Goal: Information Seeking & Learning: Learn about a topic

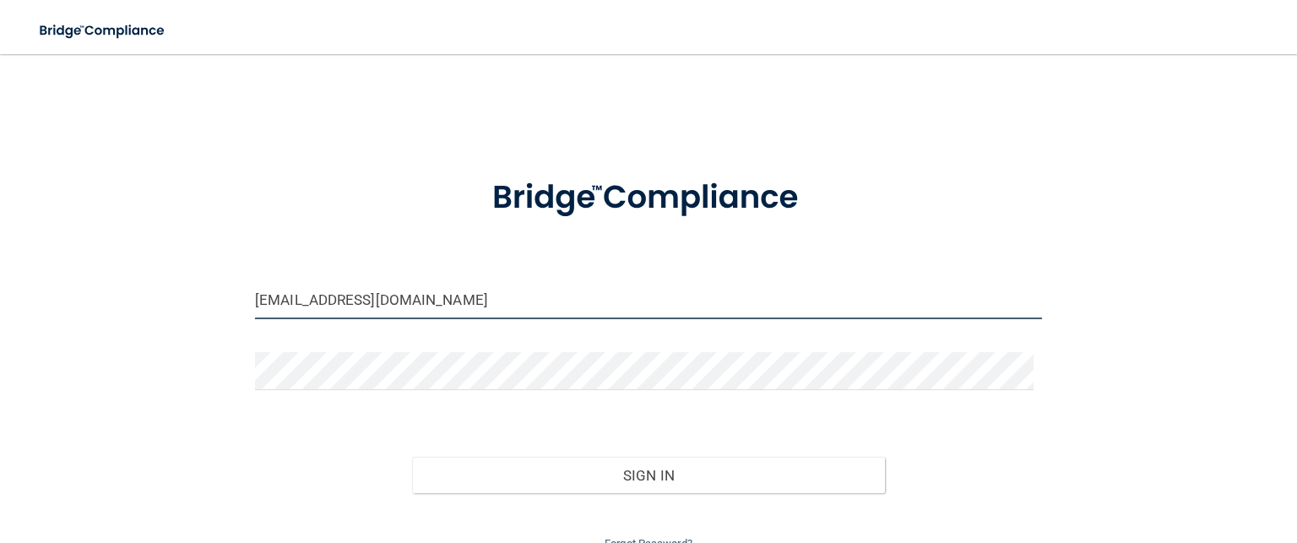
click at [434, 306] on input "[EMAIL_ADDRESS][DOMAIN_NAME]" at bounding box center [648, 300] width 787 height 38
type input "[EMAIL_ADDRESS][DOMAIN_NAME]"
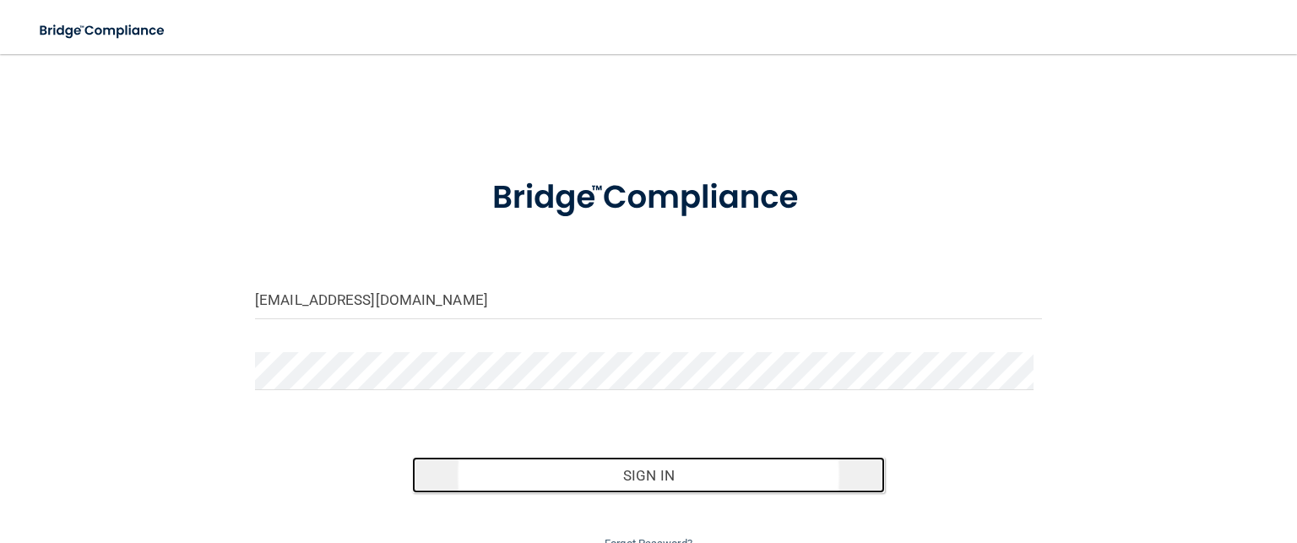
click at [517, 468] on button "Sign In" at bounding box center [648, 475] width 472 height 37
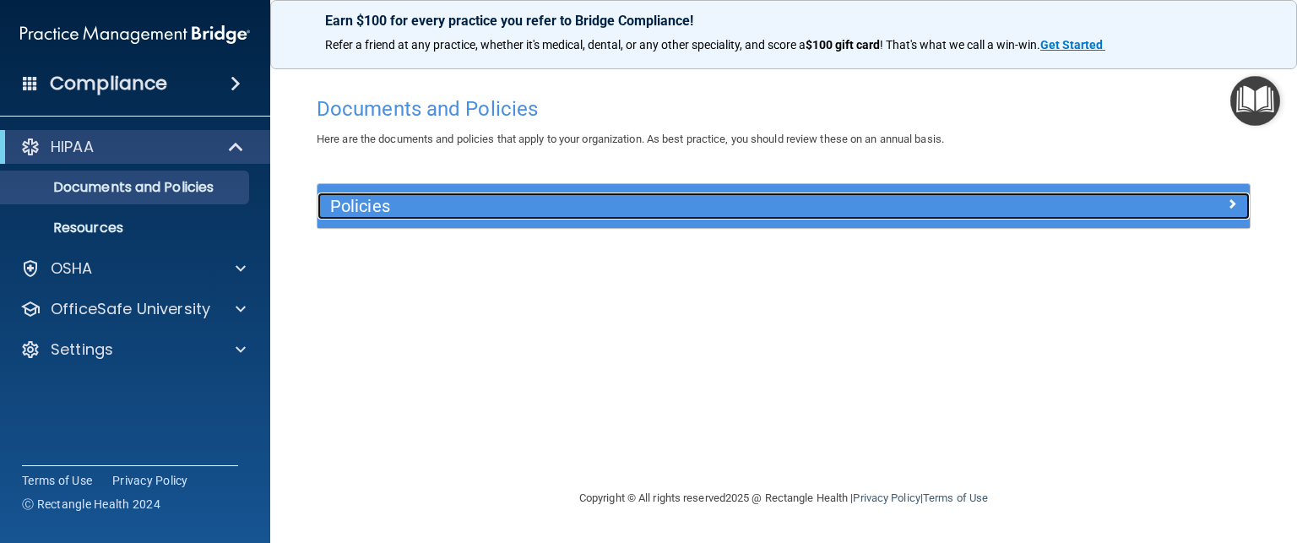
click at [490, 217] on div "Policies" at bounding box center [667, 206] width 699 height 27
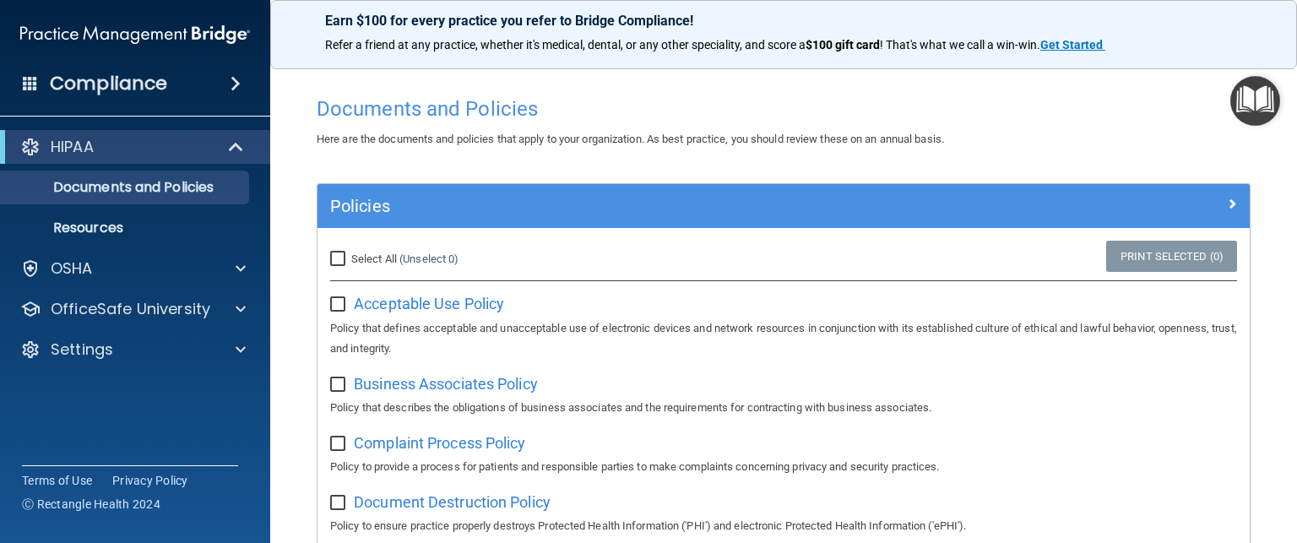
click at [343, 254] on input "Select All (Unselect 0) Unselect All" at bounding box center [339, 260] width 19 height 14
checkbox input "true"
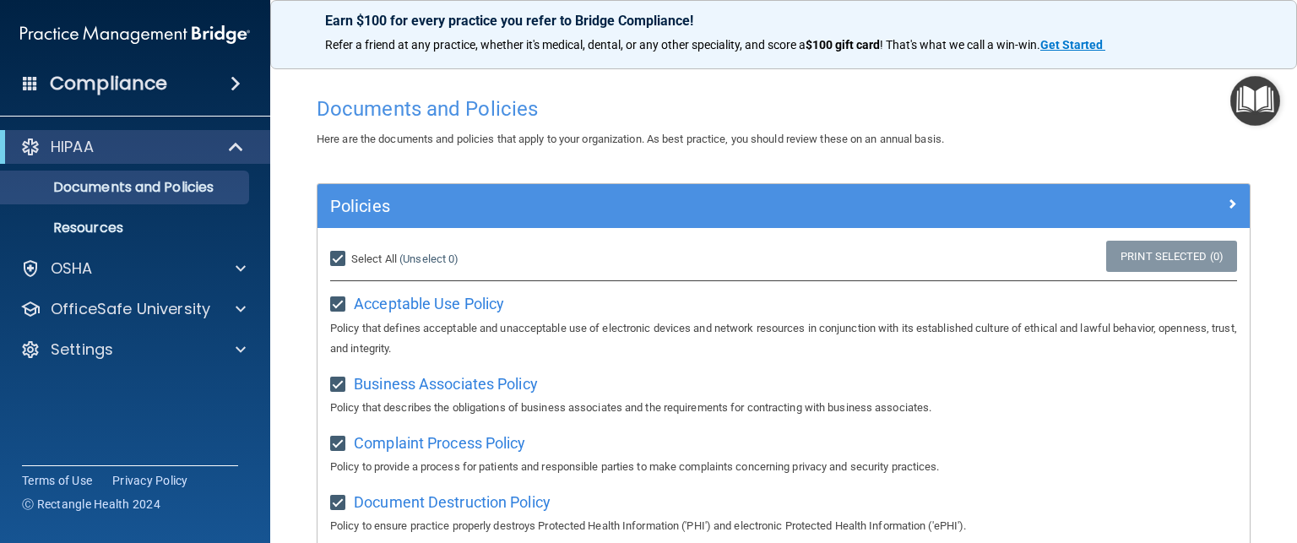
checkbox input "true"
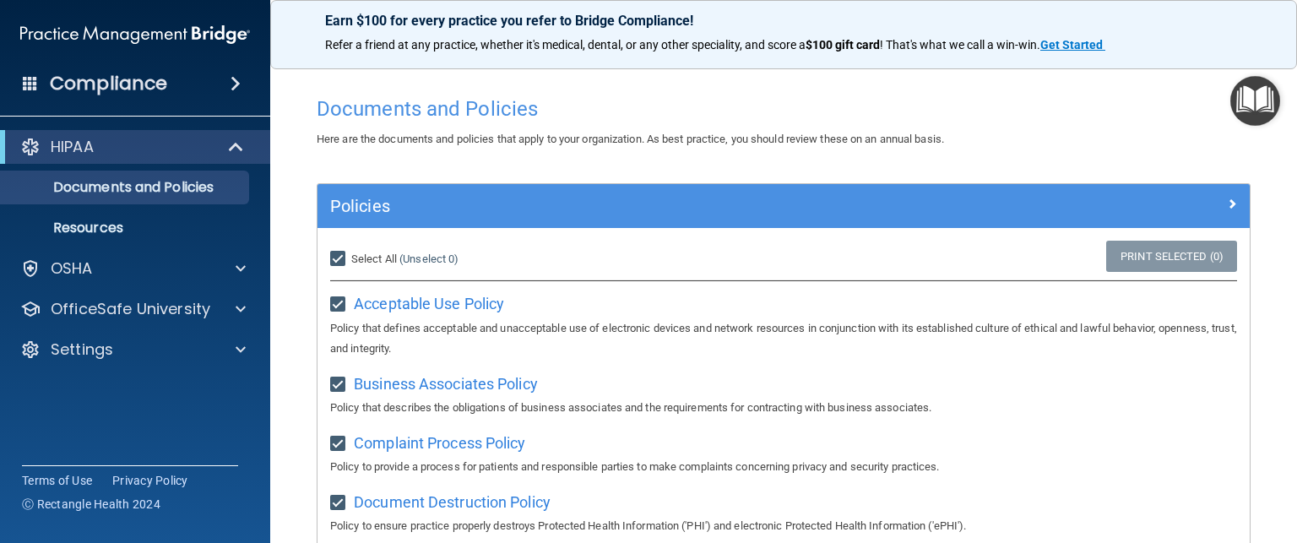
checkbox input "true"
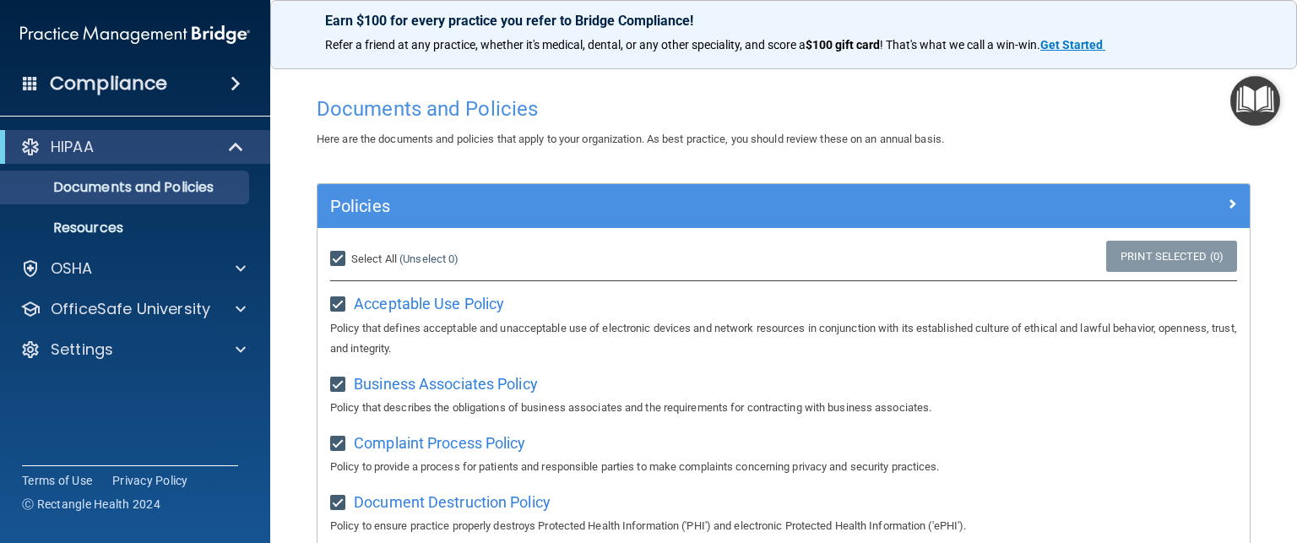
checkbox input "true"
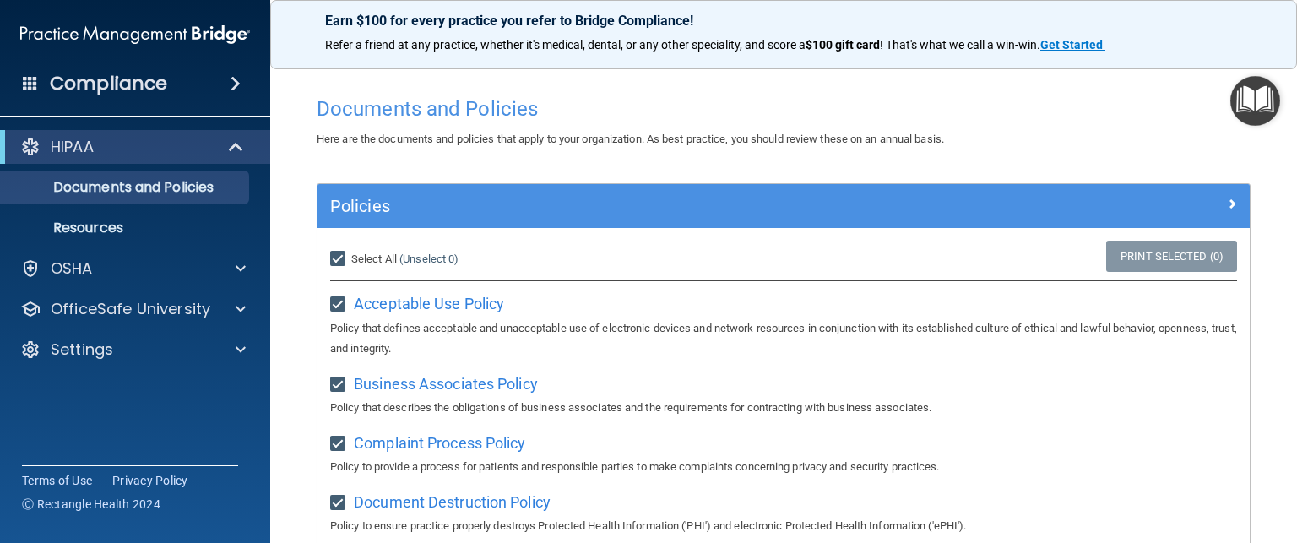
checkbox input "true"
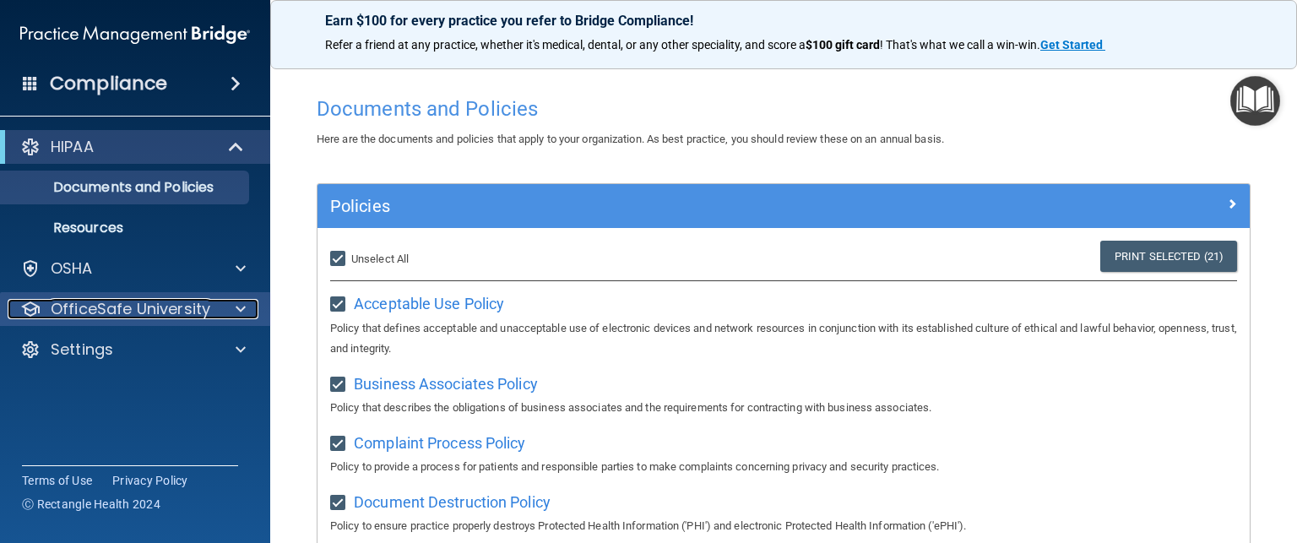
click at [153, 312] on p "OfficeSafe University" at bounding box center [131, 309] width 160 height 20
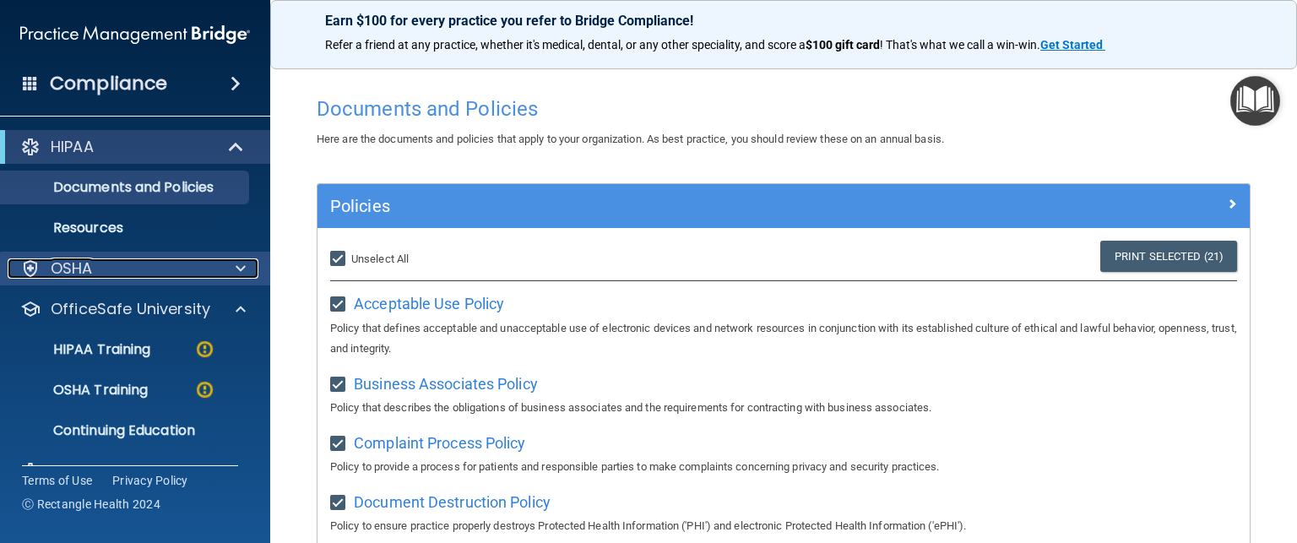
click at [91, 264] on p "OSHA" at bounding box center [72, 268] width 42 height 20
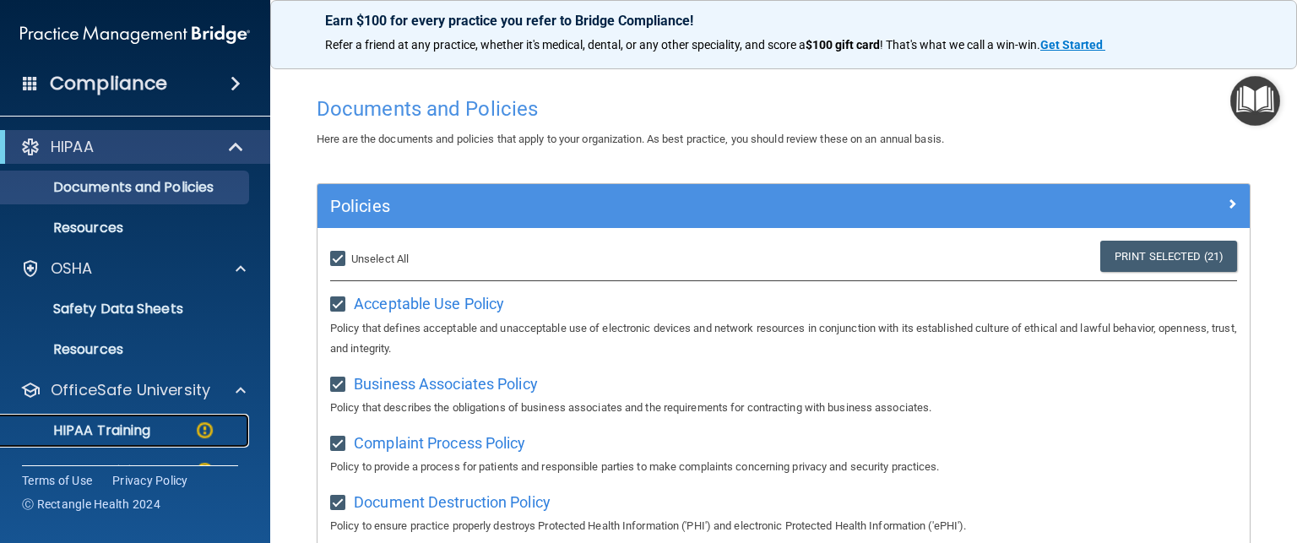
click at [95, 435] on p "HIPAA Training" at bounding box center [80, 430] width 139 height 17
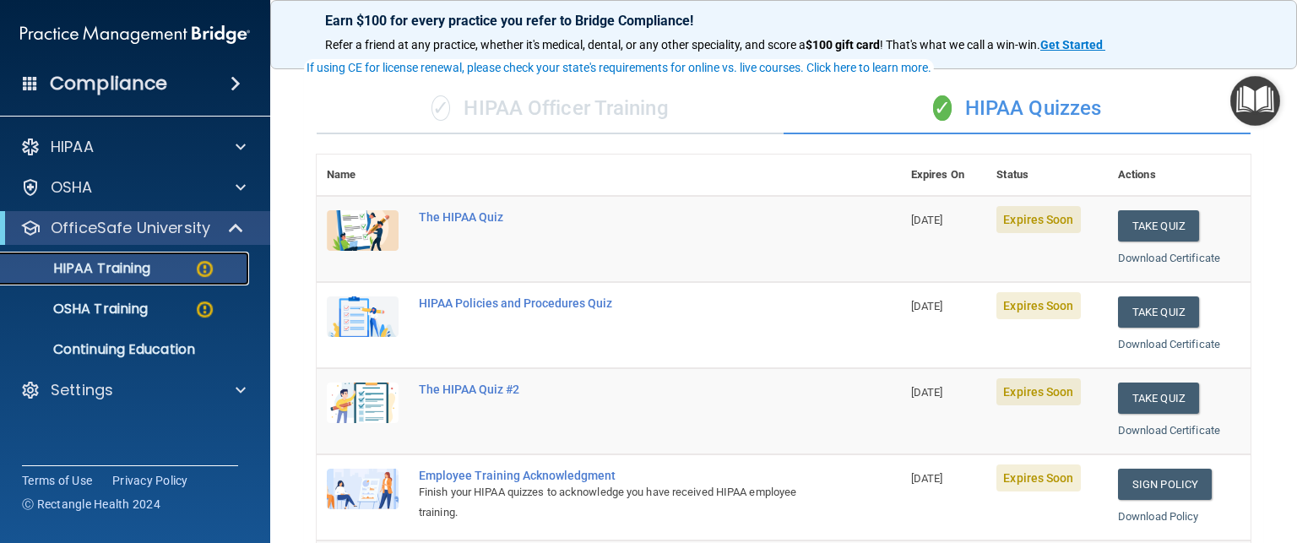
scroll to position [106, 0]
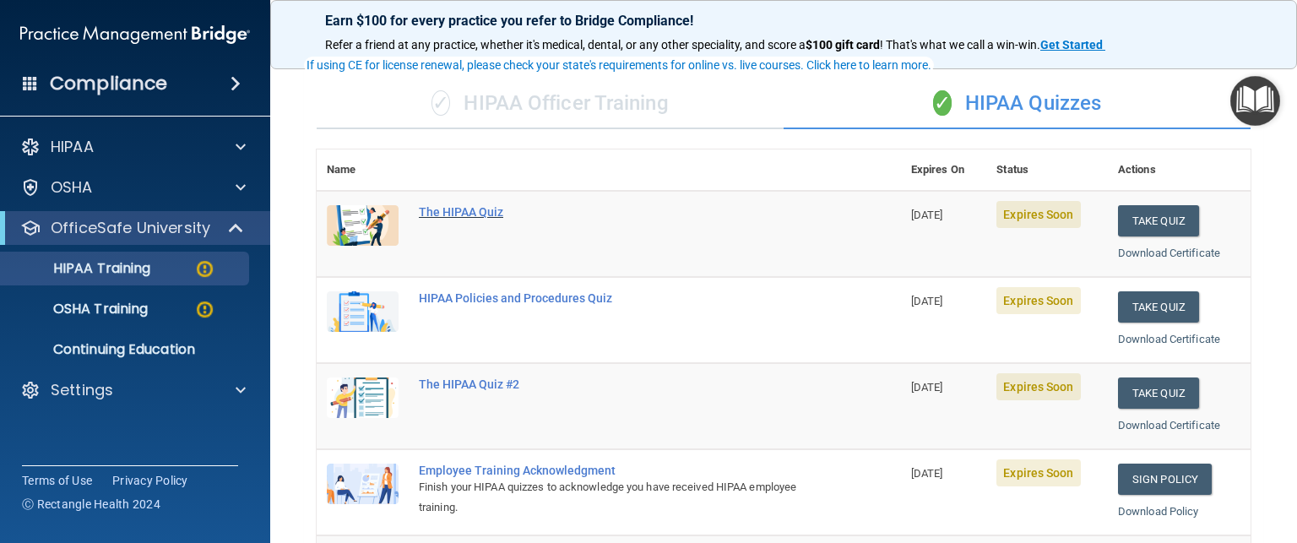
click at [490, 209] on div "The HIPAA Quiz" at bounding box center [618, 212] width 398 height 14
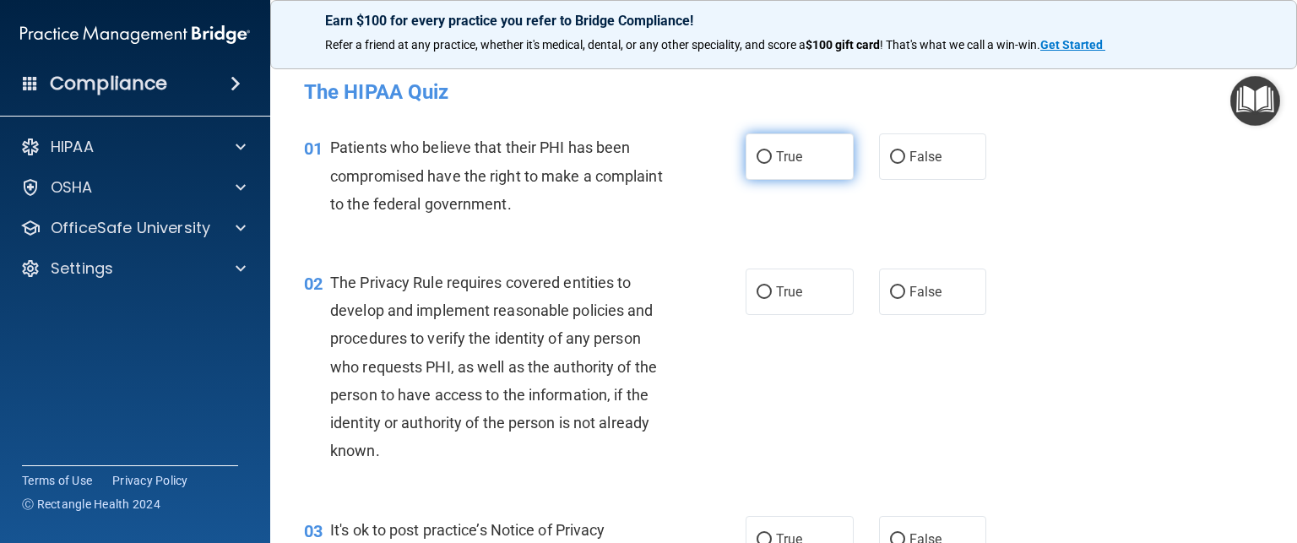
click at [762, 151] on input "True" at bounding box center [764, 157] width 15 height 13
radio input "true"
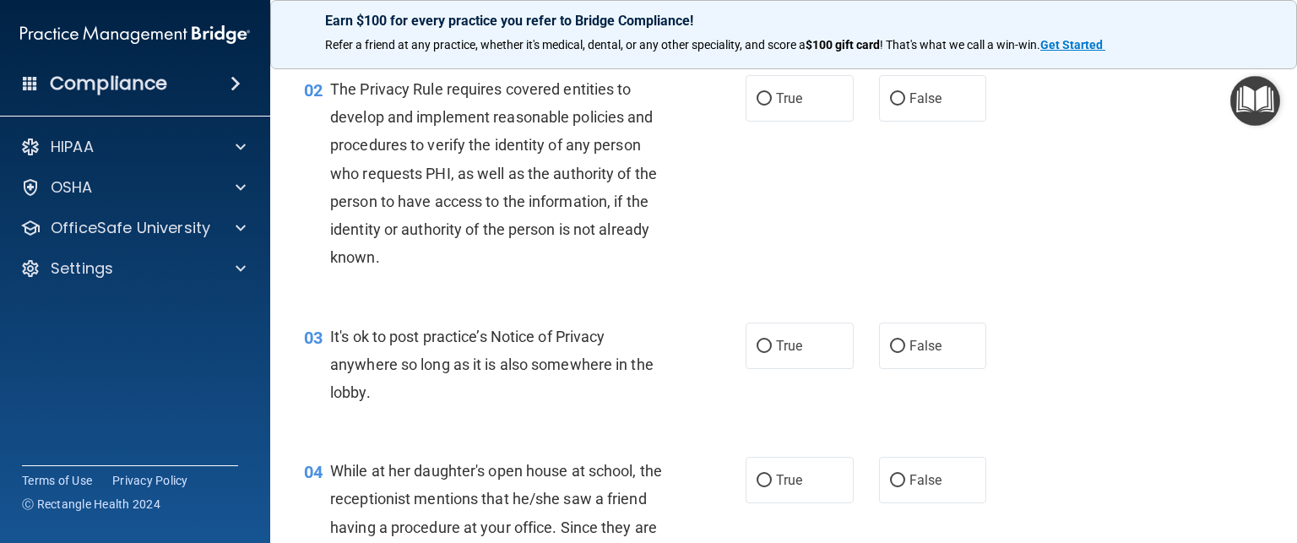
scroll to position [198, 0]
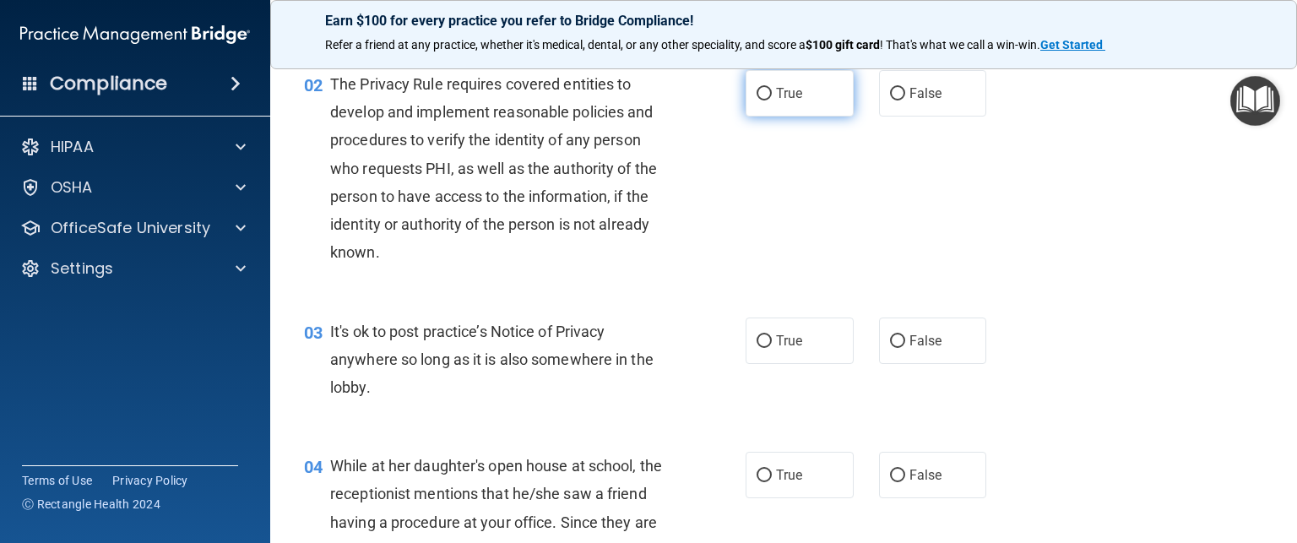
click at [757, 89] on input "True" at bounding box center [764, 94] width 15 height 13
radio input "true"
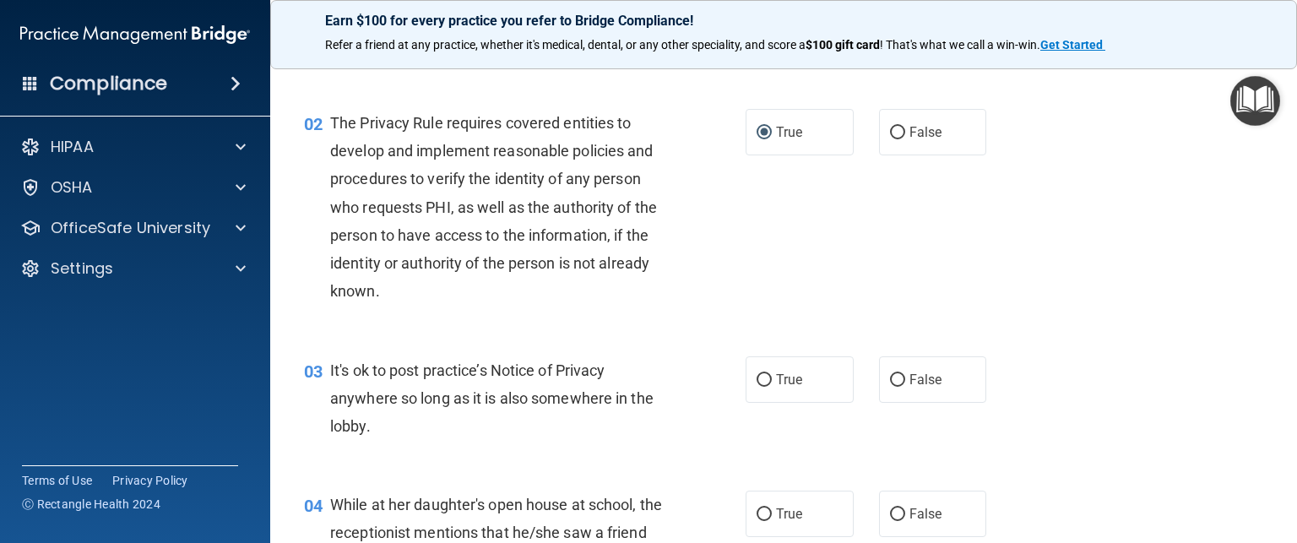
scroll to position [160, 0]
click at [890, 131] on input "False" at bounding box center [897, 132] width 15 height 13
radio input "true"
radio input "false"
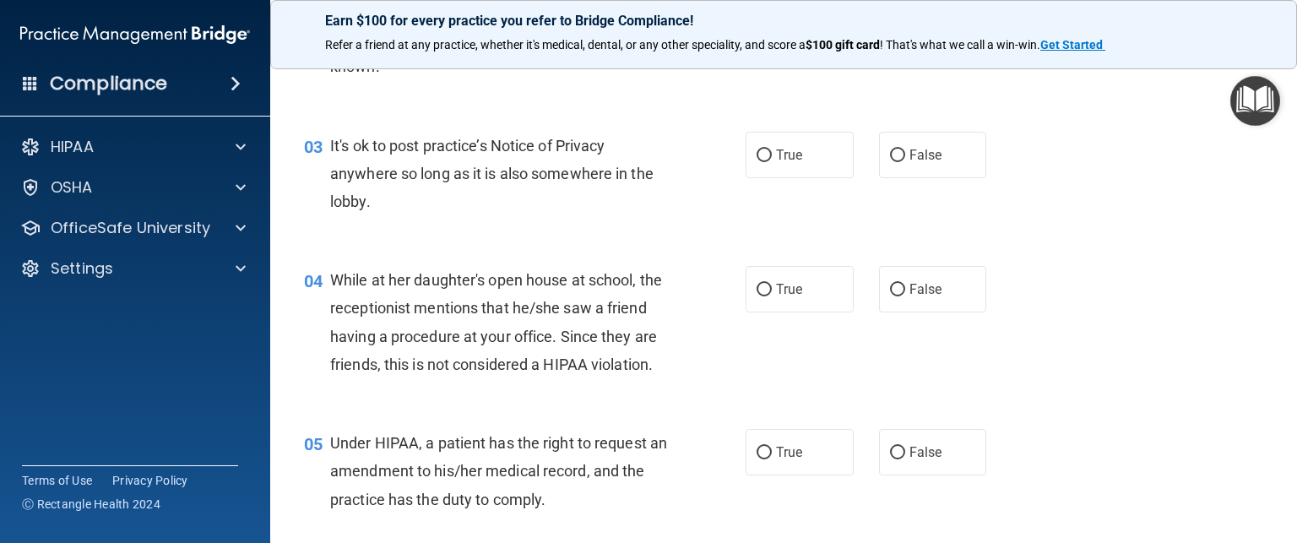
scroll to position [383, 0]
click at [890, 151] on input "False" at bounding box center [897, 157] width 15 height 13
radio input "true"
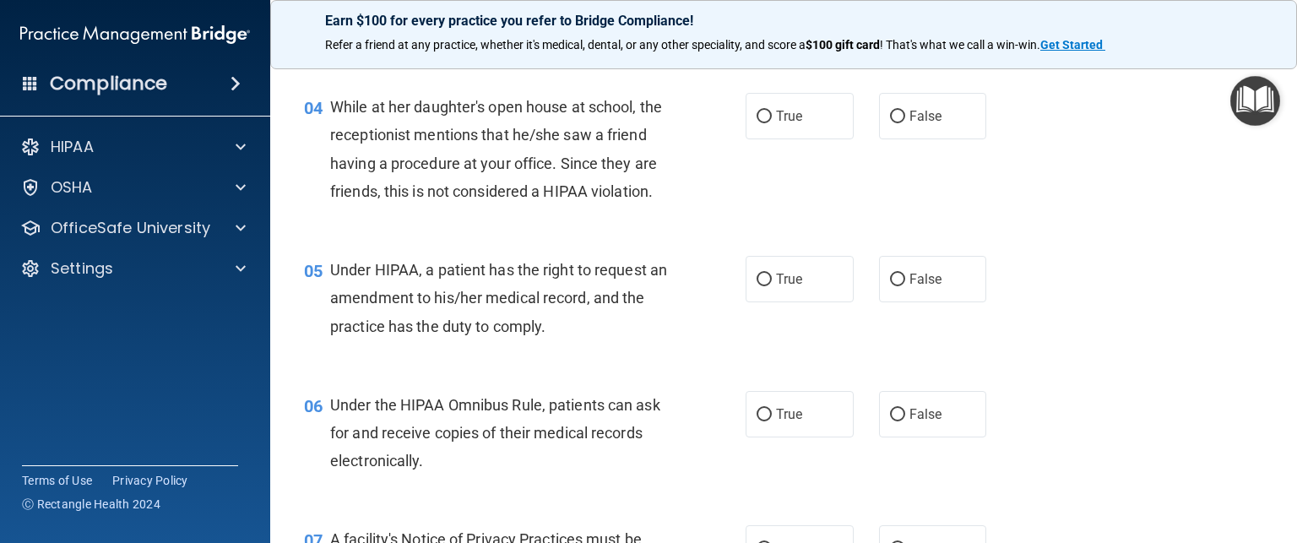
scroll to position [556, 0]
click at [897, 111] on label "False" at bounding box center [933, 118] width 108 height 46
click at [897, 112] on input "False" at bounding box center [897, 118] width 15 height 13
radio input "true"
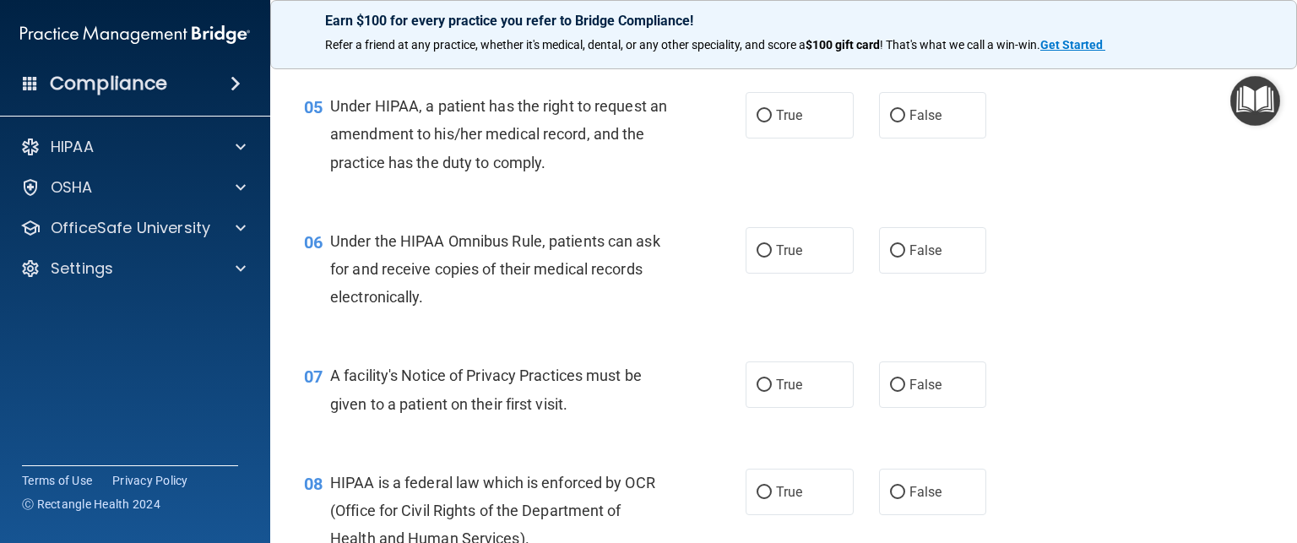
scroll to position [722, 0]
click at [890, 122] on input "False" at bounding box center [897, 115] width 15 height 13
radio input "true"
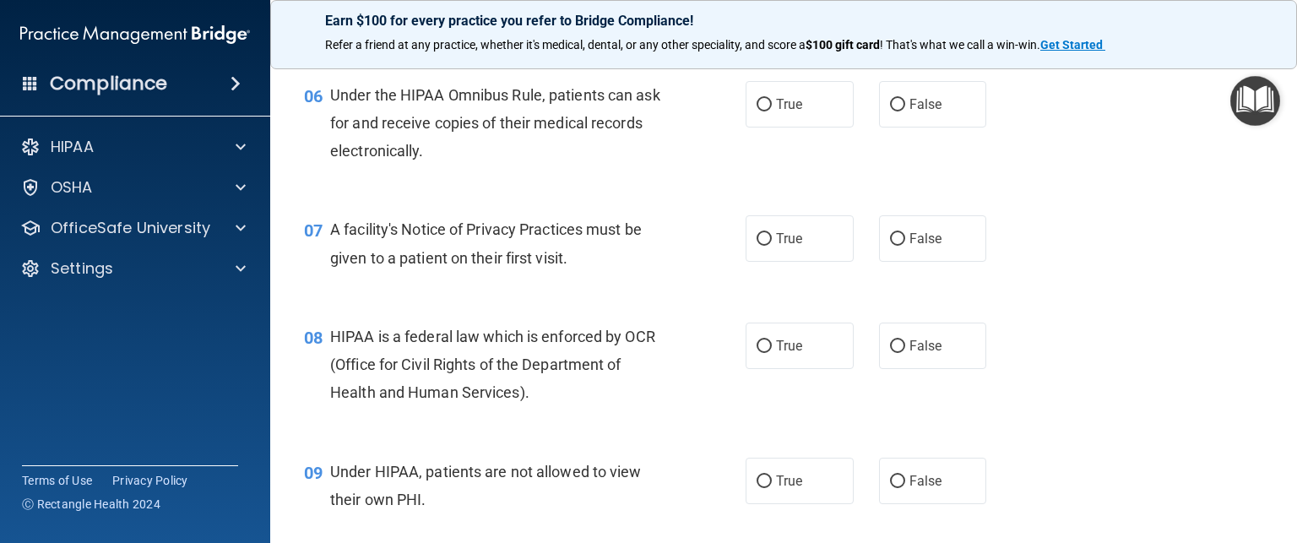
scroll to position [868, 0]
click at [757, 111] on input "True" at bounding box center [764, 104] width 15 height 13
radio input "true"
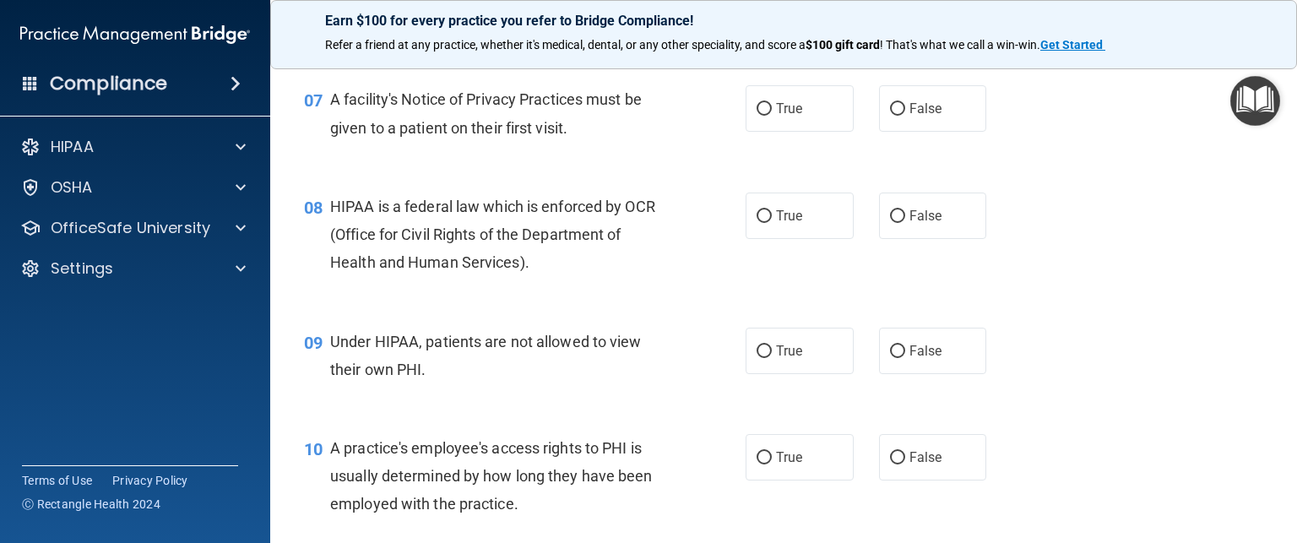
scroll to position [997, 0]
click at [760, 128] on label "True" at bounding box center [800, 109] width 108 height 46
click at [760, 117] on input "True" at bounding box center [764, 110] width 15 height 13
radio input "true"
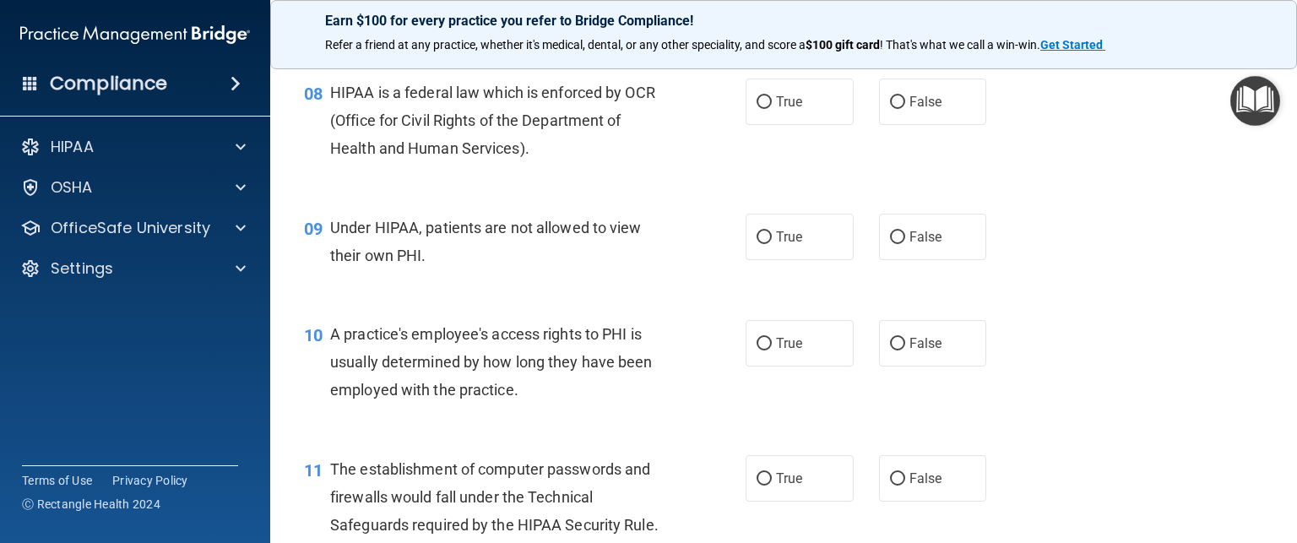
scroll to position [1111, 0]
click at [760, 110] on input "True" at bounding box center [764, 103] width 15 height 13
radio input "true"
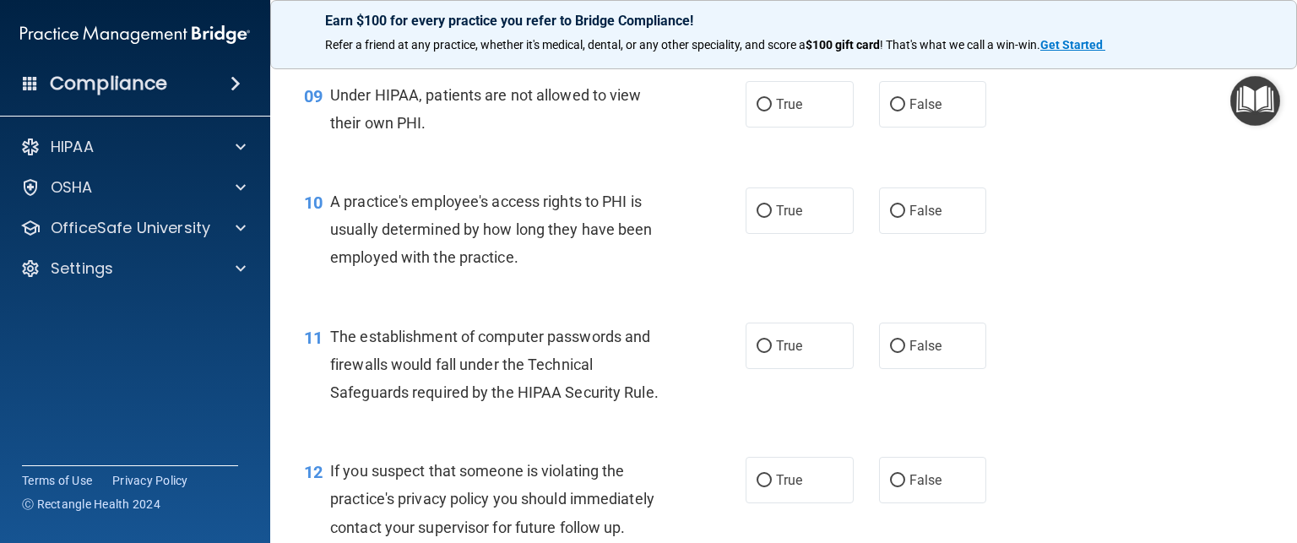
scroll to position [1248, 0]
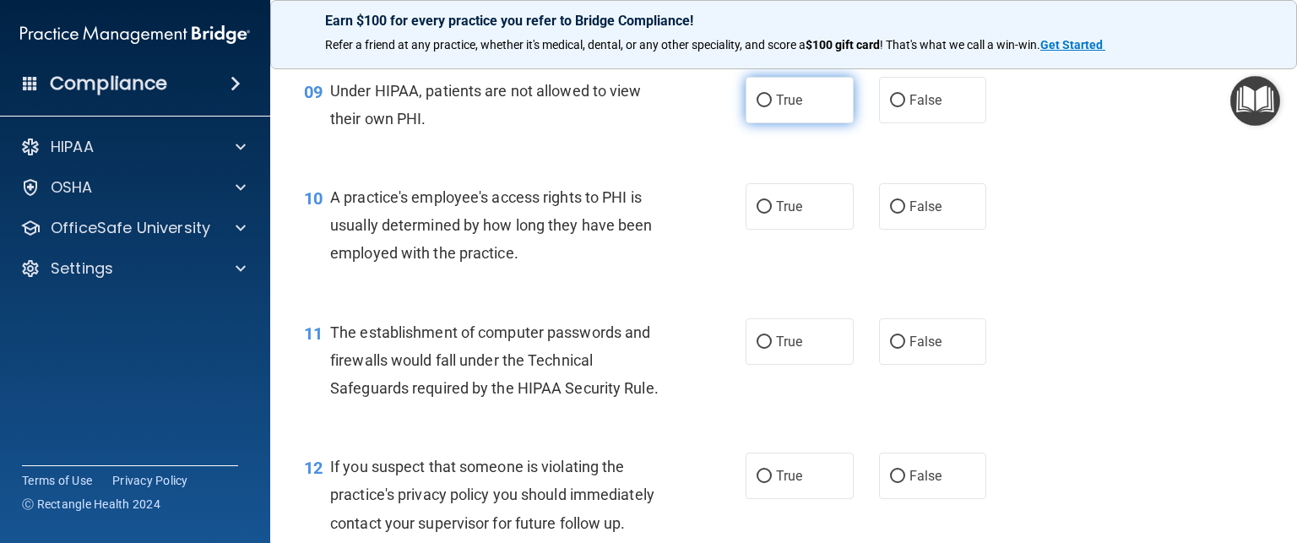
drag, startPoint x: 886, startPoint y: 130, endPoint x: 802, endPoint y: 143, distance: 84.6
click at [890, 107] on input "False" at bounding box center [897, 101] width 15 height 13
radio input "true"
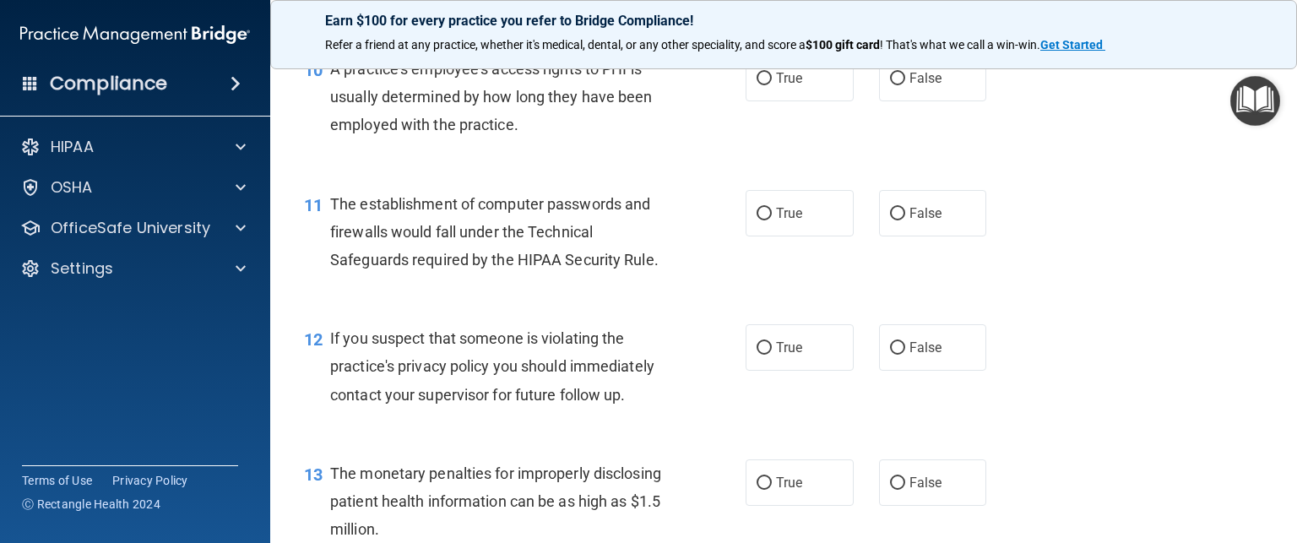
scroll to position [1379, 0]
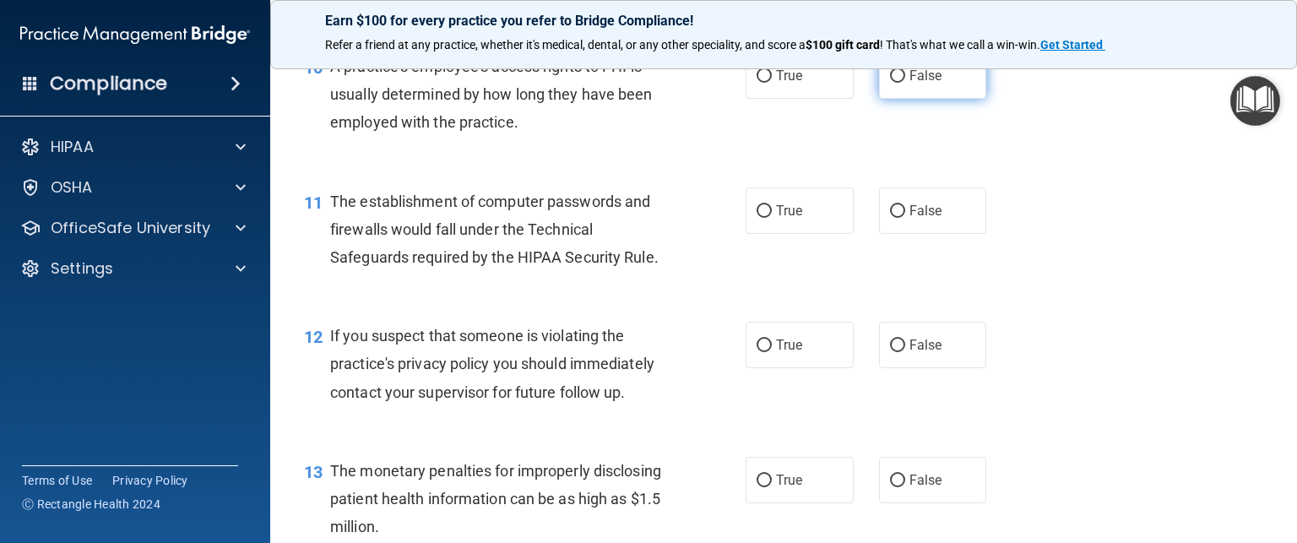
click at [892, 83] on input "False" at bounding box center [897, 76] width 15 height 13
radio input "true"
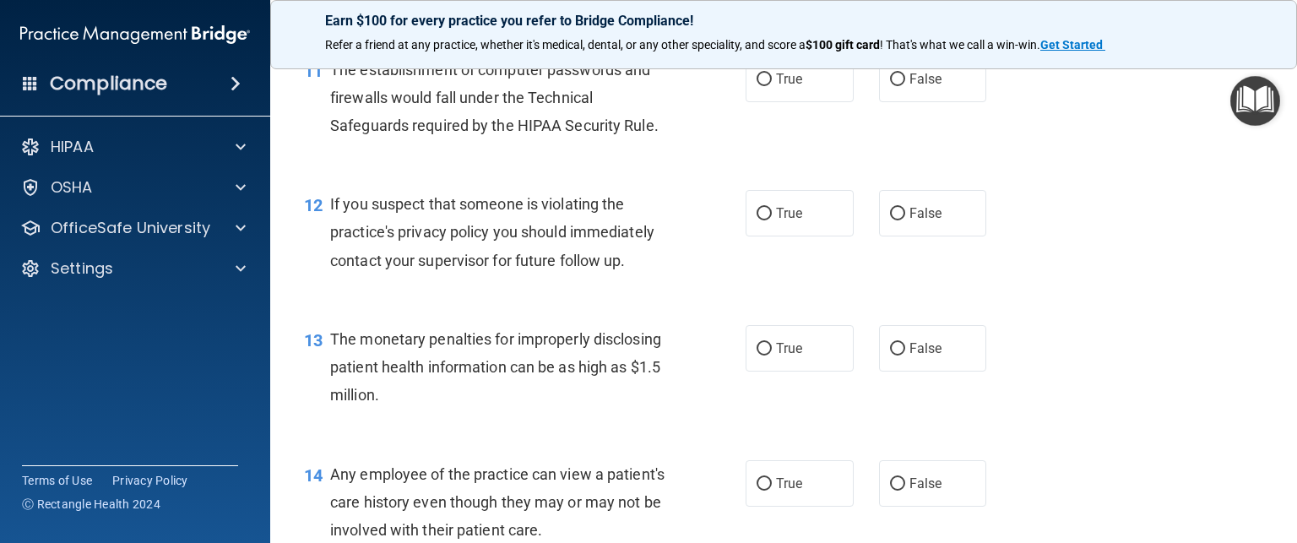
scroll to position [1513, 0]
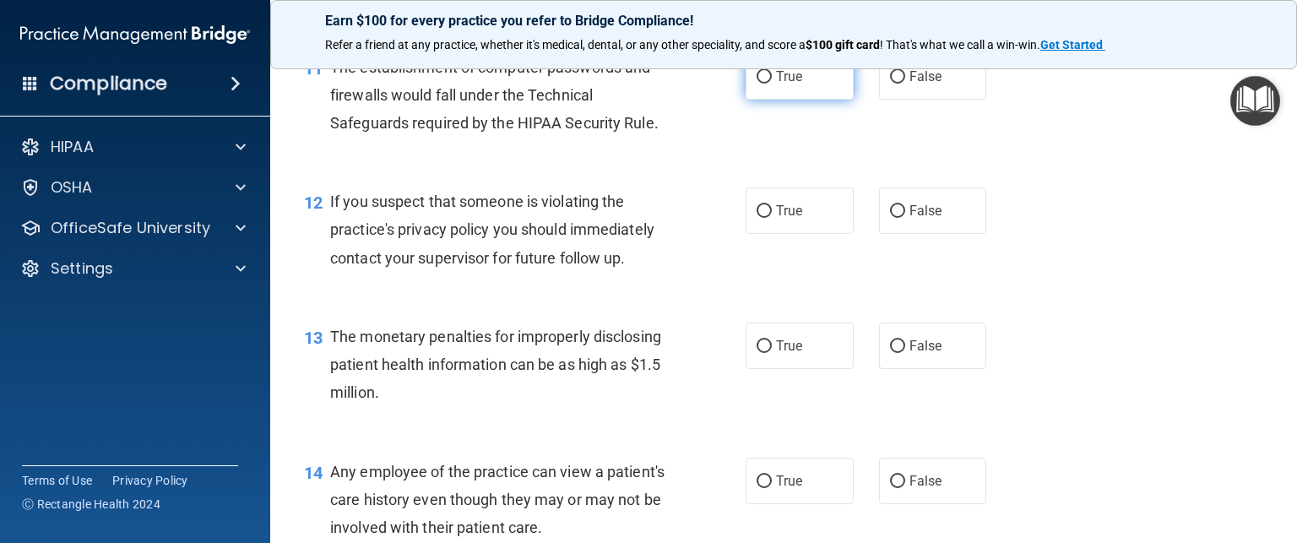
click at [758, 84] on input "True" at bounding box center [764, 77] width 15 height 13
radio input "true"
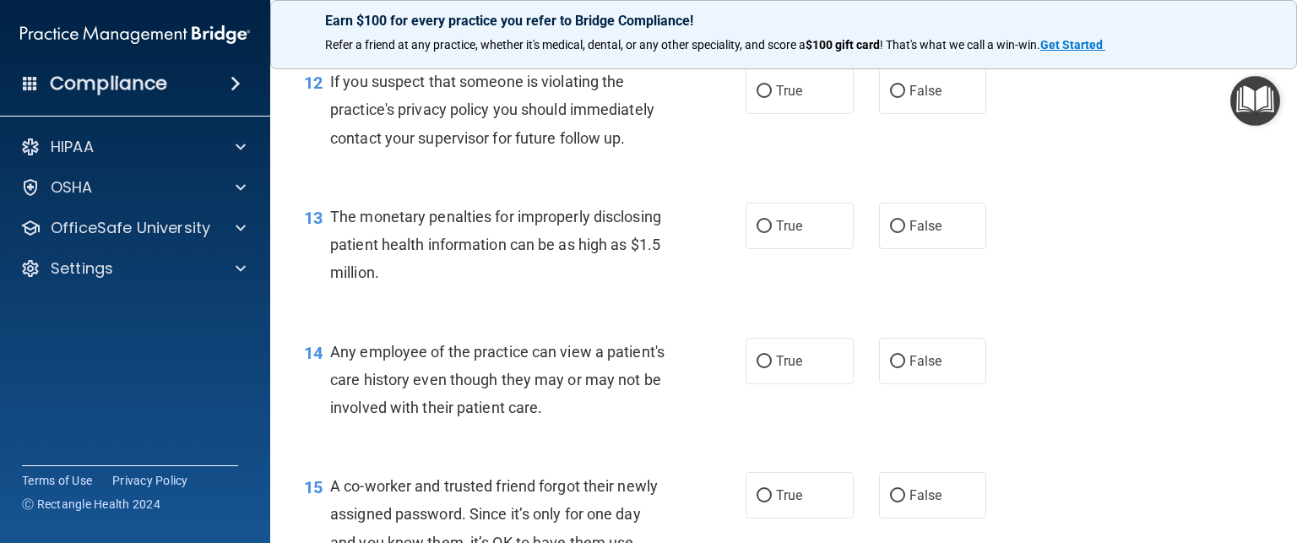
scroll to position [1635, 0]
click at [757, 96] on input "True" at bounding box center [764, 90] width 15 height 13
radio input "true"
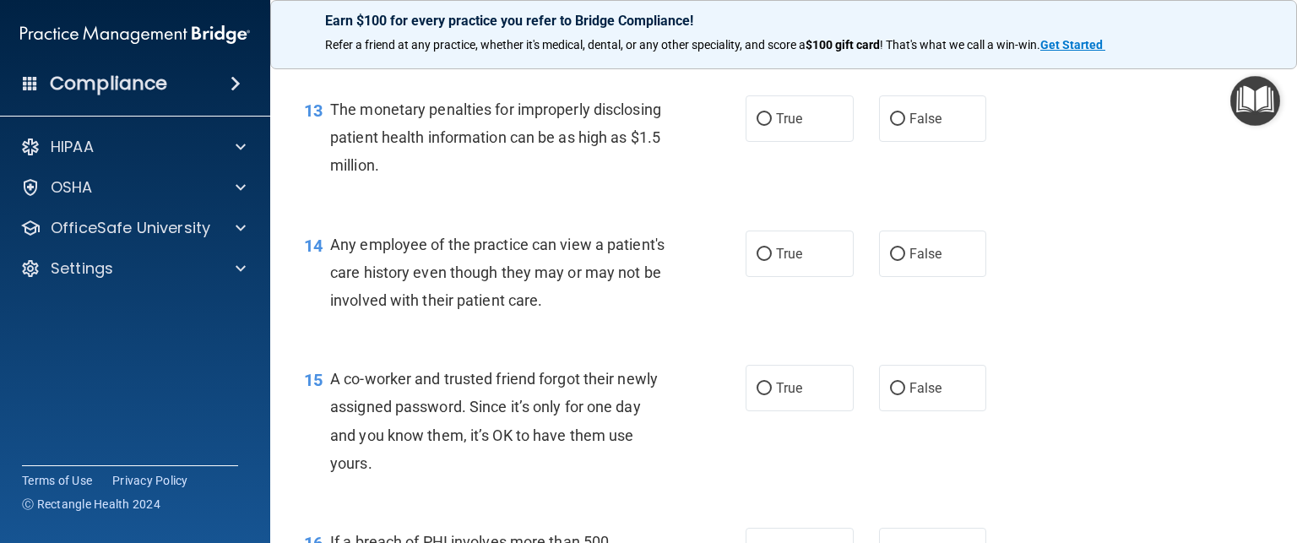
scroll to position [1742, 0]
click at [757, 135] on label "True" at bounding box center [800, 117] width 108 height 46
click at [757, 124] on input "True" at bounding box center [764, 117] width 15 height 13
radio input "true"
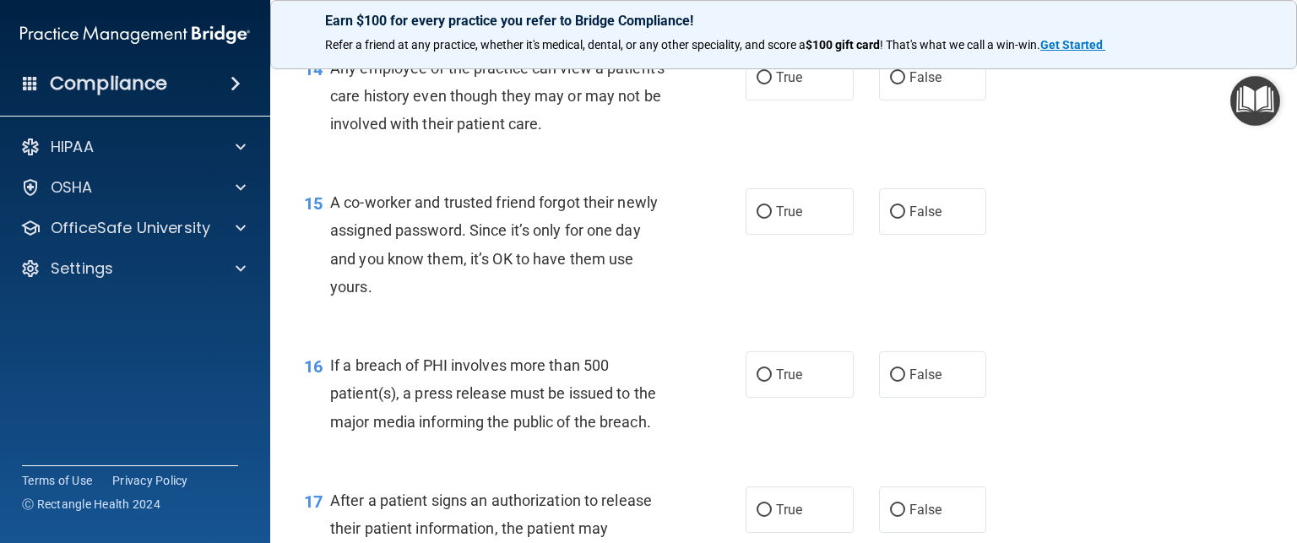
scroll to position [1916, 0]
click at [891, 85] on input "False" at bounding box center [897, 79] width 15 height 13
radio input "true"
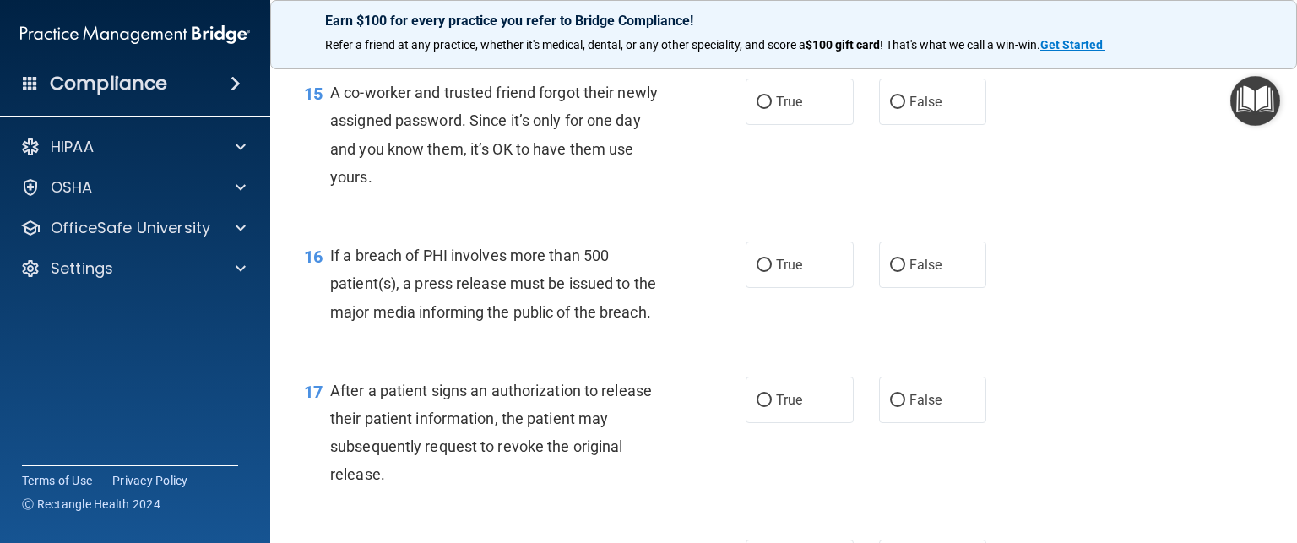
scroll to position [2062, 0]
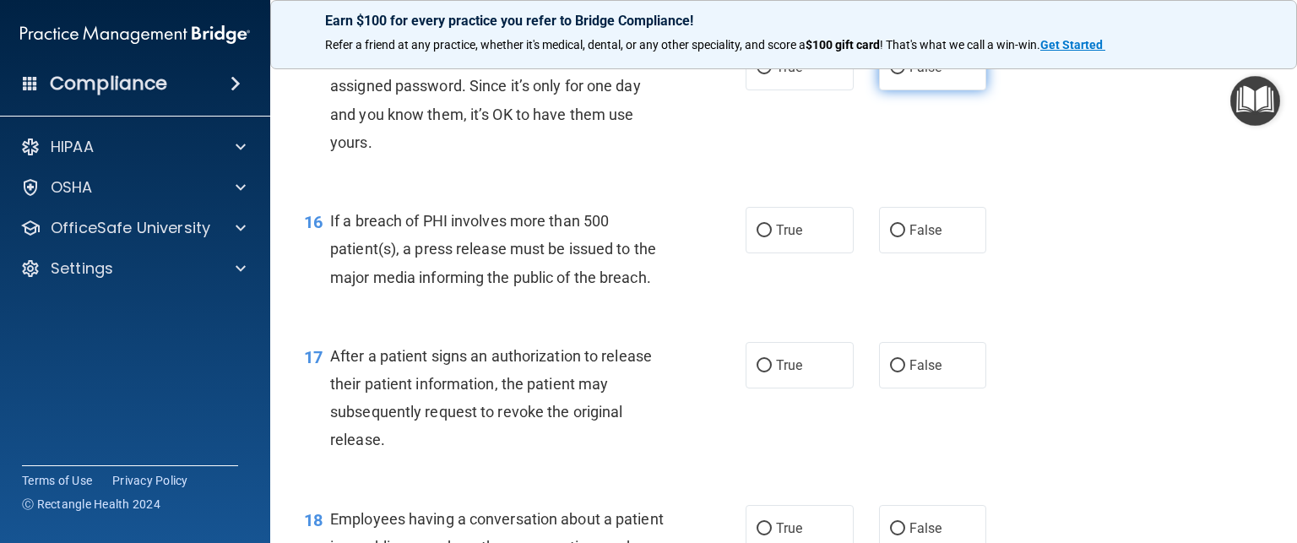
click at [892, 74] on input "False" at bounding box center [897, 68] width 15 height 13
radio input "true"
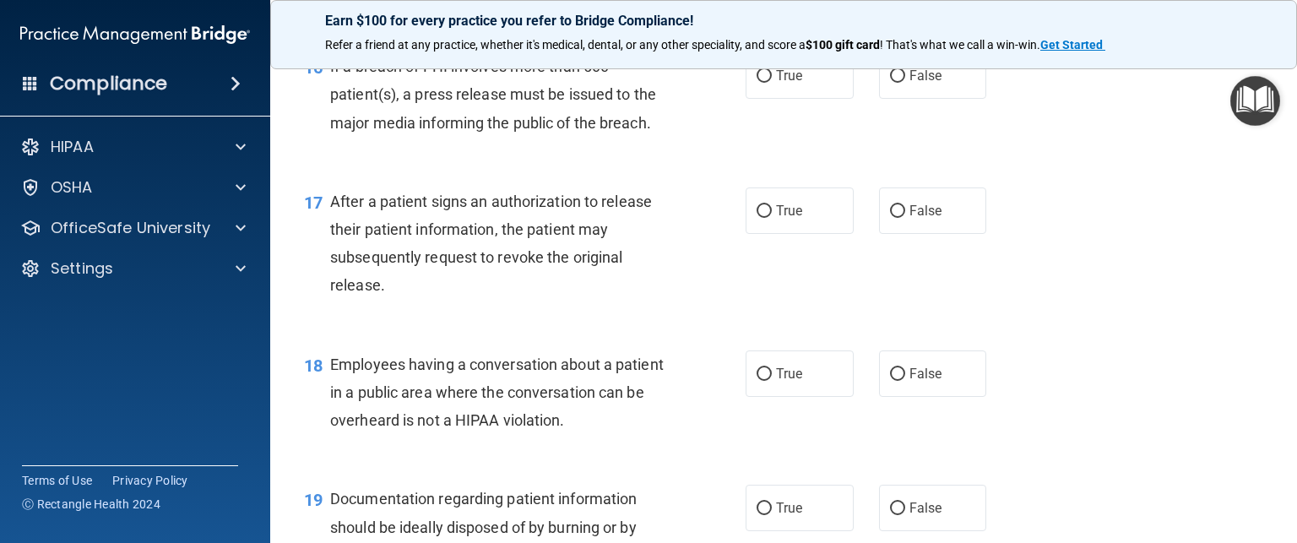
scroll to position [2214, 0]
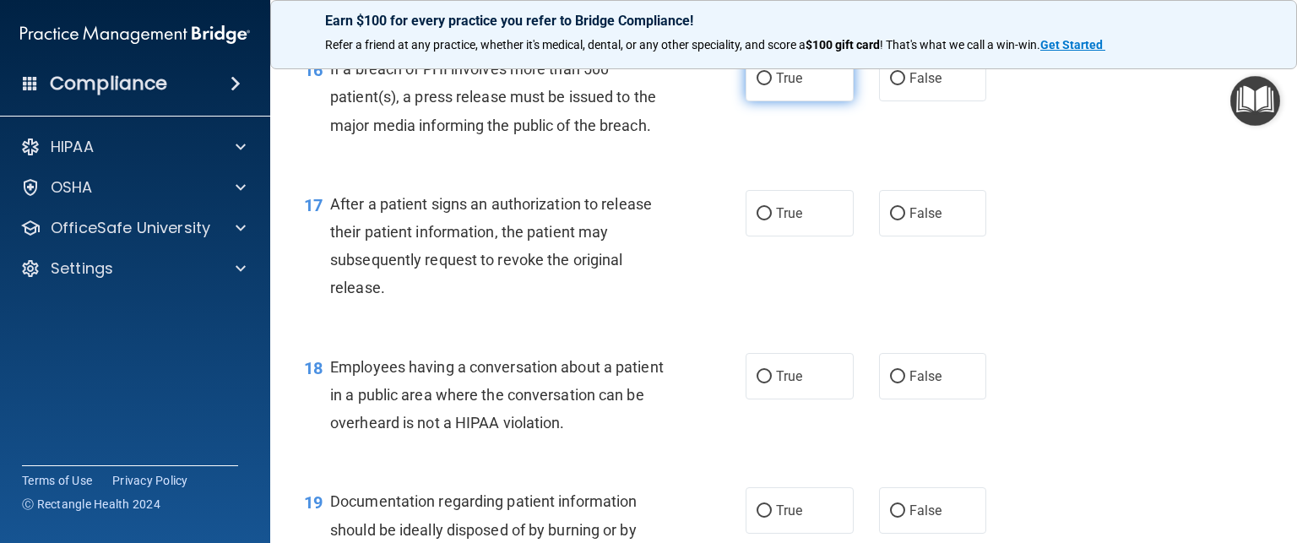
click at [768, 101] on label "True" at bounding box center [800, 78] width 108 height 46
click at [768, 85] on input "True" at bounding box center [764, 79] width 15 height 13
radio input "true"
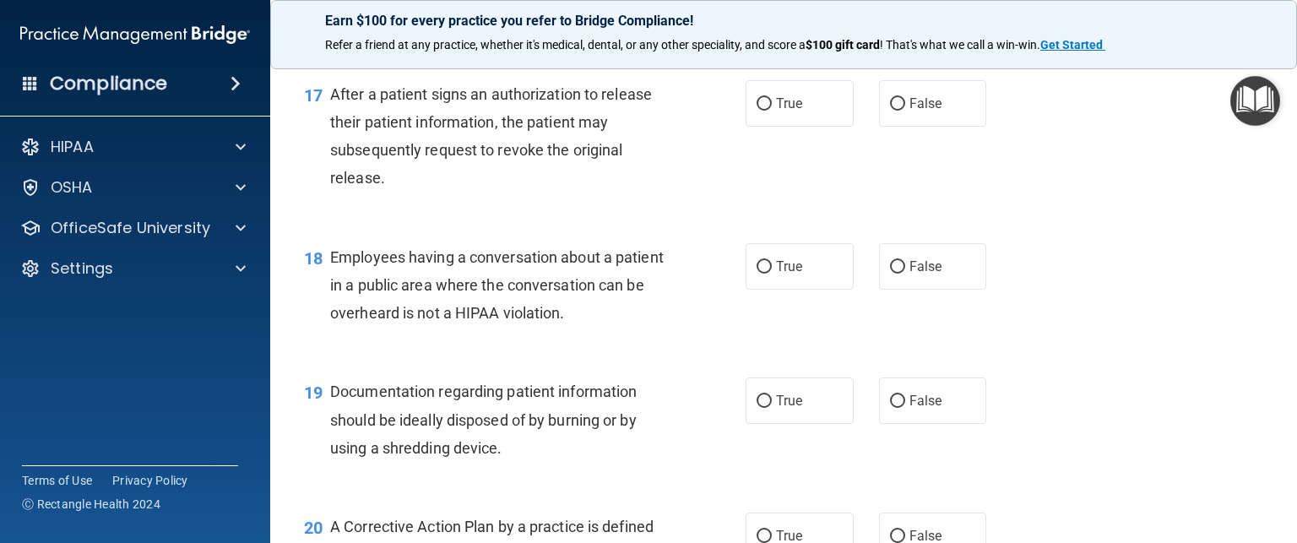
scroll to position [2331, 0]
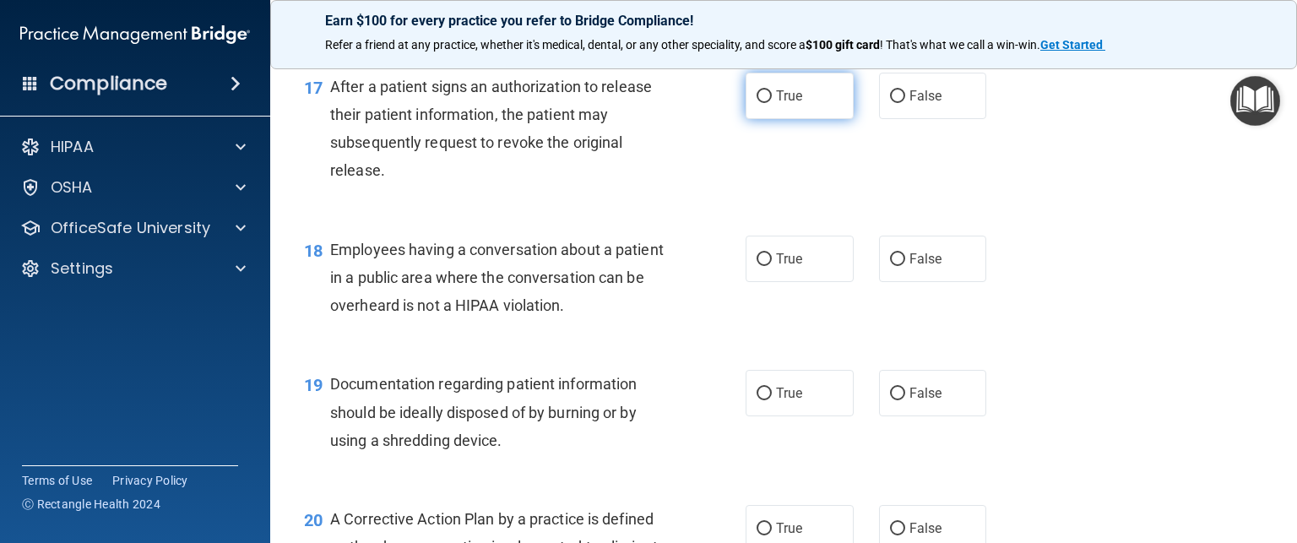
click at [757, 103] on input "True" at bounding box center [764, 96] width 15 height 13
radio input "true"
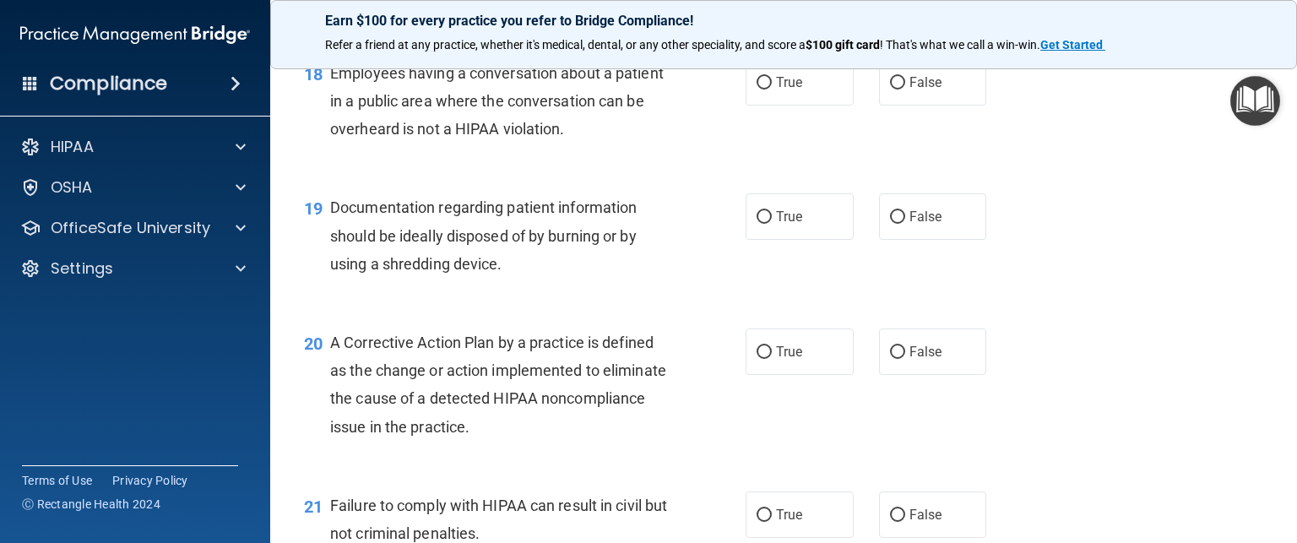
scroll to position [2508, 0]
click at [890, 90] on input "False" at bounding box center [897, 83] width 15 height 13
radio input "true"
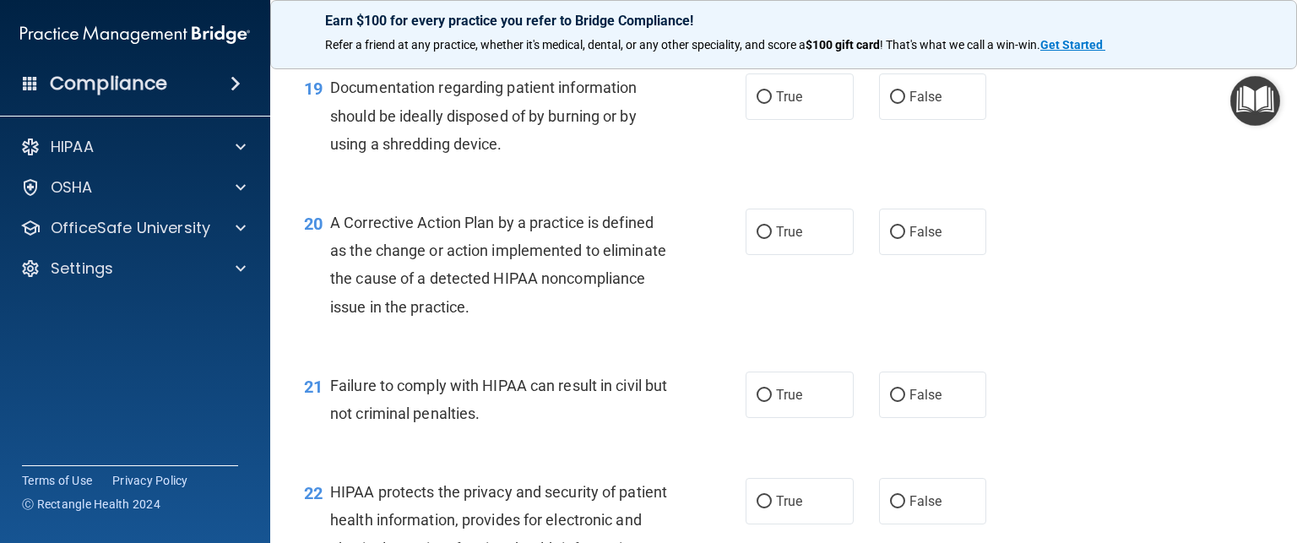
scroll to position [2628, 0]
click at [784, 104] on span "True" at bounding box center [789, 96] width 26 height 16
click at [772, 103] on input "True" at bounding box center [764, 96] width 15 height 13
radio input "true"
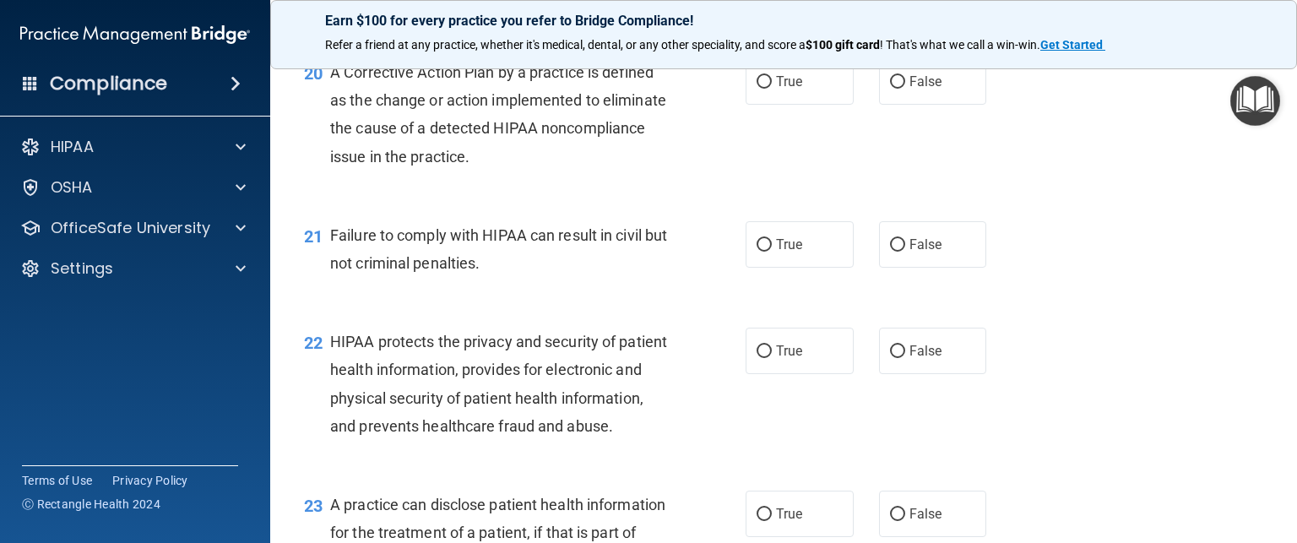
scroll to position [2790, 0]
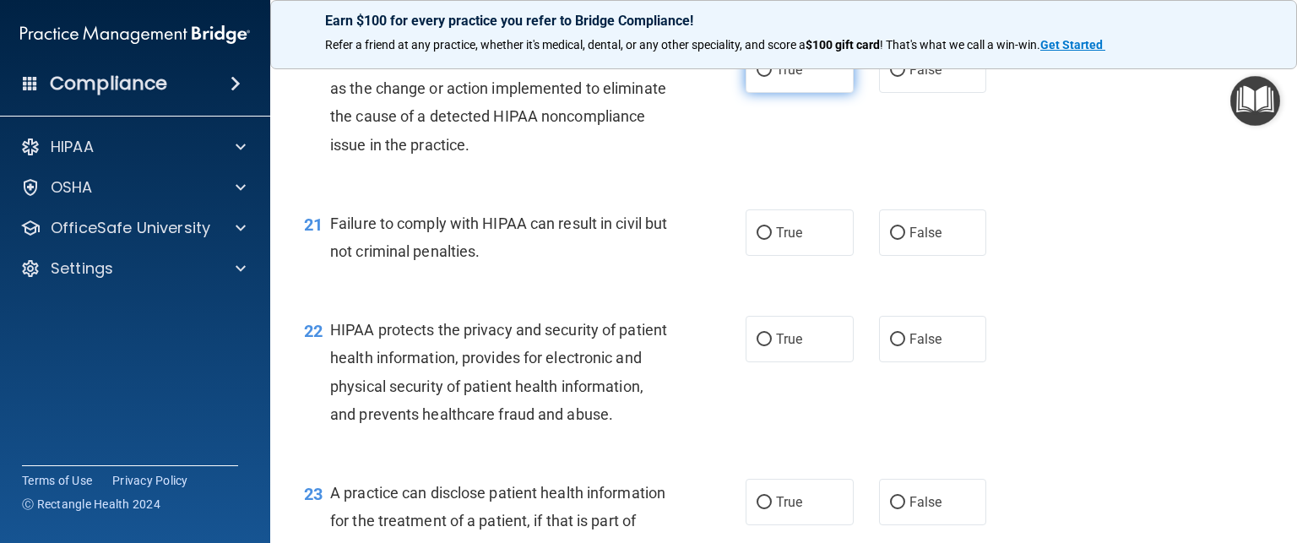
drag, startPoint x: 758, startPoint y: 109, endPoint x: 753, endPoint y: 94, distance: 15.8
click at [757, 77] on input "True" at bounding box center [764, 70] width 15 height 13
radio input "true"
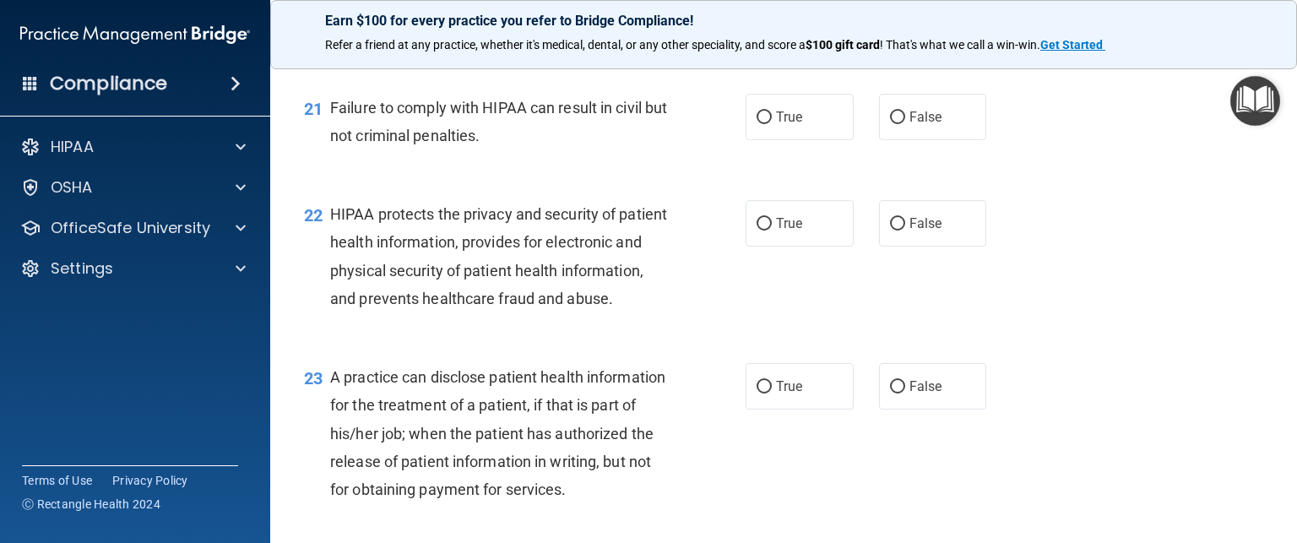
scroll to position [2904, 0]
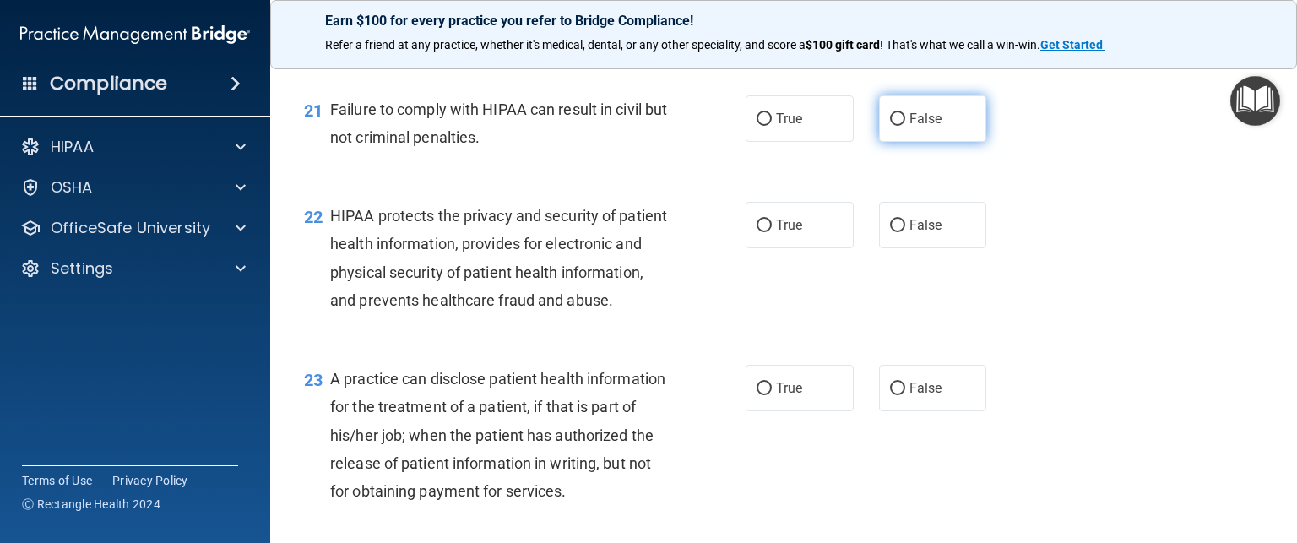
click at [894, 126] on input "False" at bounding box center [897, 119] width 15 height 13
radio input "true"
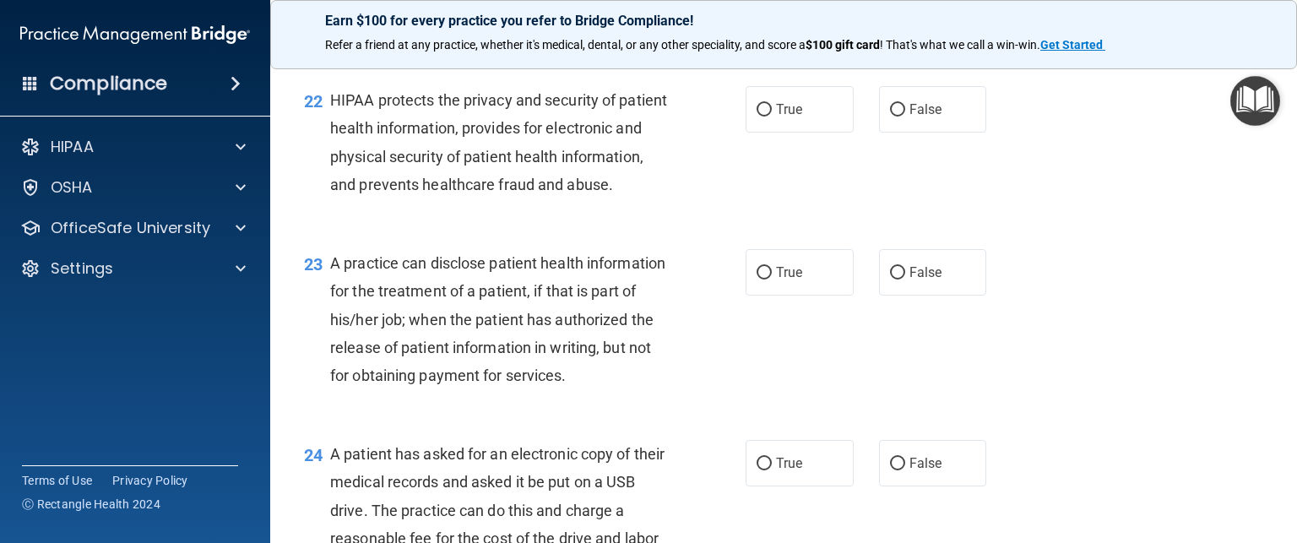
scroll to position [3018, 0]
click at [776, 119] on span "True" at bounding box center [789, 111] width 26 height 16
click at [770, 118] on input "True" at bounding box center [764, 112] width 15 height 13
radio input "true"
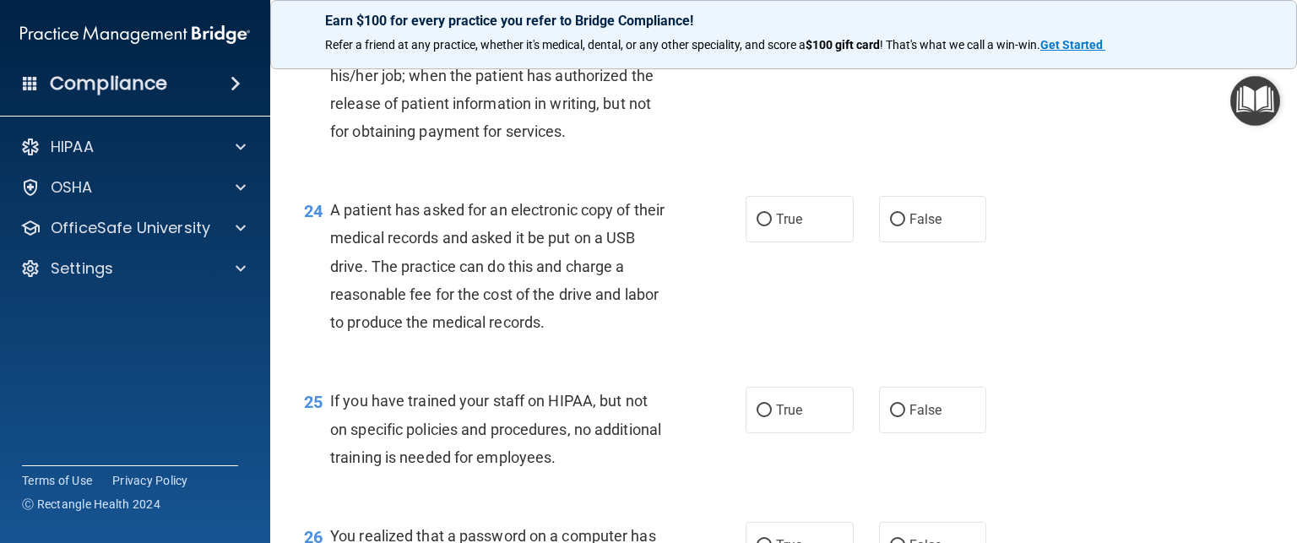
scroll to position [3254, 0]
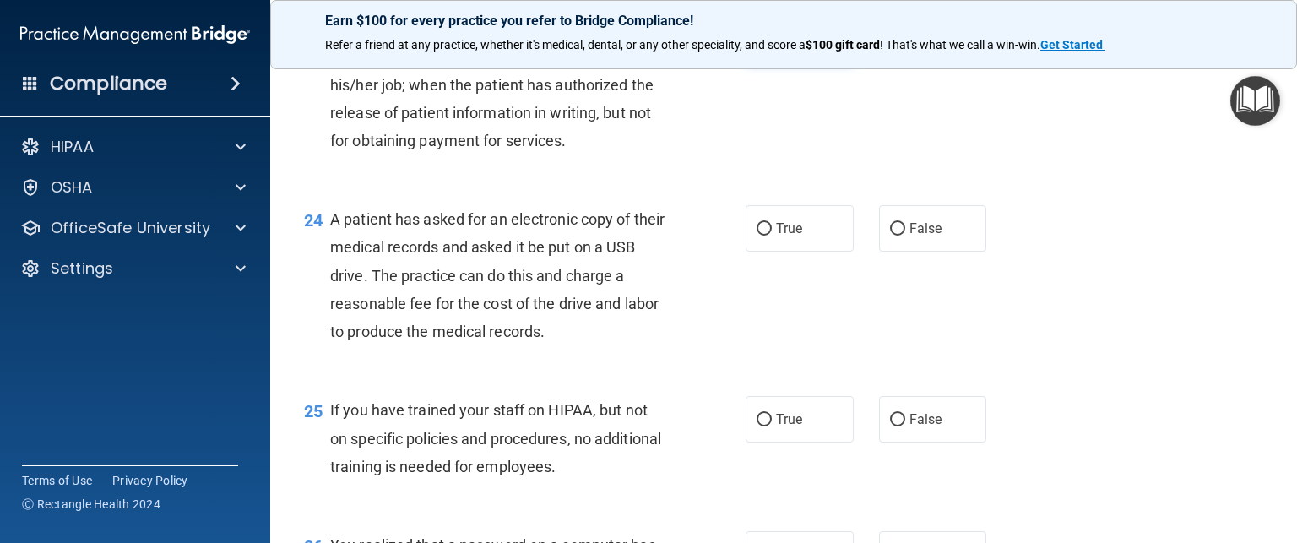
click at [758, 45] on input "True" at bounding box center [764, 38] width 15 height 13
radio input "true"
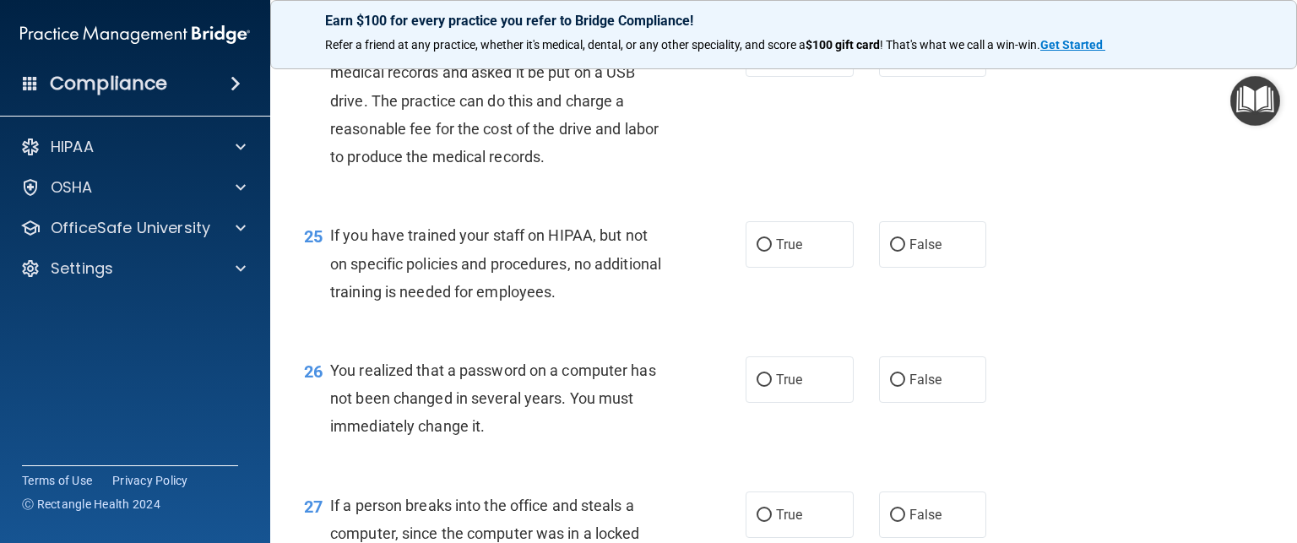
scroll to position [3432, 0]
click at [757, 58] on input "True" at bounding box center [764, 52] width 15 height 13
radio input "true"
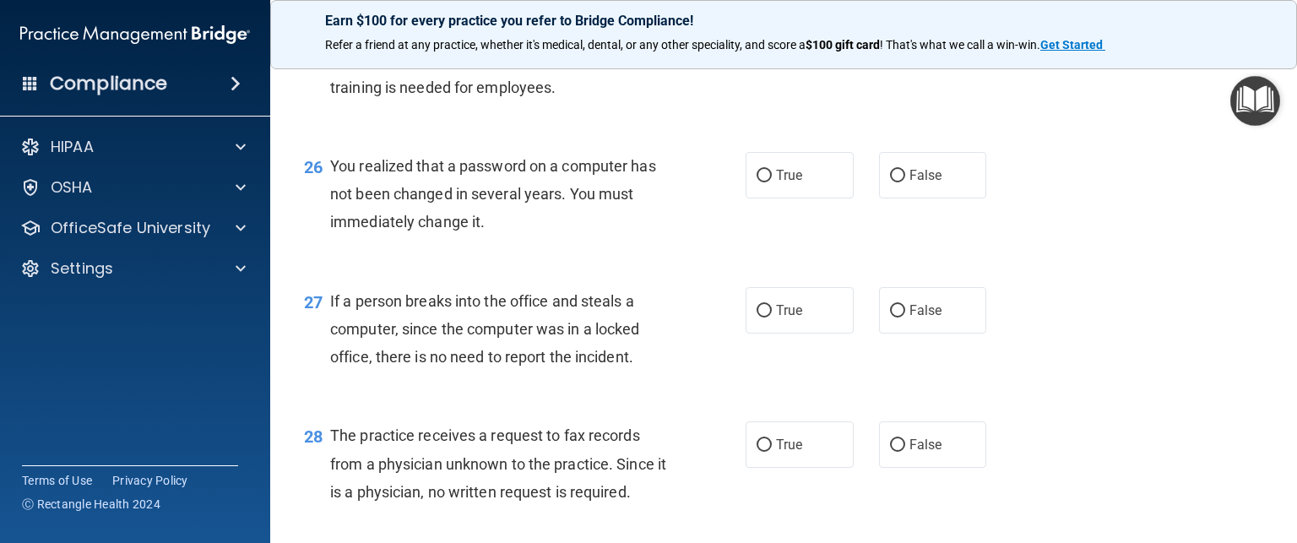
scroll to position [3637, 0]
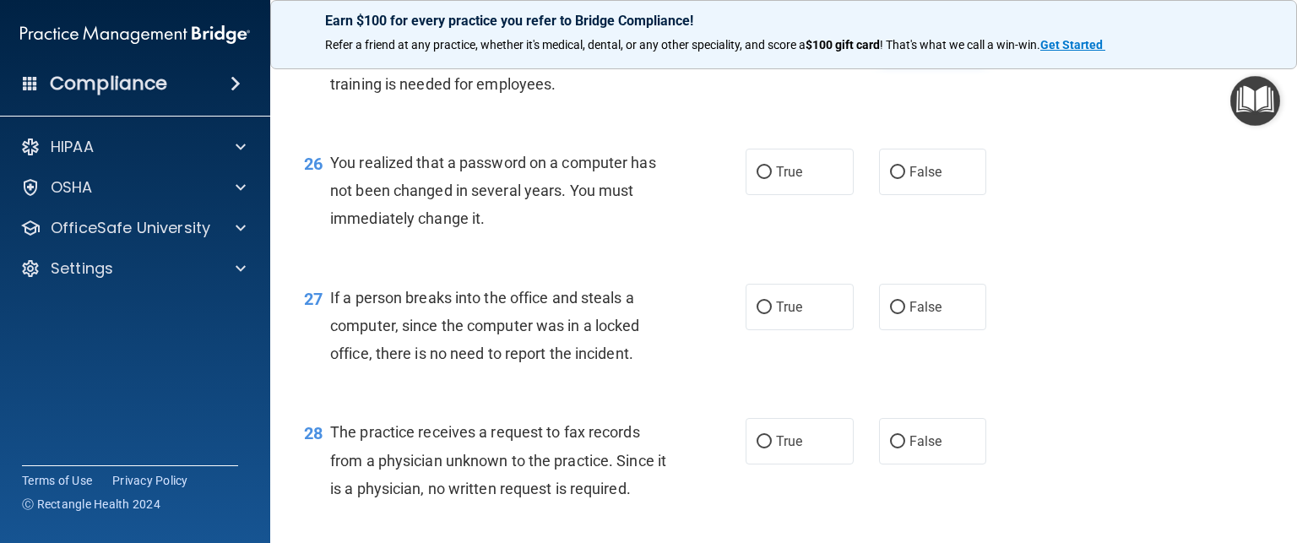
click at [890, 44] on input "False" at bounding box center [897, 37] width 15 height 13
radio input "true"
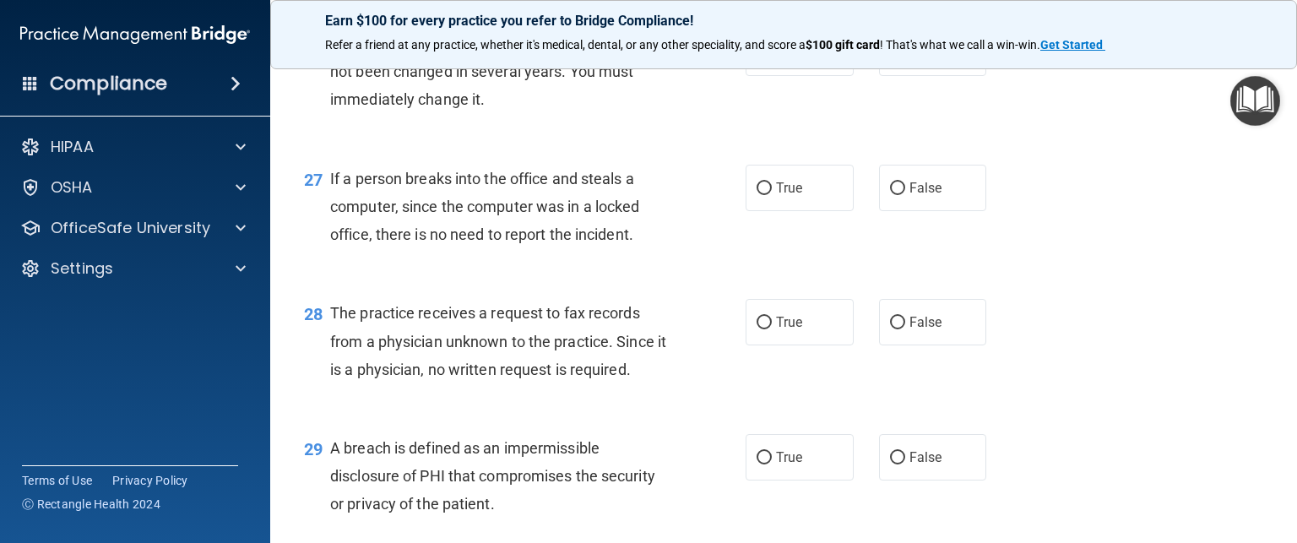
scroll to position [3767, 0]
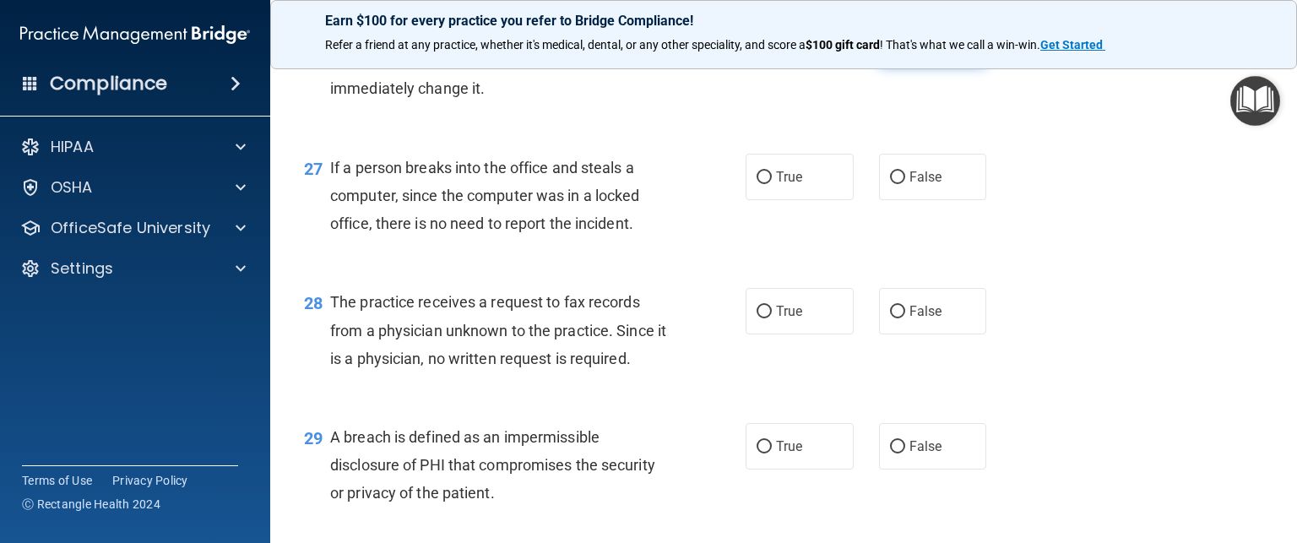
click at [893, 49] on input "False" at bounding box center [897, 42] width 15 height 13
radio input "true"
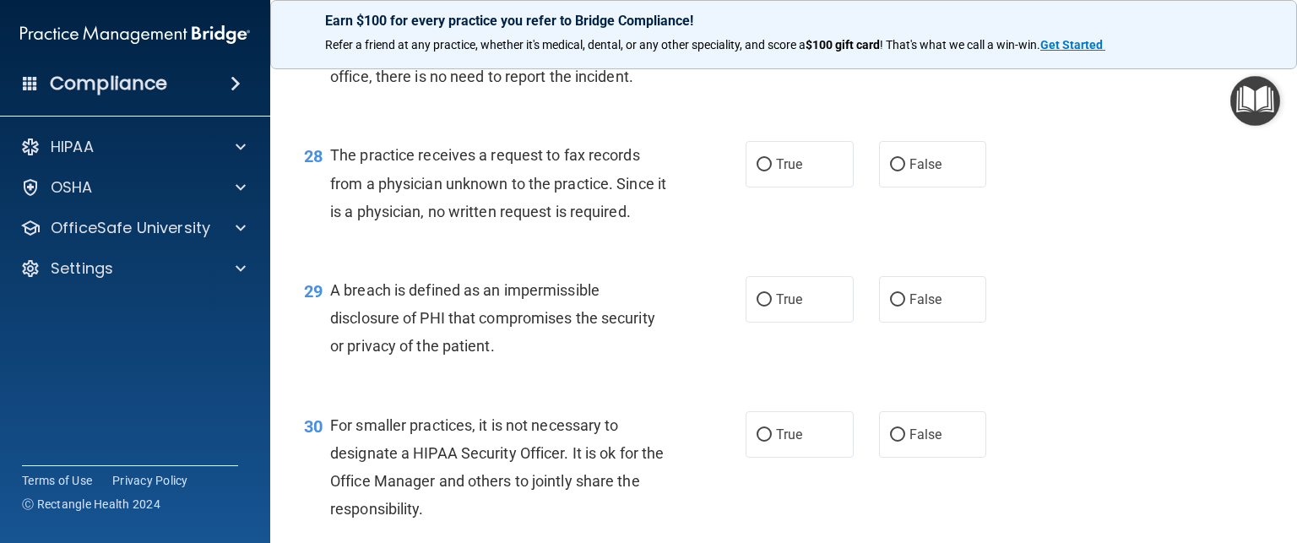
scroll to position [3921, 0]
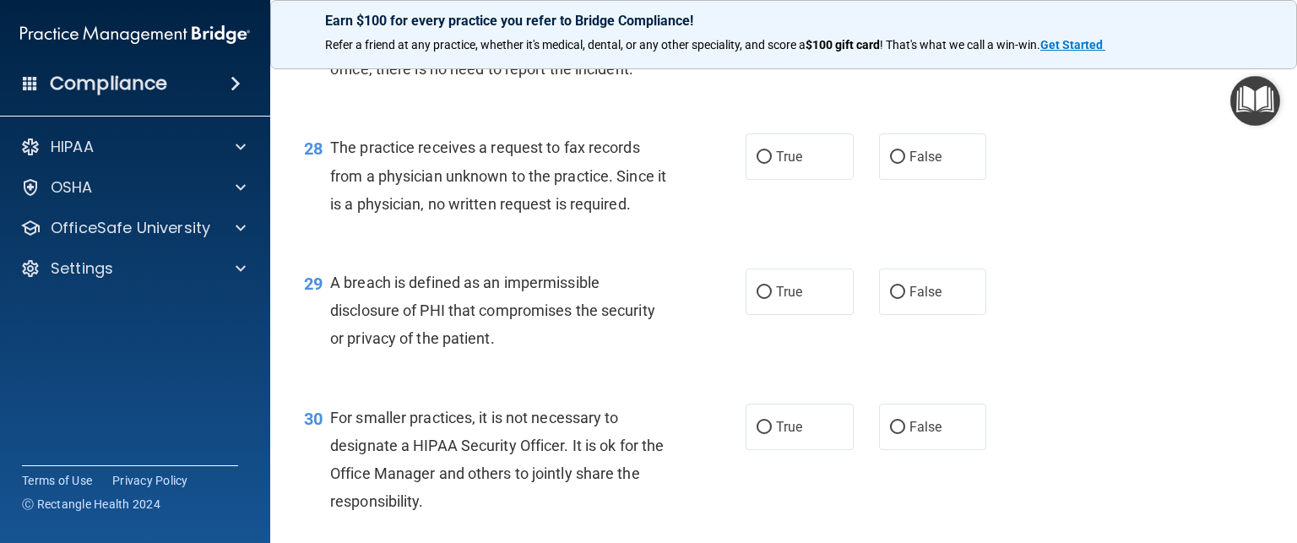
click at [898, 46] on label "False" at bounding box center [933, 22] width 108 height 46
click at [898, 30] on input "False" at bounding box center [897, 23] width 15 height 13
radio input "true"
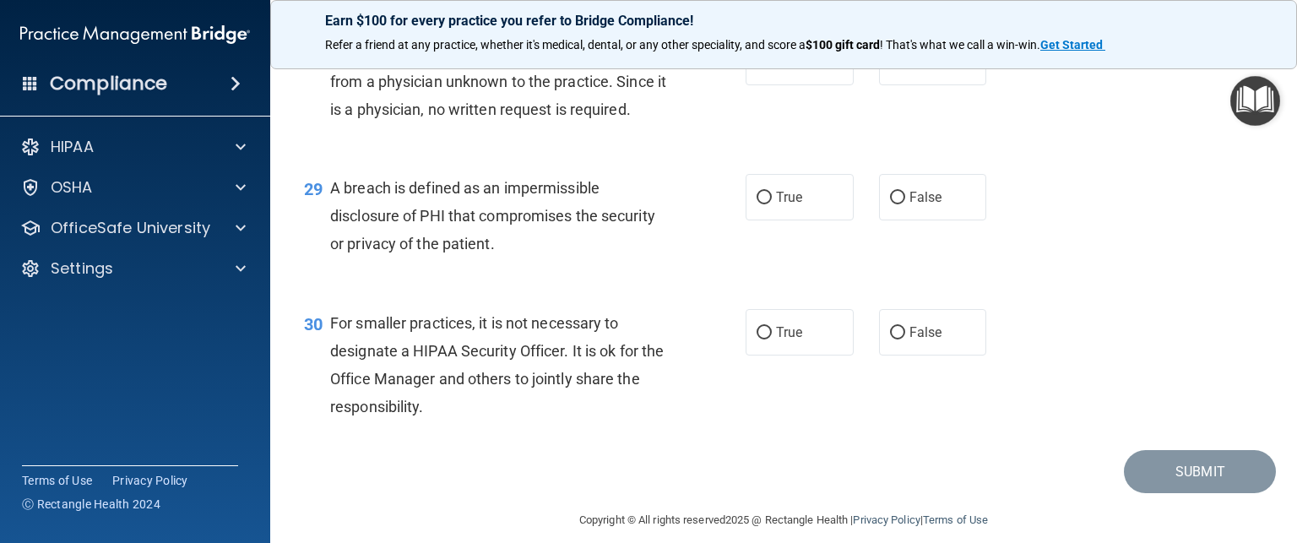
scroll to position [4023, 0]
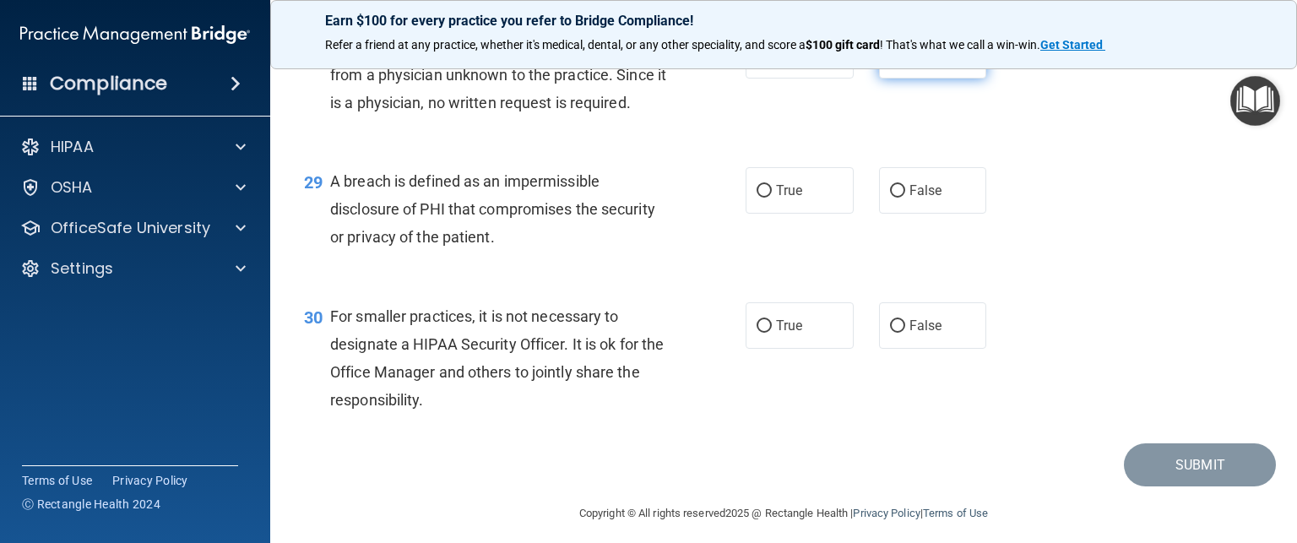
click at [898, 79] on label "False" at bounding box center [933, 55] width 108 height 46
click at [898, 62] on input "False" at bounding box center [897, 56] width 15 height 13
radio input "true"
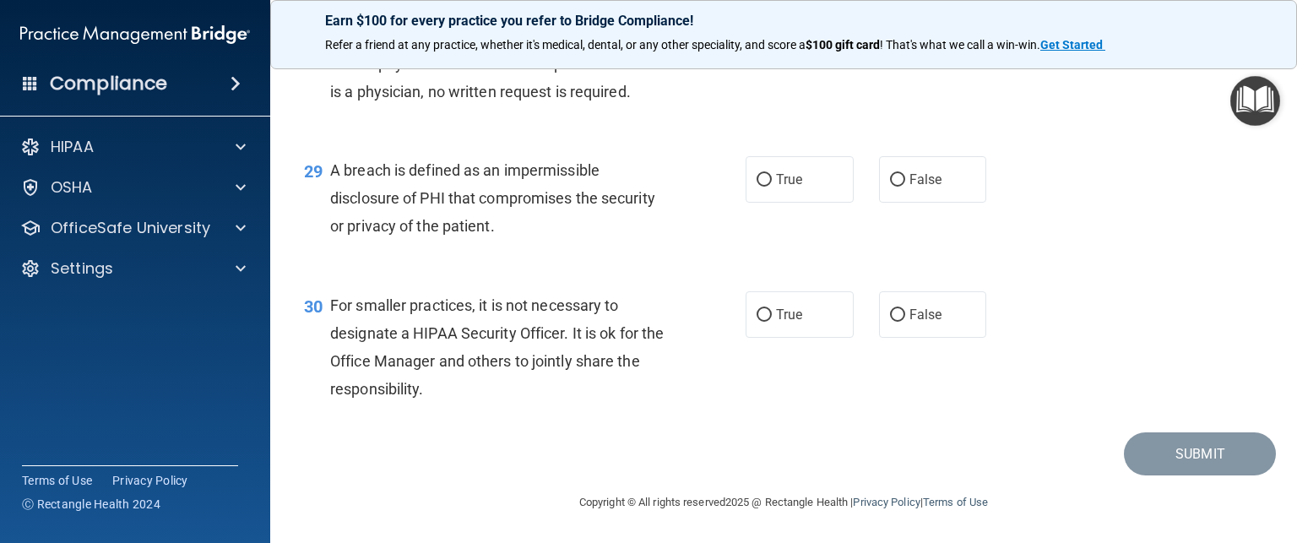
scroll to position [4118, 0]
click at [763, 174] on input "True" at bounding box center [764, 180] width 15 height 13
radio input "true"
click at [899, 312] on label "False" at bounding box center [933, 314] width 108 height 46
click at [899, 312] on input "False" at bounding box center [897, 315] width 15 height 13
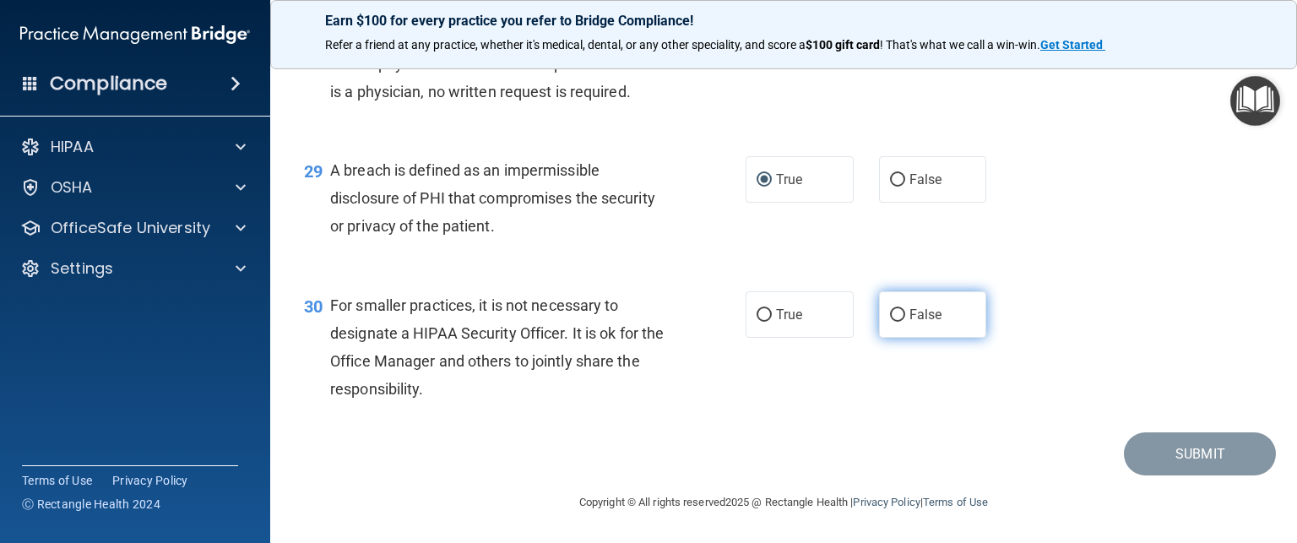
radio input "true"
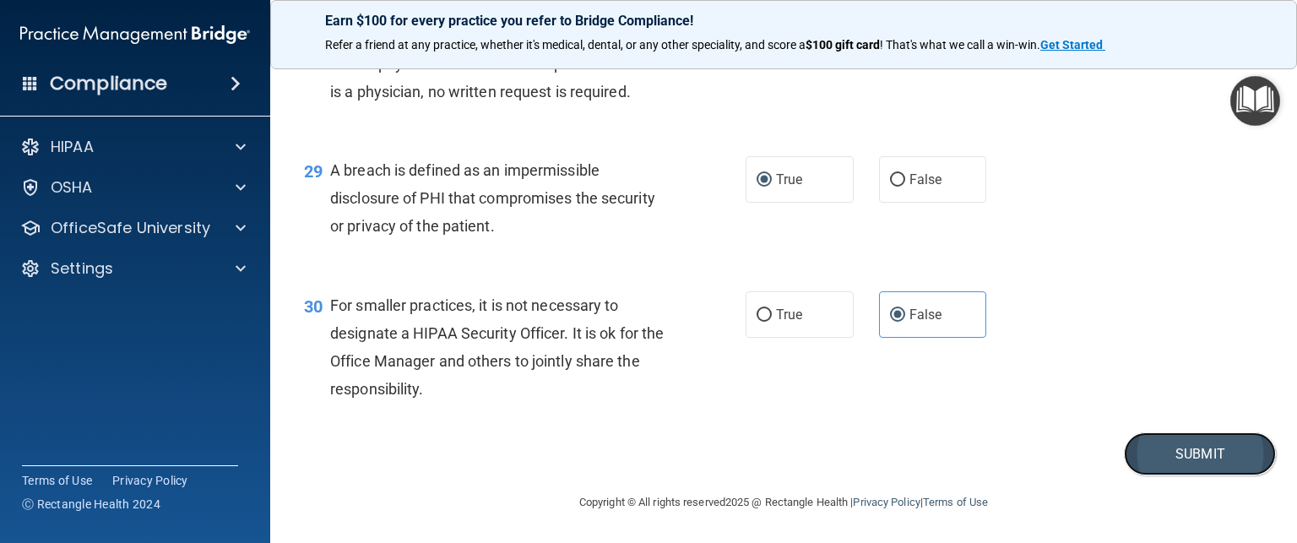
click at [1164, 446] on button "Submit" at bounding box center [1200, 453] width 152 height 43
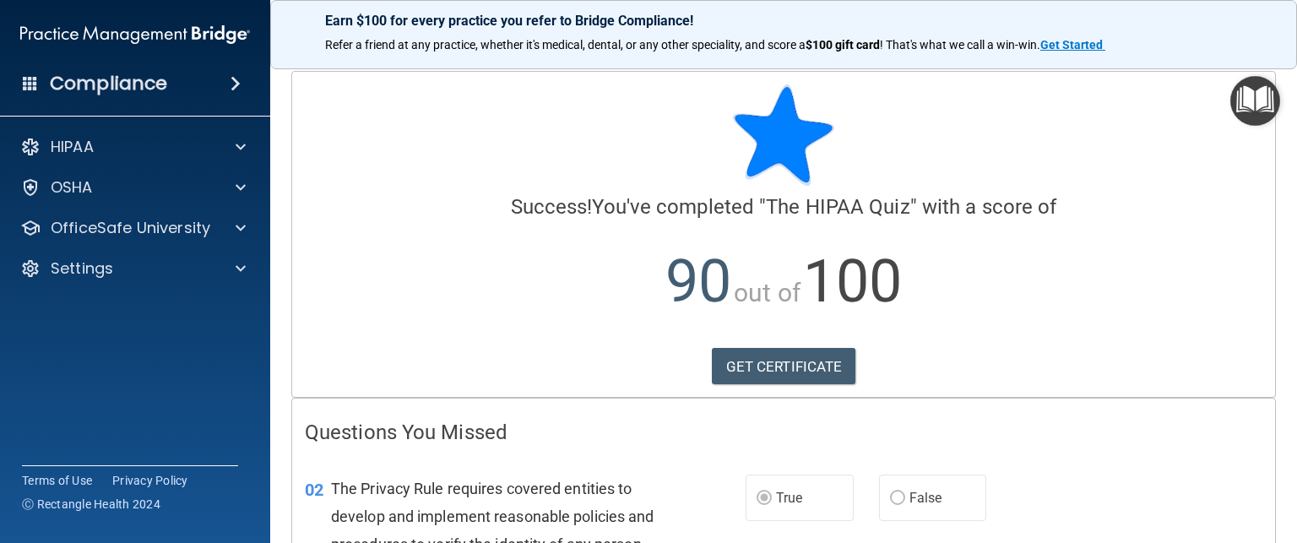
click at [107, 85] on h4 "Compliance" at bounding box center [108, 84] width 117 height 24
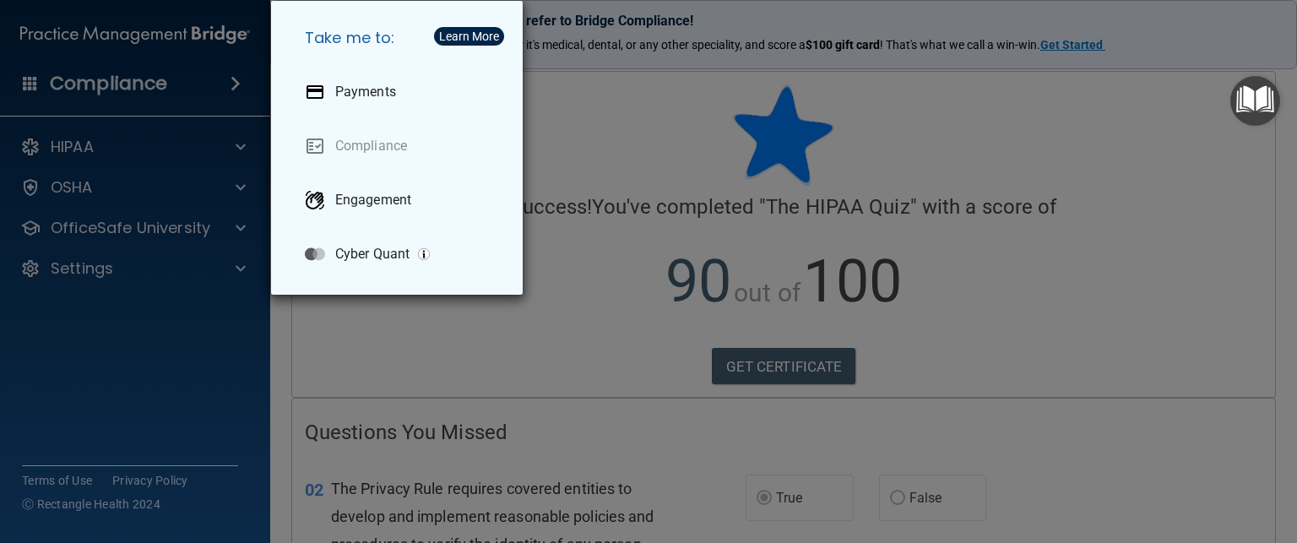
click at [54, 146] on div "Take me to: Payments Compliance Engagement Cyber Quant" at bounding box center [648, 271] width 1297 height 543
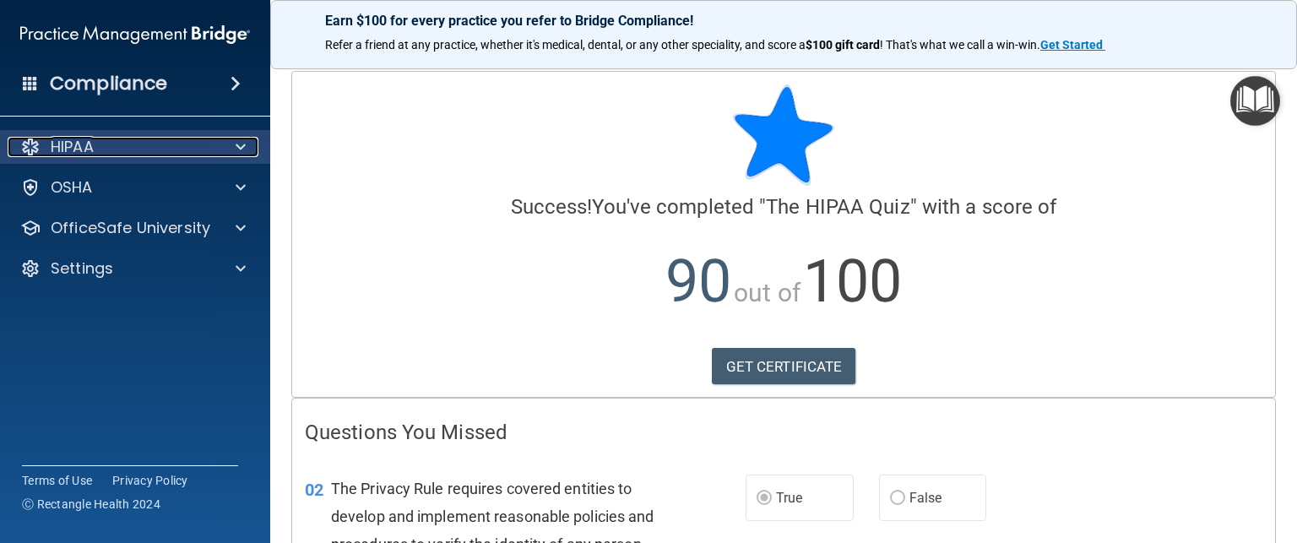
click at [54, 146] on p "HIPAA" at bounding box center [72, 147] width 43 height 20
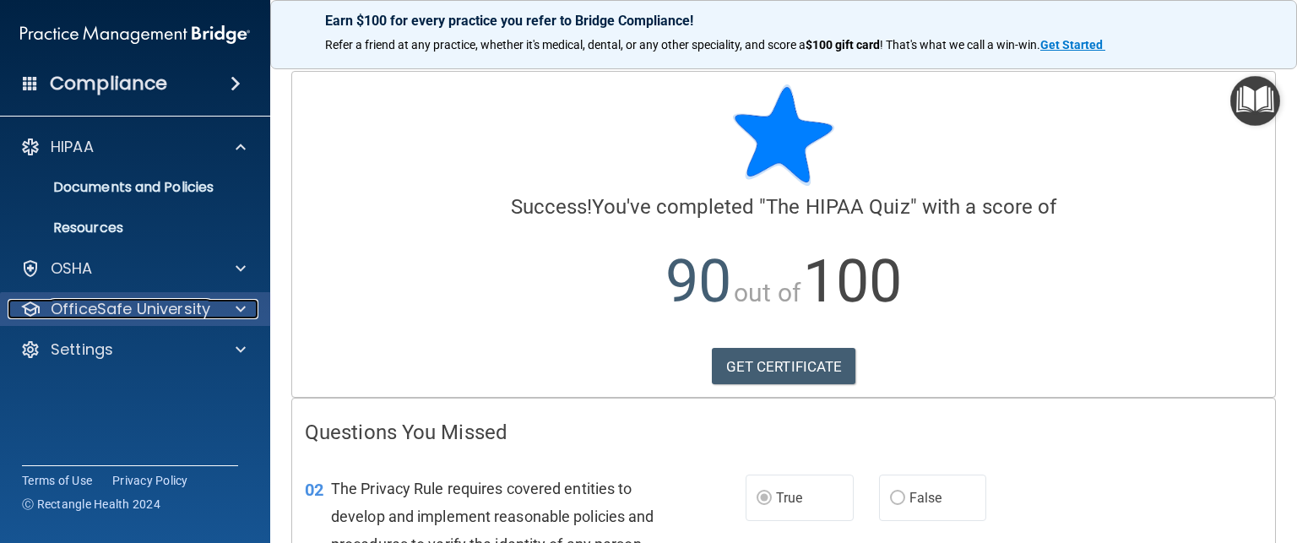
click at [56, 310] on p "OfficeSafe University" at bounding box center [131, 309] width 160 height 20
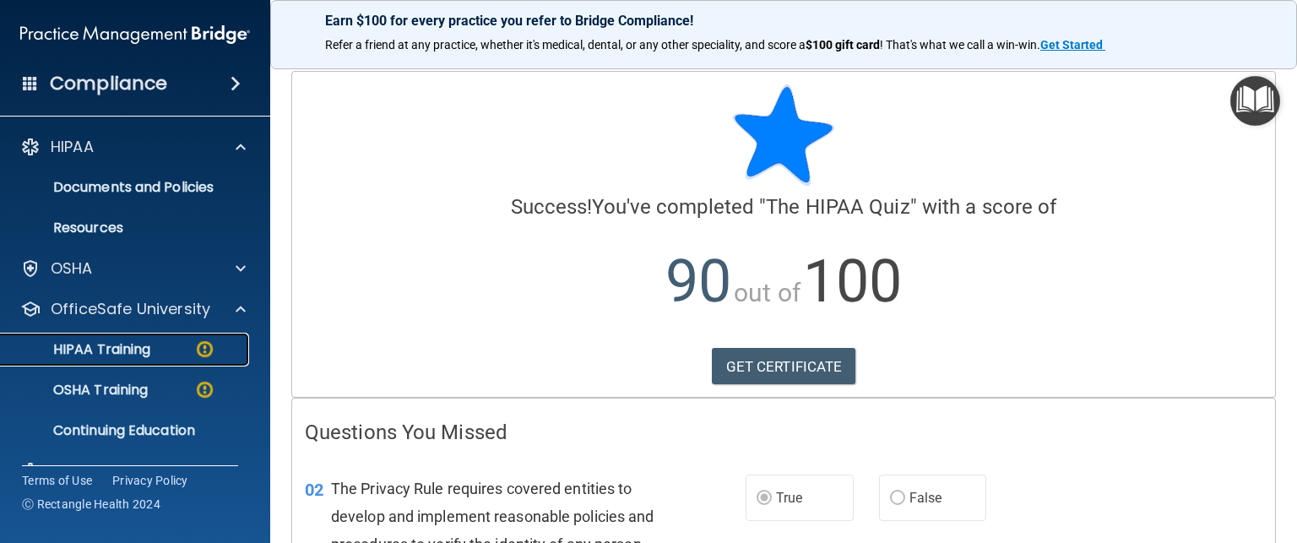
click at [80, 344] on p "HIPAA Training" at bounding box center [80, 349] width 139 height 17
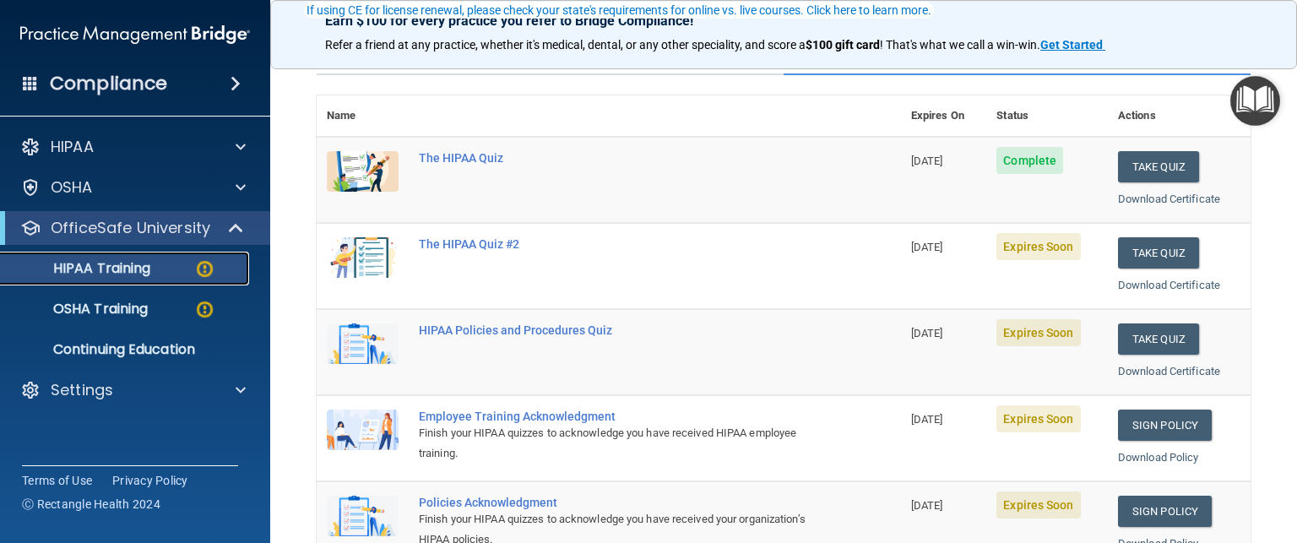
scroll to position [162, 0]
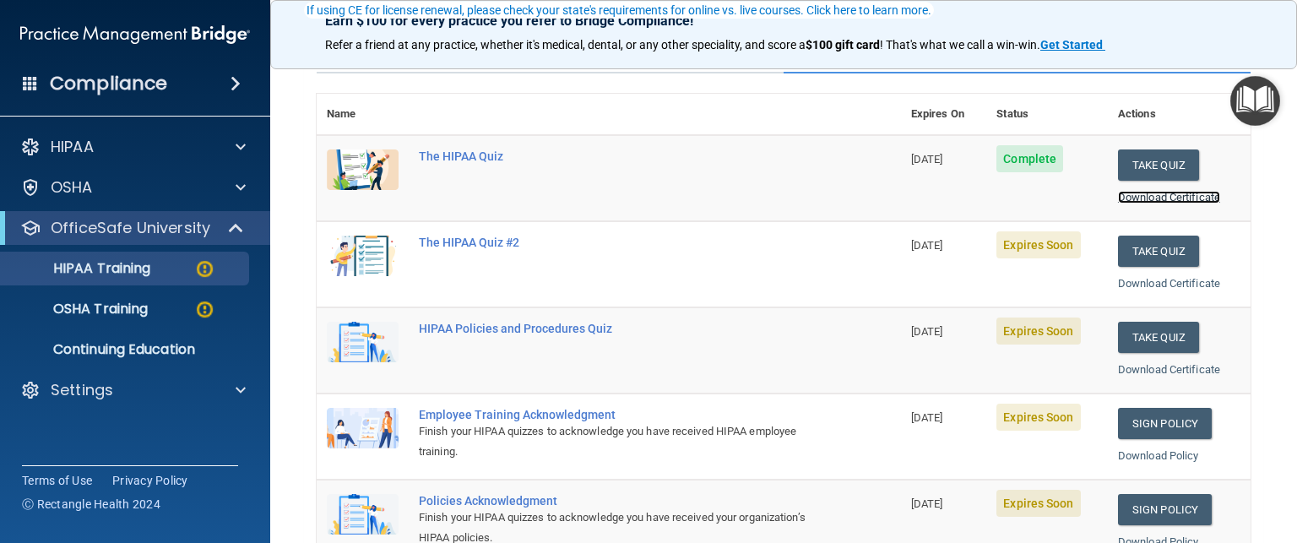
click at [1139, 195] on link "Download Certificate" at bounding box center [1169, 197] width 102 height 13
click at [1129, 249] on button "Take Quiz" at bounding box center [1158, 251] width 81 height 31
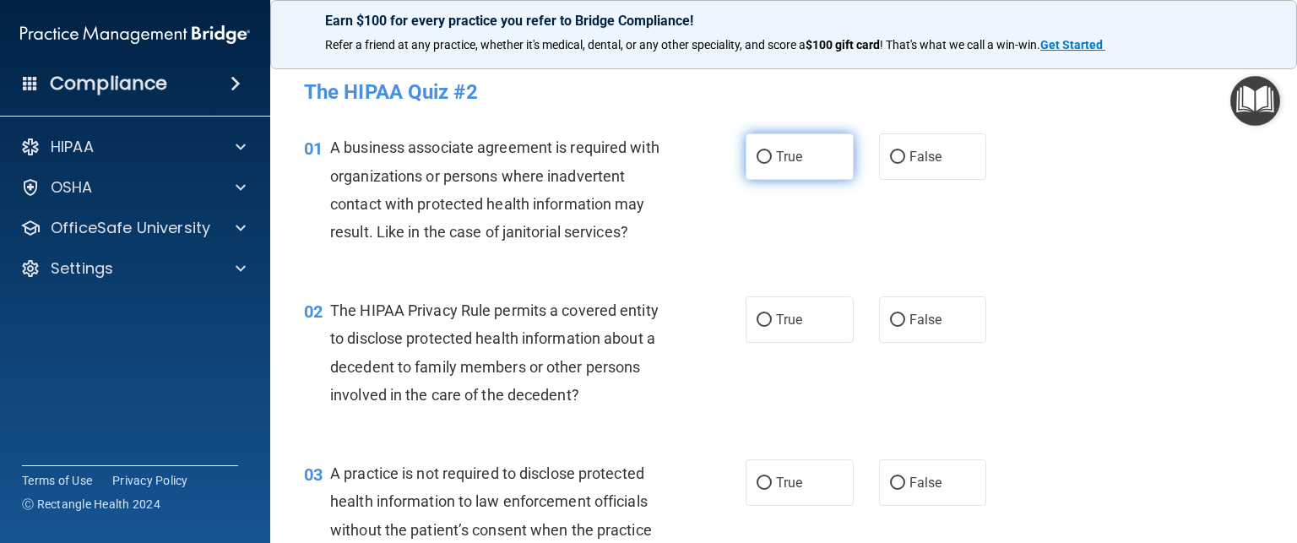
click at [757, 156] on input "True" at bounding box center [764, 157] width 15 height 13
radio input "true"
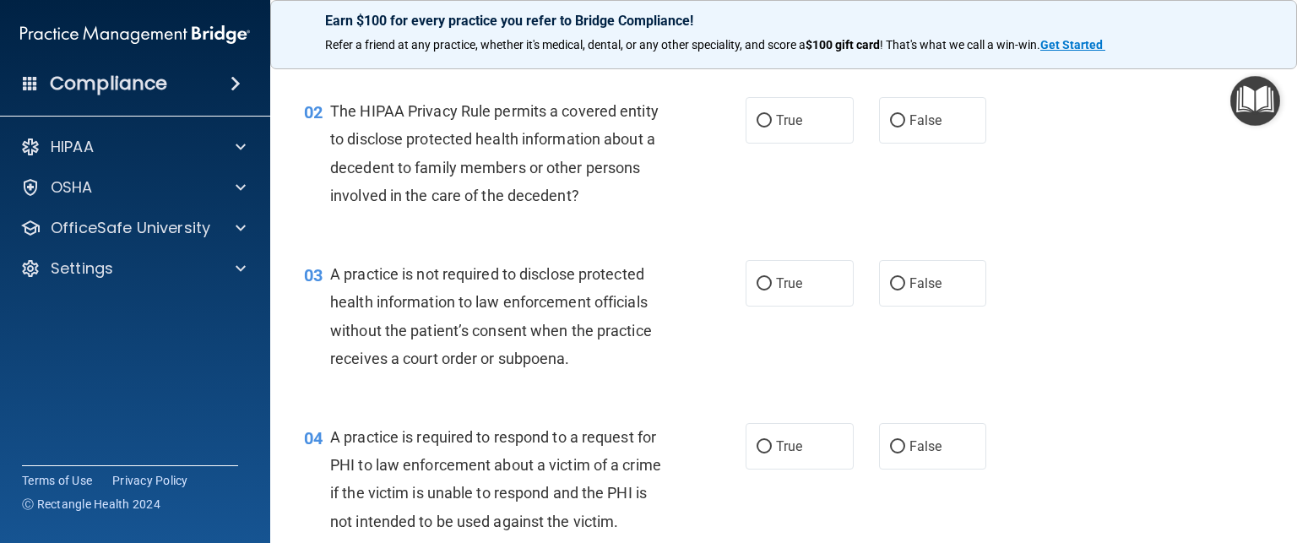
scroll to position [204, 0]
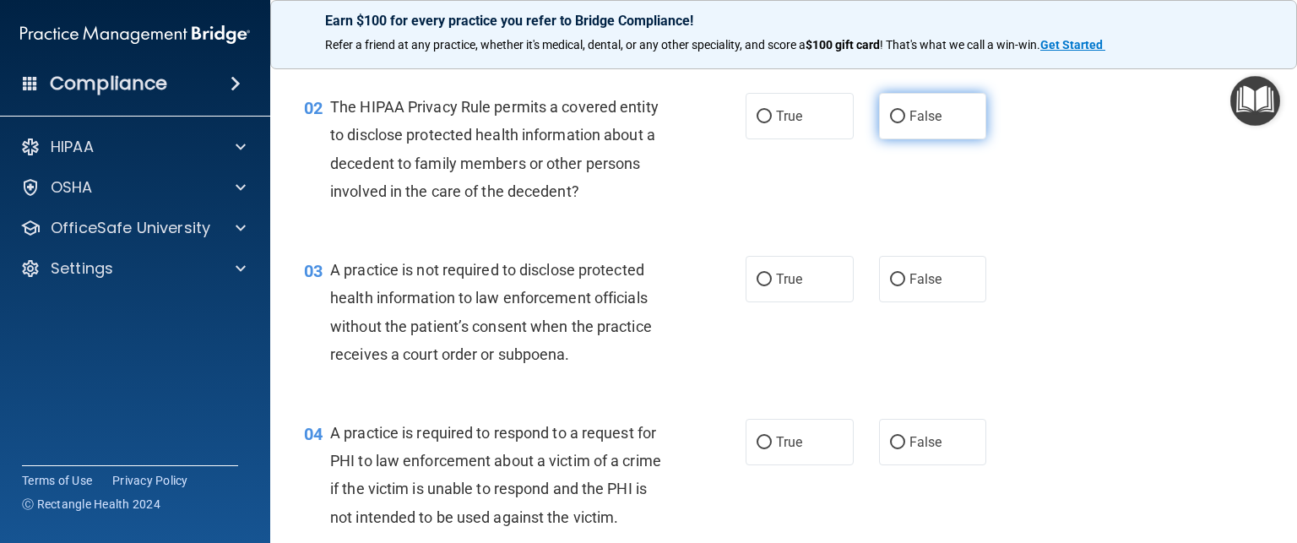
click at [890, 111] on input "False" at bounding box center [897, 117] width 15 height 13
radio input "true"
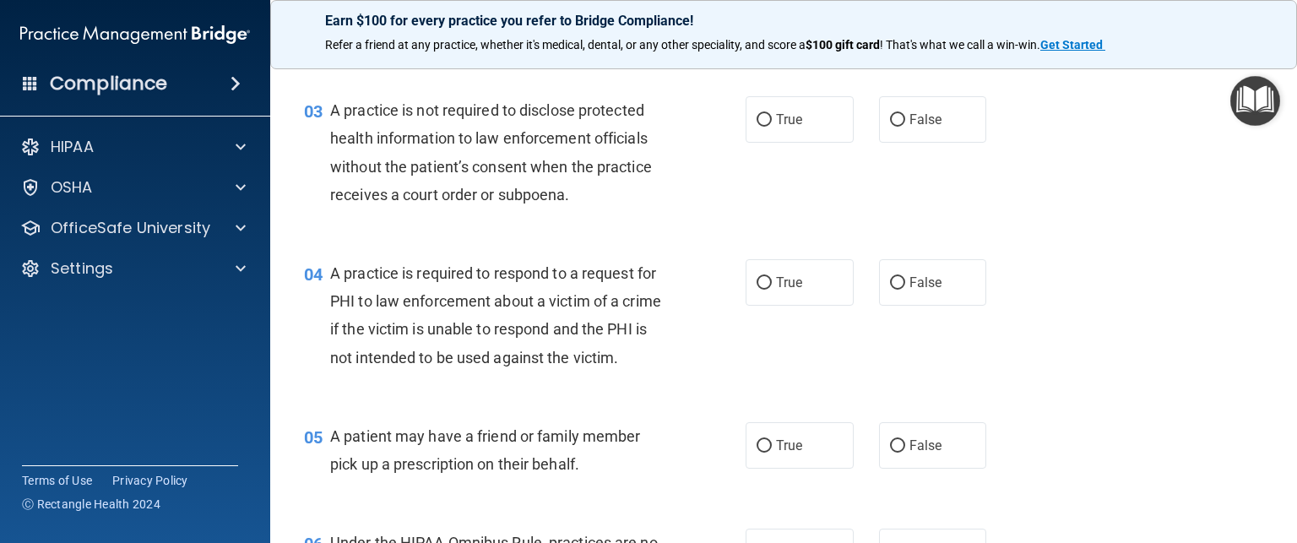
scroll to position [367, 0]
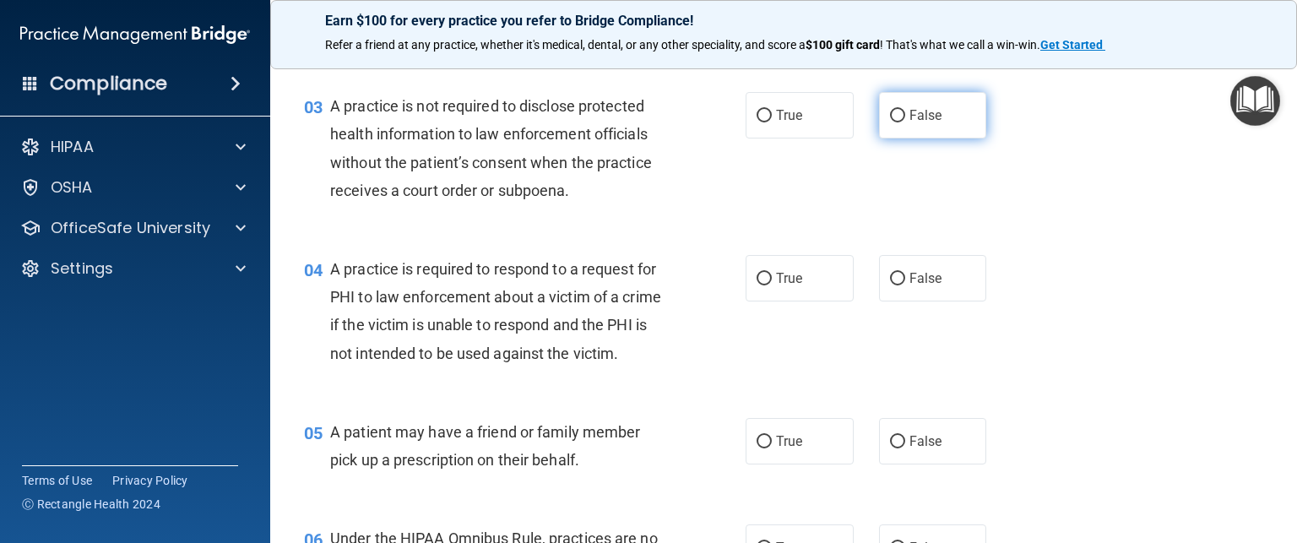
click at [897, 113] on label "False" at bounding box center [933, 115] width 108 height 46
click at [897, 113] on input "False" at bounding box center [897, 116] width 15 height 13
radio input "true"
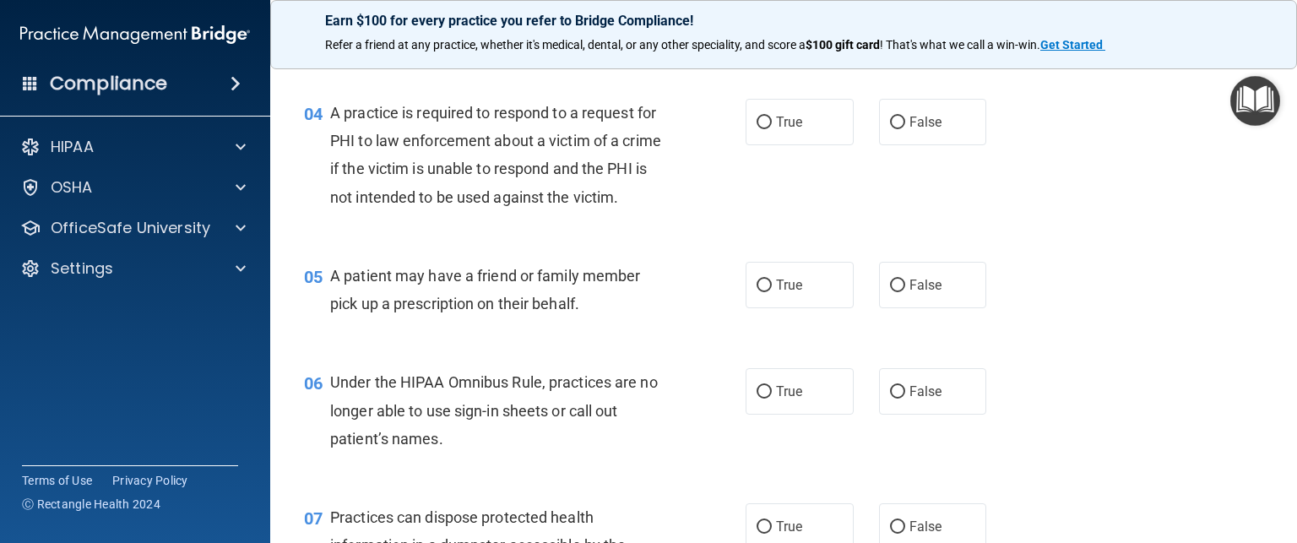
scroll to position [526, 0]
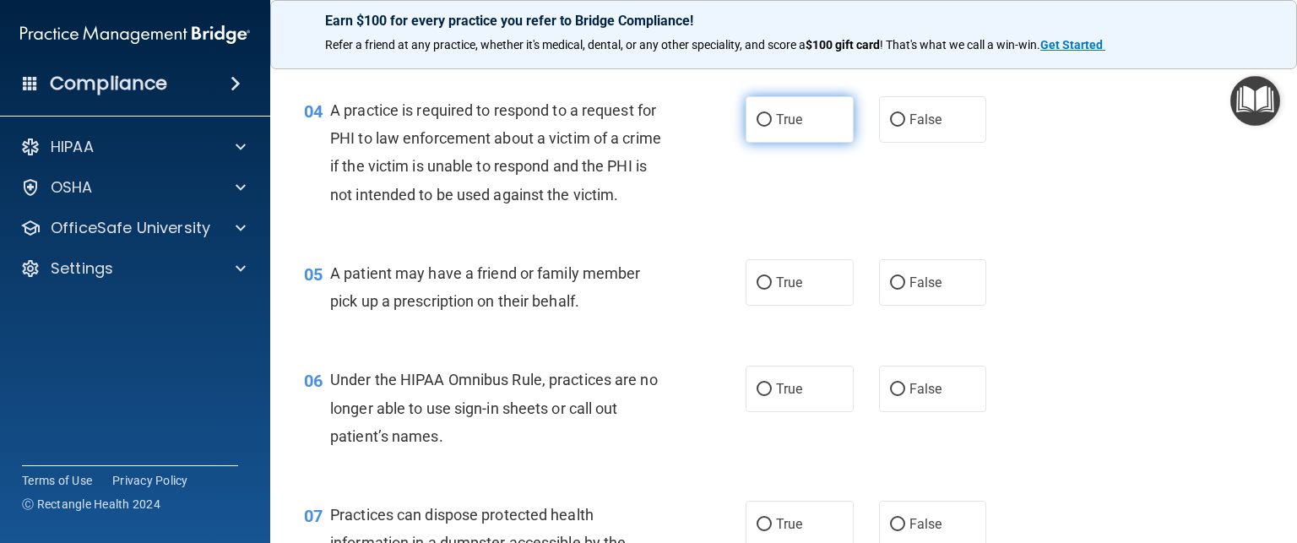
click at [757, 116] on input "True" at bounding box center [764, 120] width 15 height 13
radio input "true"
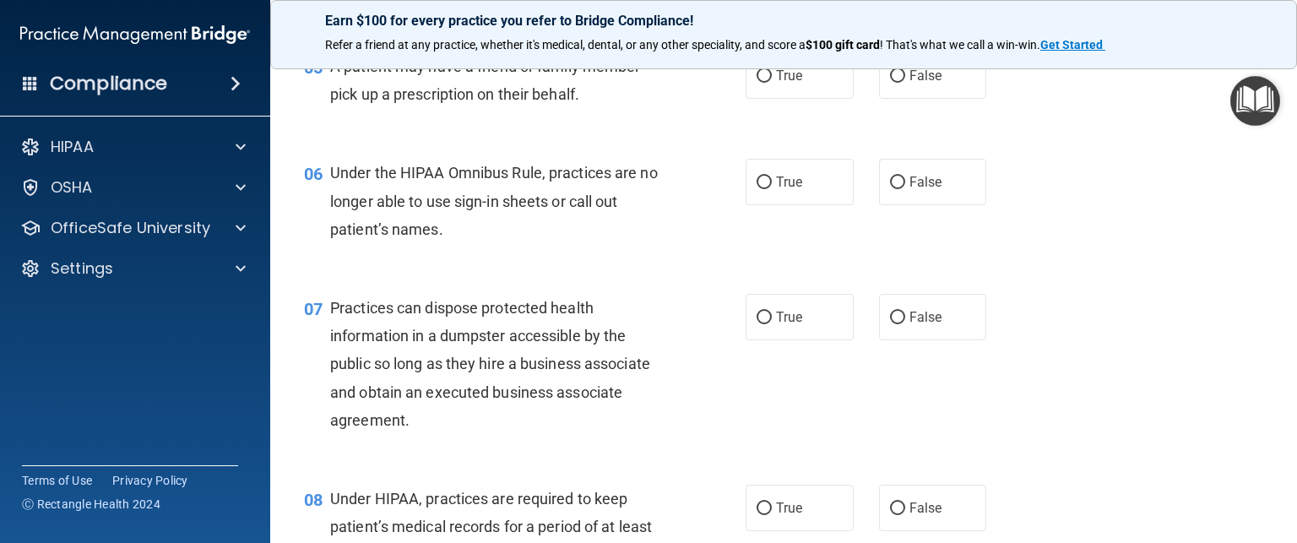
scroll to position [734, 0]
click at [758, 82] on input "True" at bounding box center [764, 75] width 15 height 13
radio input "true"
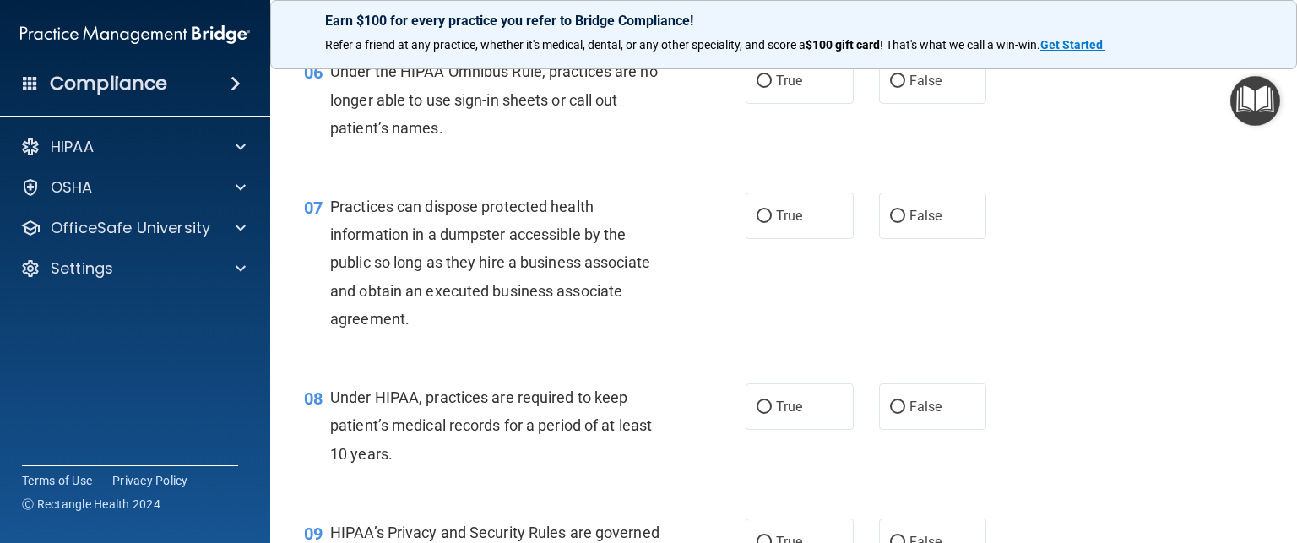
scroll to position [841, 0]
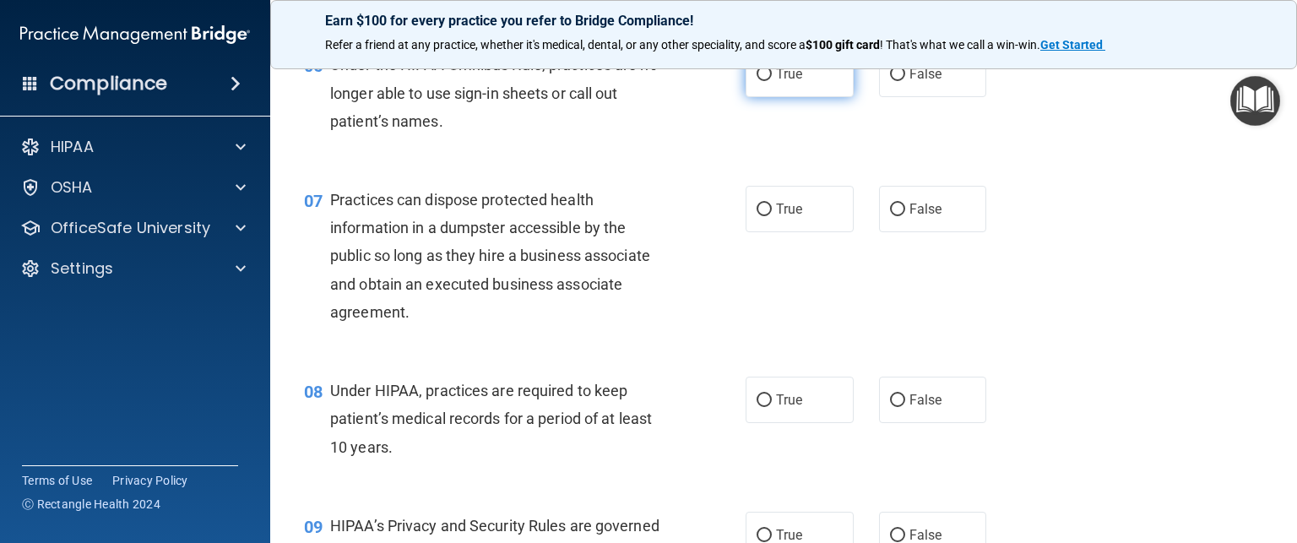
click at [760, 81] on input "True" at bounding box center [764, 74] width 15 height 13
radio input "true"
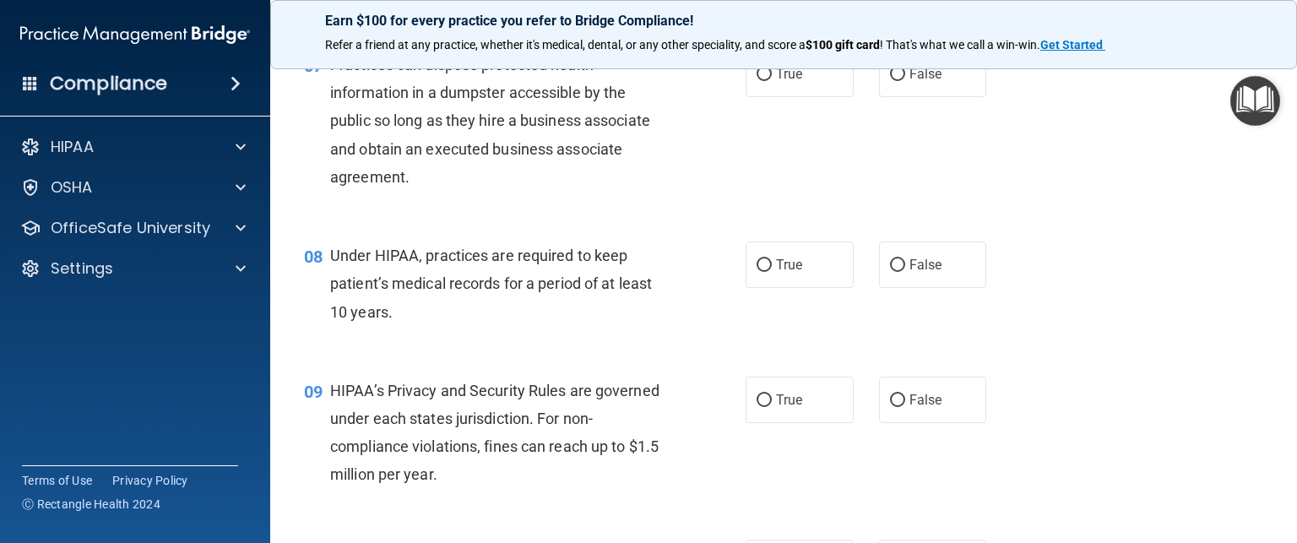
scroll to position [976, 0]
click at [896, 97] on label "False" at bounding box center [933, 74] width 108 height 46
click at [896, 81] on input "False" at bounding box center [897, 74] width 15 height 13
radio input "true"
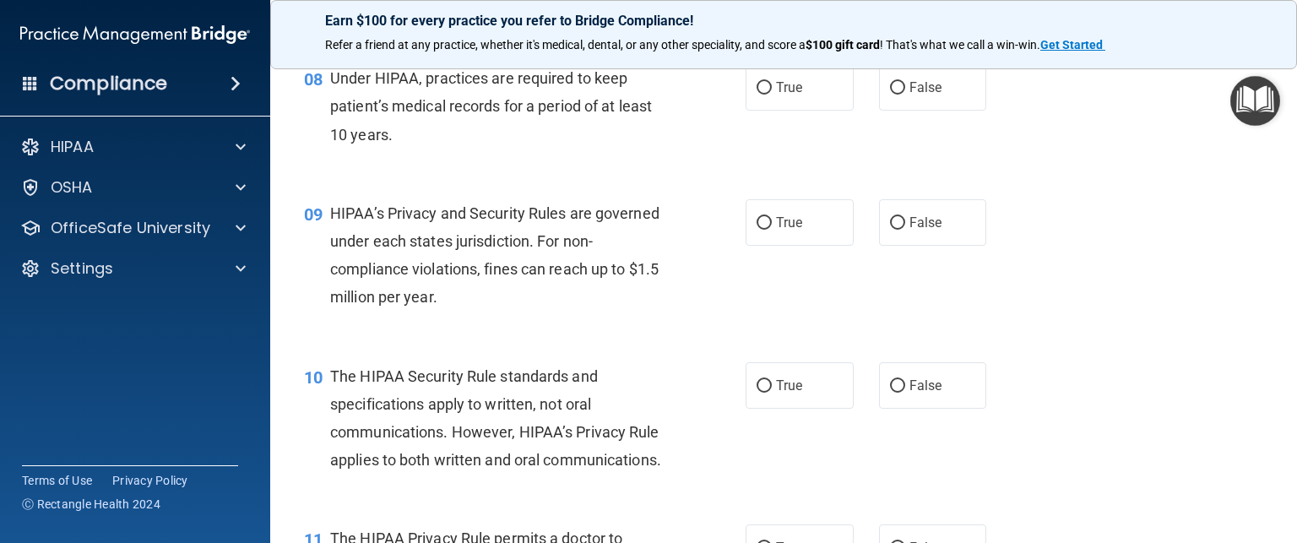
scroll to position [1169, 0]
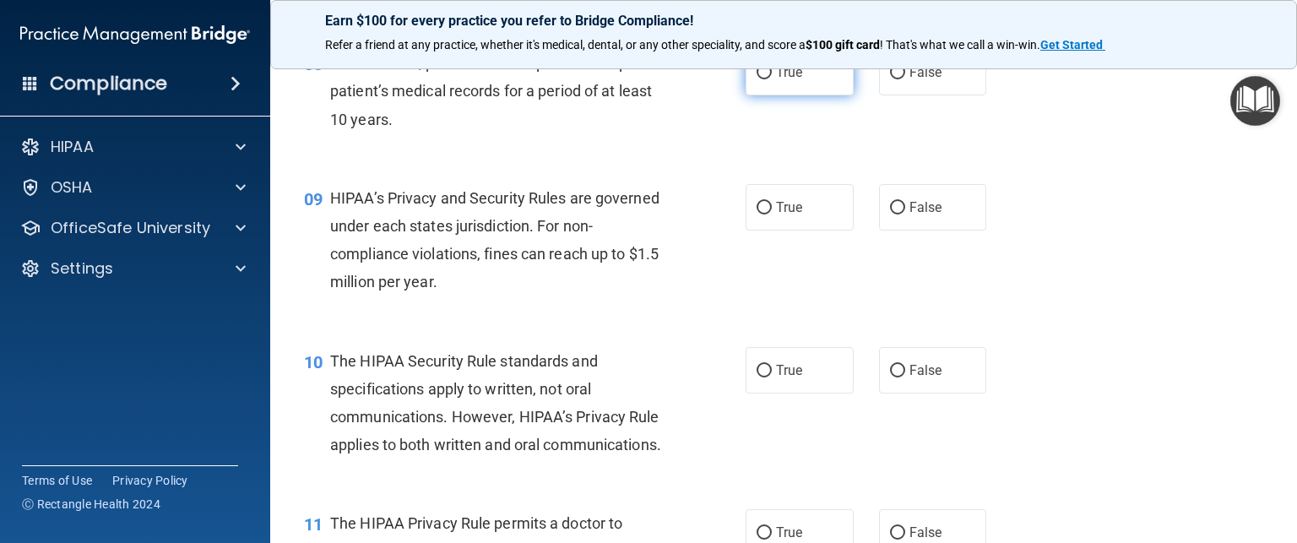
click at [760, 79] on input "True" at bounding box center [764, 73] width 15 height 13
radio input "true"
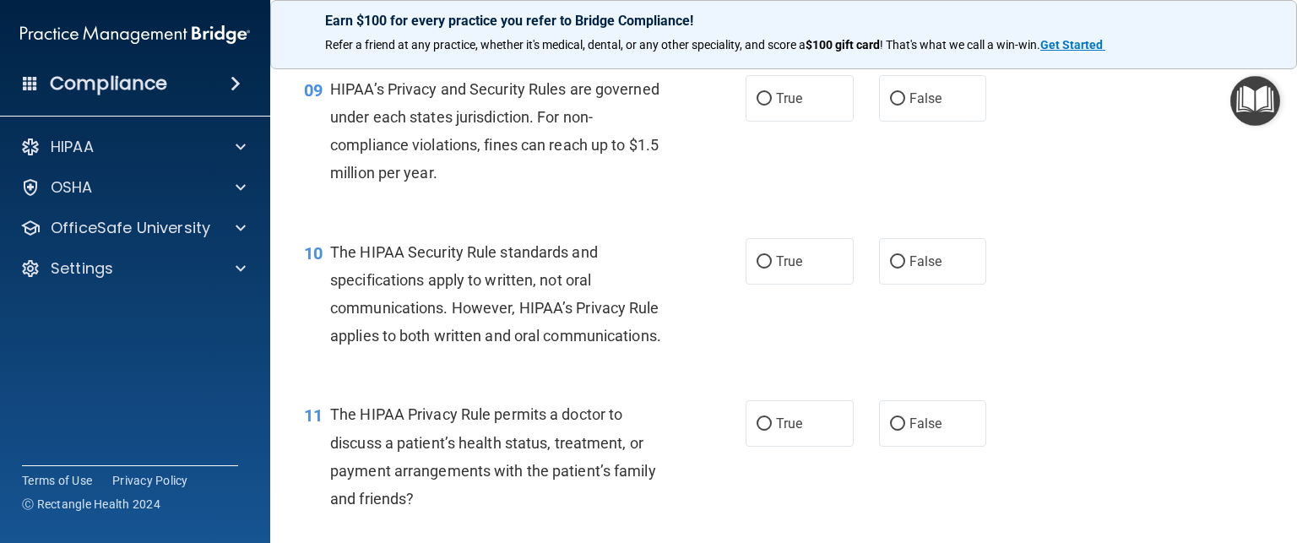
scroll to position [1287, 0]
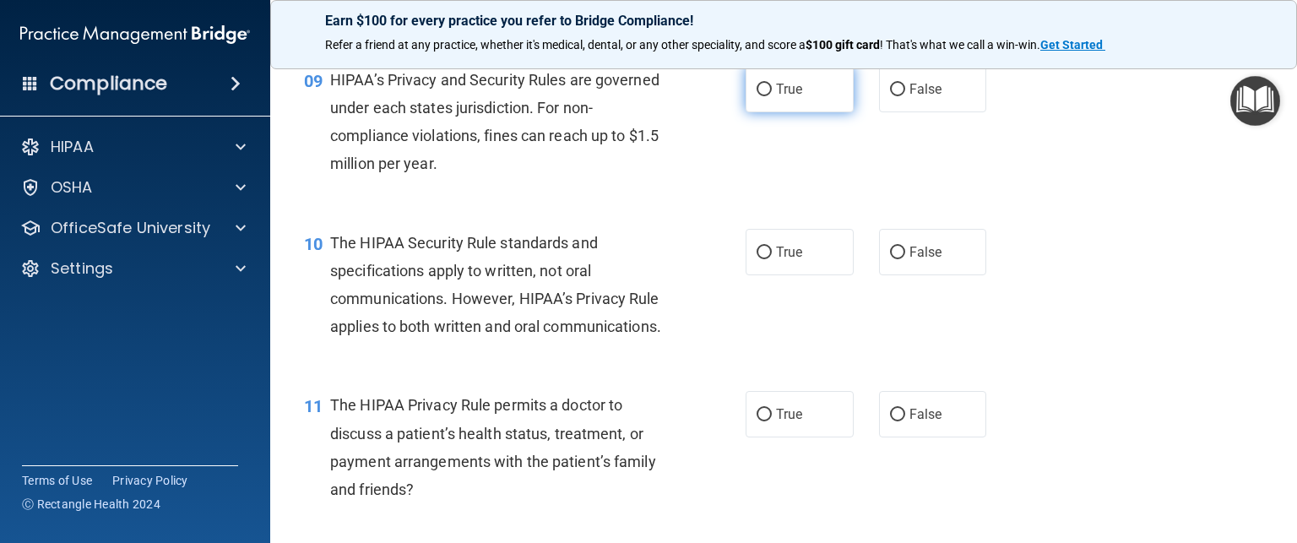
click at [776, 97] on span "True" at bounding box center [789, 89] width 26 height 16
click at [772, 96] on input "True" at bounding box center [764, 90] width 15 height 13
radio input "true"
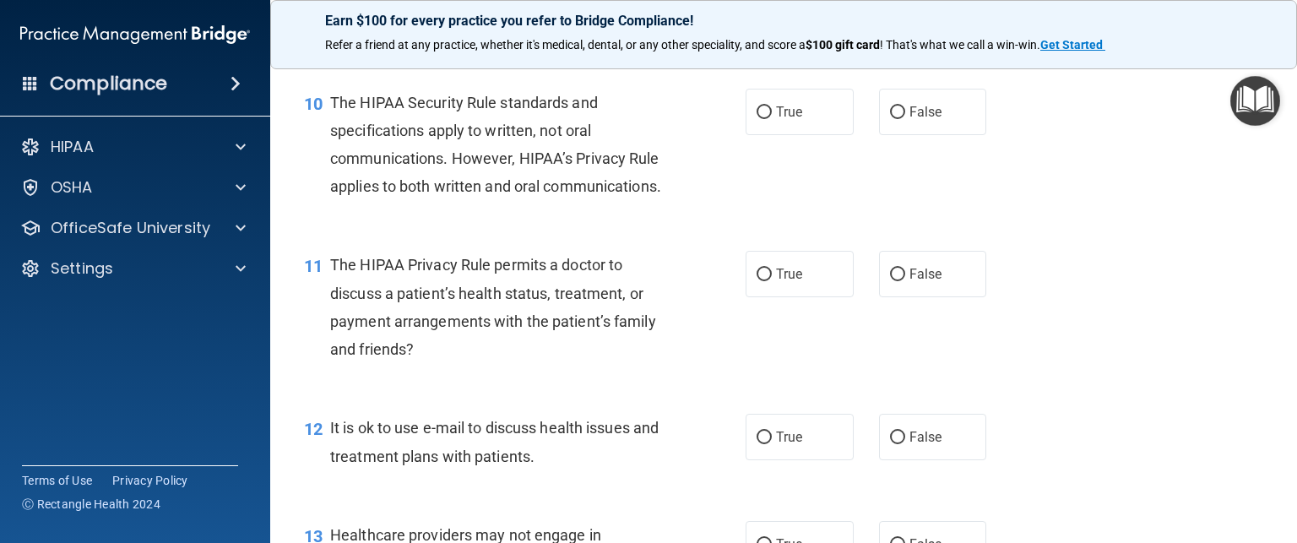
scroll to position [1429, 0]
click at [777, 128] on label "True" at bounding box center [800, 110] width 108 height 46
click at [772, 117] on input "True" at bounding box center [764, 111] width 15 height 13
radio input "true"
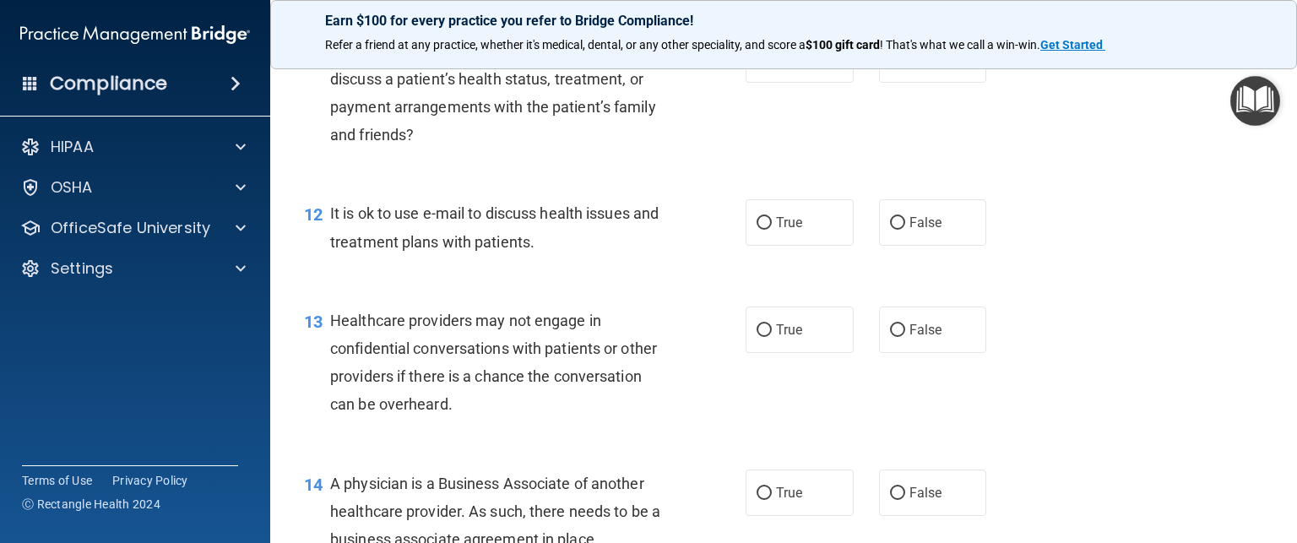
scroll to position [1645, 0]
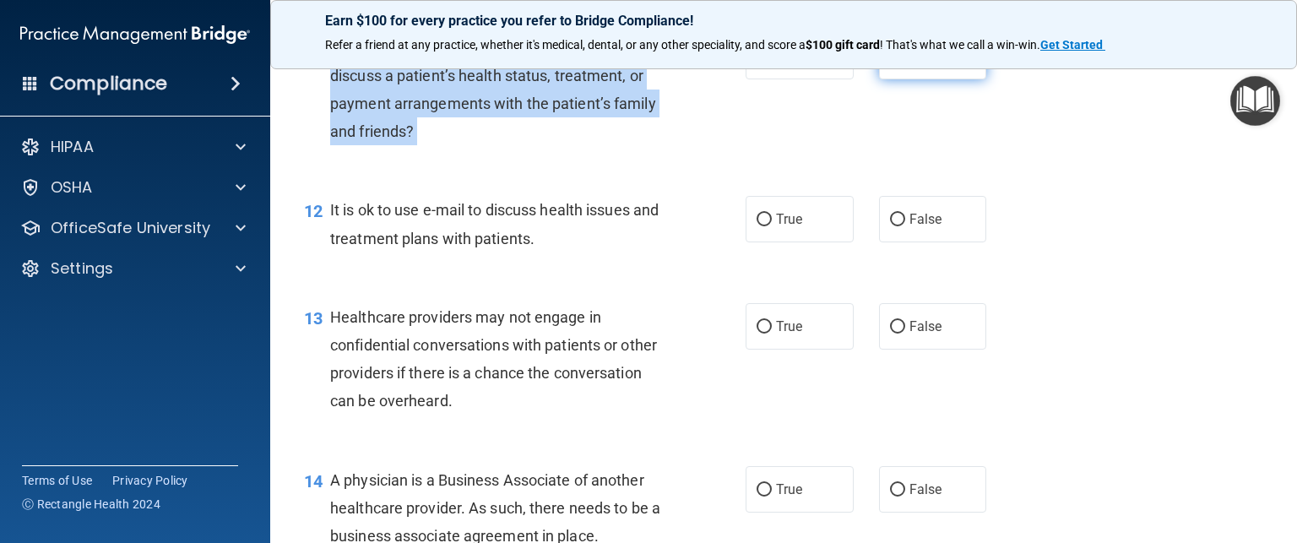
drag, startPoint x: 824, startPoint y: 162, endPoint x: 891, endPoint y: 117, distance: 80.8
click at [891, 117] on div "11 The HIPAA Privacy Rule permits a doctor to discuss a patient’s health status…" at bounding box center [783, 93] width 985 height 163
click at [891, 63] on input "False" at bounding box center [897, 57] width 15 height 13
radio input "true"
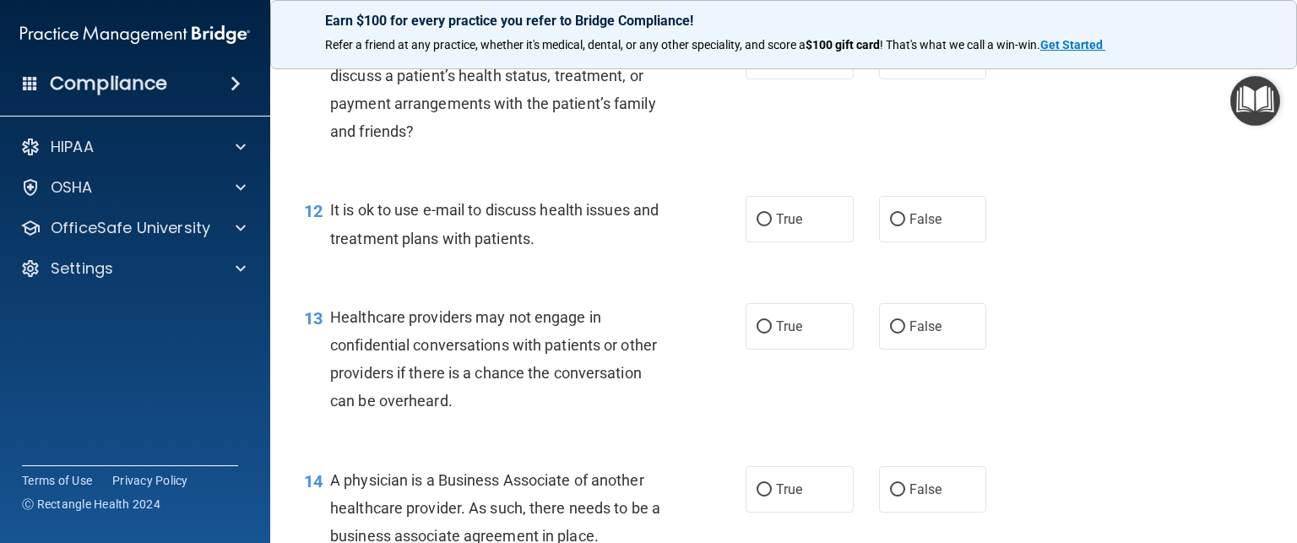
click at [788, 175] on div "11 The HIPAA Privacy Rule permits a doctor to discuss a patient’s health status…" at bounding box center [783, 93] width 985 height 163
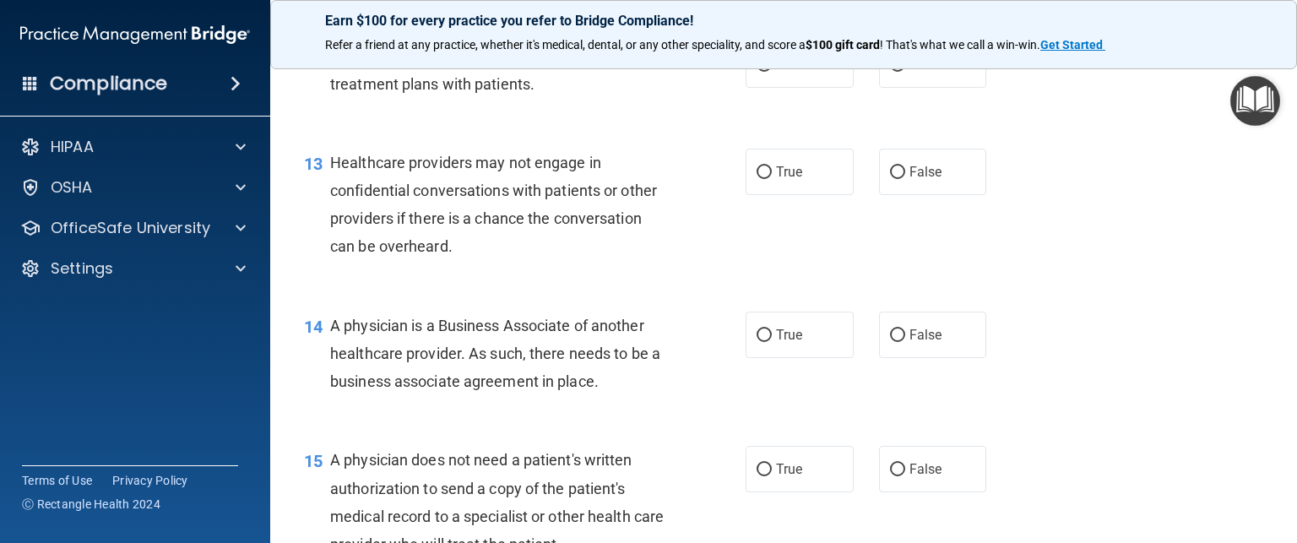
scroll to position [1801, 0]
click at [776, 72] on span "True" at bounding box center [789, 64] width 26 height 16
click at [770, 71] on input "True" at bounding box center [764, 64] width 15 height 13
radio input "true"
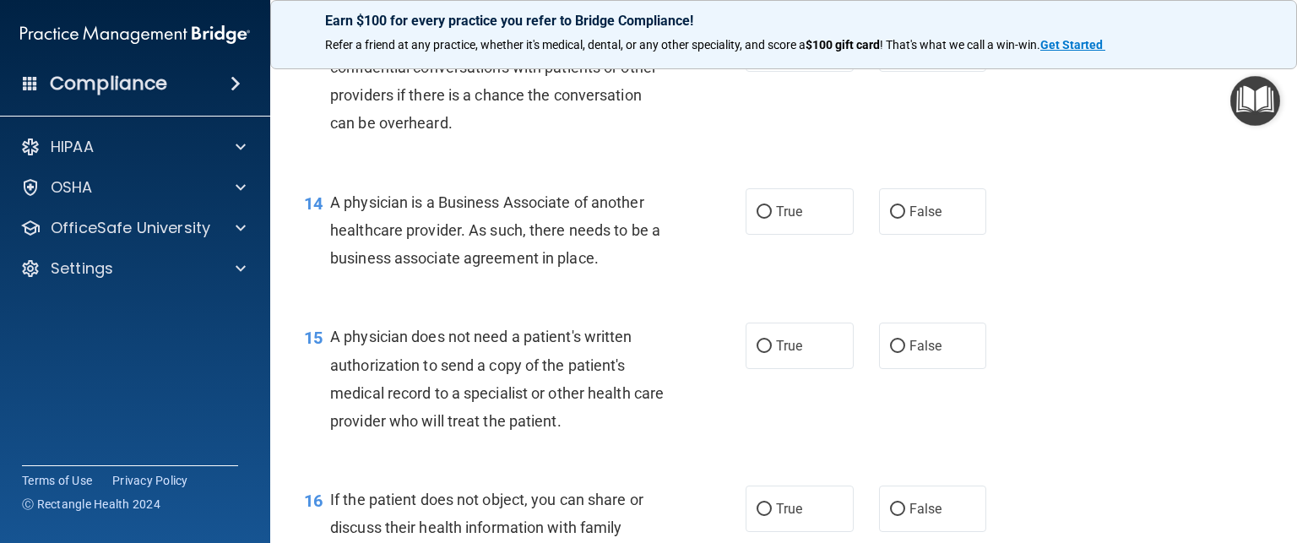
scroll to position [1922, 0]
drag, startPoint x: 754, startPoint y: 117, endPoint x: 748, endPoint y: 108, distance: 10.3
click at [748, 73] on label "True" at bounding box center [800, 49] width 108 height 46
click at [757, 57] on input "True" at bounding box center [764, 50] width 15 height 13
radio input "true"
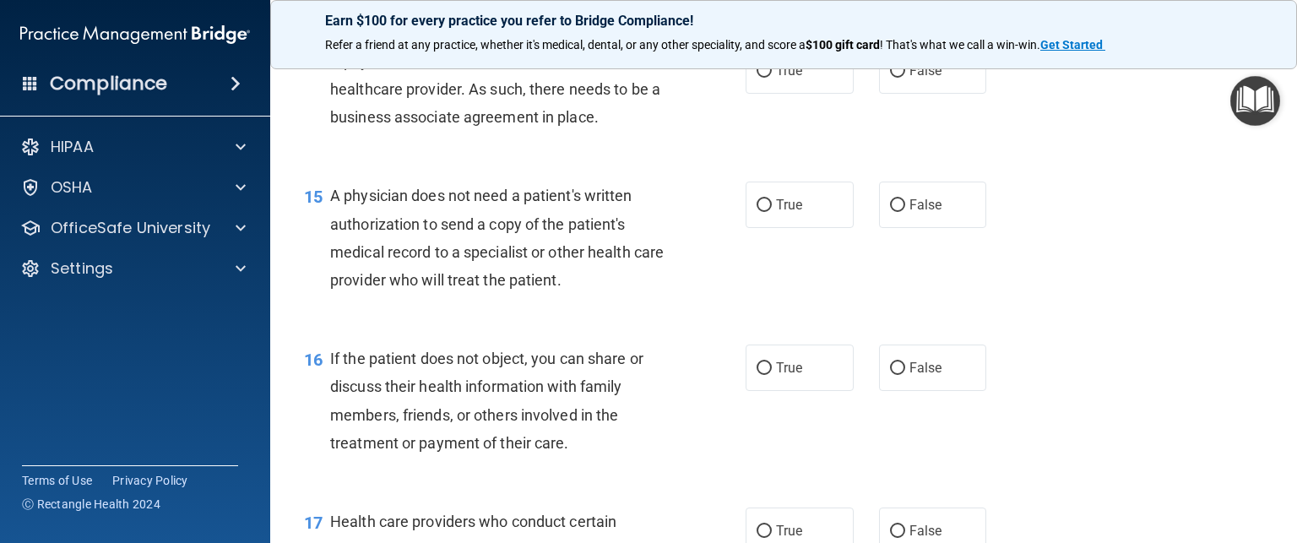
scroll to position [2063, 0]
click at [763, 79] on input "True" at bounding box center [764, 72] width 15 height 13
radio input "true"
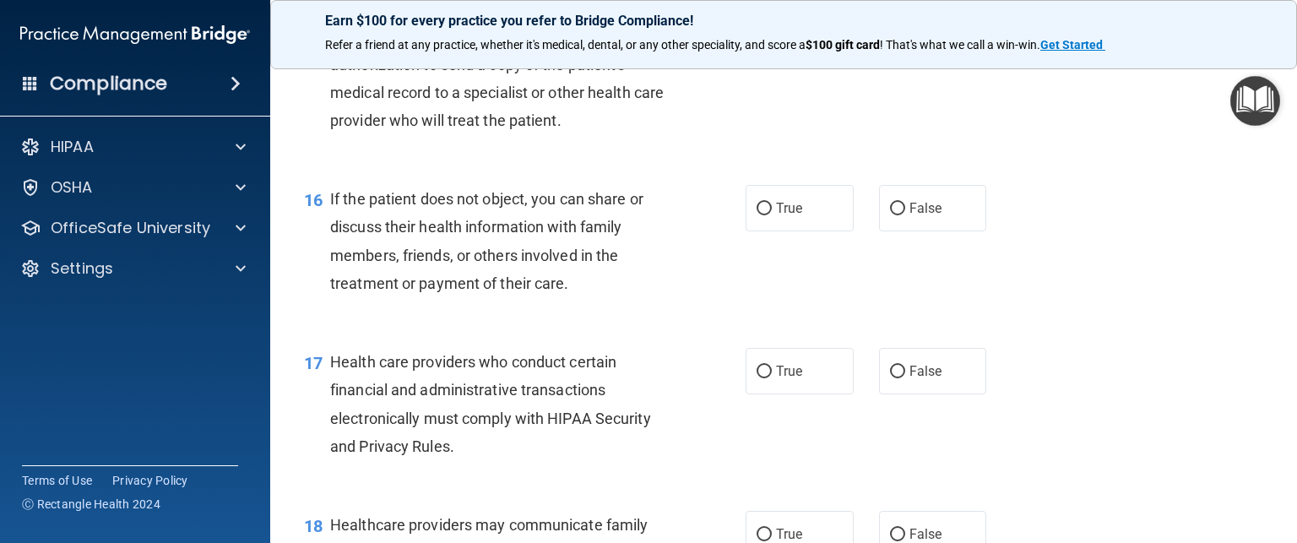
scroll to position [2223, 0]
click at [777, 54] on span "True" at bounding box center [789, 46] width 26 height 16
click at [772, 53] on input "True" at bounding box center [764, 47] width 15 height 13
radio input "true"
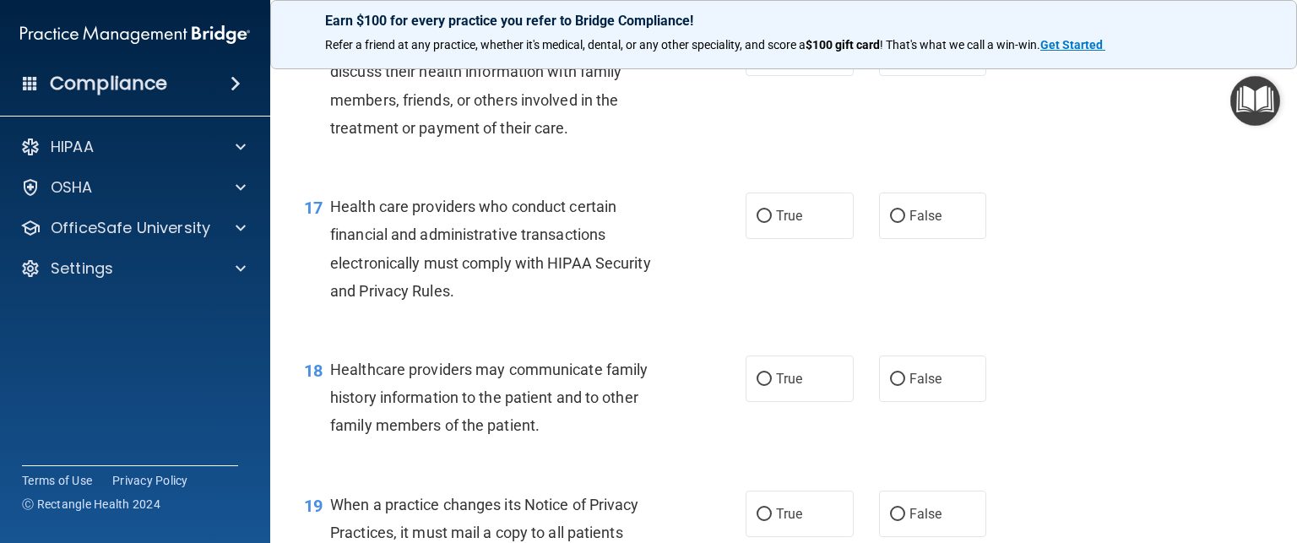
scroll to position [2380, 0]
click at [890, 75] on label "False" at bounding box center [933, 52] width 108 height 46
click at [890, 59] on input "False" at bounding box center [897, 52] width 15 height 13
radio input "true"
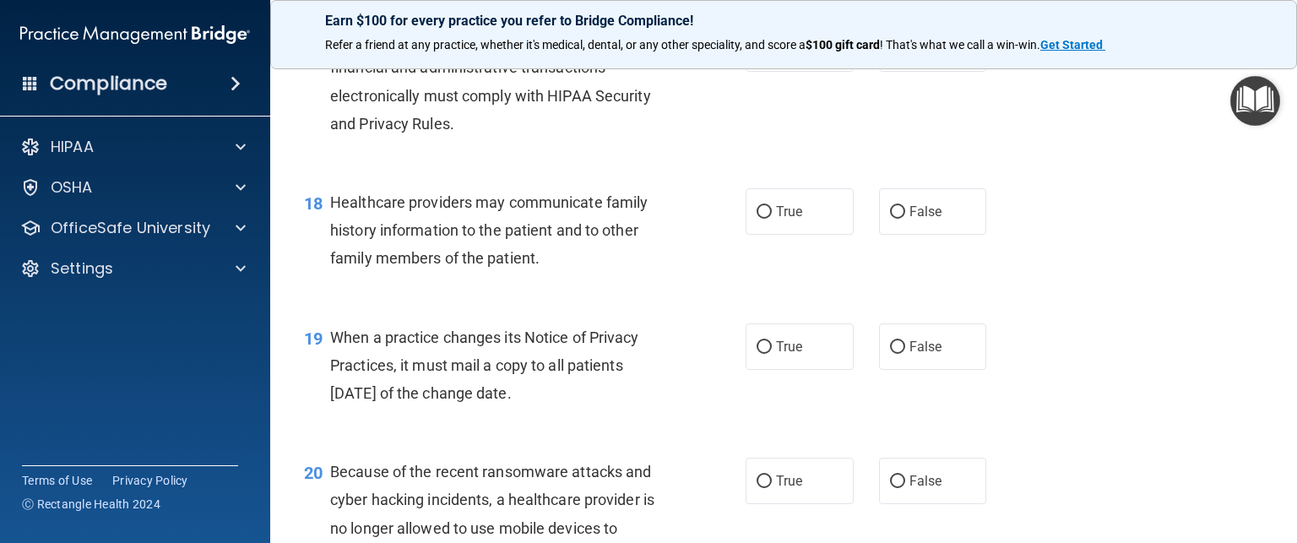
scroll to position [2549, 0]
click at [775, 69] on label "True" at bounding box center [800, 46] width 108 height 46
click at [772, 53] on input "True" at bounding box center [764, 47] width 15 height 13
radio input "true"
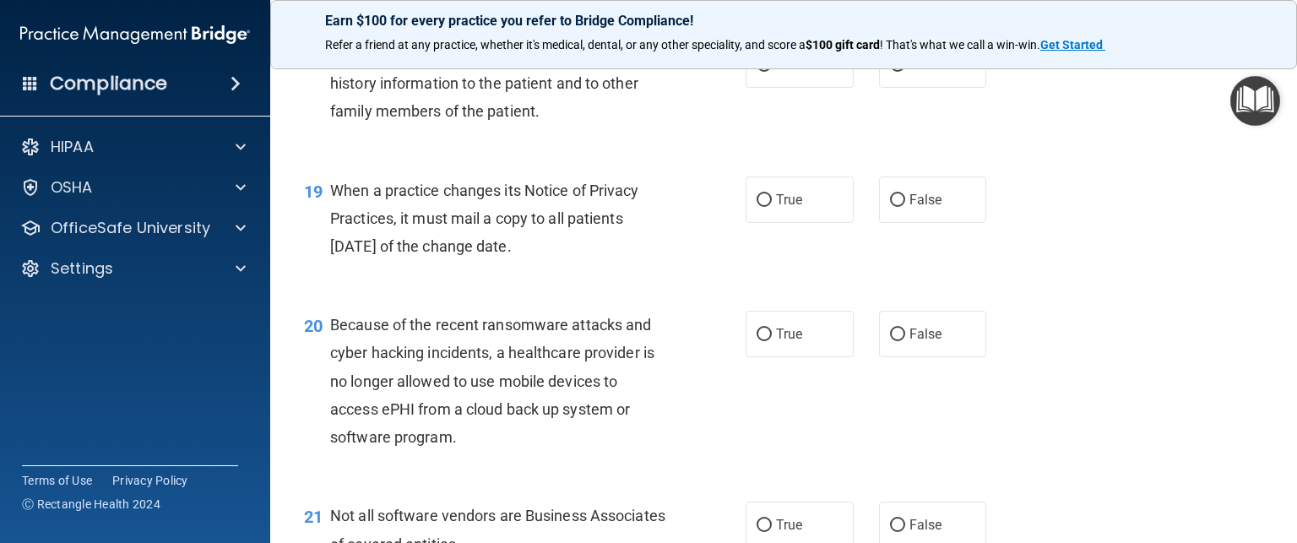
scroll to position [2692, 0]
click at [910, 73] on span "False" at bounding box center [926, 65] width 33 height 16
click at [905, 73] on input "False" at bounding box center [897, 66] width 15 height 13
radio input "true"
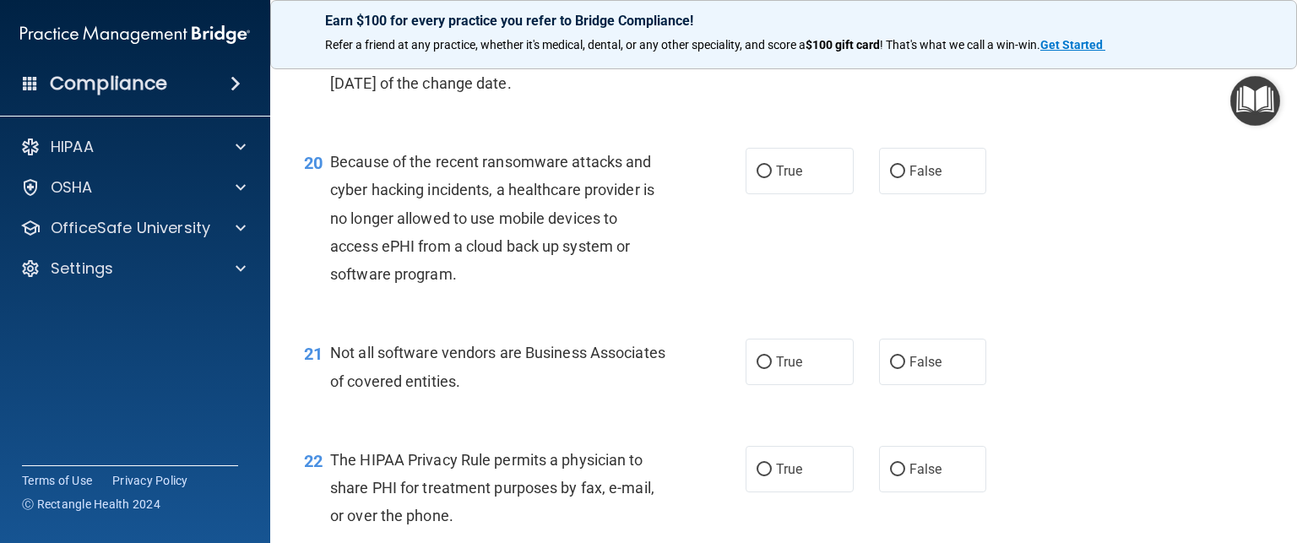
scroll to position [2853, 0]
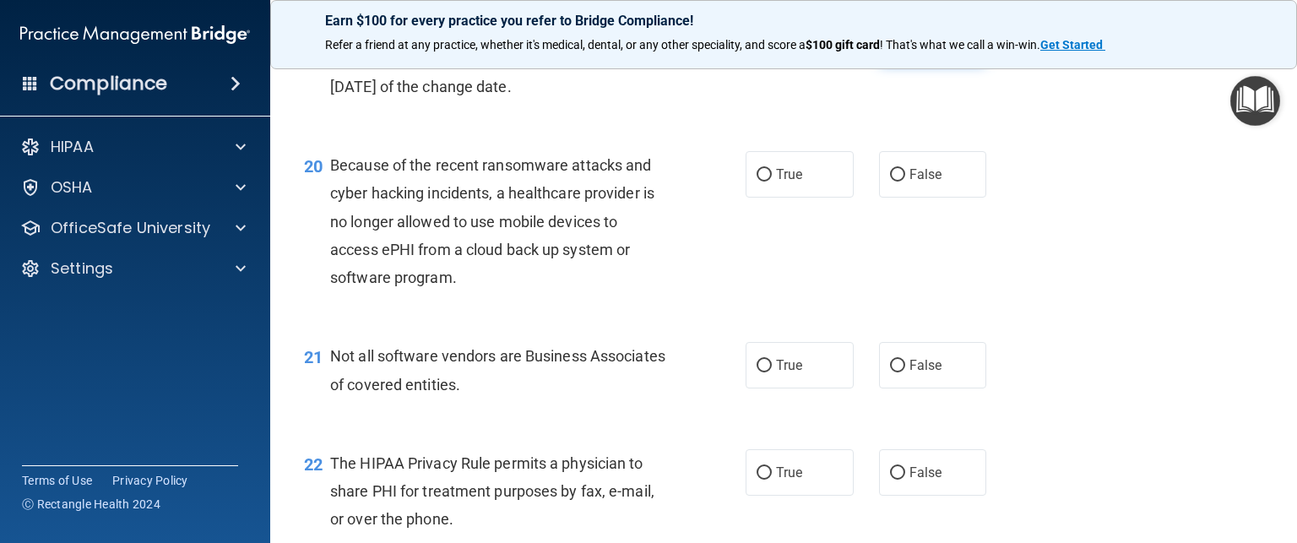
drag, startPoint x: 899, startPoint y: 101, endPoint x: 910, endPoint y: 86, distance: 19.3
click at [910, 63] on label "False" at bounding box center [933, 40] width 108 height 46
click at [905, 47] on input "False" at bounding box center [897, 41] width 15 height 13
radio input "true"
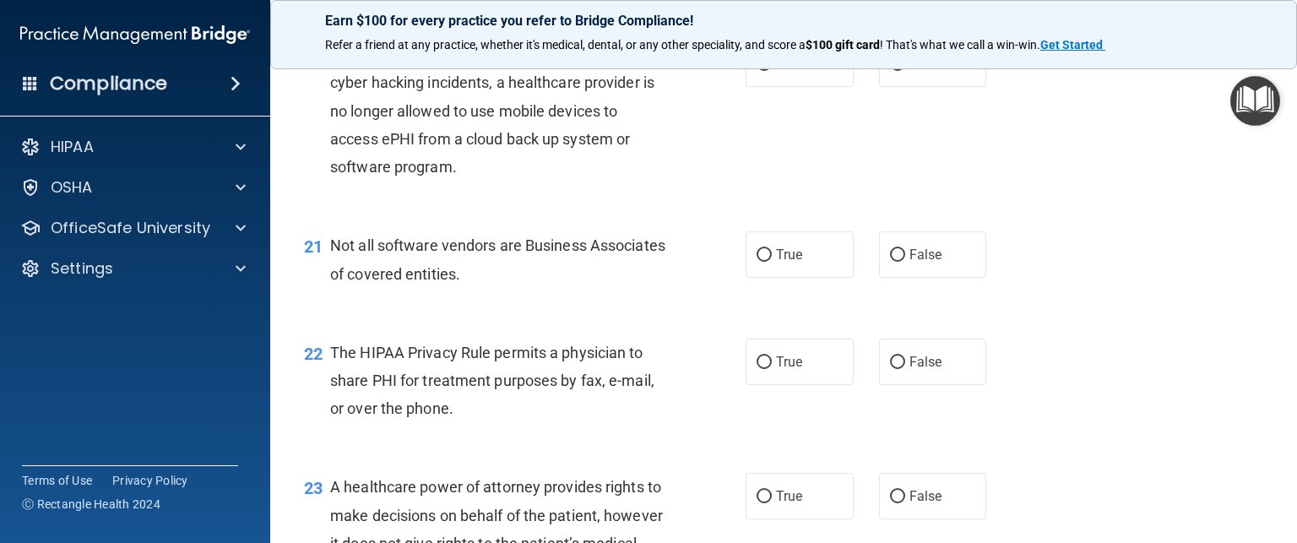
scroll to position [2967, 0]
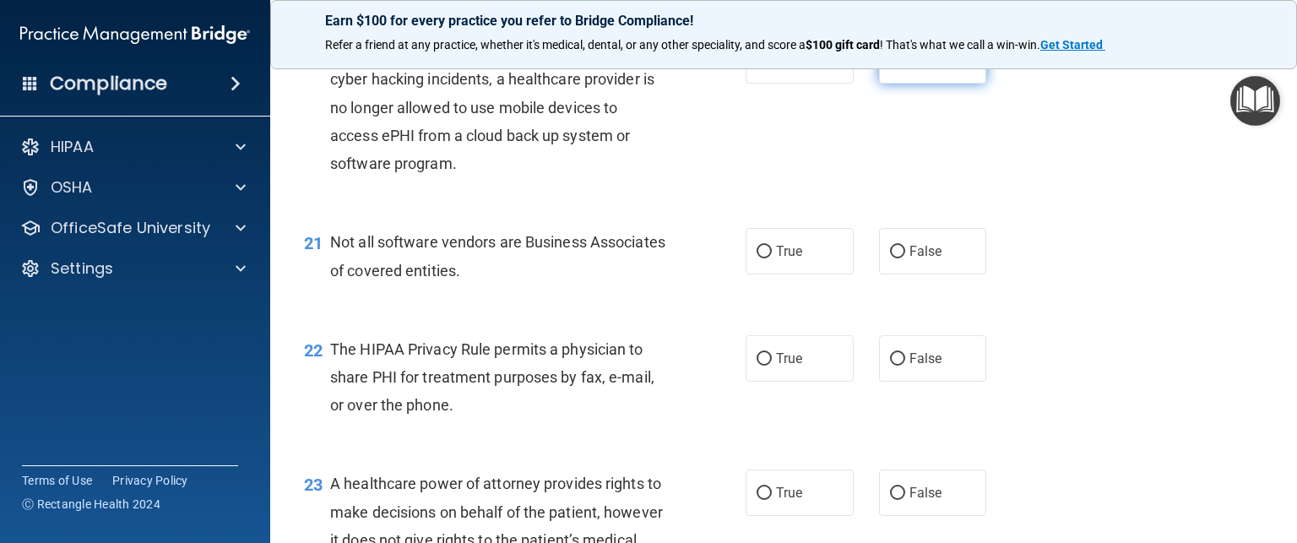
click at [890, 68] on input "False" at bounding box center [897, 61] width 15 height 13
radio input "true"
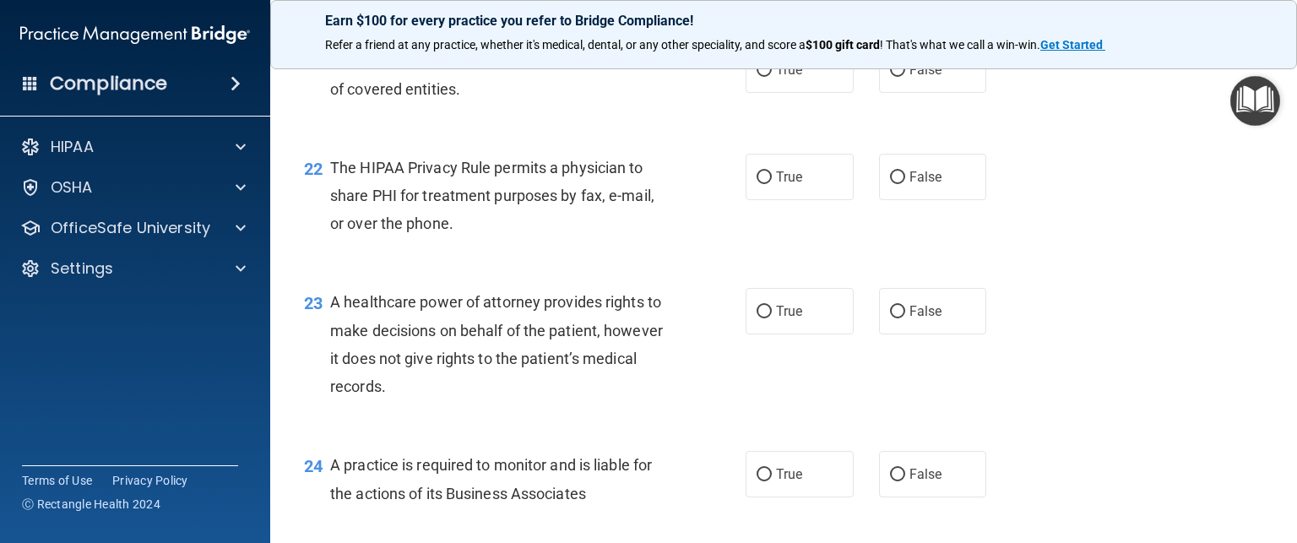
scroll to position [3150, 0]
click at [758, 75] on input "True" at bounding box center [764, 68] width 15 height 13
radio input "true"
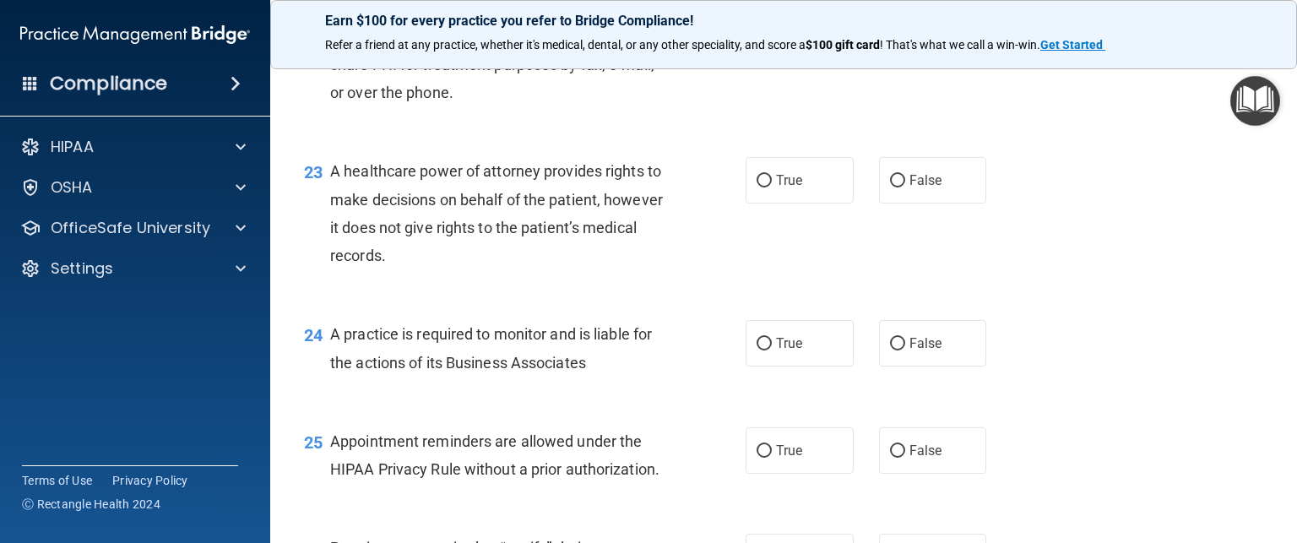
scroll to position [3282, 0]
click at [760, 51] on input "True" at bounding box center [764, 44] width 15 height 13
radio input "true"
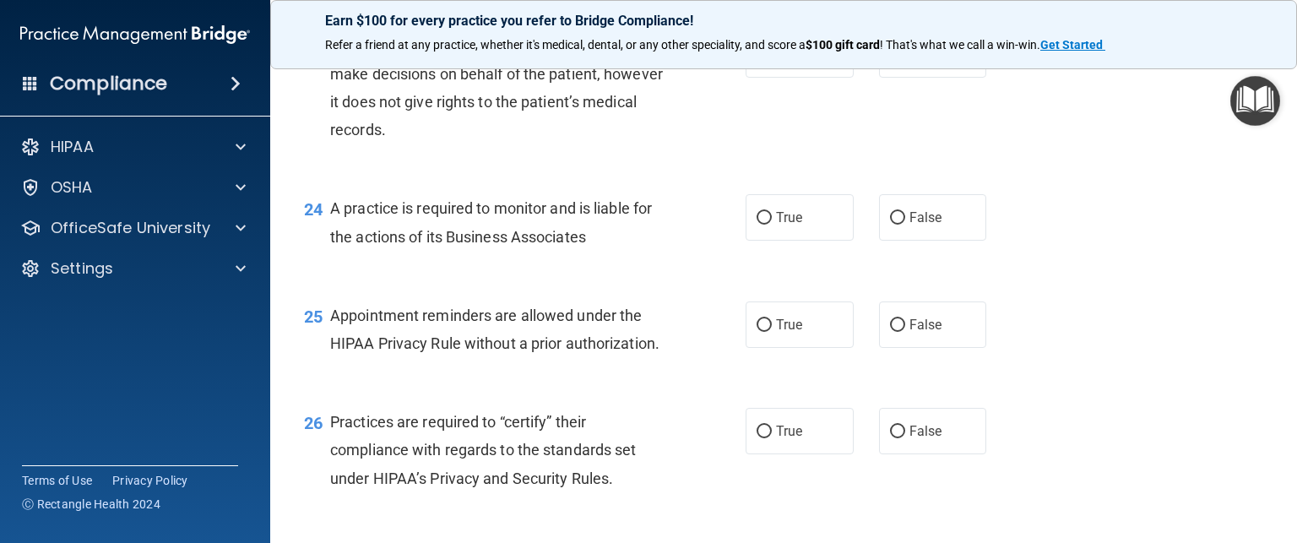
scroll to position [3408, 0]
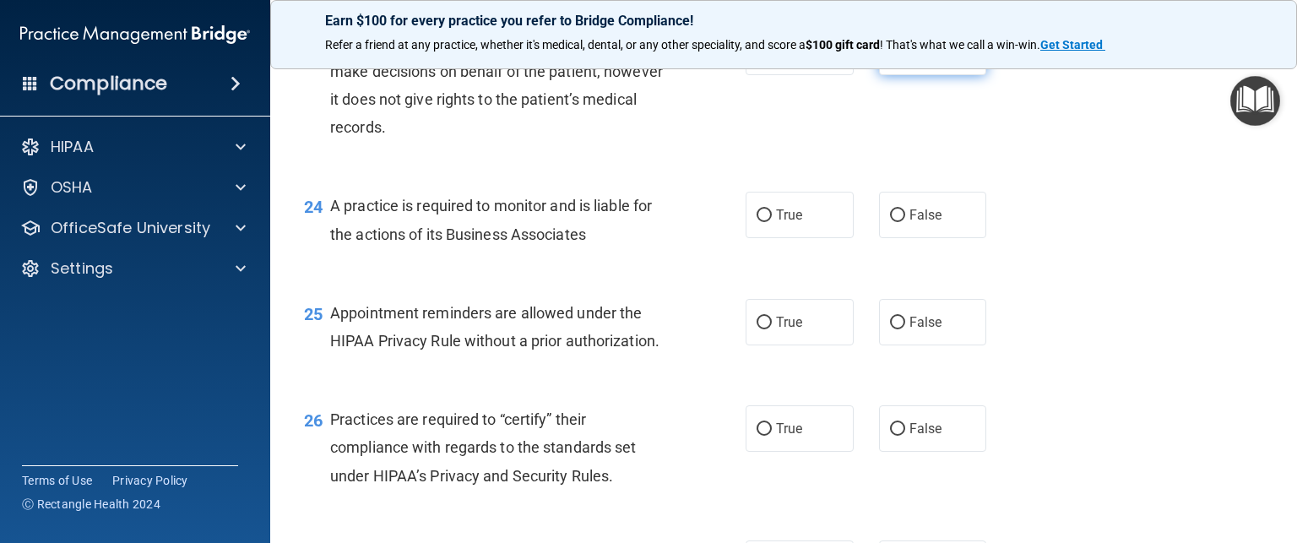
click at [890, 59] on input "False" at bounding box center [897, 52] width 15 height 13
radio input "true"
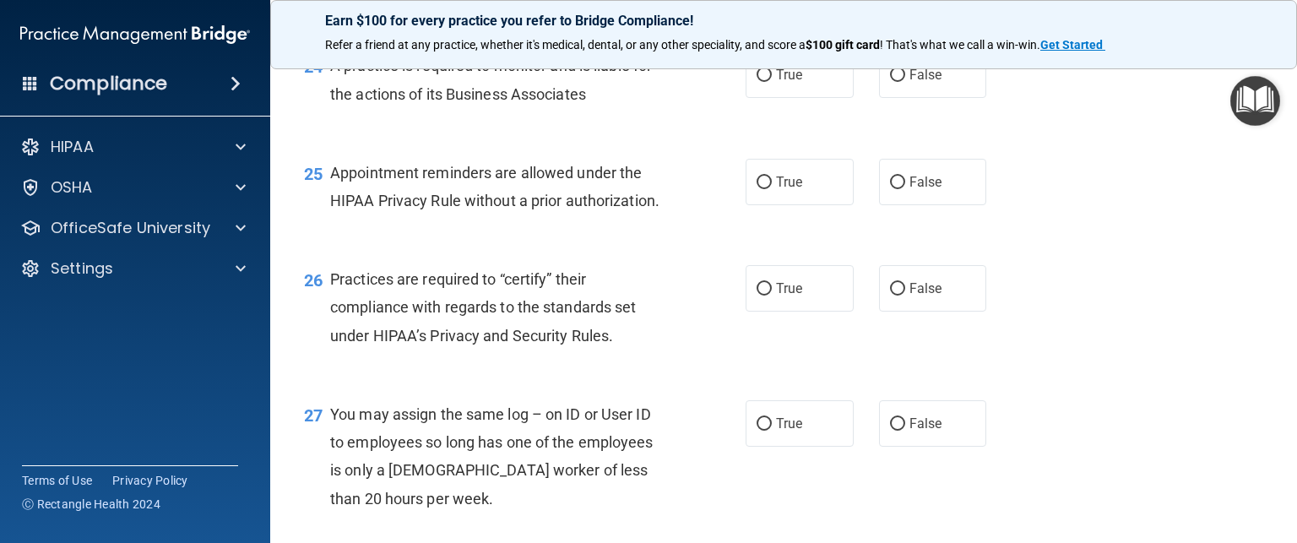
scroll to position [3551, 0]
click at [929, 80] on span "False" at bounding box center [926, 72] width 33 height 16
click at [905, 79] on input "False" at bounding box center [897, 73] width 15 height 13
radio input "true"
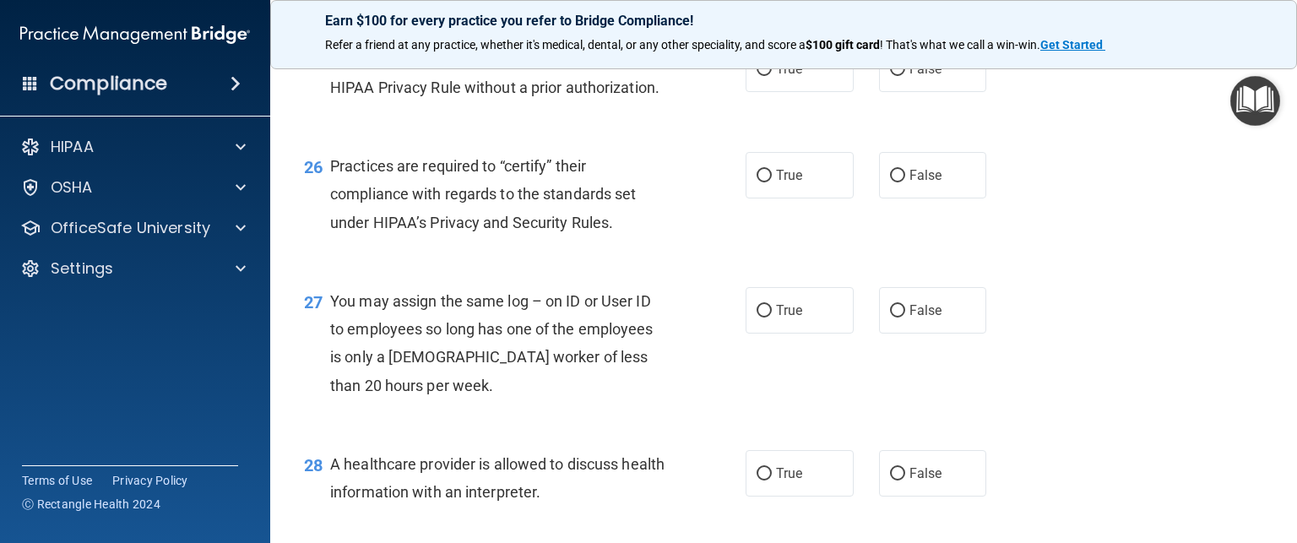
scroll to position [3665, 0]
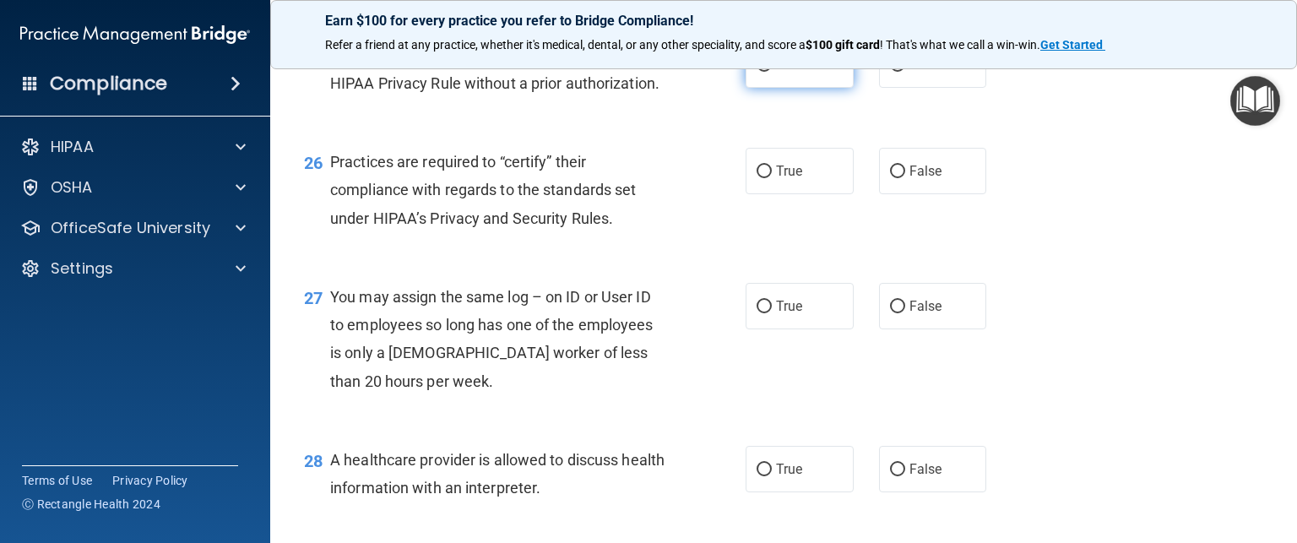
click at [768, 88] on label "True" at bounding box center [800, 64] width 108 height 46
click at [768, 72] on input "True" at bounding box center [764, 65] width 15 height 13
radio input "true"
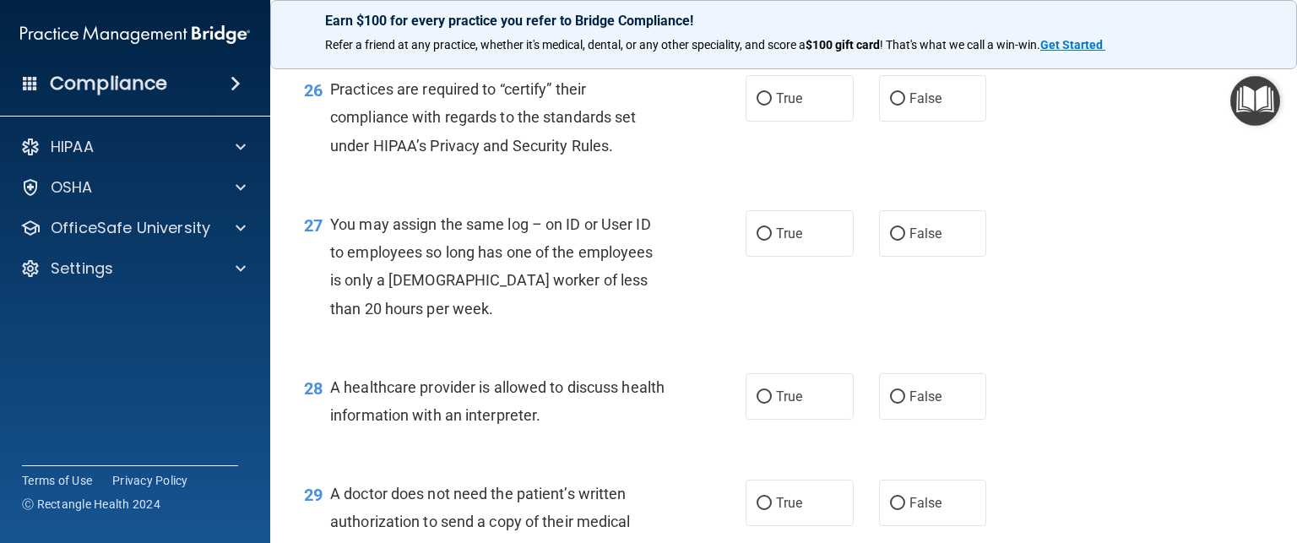
scroll to position [3744, 0]
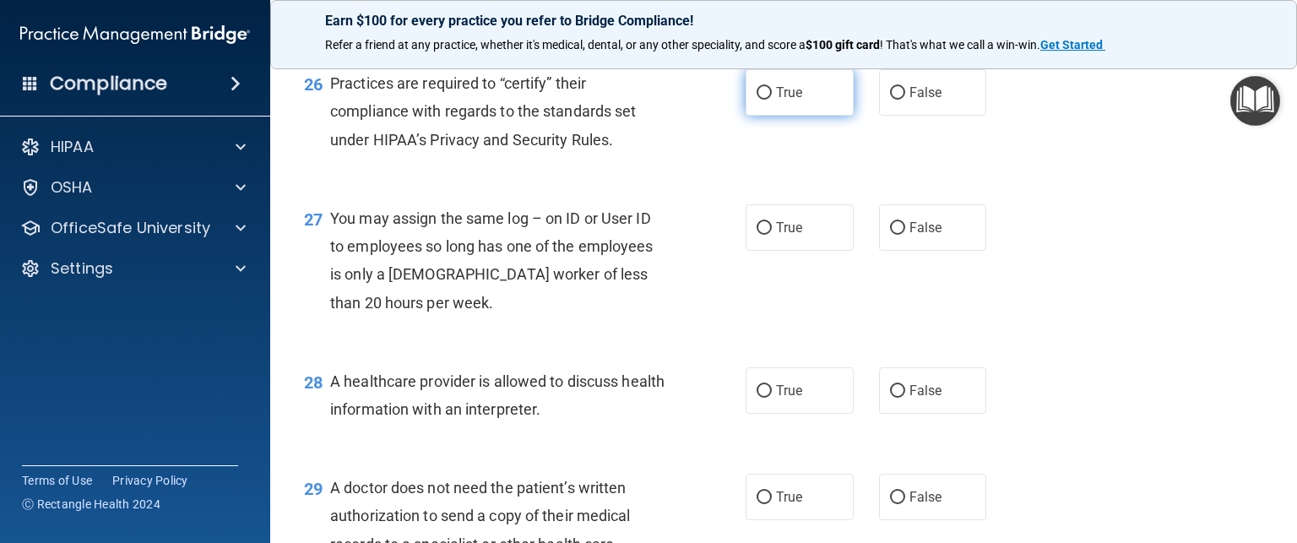
click at [760, 100] on input "True" at bounding box center [764, 93] width 15 height 13
radio input "true"
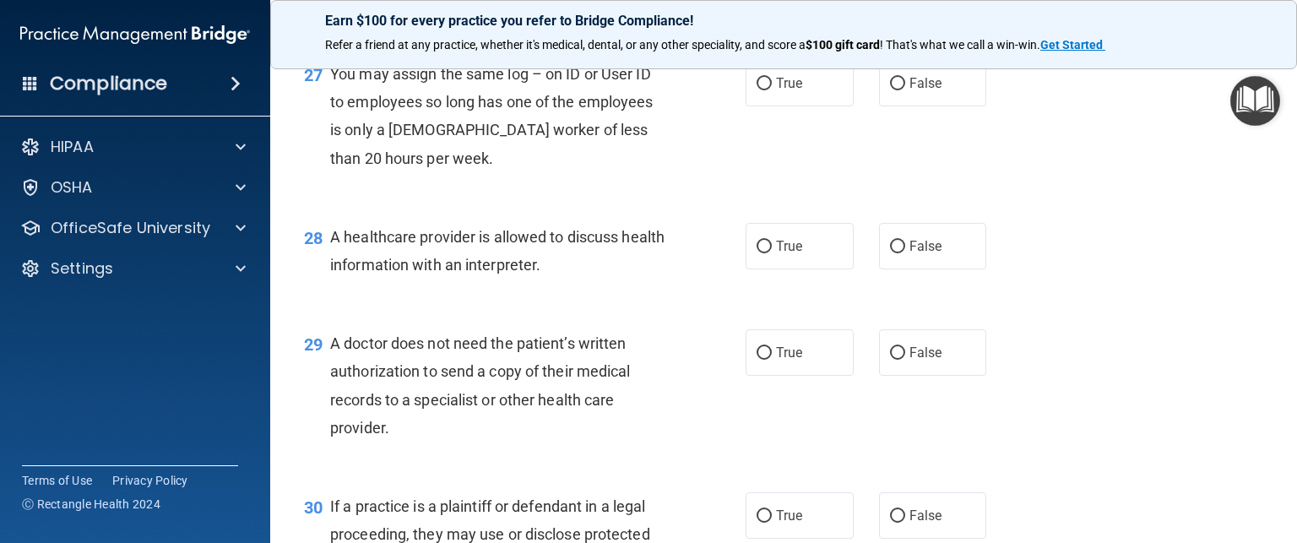
scroll to position [3905, 0]
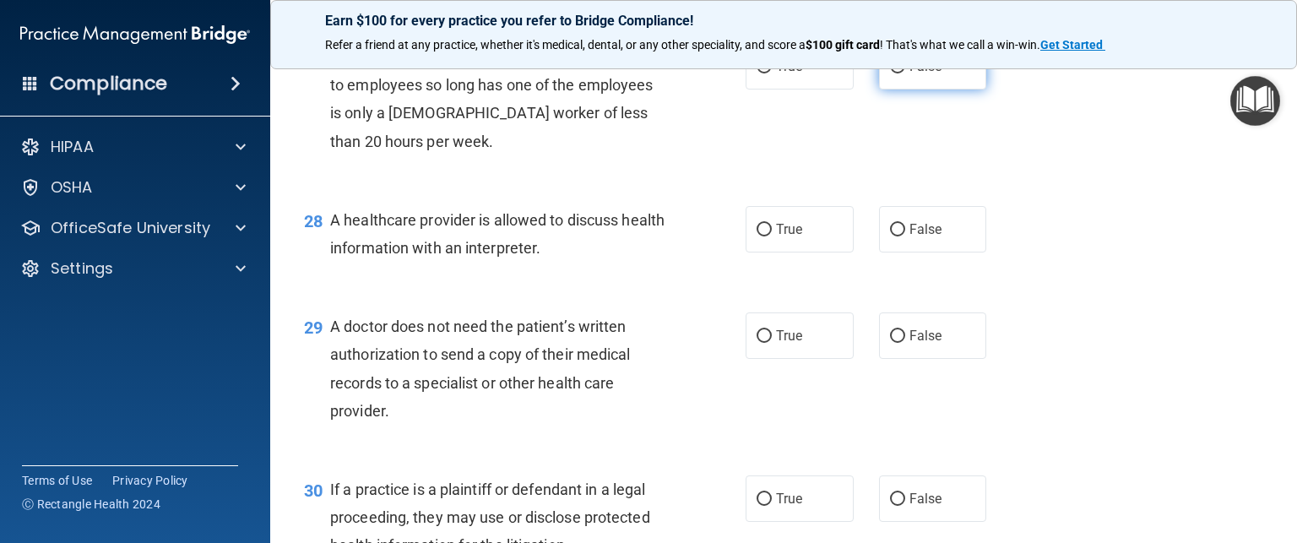
click at [881, 90] on label "False" at bounding box center [933, 66] width 108 height 46
click at [890, 73] on input "False" at bounding box center [897, 67] width 15 height 13
radio input "true"
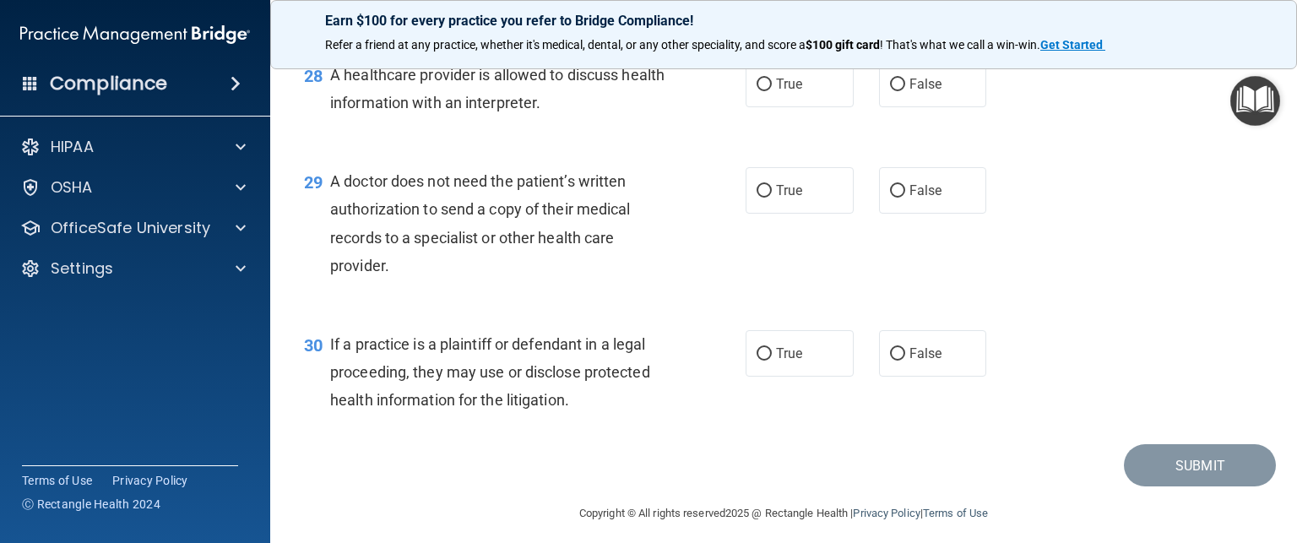
scroll to position [4051, 0]
click at [763, 91] on input "True" at bounding box center [764, 85] width 15 height 13
radio input "true"
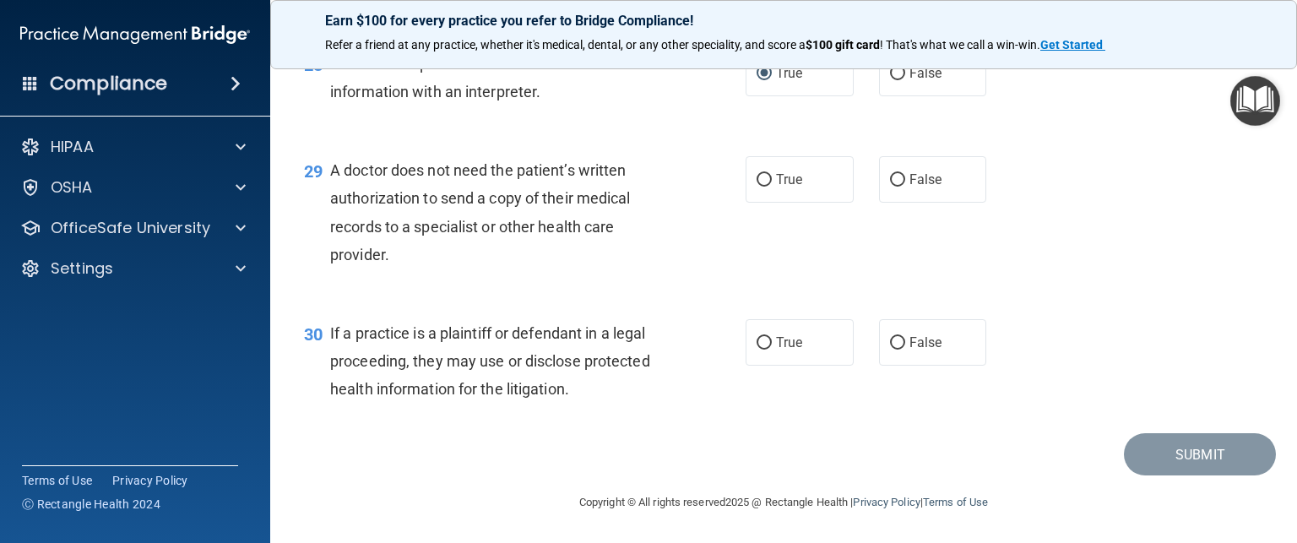
scroll to position [4118, 0]
click at [764, 182] on input "True" at bounding box center [764, 180] width 15 height 13
radio input "true"
click at [890, 339] on input "False" at bounding box center [897, 343] width 15 height 13
radio input "true"
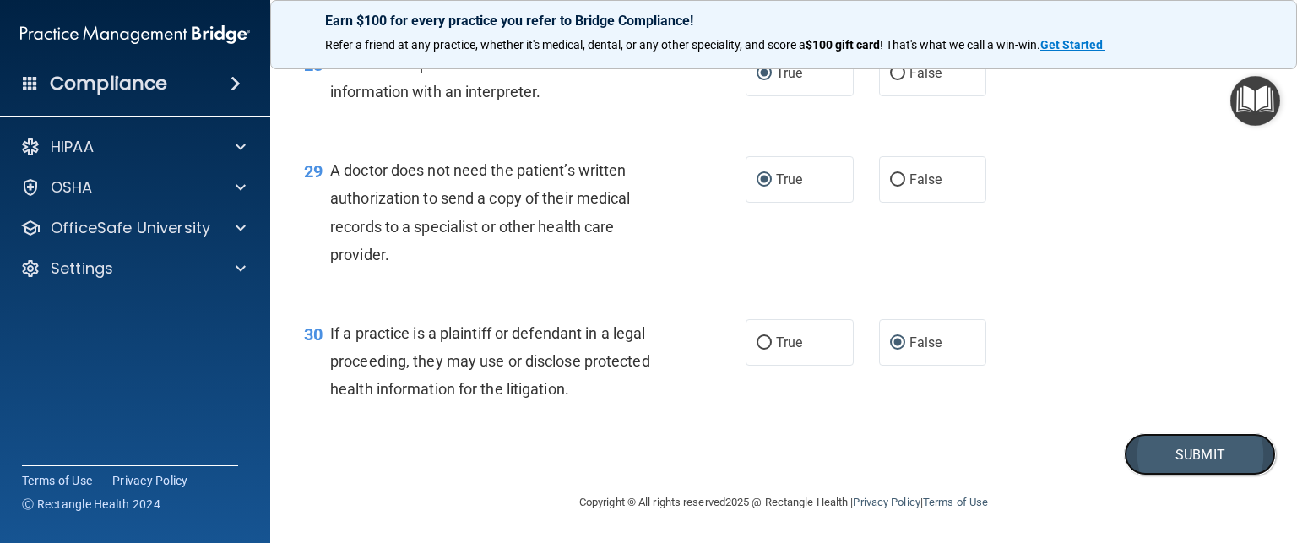
click at [1165, 447] on button "Submit" at bounding box center [1200, 454] width 152 height 43
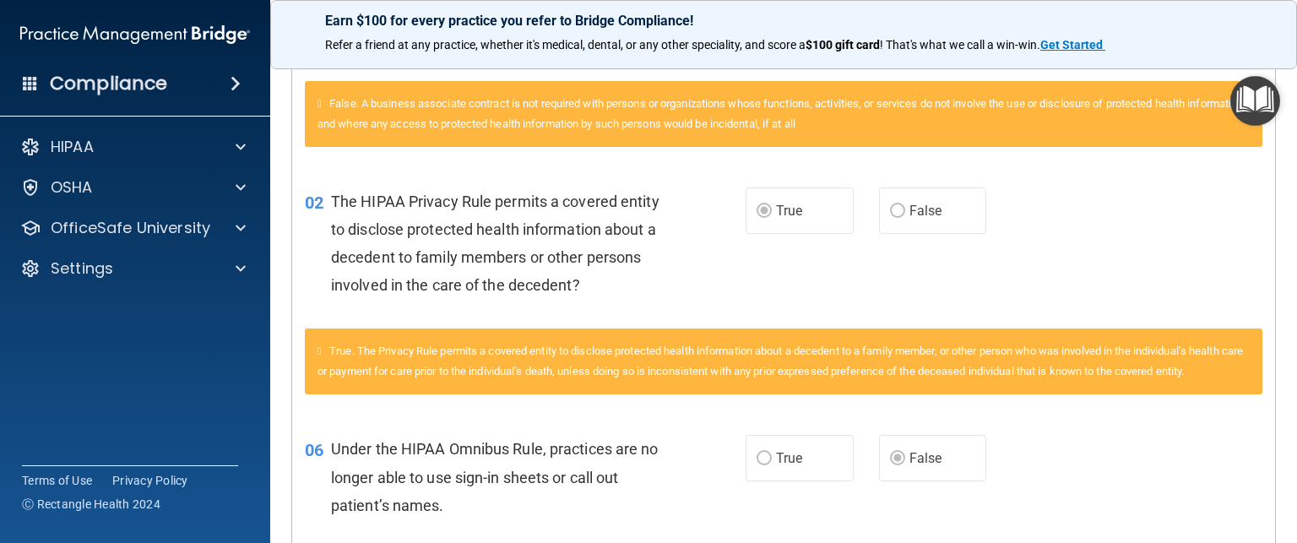
scroll to position [568, 0]
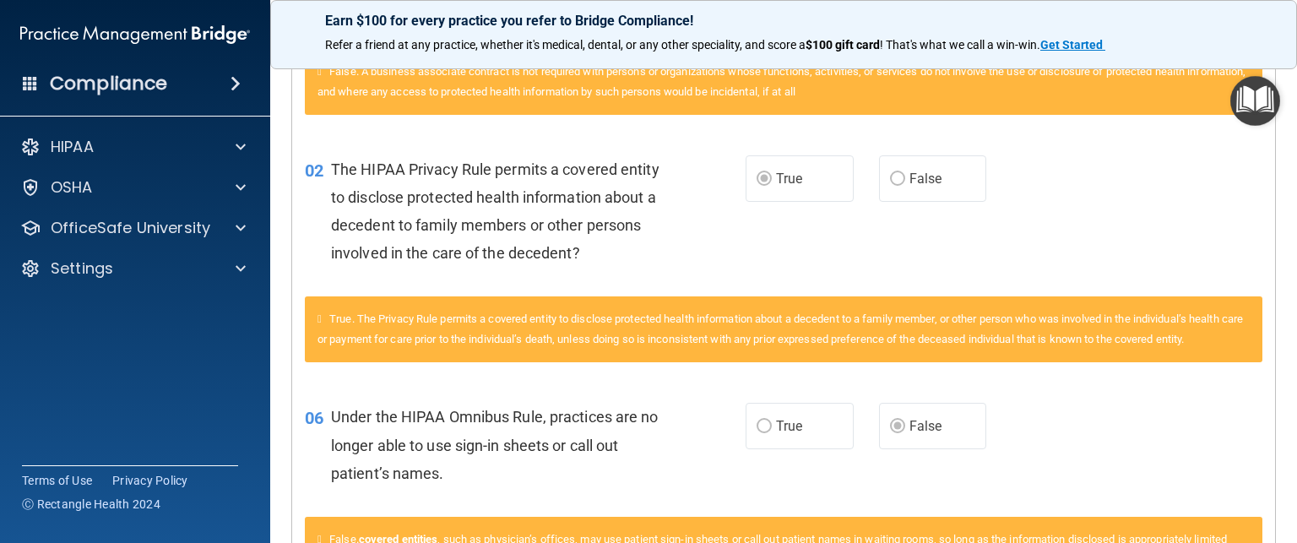
click at [1072, 262] on div "02 The HIPAA Privacy Rule permits a covered entity to disclose protected health…" at bounding box center [783, 215] width 983 height 163
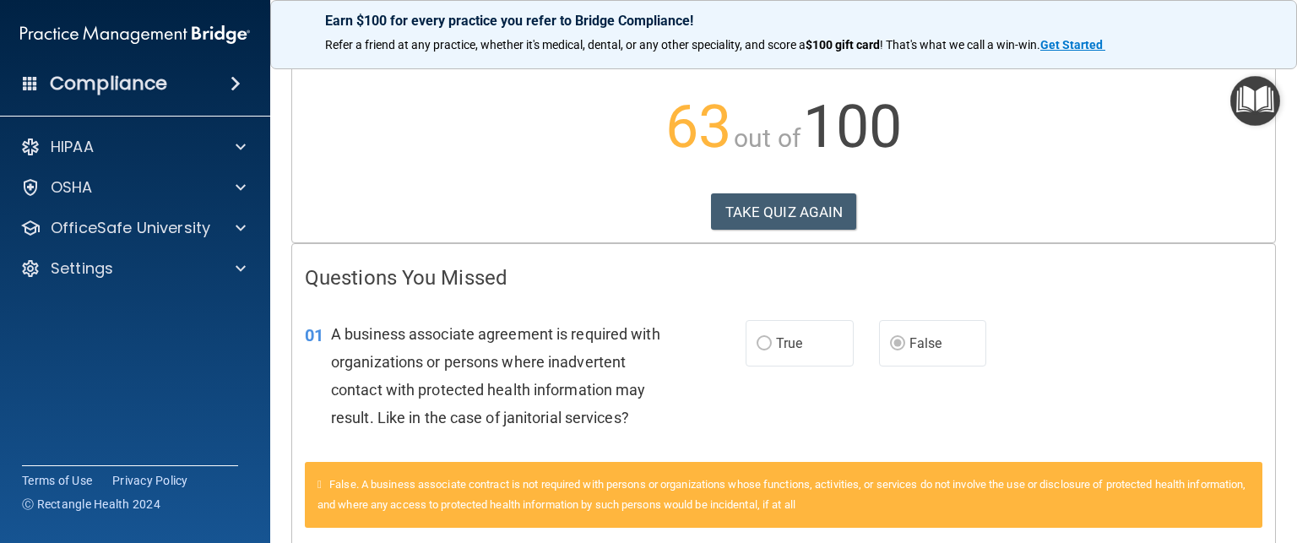
scroll to position [0, 0]
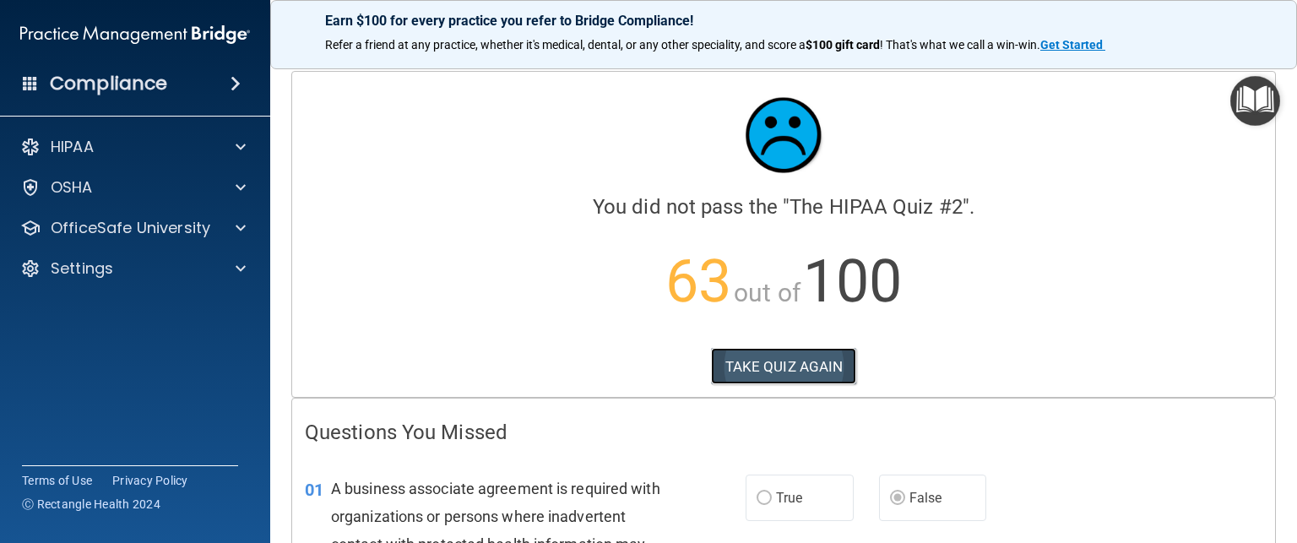
click at [801, 358] on button "TAKE QUIZ AGAIN" at bounding box center [784, 366] width 146 height 37
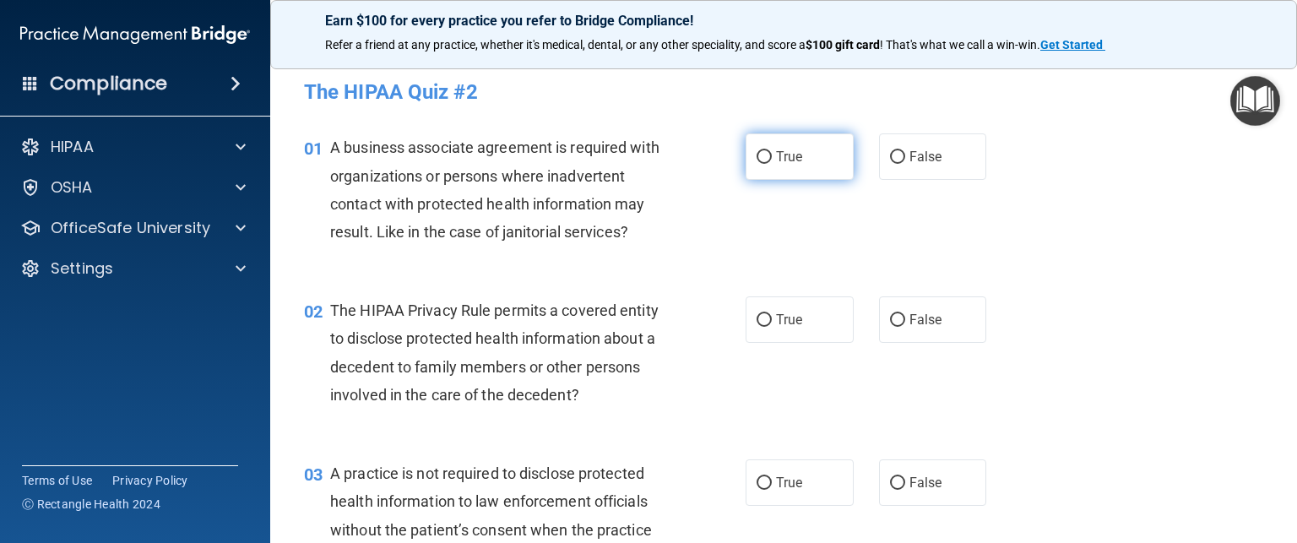
click at [759, 155] on input "True" at bounding box center [764, 157] width 15 height 13
radio input "true"
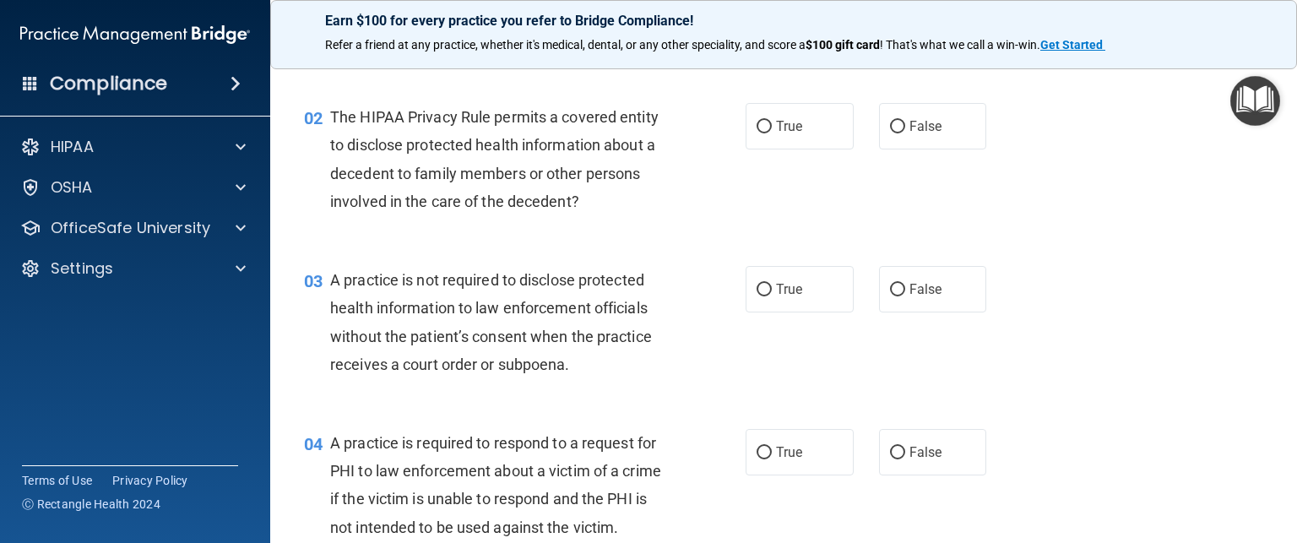
scroll to position [203, 0]
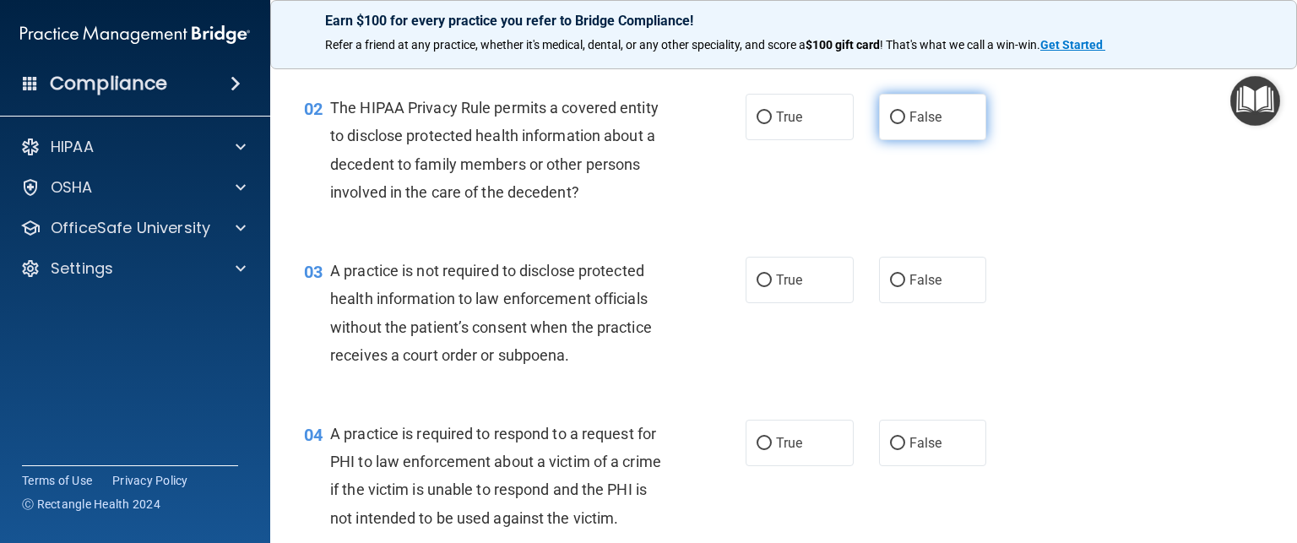
click at [911, 114] on span "False" at bounding box center [926, 117] width 33 height 16
click at [905, 114] on input "False" at bounding box center [897, 117] width 15 height 13
radio input "true"
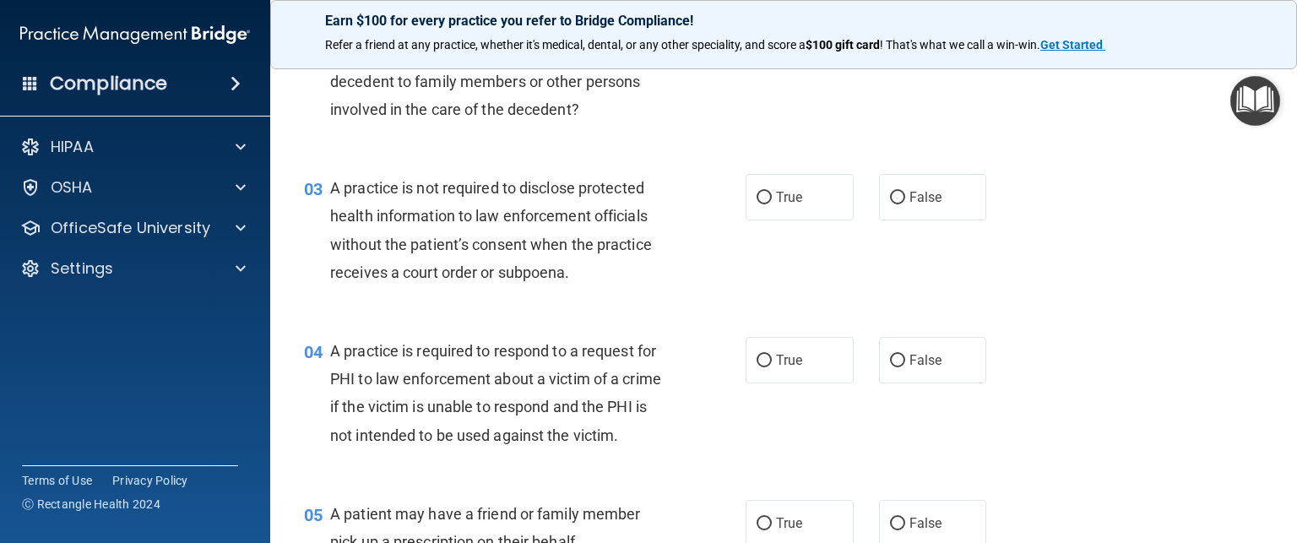
scroll to position [305, 0]
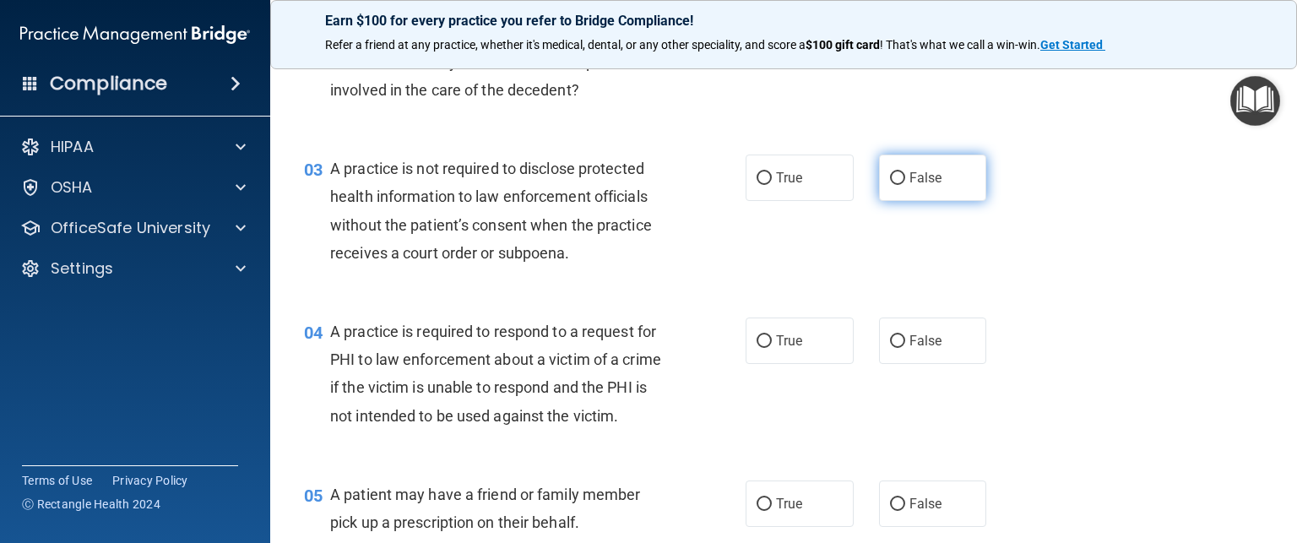
click at [921, 173] on span "False" at bounding box center [926, 178] width 33 height 16
click at [905, 173] on input "False" at bounding box center [897, 178] width 15 height 13
radio input "true"
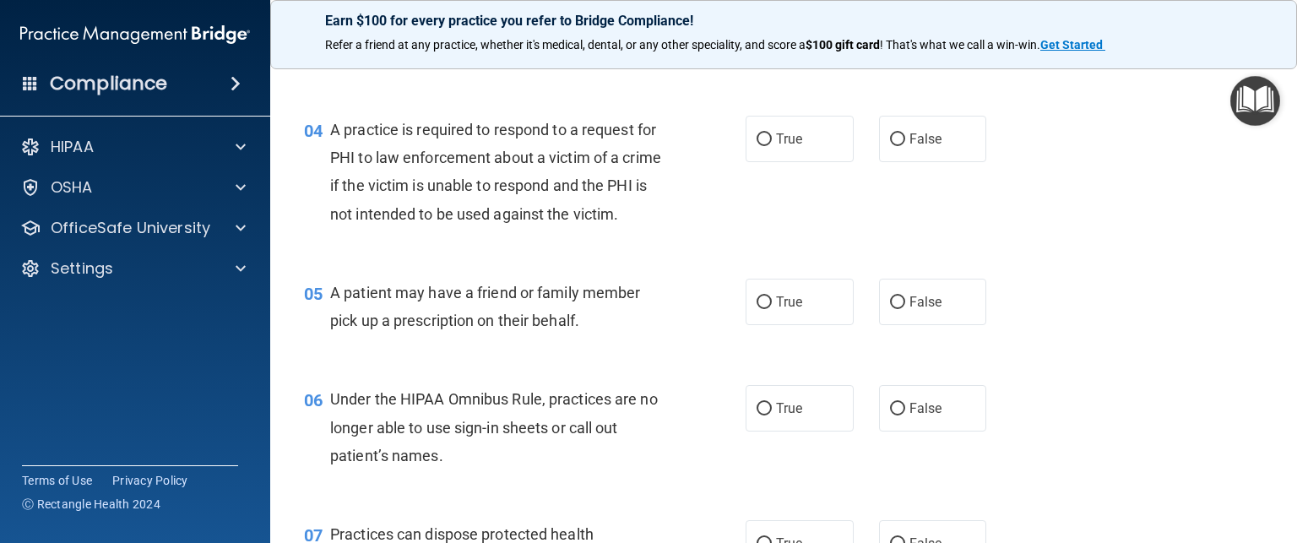
scroll to position [509, 0]
click at [759, 134] on input "True" at bounding box center [764, 137] width 15 height 13
radio input "true"
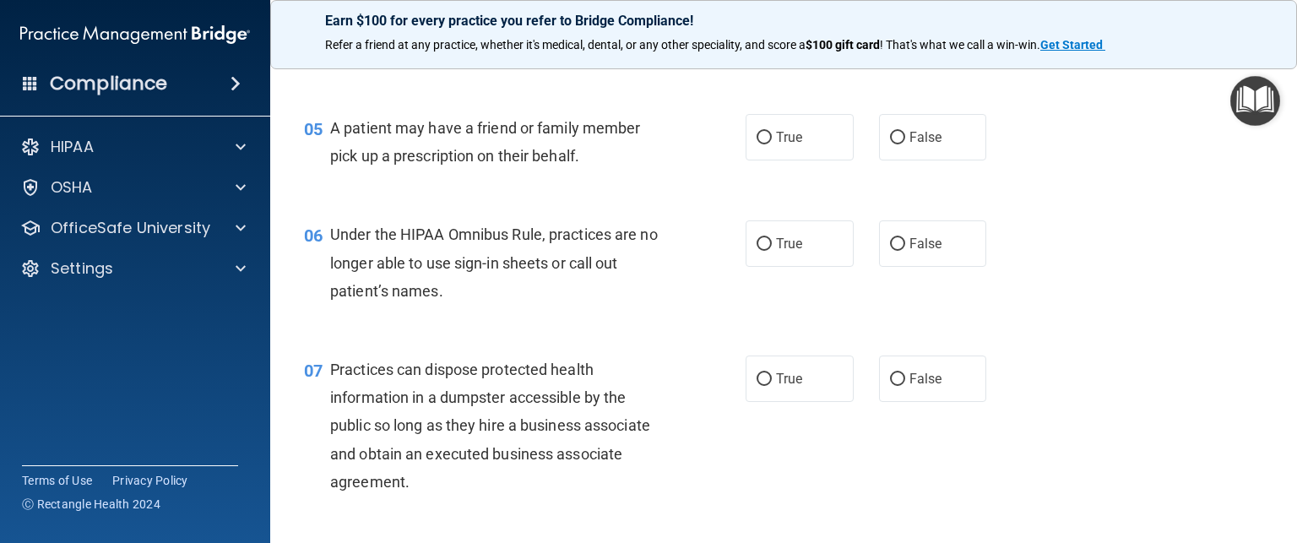
scroll to position [676, 0]
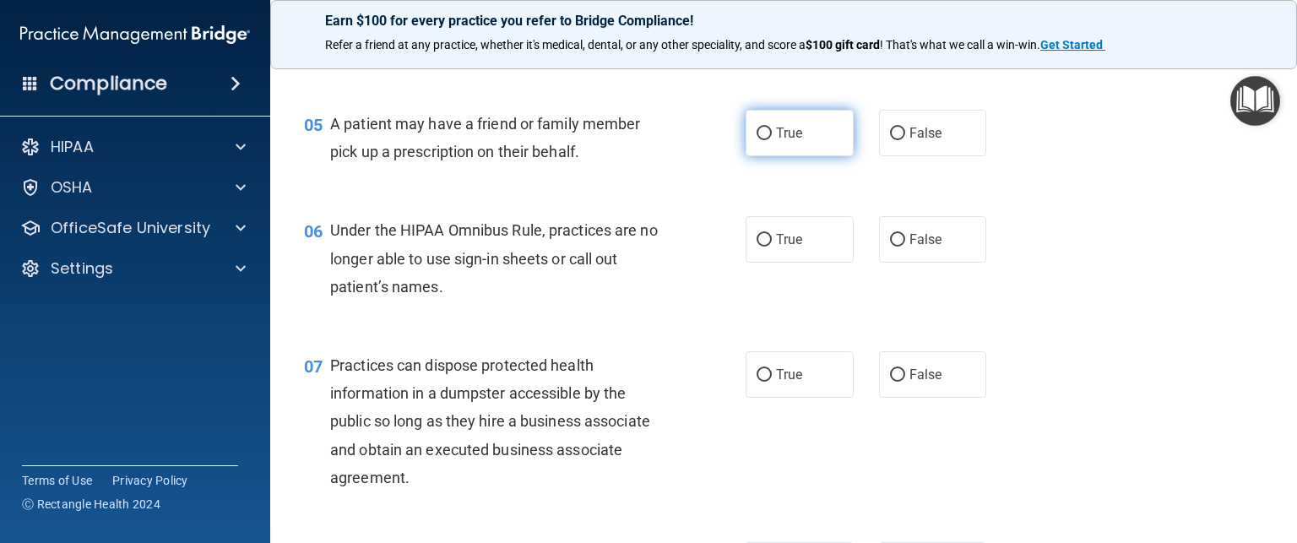
click at [757, 140] on input "True" at bounding box center [764, 134] width 15 height 13
radio input "true"
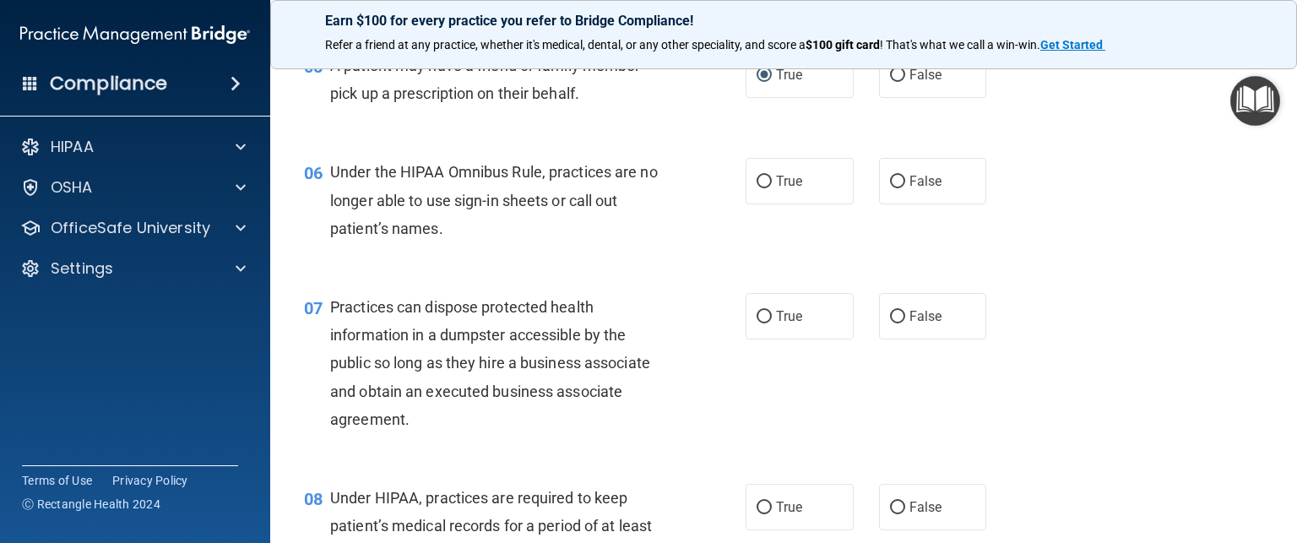
scroll to position [797, 0]
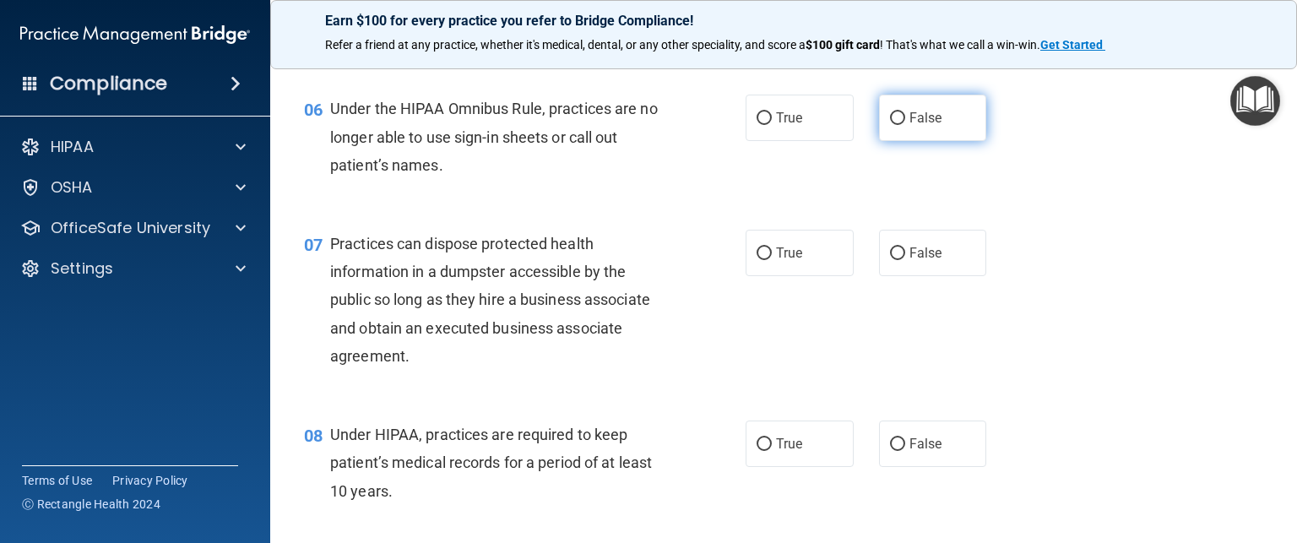
click at [881, 141] on label "False" at bounding box center [933, 118] width 108 height 46
click at [890, 125] on input "False" at bounding box center [897, 118] width 15 height 13
radio input "true"
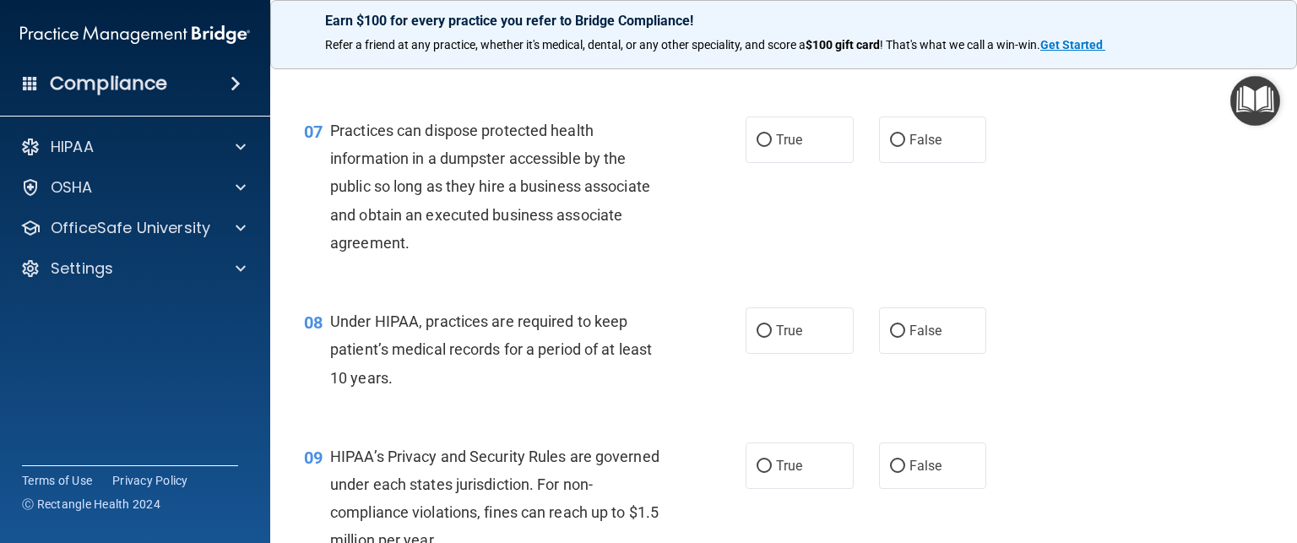
scroll to position [917, 0]
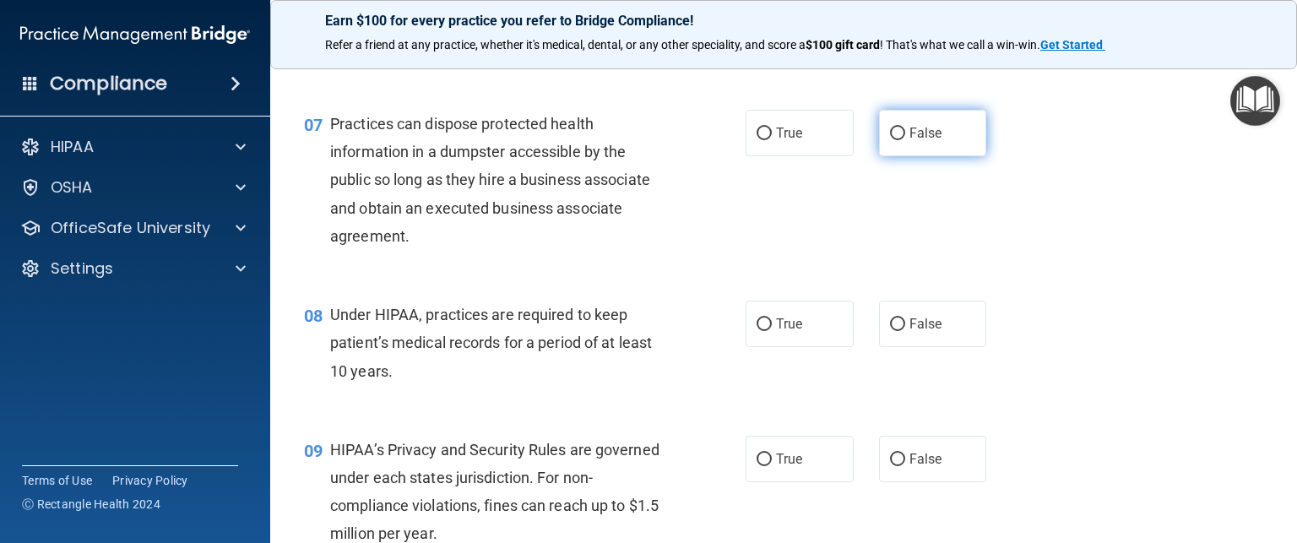
click at [910, 141] on span "False" at bounding box center [926, 133] width 33 height 16
click at [905, 140] on input "False" at bounding box center [897, 134] width 15 height 13
radio input "true"
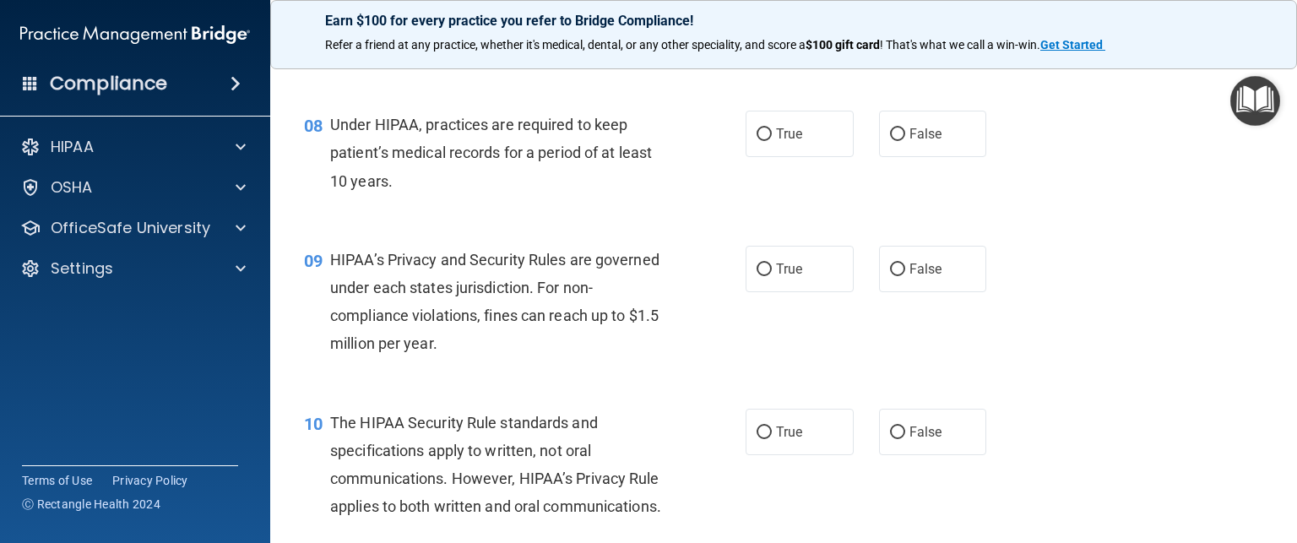
scroll to position [1109, 0]
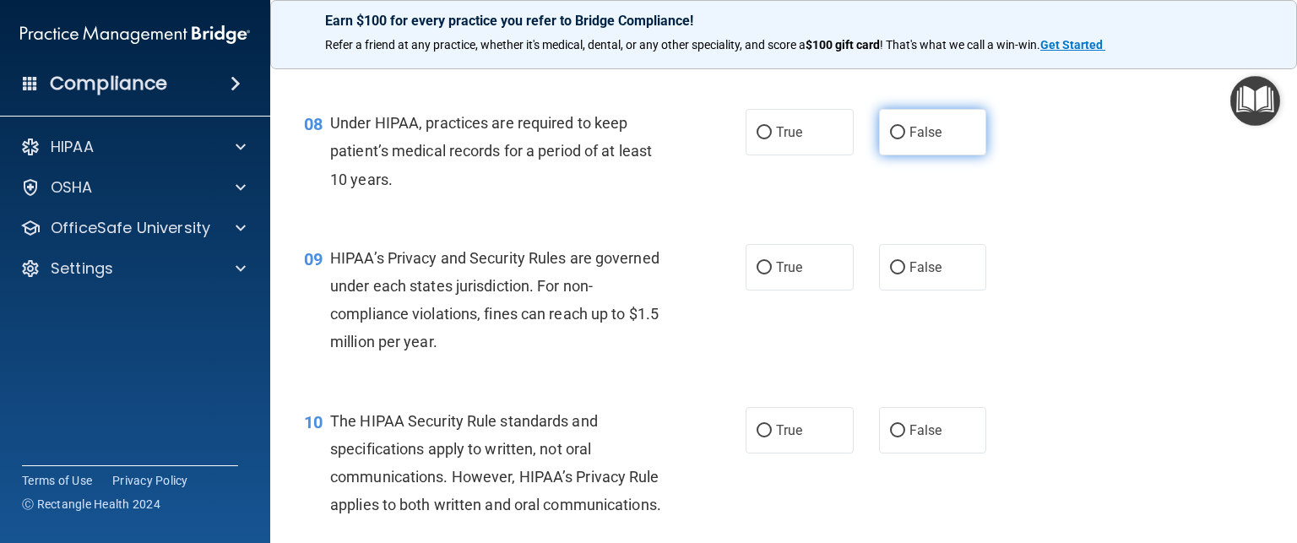
click at [902, 155] on label "False" at bounding box center [933, 132] width 108 height 46
click at [902, 139] on input "False" at bounding box center [897, 133] width 15 height 13
radio input "true"
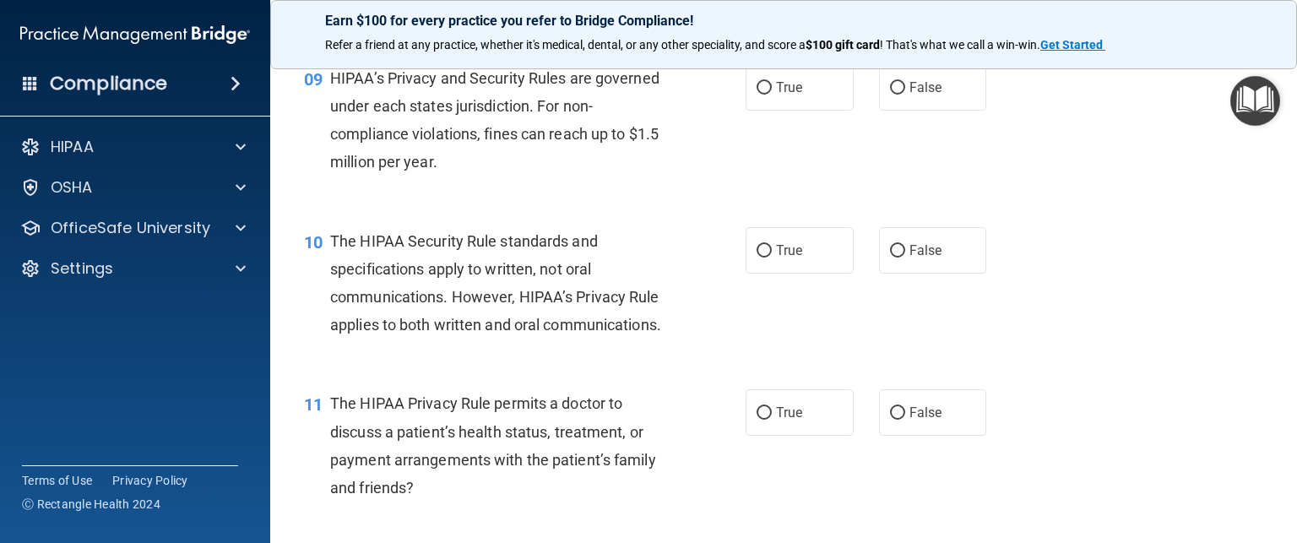
scroll to position [1287, 0]
click at [892, 96] on input "False" at bounding box center [897, 90] width 15 height 13
radio input "true"
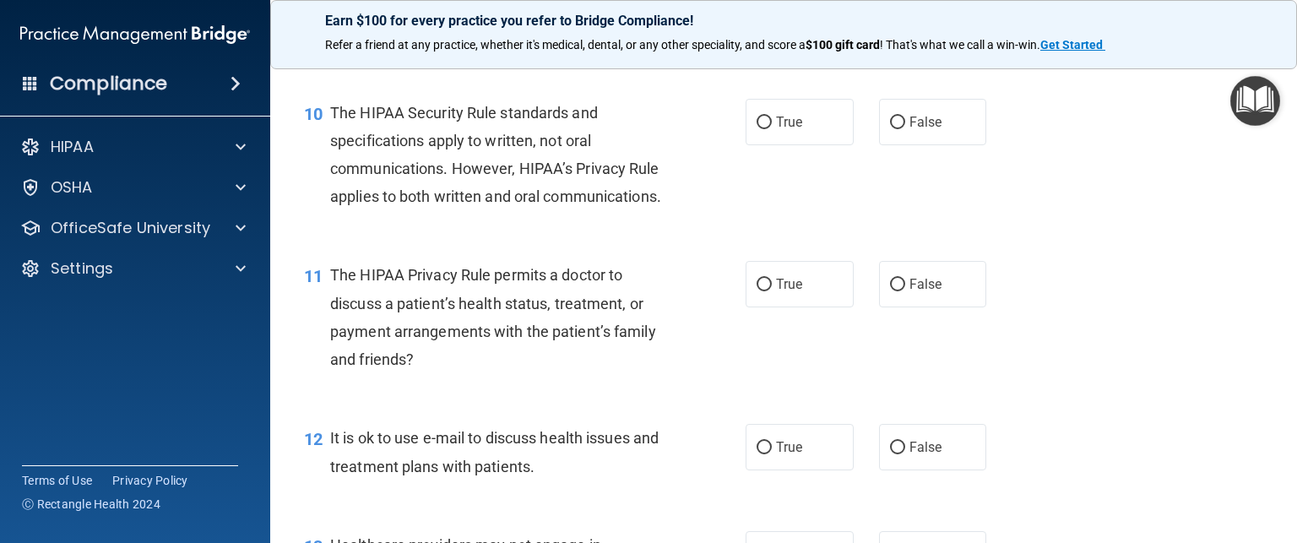
scroll to position [1416, 0]
click at [780, 140] on label "True" at bounding box center [800, 124] width 108 height 46
click at [772, 131] on input "True" at bounding box center [764, 124] width 15 height 13
radio input "true"
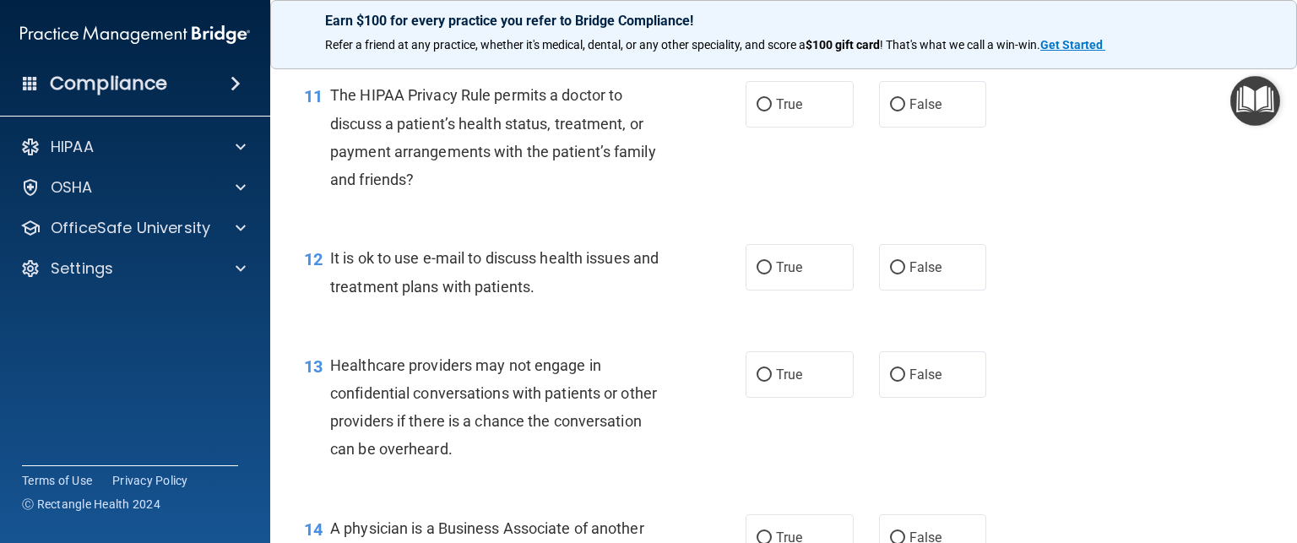
scroll to position [1616, 0]
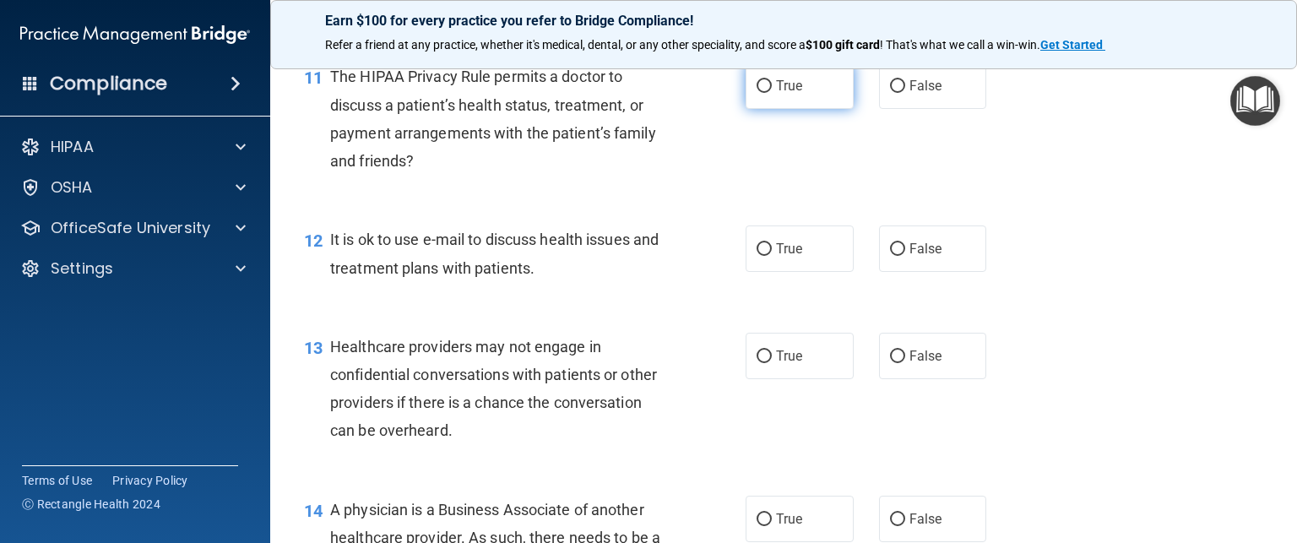
click at [776, 94] on span "True" at bounding box center [789, 86] width 26 height 16
click at [770, 93] on input "True" at bounding box center [764, 86] width 15 height 13
radio input "true"
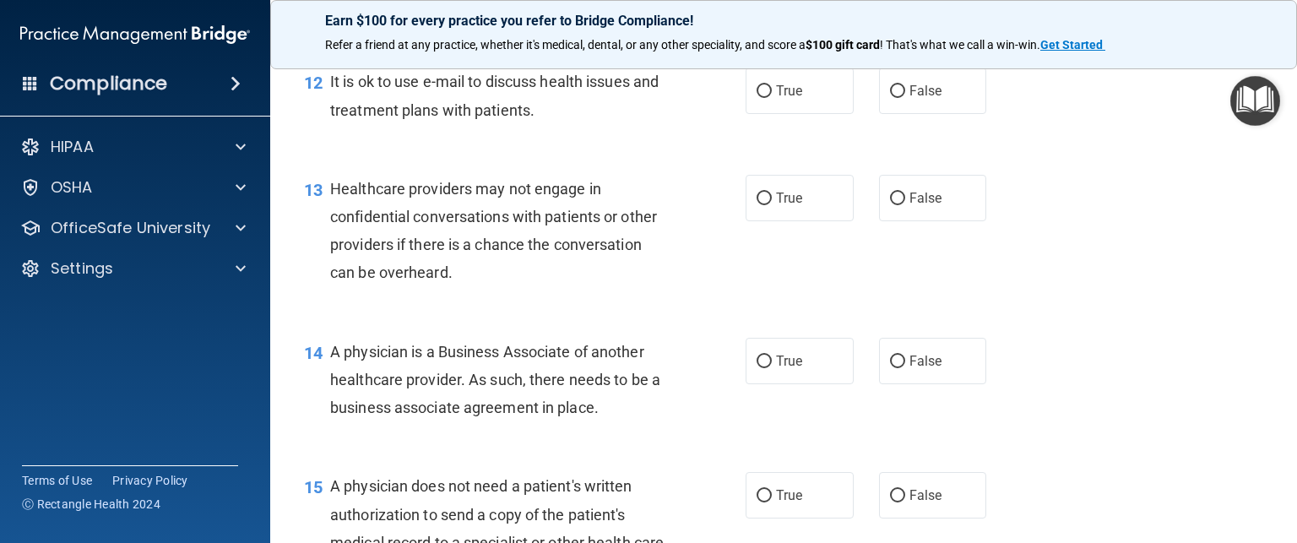
scroll to position [1810, 0]
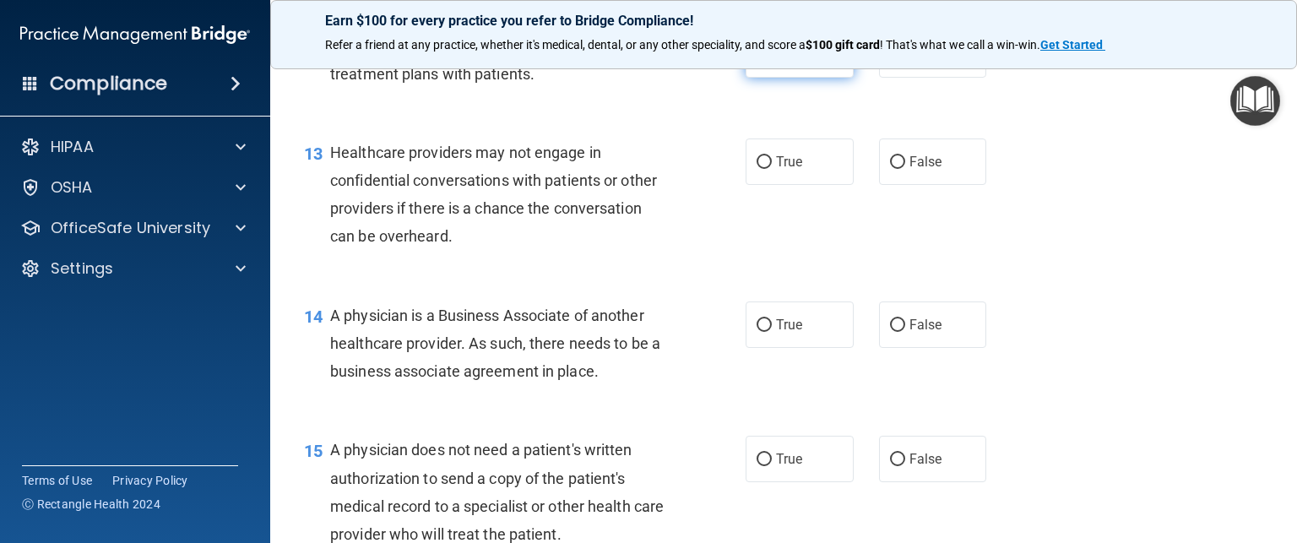
click at [753, 78] on label "True" at bounding box center [800, 54] width 108 height 46
click at [757, 62] on input "True" at bounding box center [764, 55] width 15 height 13
radio input "true"
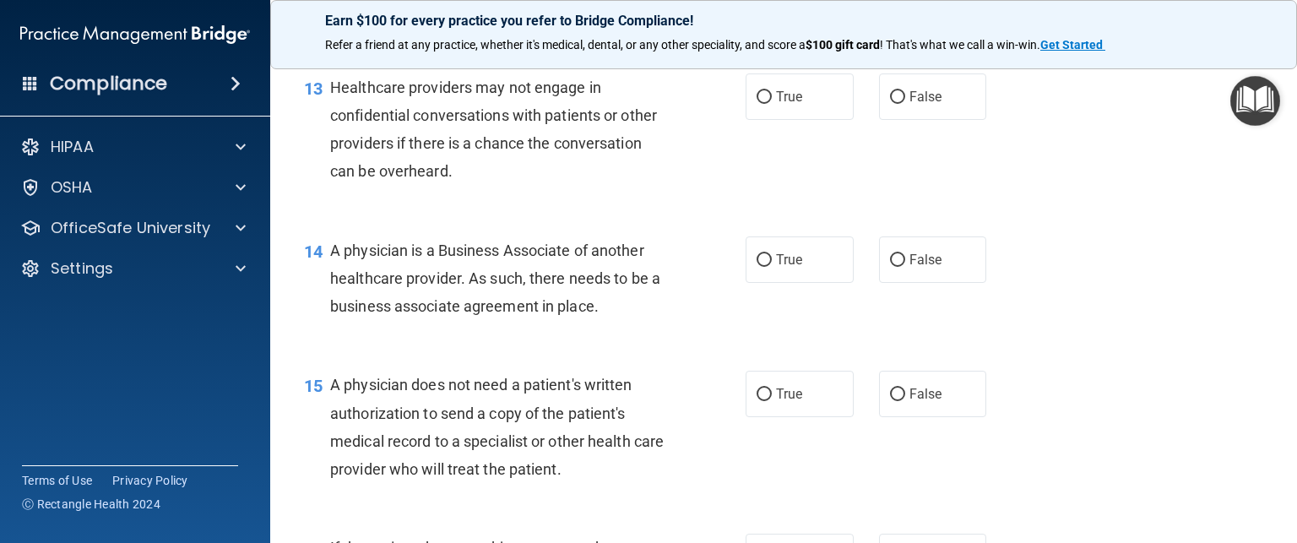
scroll to position [1876, 0]
click at [892, 103] on input "False" at bounding box center [897, 96] width 15 height 13
radio input "true"
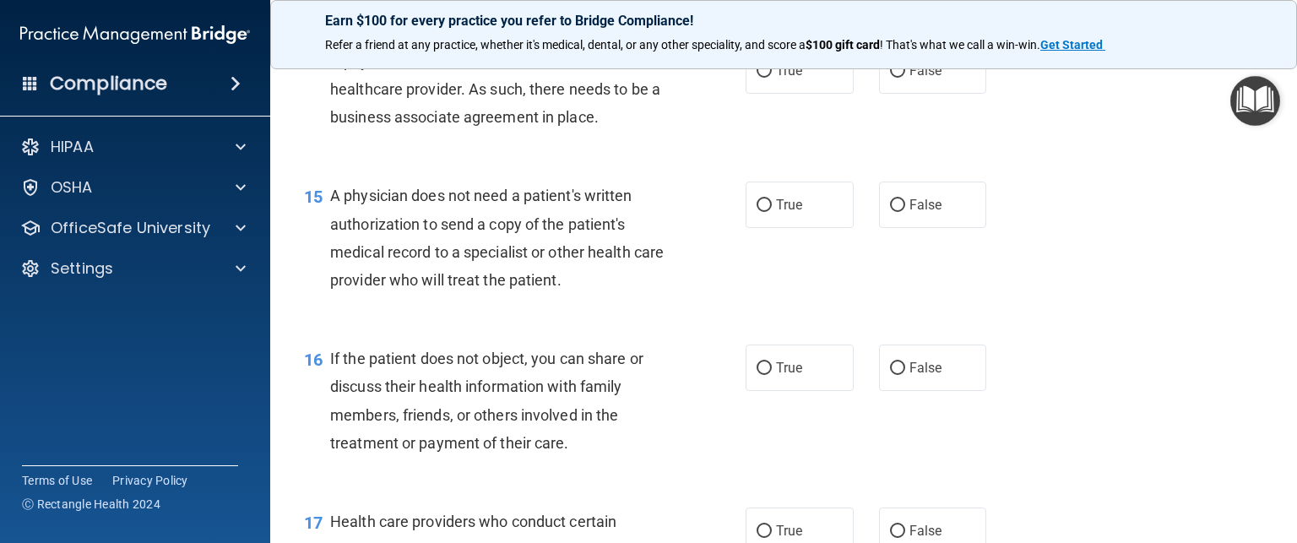
scroll to position [2100, 0]
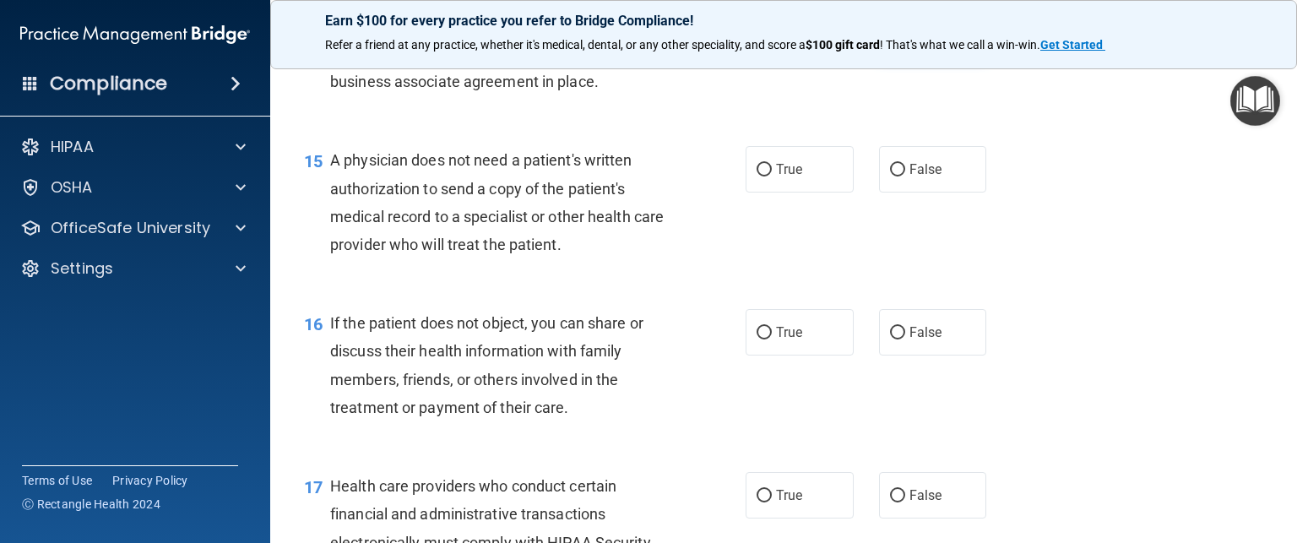
click at [910, 43] on span "False" at bounding box center [926, 35] width 33 height 16
click at [902, 42] on input "False" at bounding box center [897, 36] width 15 height 13
radio input "true"
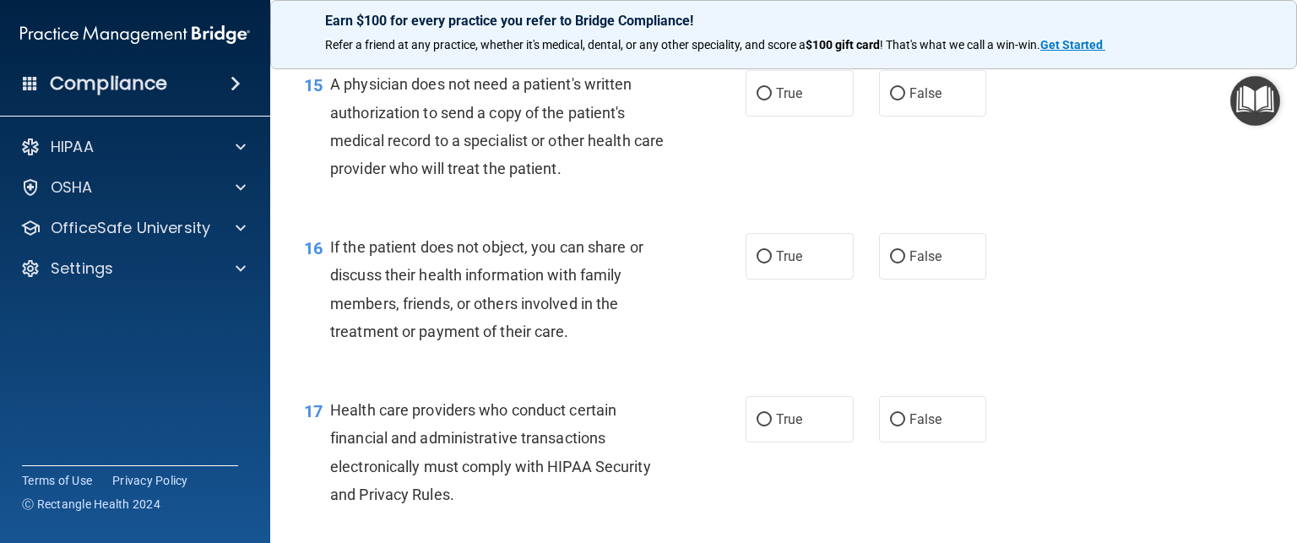
scroll to position [2180, 0]
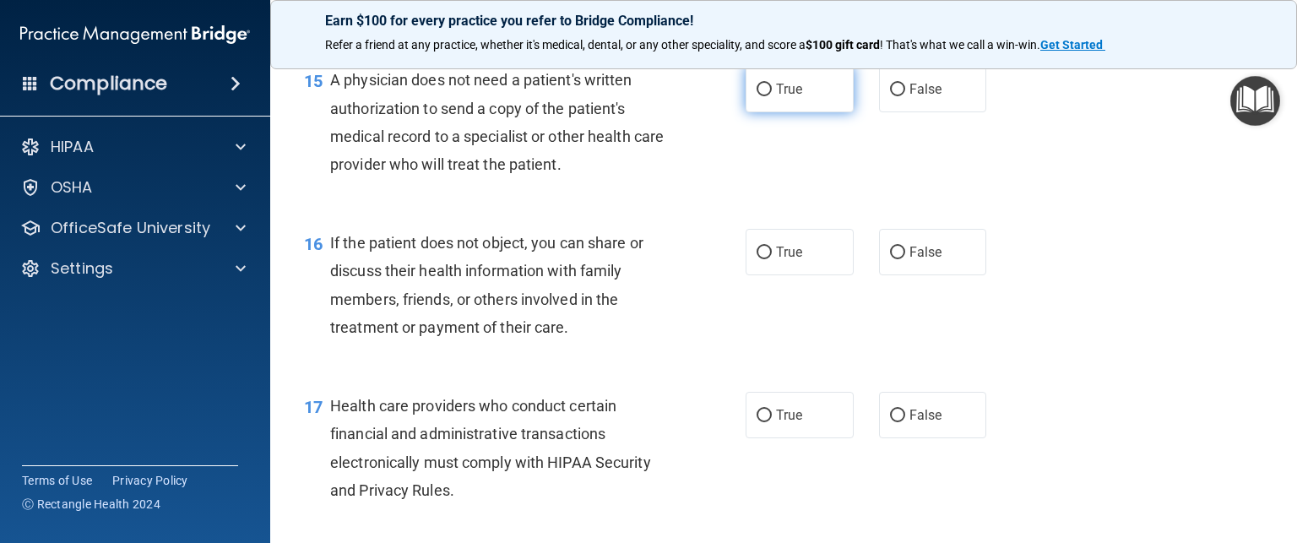
click at [761, 96] on input "True" at bounding box center [764, 90] width 15 height 13
radio input "true"
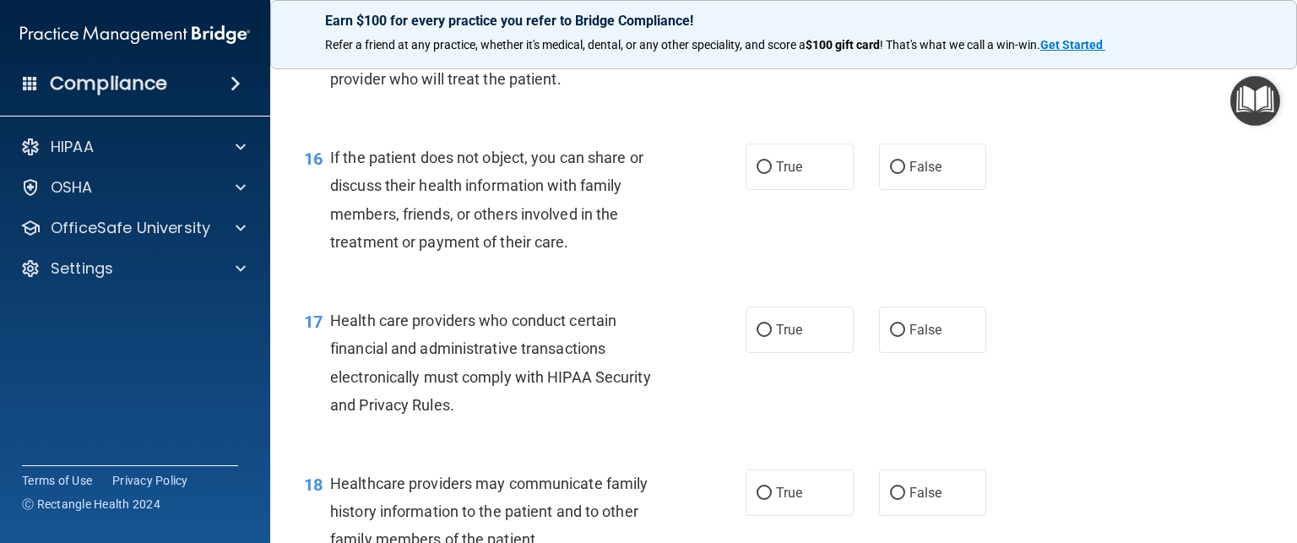
scroll to position [2266, 0]
click at [776, 174] on span "True" at bounding box center [789, 166] width 26 height 16
click at [772, 173] on input "True" at bounding box center [764, 166] width 15 height 13
radio input "true"
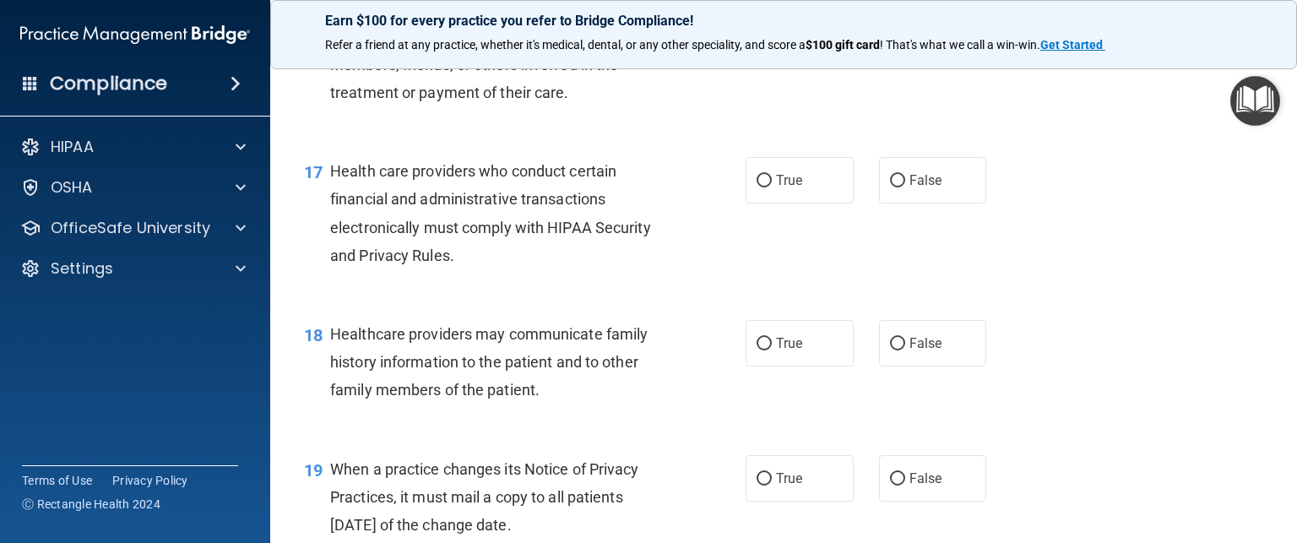
scroll to position [2416, 0]
drag, startPoint x: 801, startPoint y: 231, endPoint x: 783, endPoint y: 224, distance: 19.0
click at [783, 202] on label "True" at bounding box center [800, 178] width 108 height 46
click at [772, 186] on input "True" at bounding box center [764, 179] width 15 height 13
radio input "true"
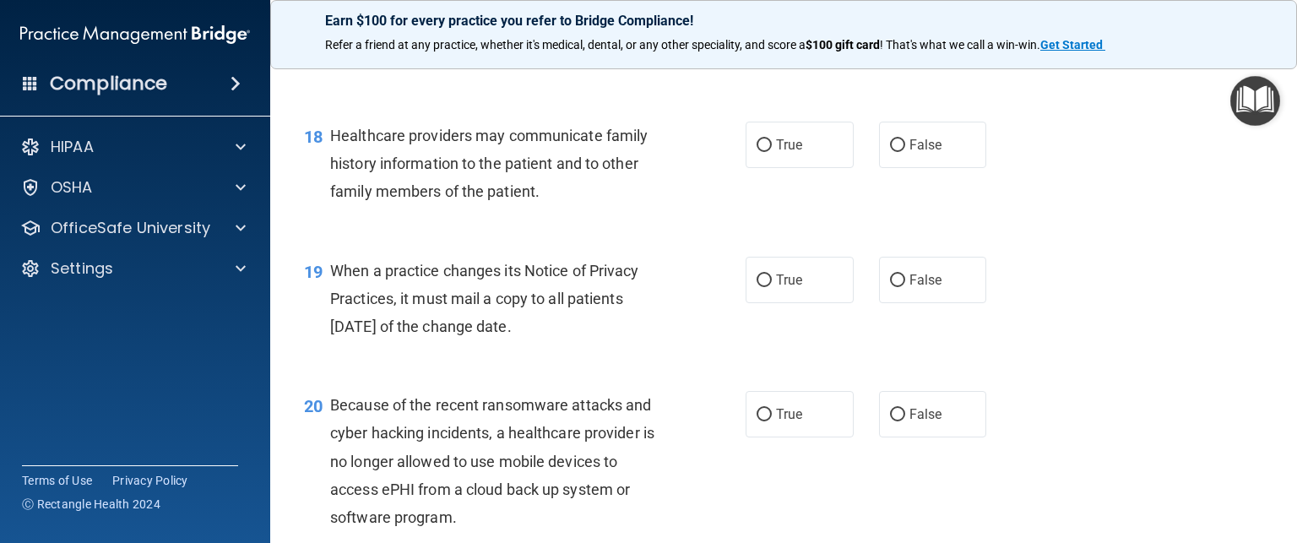
scroll to position [2618, 0]
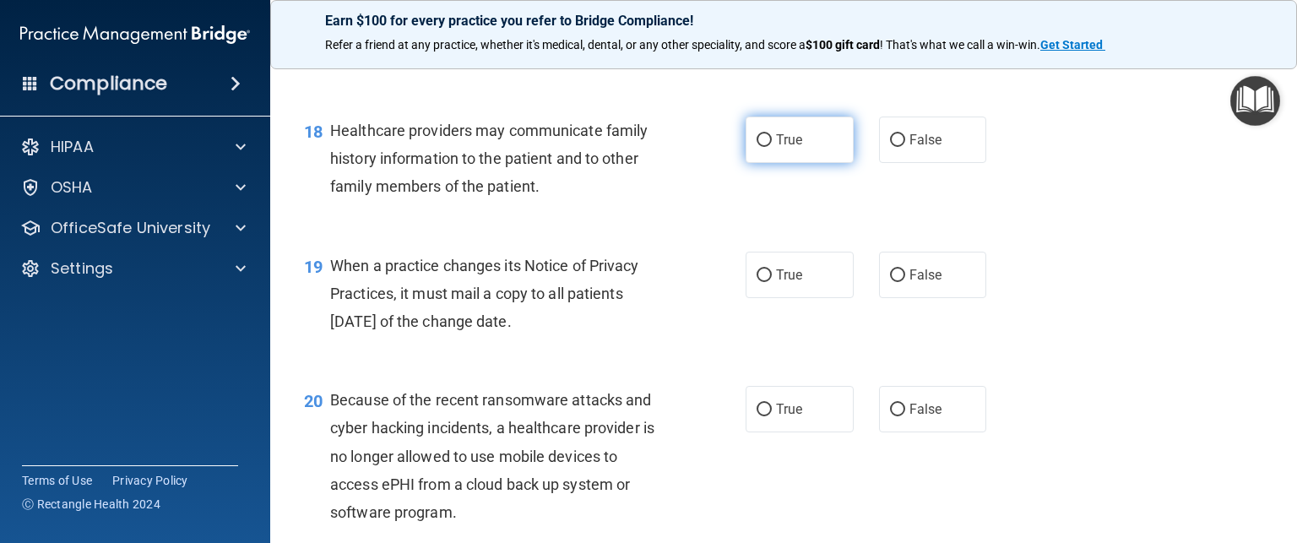
click at [772, 163] on label "True" at bounding box center [800, 140] width 108 height 46
click at [772, 147] on input "True" at bounding box center [764, 140] width 15 height 13
radio input "true"
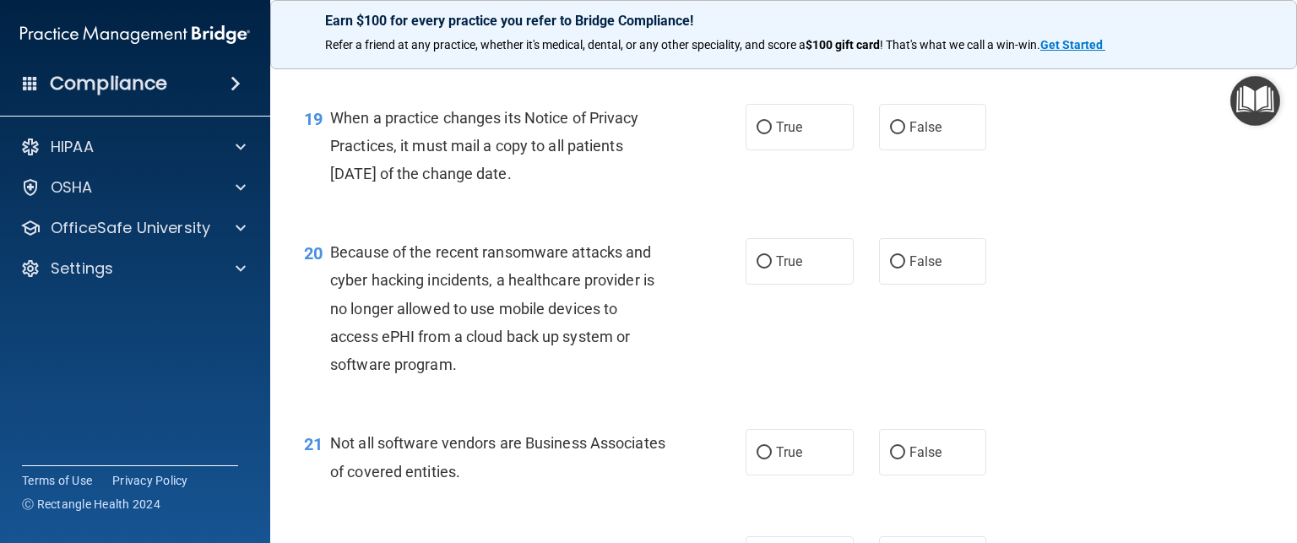
scroll to position [2770, 0]
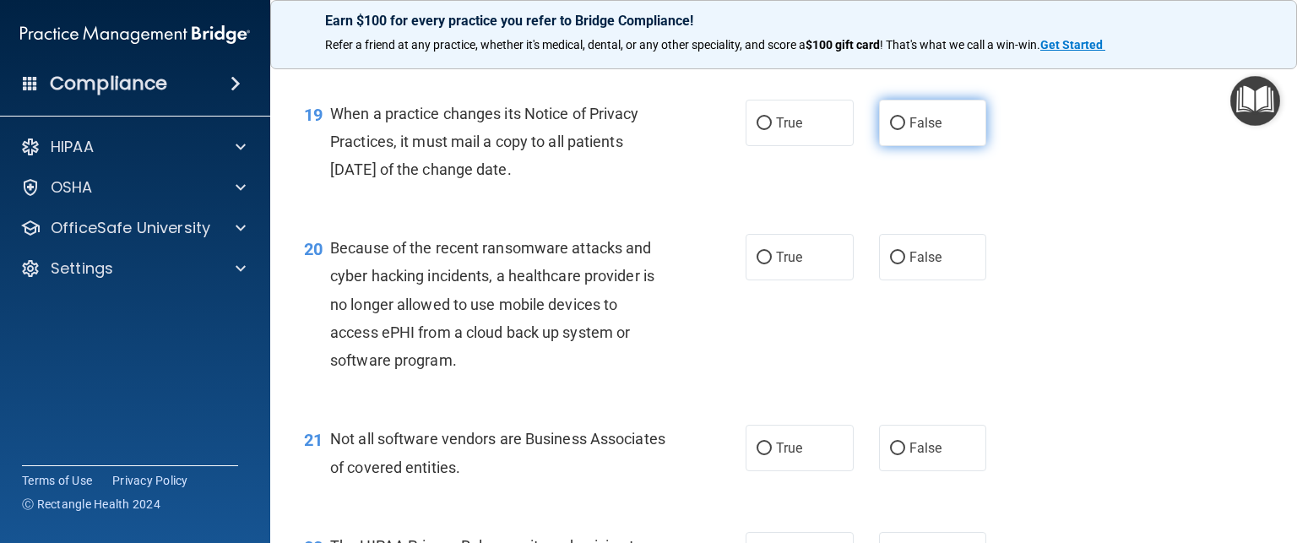
click at [934, 146] on label "False" at bounding box center [933, 123] width 108 height 46
click at [905, 130] on input "False" at bounding box center [897, 123] width 15 height 13
radio input "true"
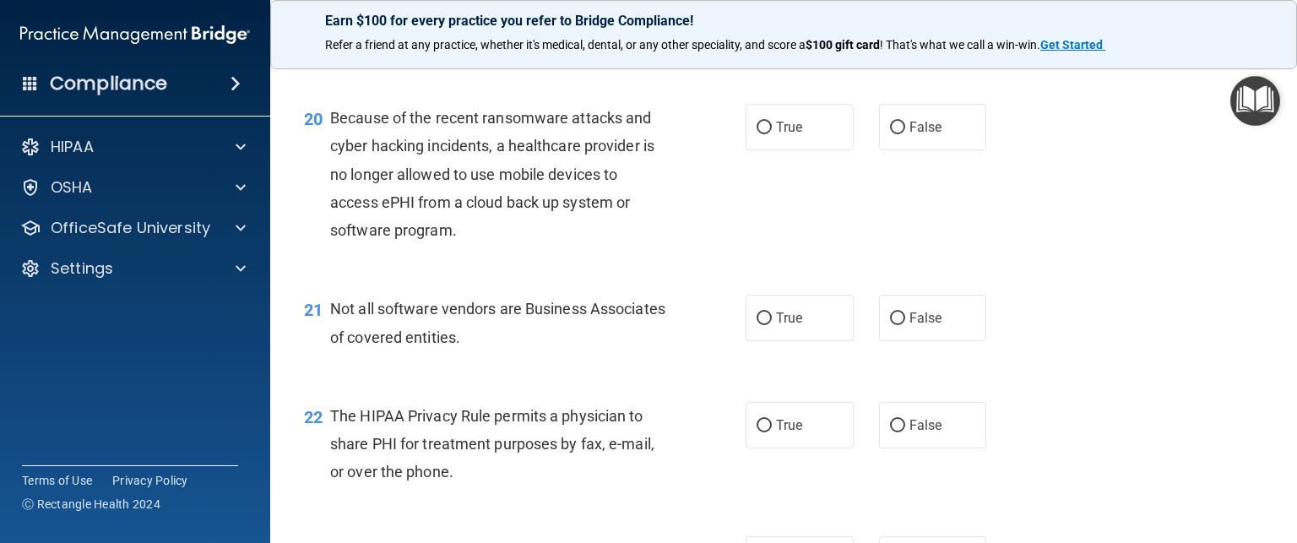
scroll to position [2915, 0]
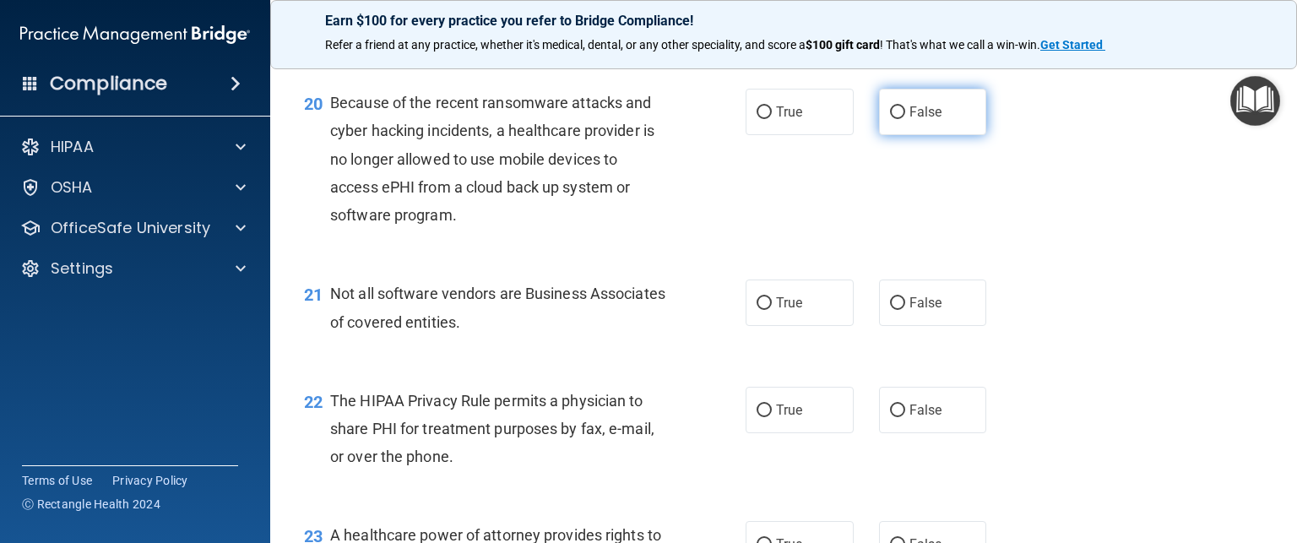
drag, startPoint x: 905, startPoint y: 172, endPoint x: 878, endPoint y: 173, distance: 27.9
click at [879, 135] on label "False" at bounding box center [933, 112] width 108 height 46
click at [890, 119] on input "False" at bounding box center [897, 112] width 15 height 13
radio input "true"
click at [879, 135] on label "False" at bounding box center [933, 112] width 108 height 46
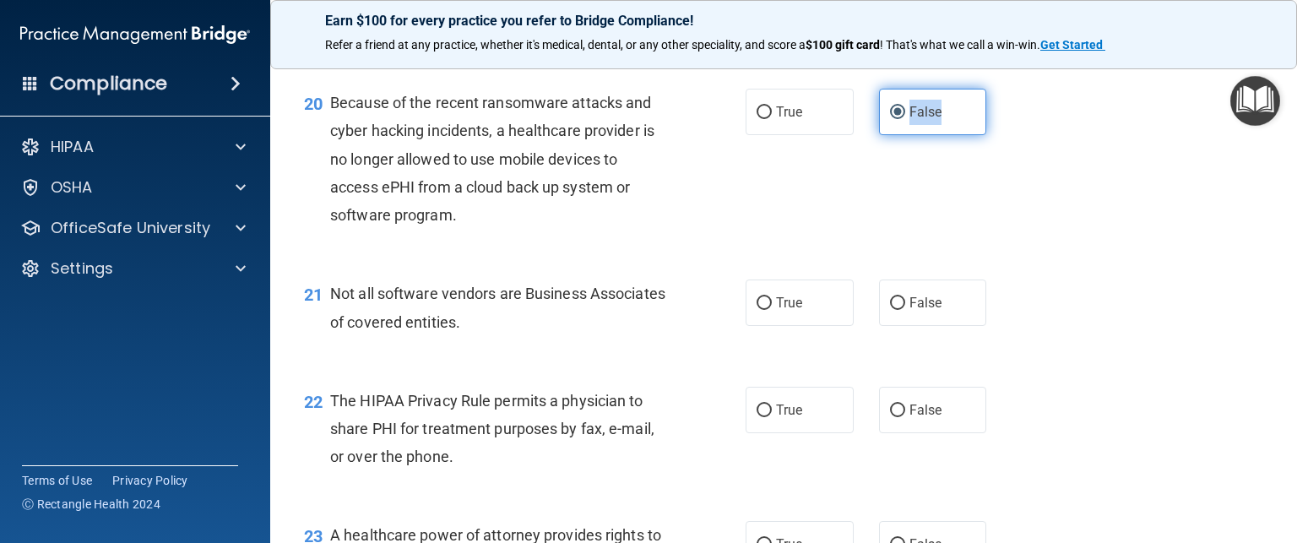
click at [890, 119] on input "False" at bounding box center [897, 112] width 15 height 13
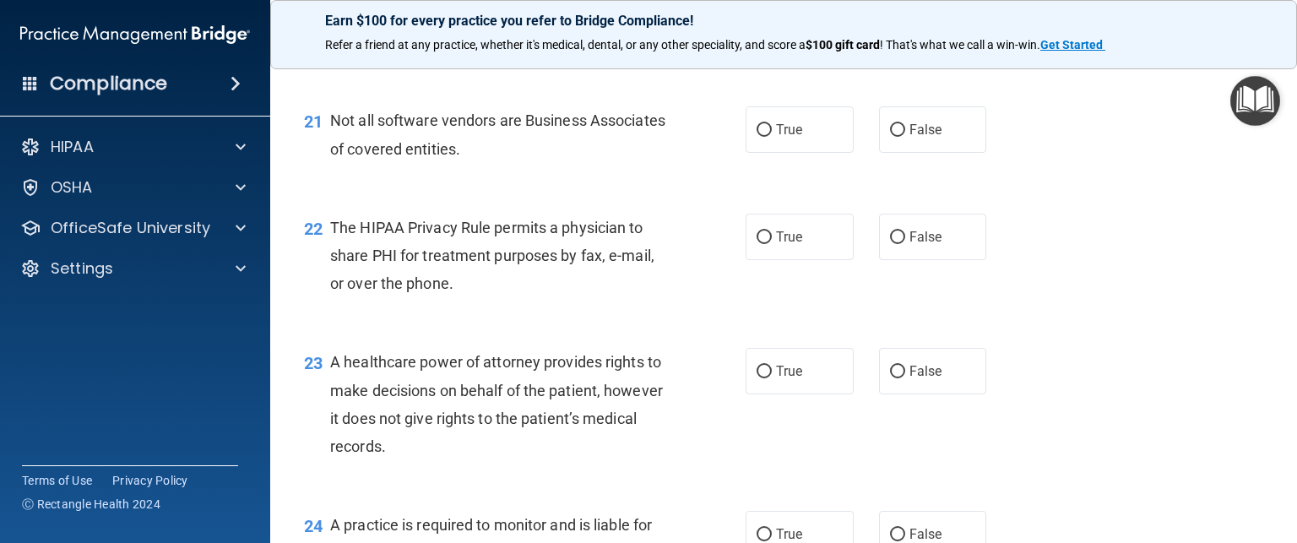
scroll to position [3123, 0]
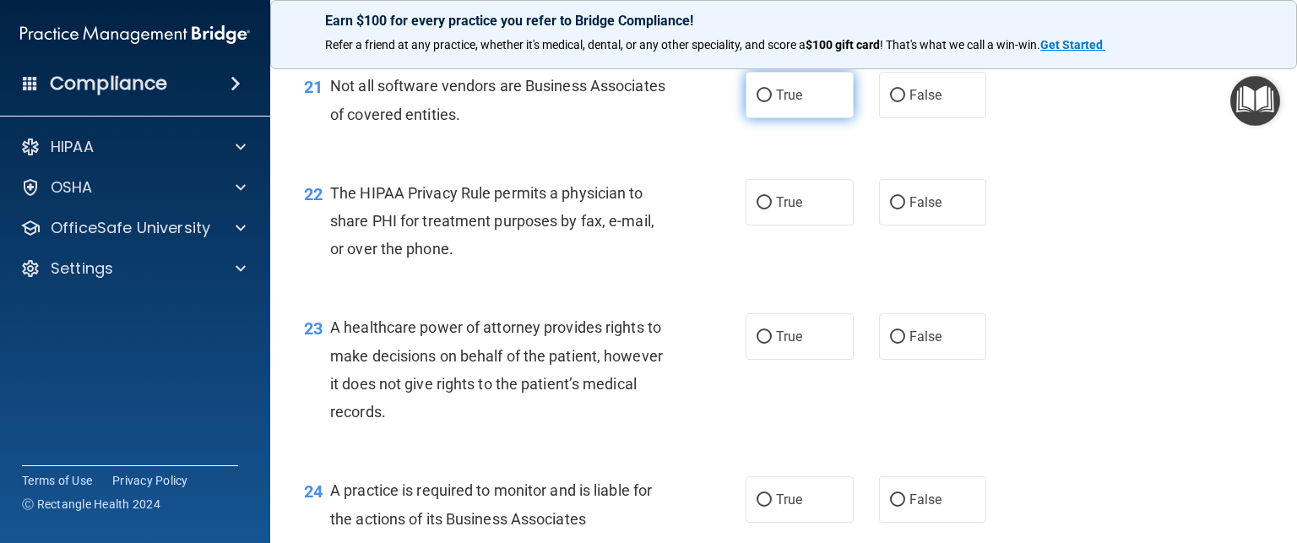
click at [752, 118] on label "True" at bounding box center [800, 95] width 108 height 46
click at [757, 102] on input "True" at bounding box center [764, 96] width 15 height 13
radio input "true"
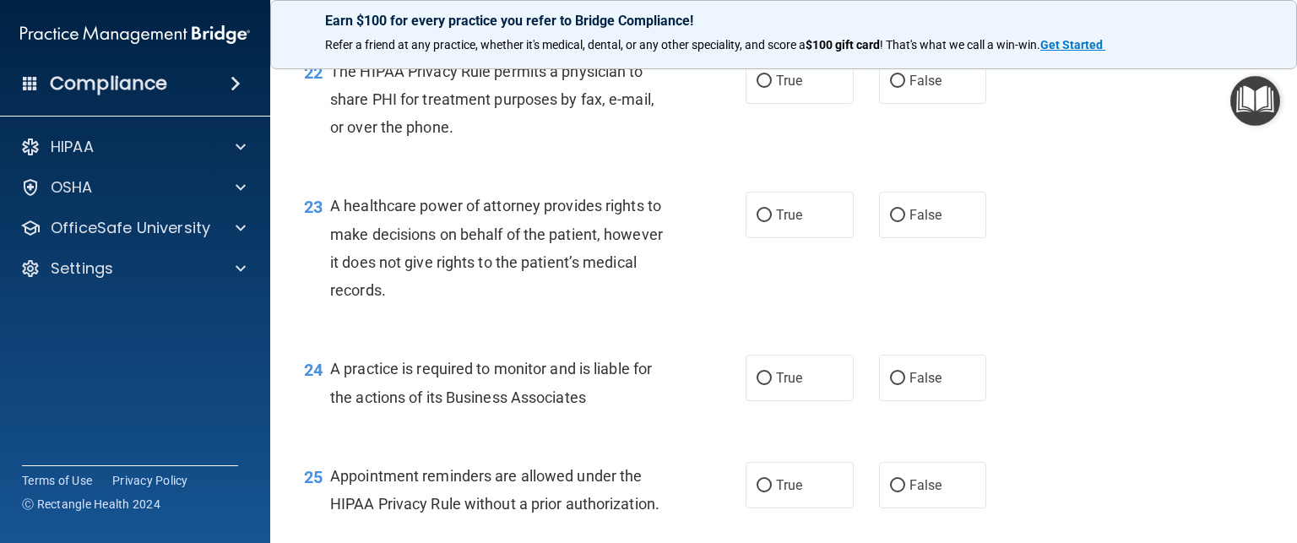
scroll to position [3246, 0]
click at [768, 103] on label "True" at bounding box center [800, 80] width 108 height 46
click at [768, 87] on input "True" at bounding box center [764, 80] width 15 height 13
radio input "true"
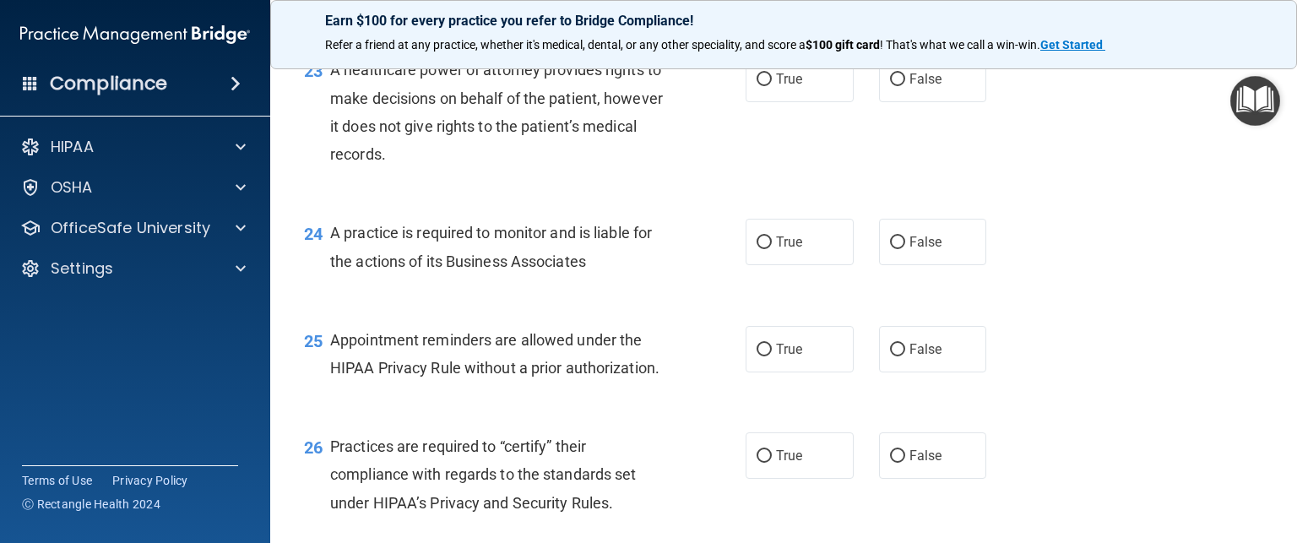
scroll to position [3383, 0]
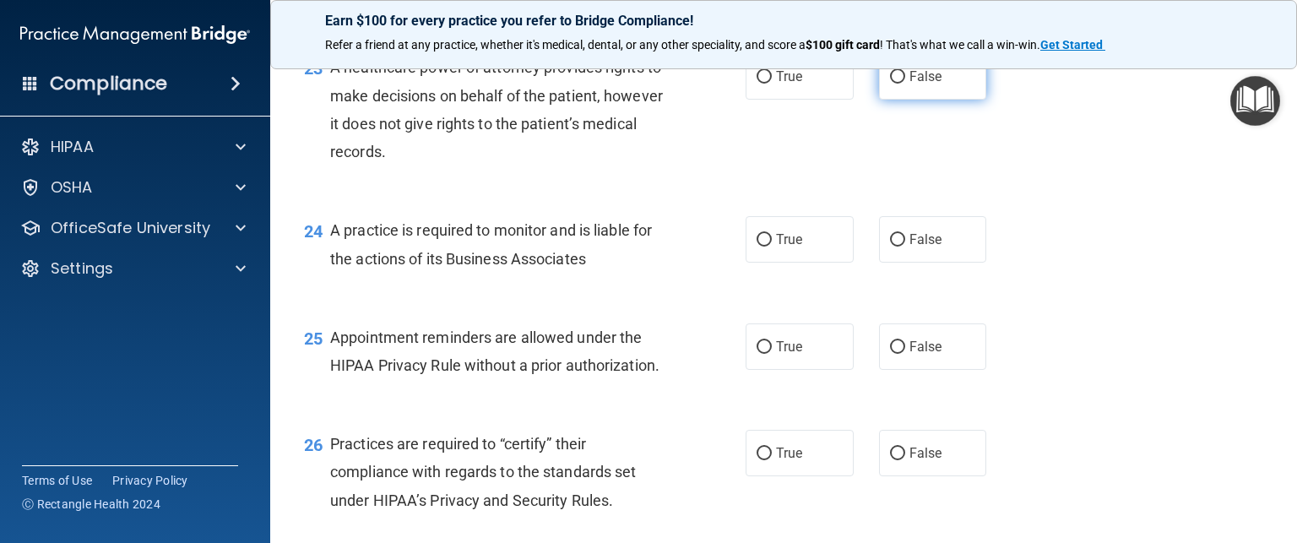
click at [910, 84] on span "False" at bounding box center [926, 76] width 33 height 16
click at [905, 84] on input "False" at bounding box center [897, 77] width 15 height 13
radio input "true"
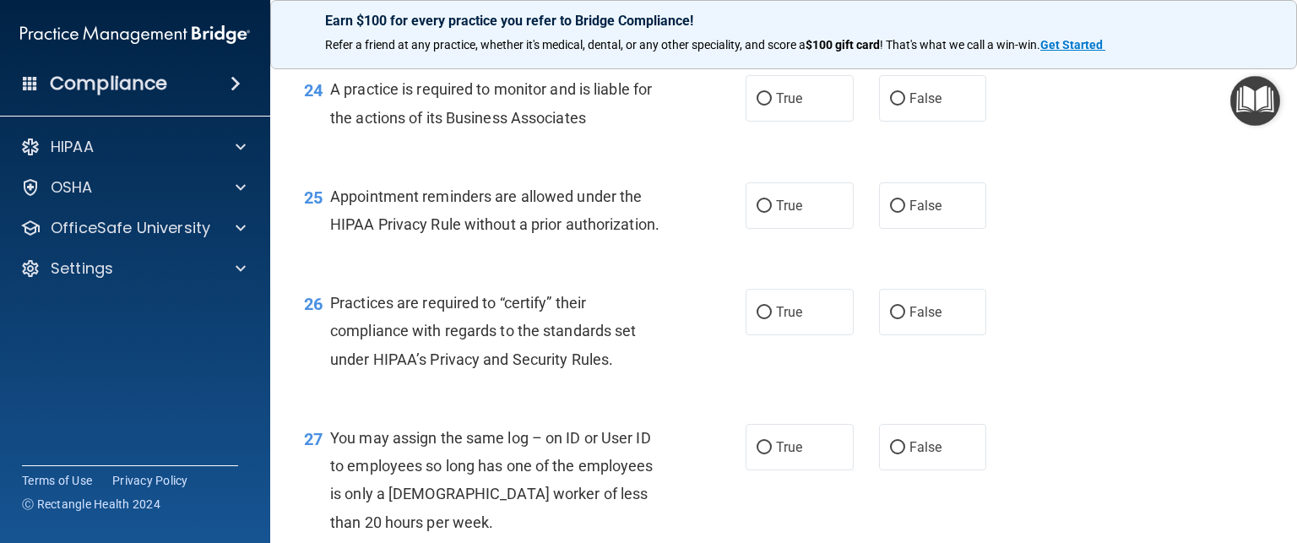
scroll to position [3526, 0]
click at [919, 105] on span "False" at bounding box center [926, 97] width 33 height 16
click at [905, 104] on input "False" at bounding box center [897, 97] width 15 height 13
radio input "true"
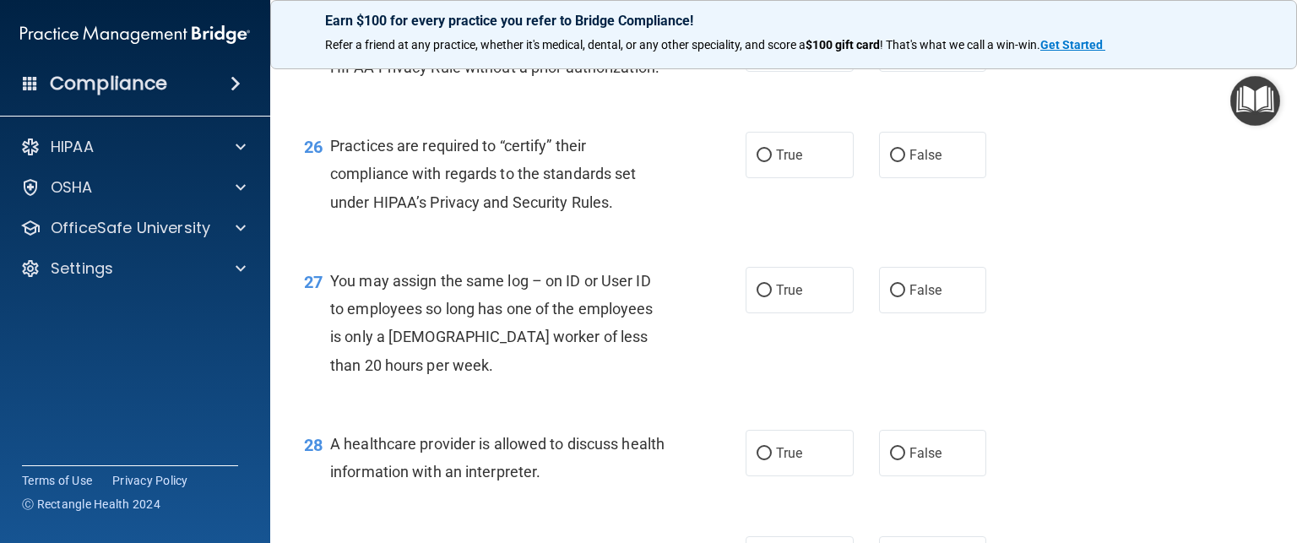
scroll to position [3683, 0]
click at [787, 55] on span "True" at bounding box center [789, 47] width 26 height 16
click at [772, 54] on input "True" at bounding box center [764, 47] width 15 height 13
radio input "true"
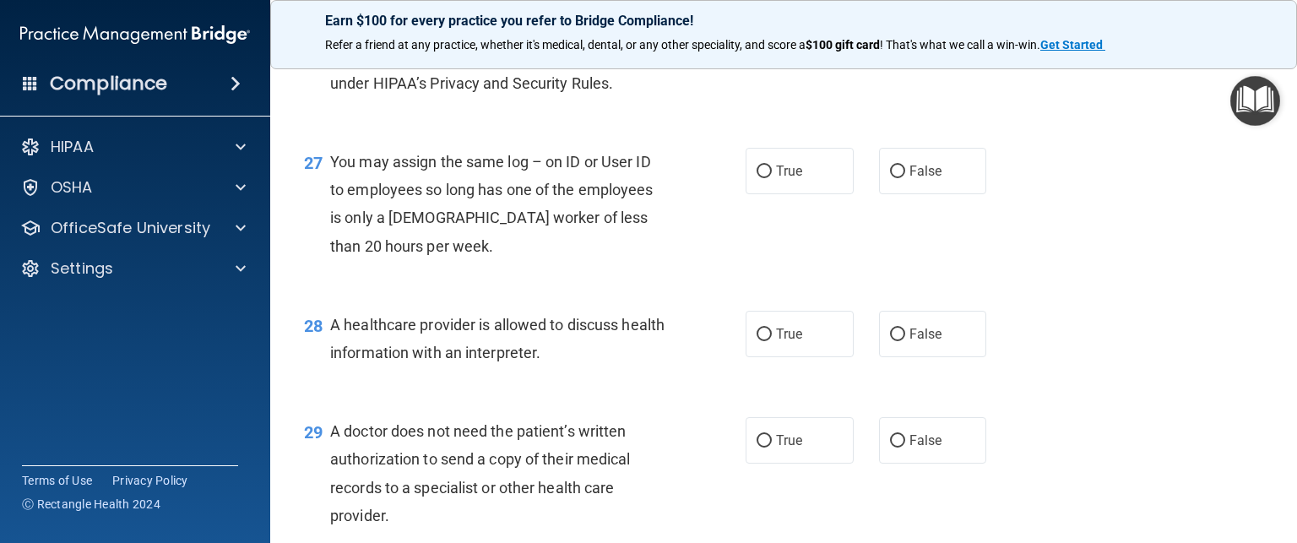
scroll to position [3801, 0]
click at [892, 59] on label "False" at bounding box center [933, 36] width 108 height 46
click at [892, 43] on input "False" at bounding box center [897, 36] width 15 height 13
radio input "true"
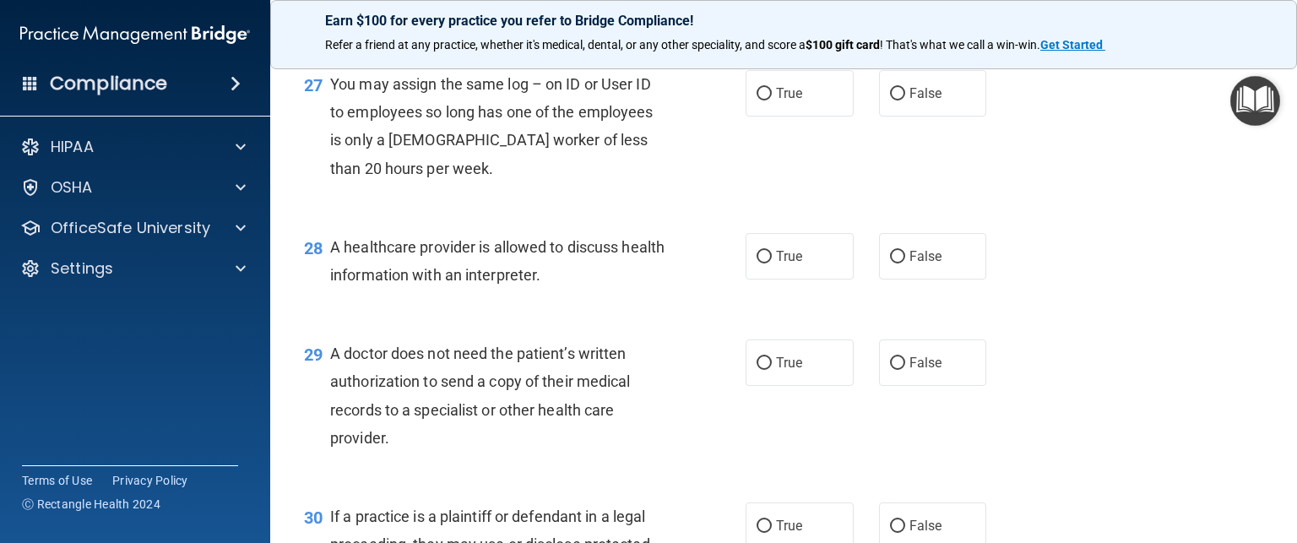
scroll to position [3886, 0]
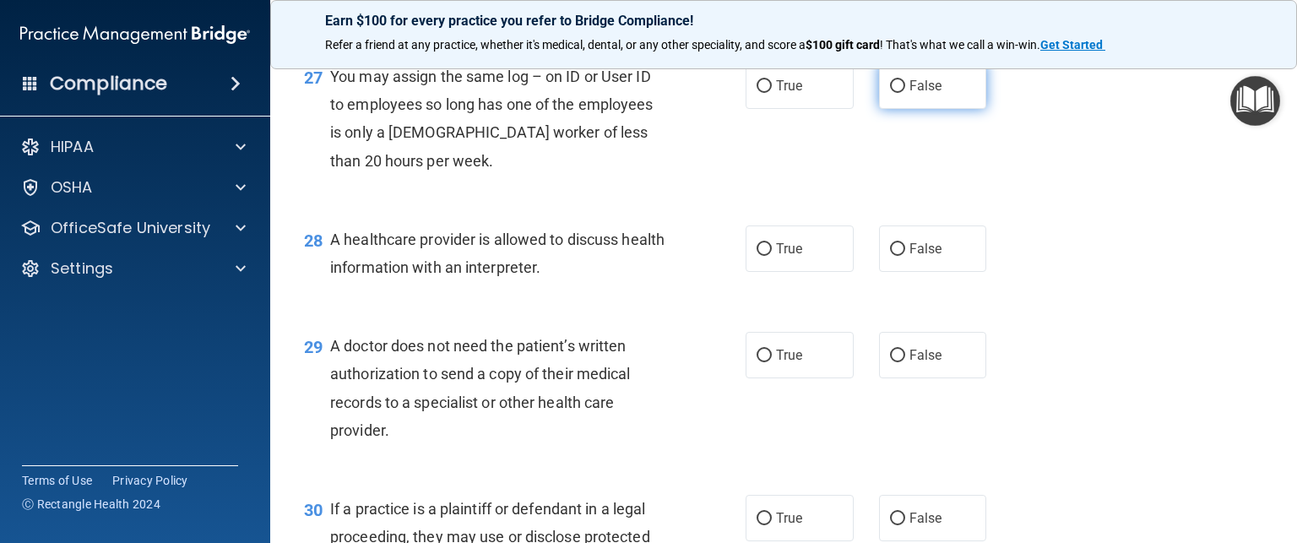
click at [899, 109] on label "False" at bounding box center [933, 85] width 108 height 46
click at [899, 93] on input "False" at bounding box center [897, 86] width 15 height 13
radio input "true"
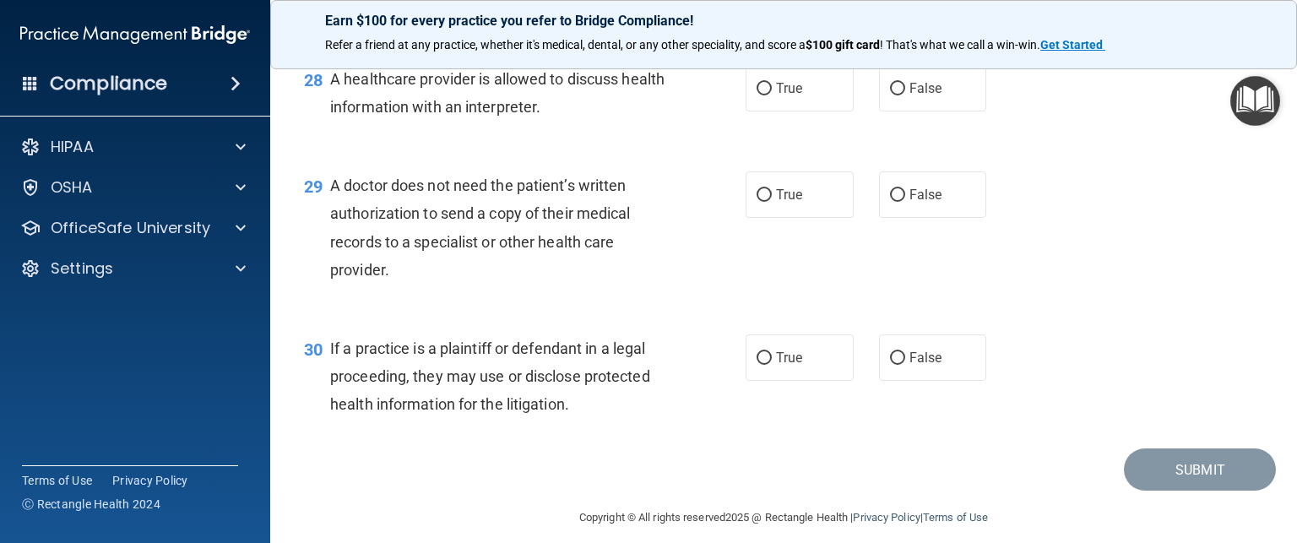
scroll to position [4048, 0]
click at [759, 94] on input "True" at bounding box center [764, 87] width 15 height 13
radio input "true"
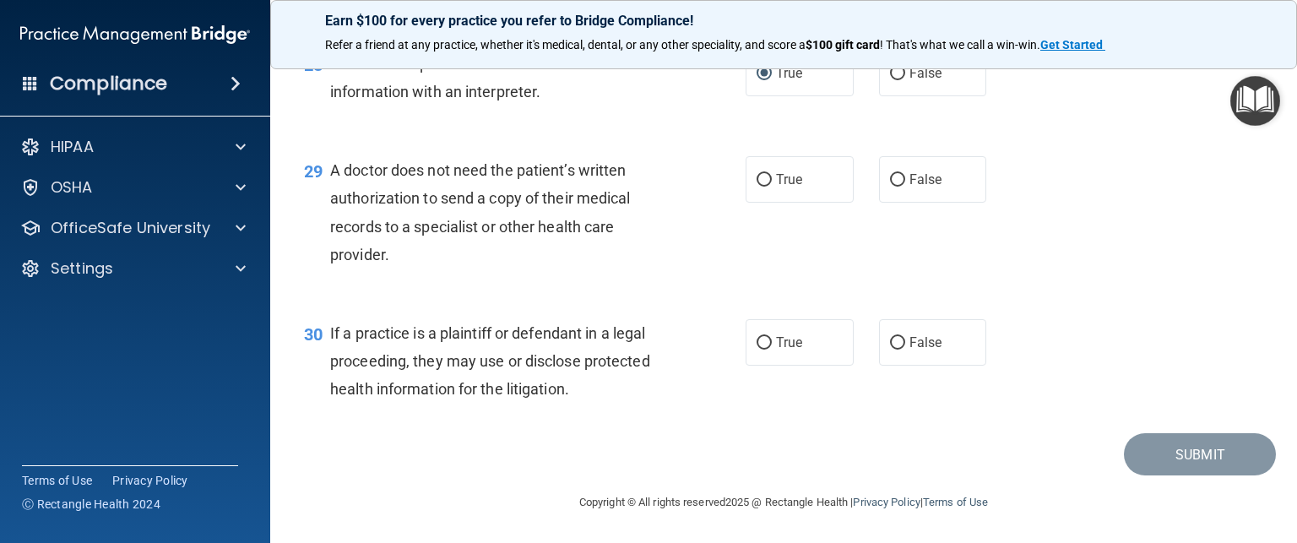
scroll to position [4118, 0]
click at [757, 177] on input "True" at bounding box center [764, 180] width 15 height 13
radio input "true"
click at [780, 343] on span "True" at bounding box center [789, 342] width 26 height 16
click at [772, 343] on input "True" at bounding box center [764, 343] width 15 height 13
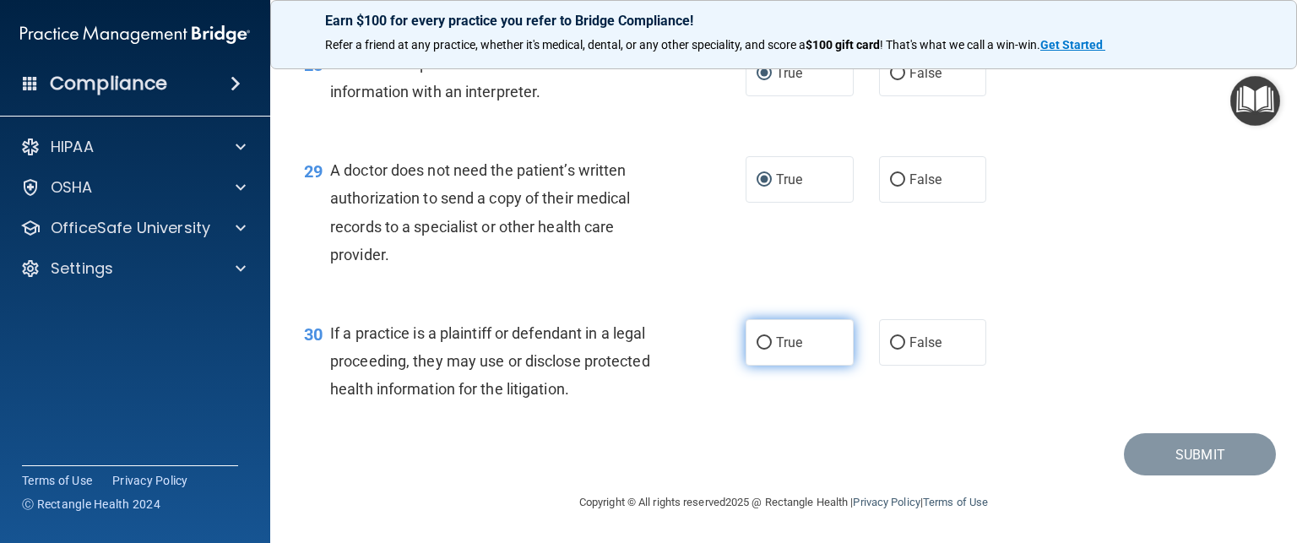
radio input "true"
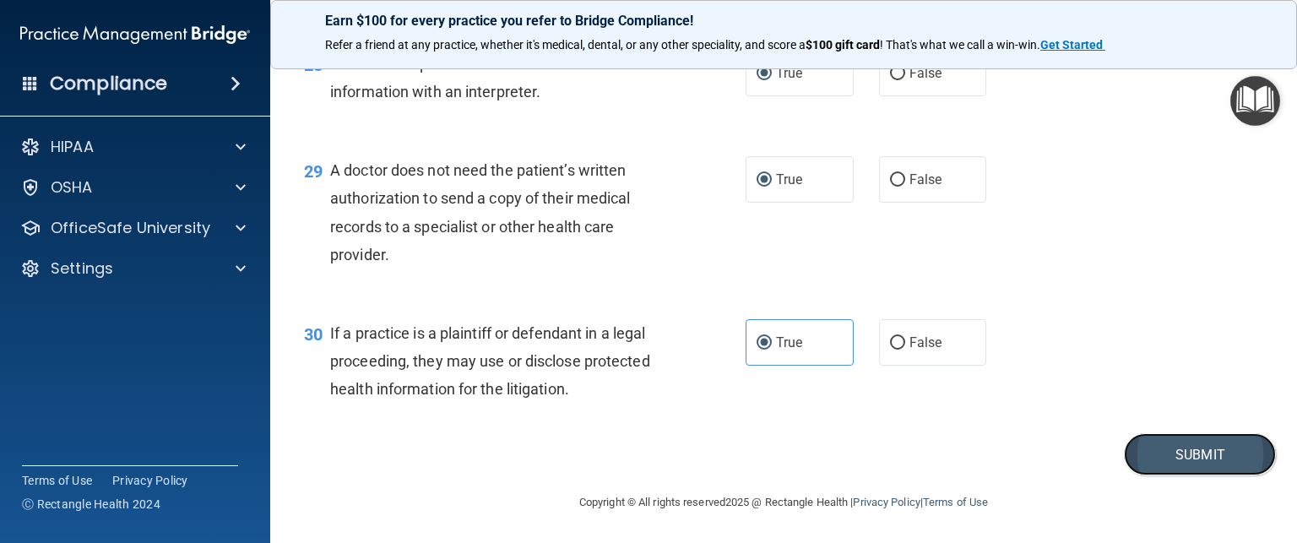
click at [1198, 445] on button "Submit" at bounding box center [1200, 454] width 152 height 43
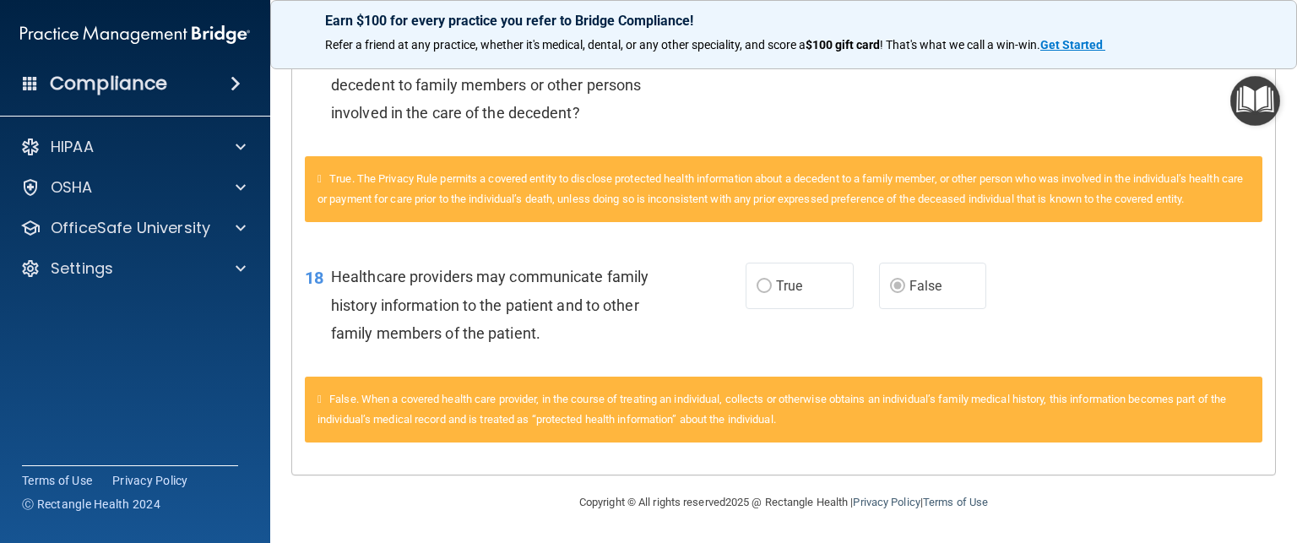
scroll to position [726, 0]
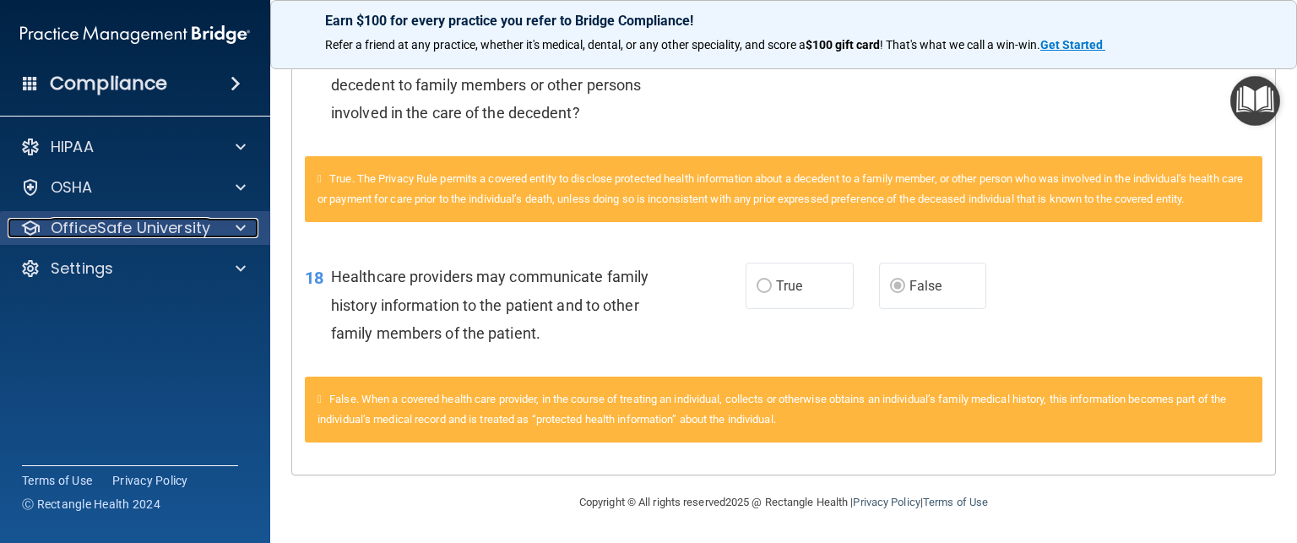
click at [97, 220] on p "OfficeSafe University" at bounding box center [131, 228] width 160 height 20
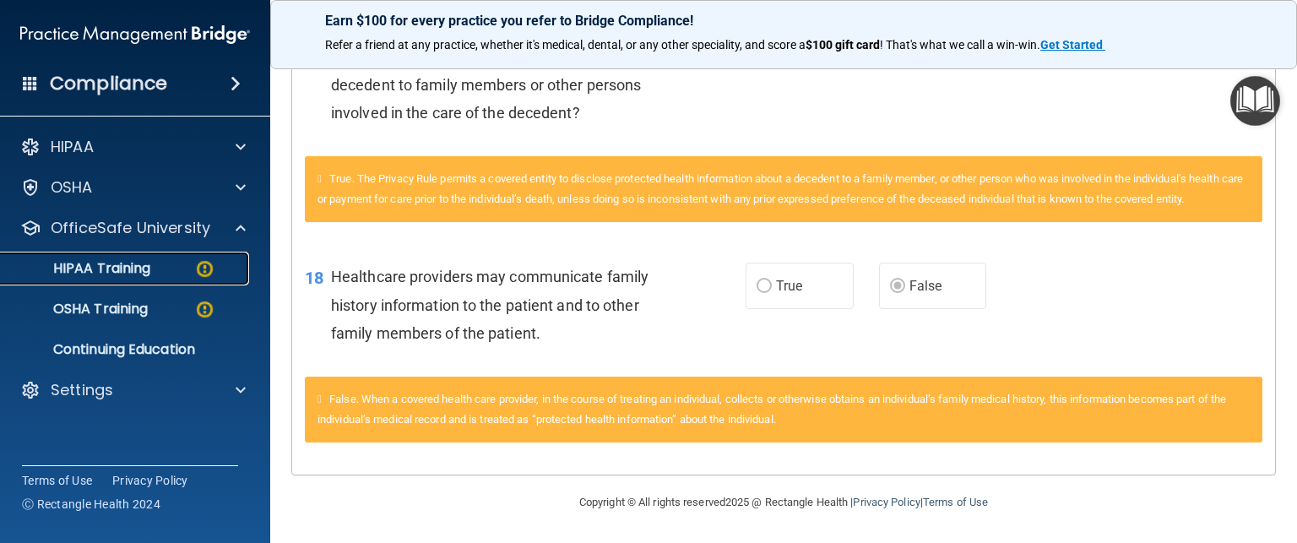
click at [90, 273] on p "HIPAA Training" at bounding box center [80, 268] width 139 height 17
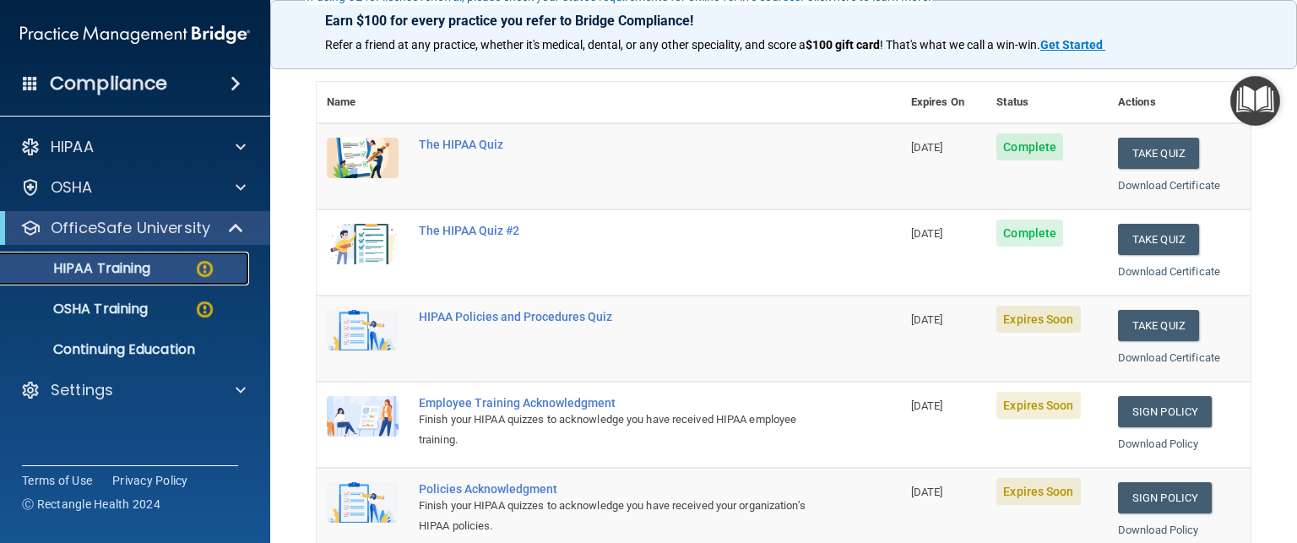
scroll to position [176, 0]
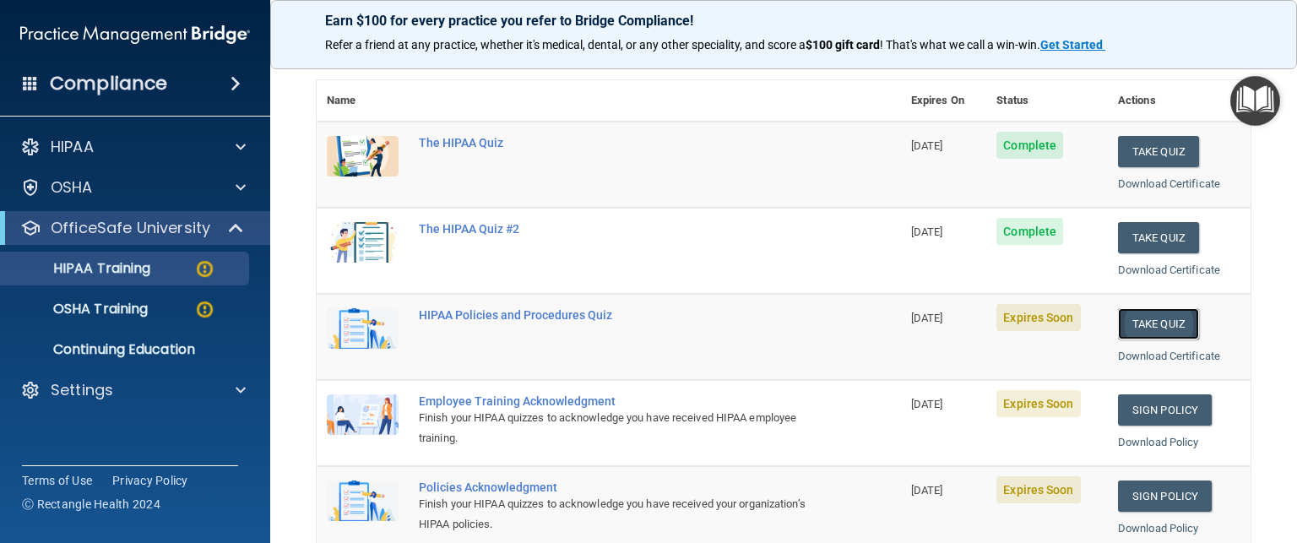
click at [1149, 321] on button "Take Quiz" at bounding box center [1158, 323] width 81 height 31
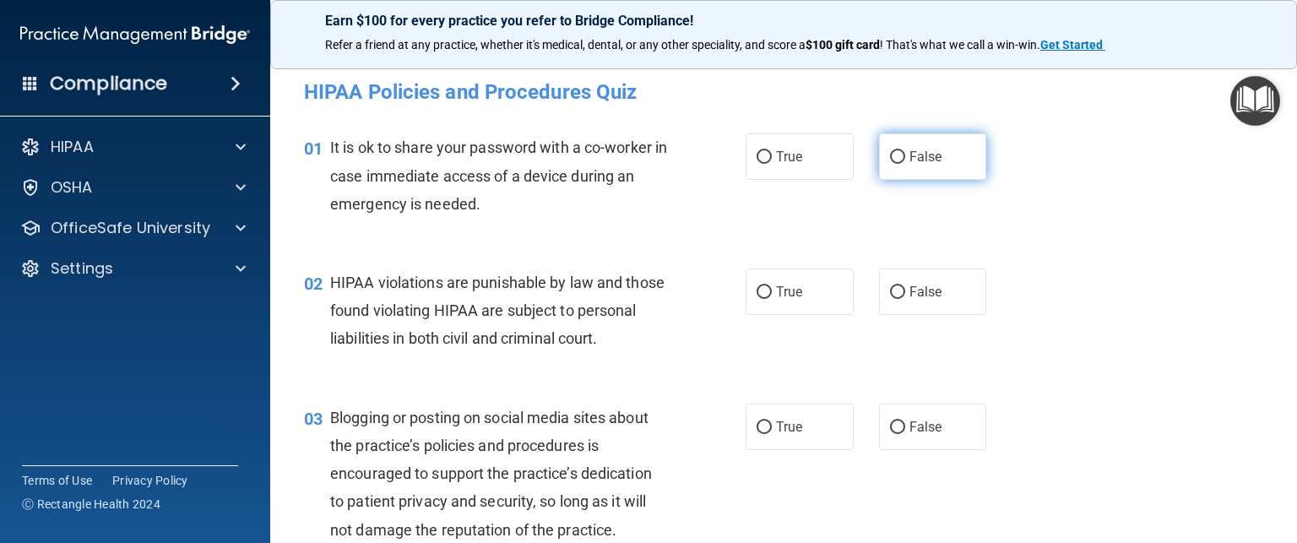
click at [910, 164] on span "False" at bounding box center [926, 157] width 33 height 16
click at [904, 164] on input "False" at bounding box center [897, 157] width 15 height 13
radio input "true"
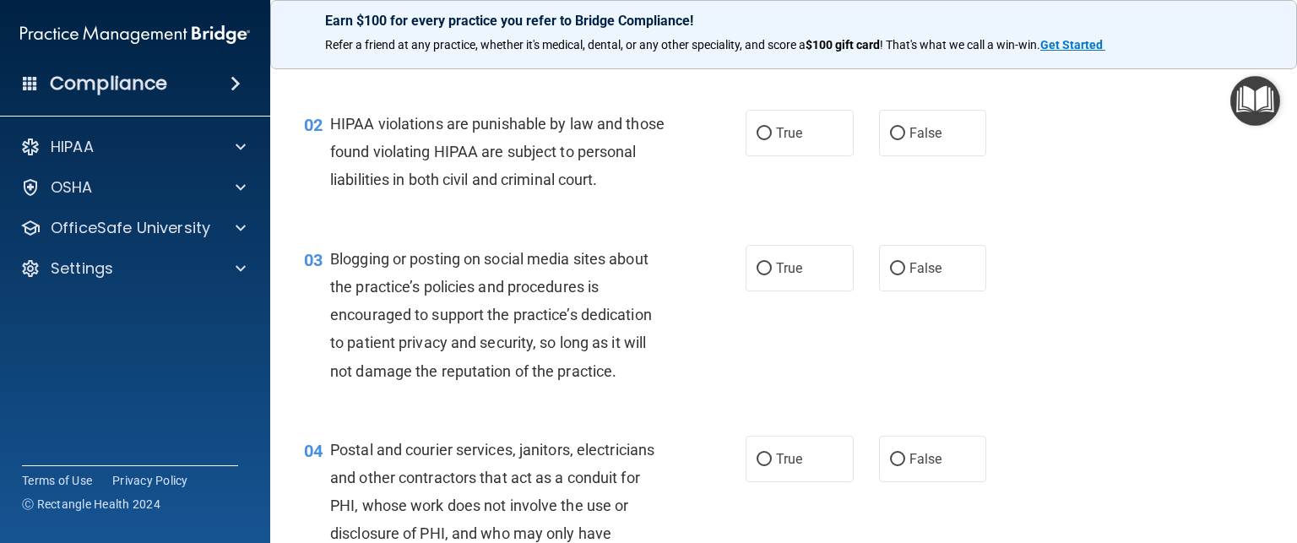
scroll to position [169, 0]
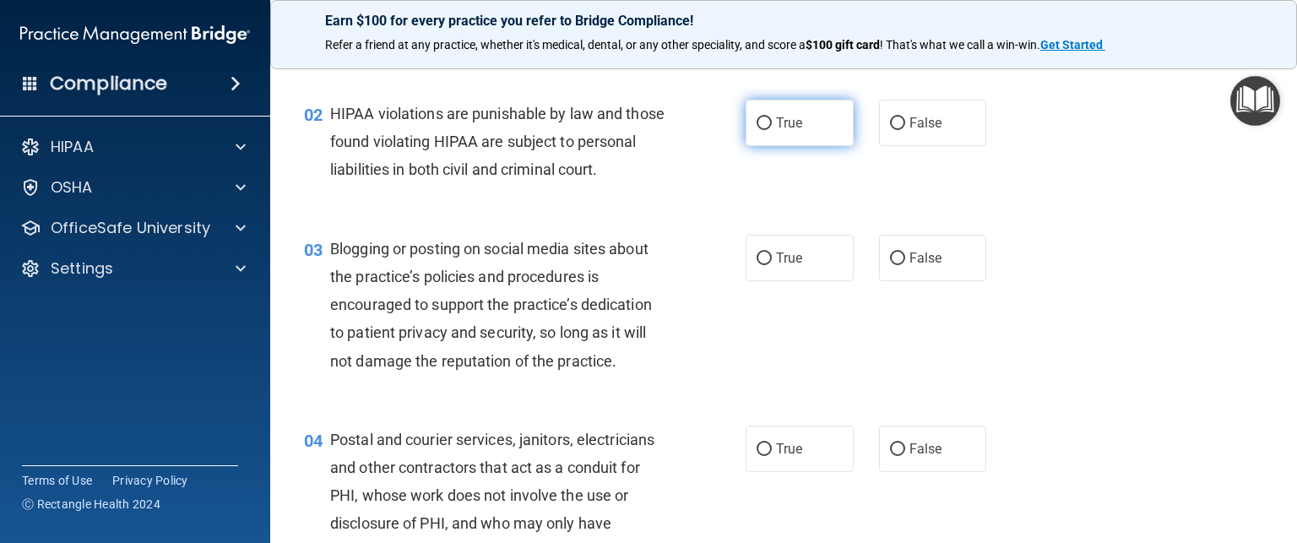
click at [781, 110] on label "True" at bounding box center [800, 123] width 108 height 46
click at [772, 117] on input "True" at bounding box center [764, 123] width 15 height 13
radio input "true"
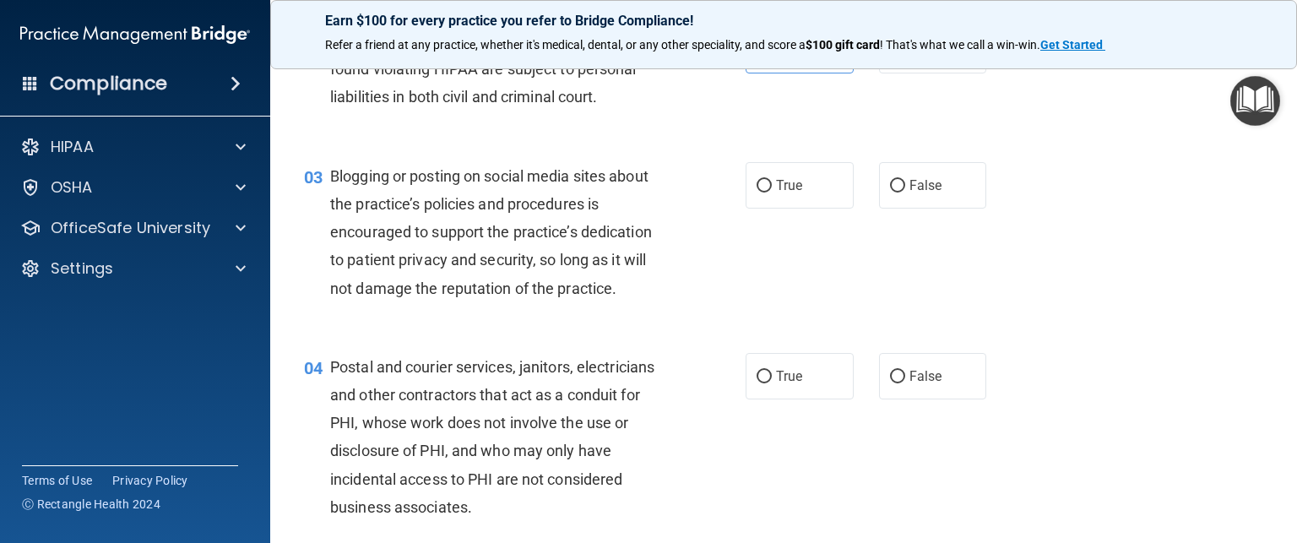
scroll to position [302, 0]
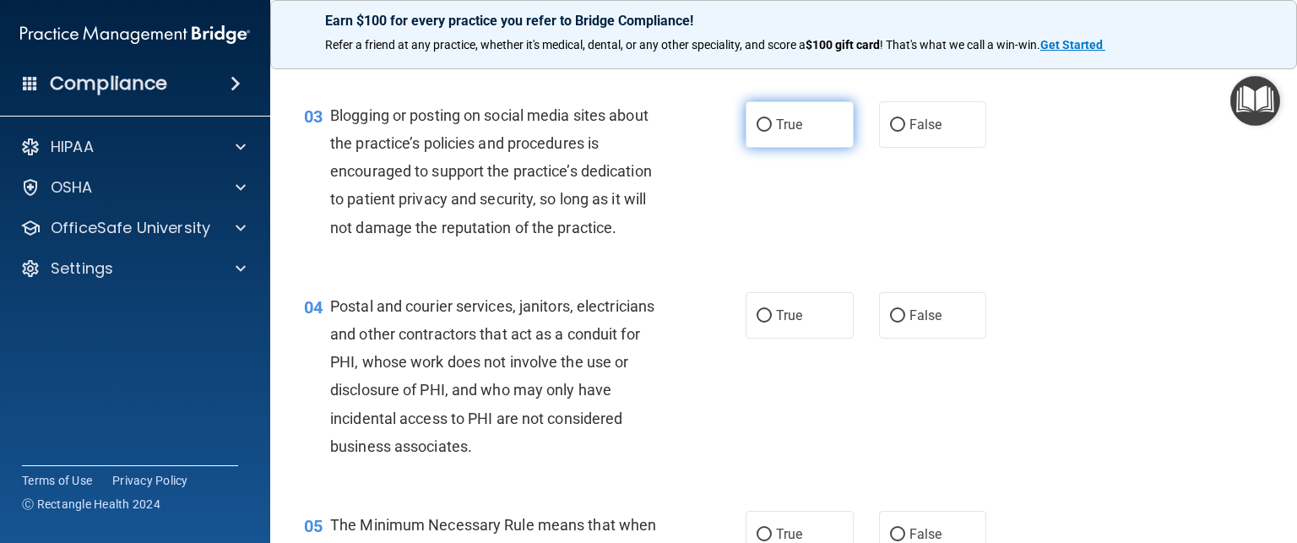
click at [747, 148] on label "True" at bounding box center [800, 124] width 108 height 46
click at [757, 132] on input "True" at bounding box center [764, 125] width 15 height 13
radio input "true"
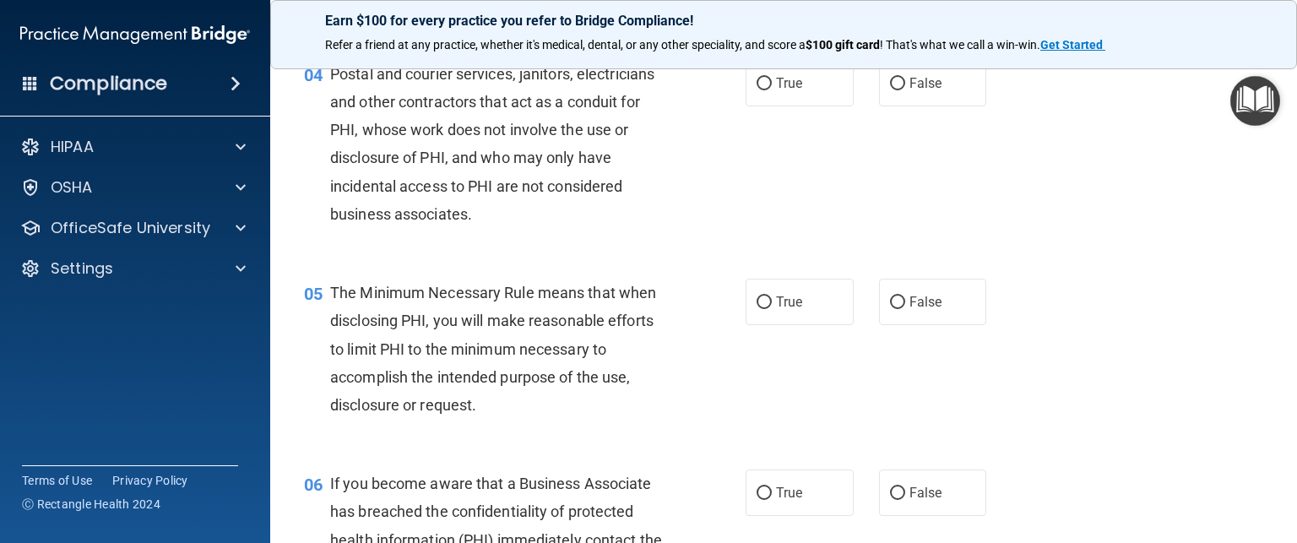
scroll to position [534, 0]
click at [757, 91] on input "True" at bounding box center [764, 85] width 15 height 13
radio input "true"
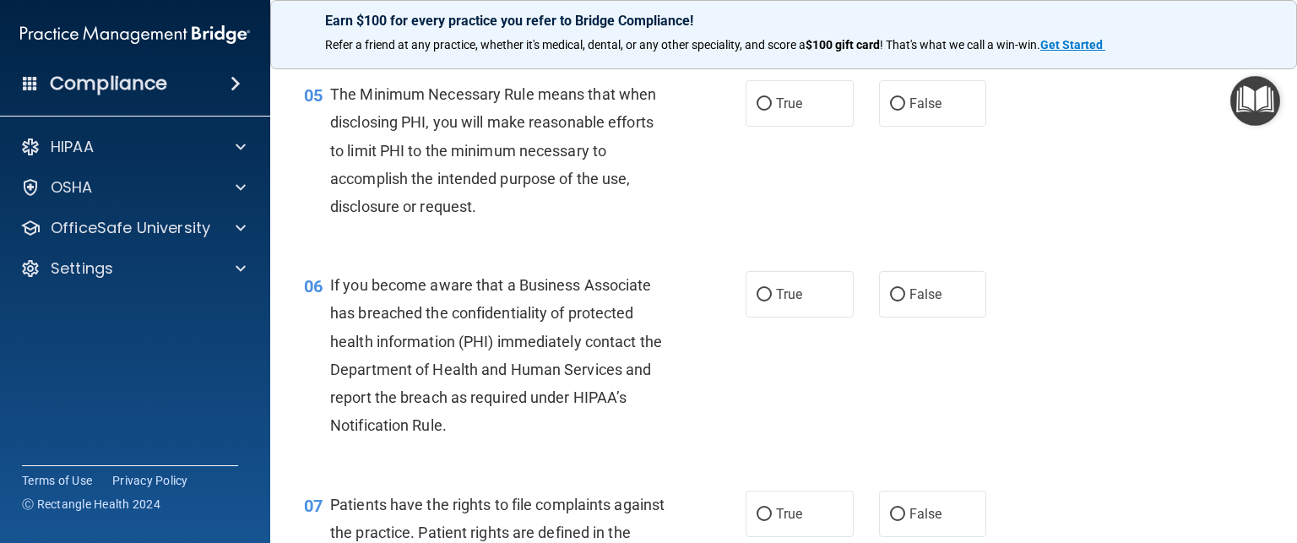
scroll to position [746, 0]
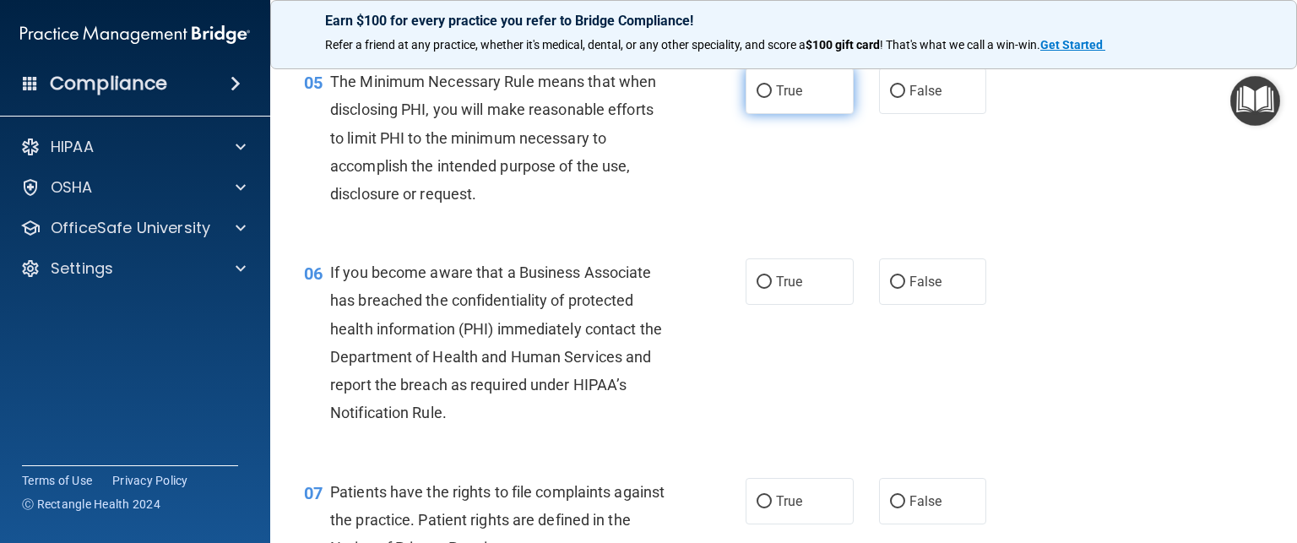
click at [749, 114] on label "True" at bounding box center [800, 91] width 108 height 46
click at [757, 98] on input "True" at bounding box center [764, 91] width 15 height 13
radio input "true"
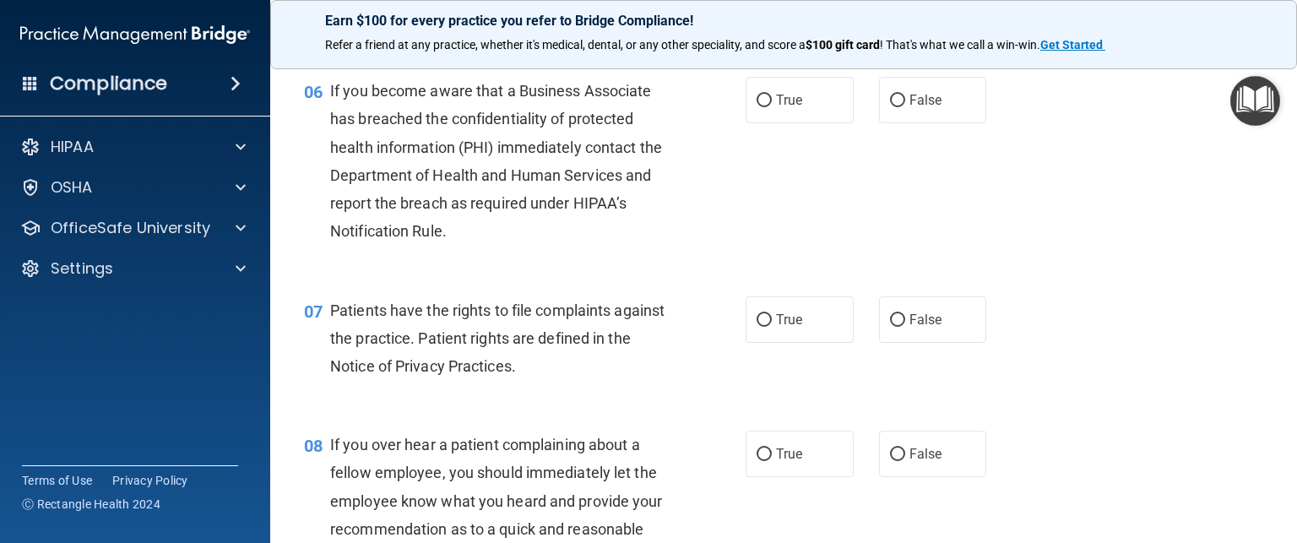
scroll to position [932, 0]
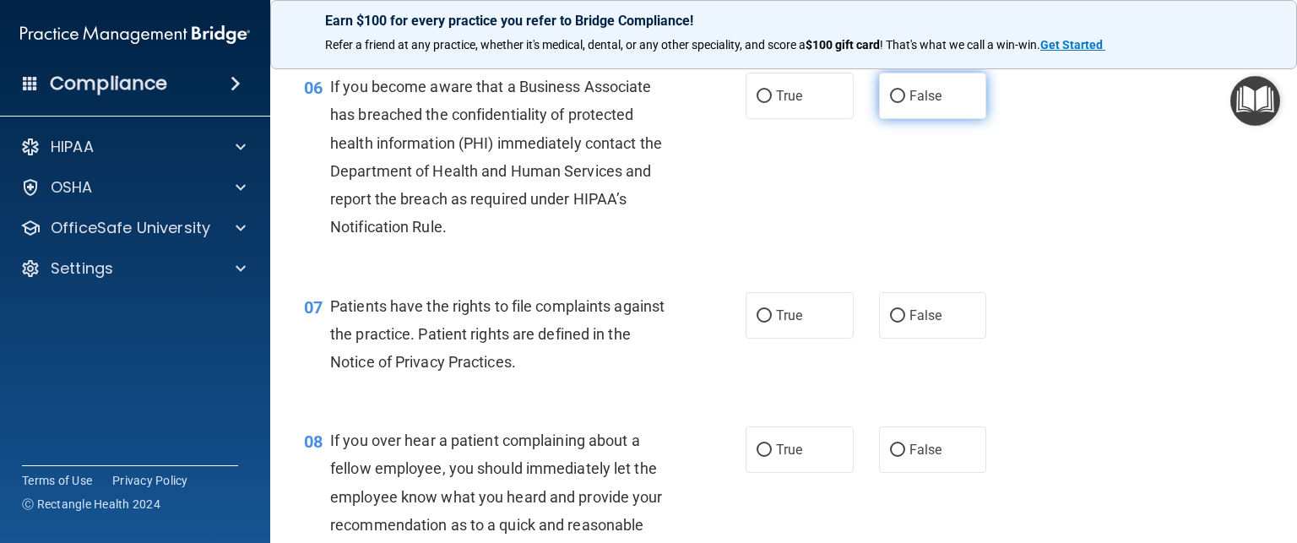
click at [932, 119] on label "False" at bounding box center [933, 96] width 108 height 46
click at [905, 103] on input "False" at bounding box center [897, 96] width 15 height 13
radio input "true"
click at [932, 119] on label "False" at bounding box center [933, 96] width 108 height 46
click at [905, 103] on input "False" at bounding box center [897, 96] width 15 height 13
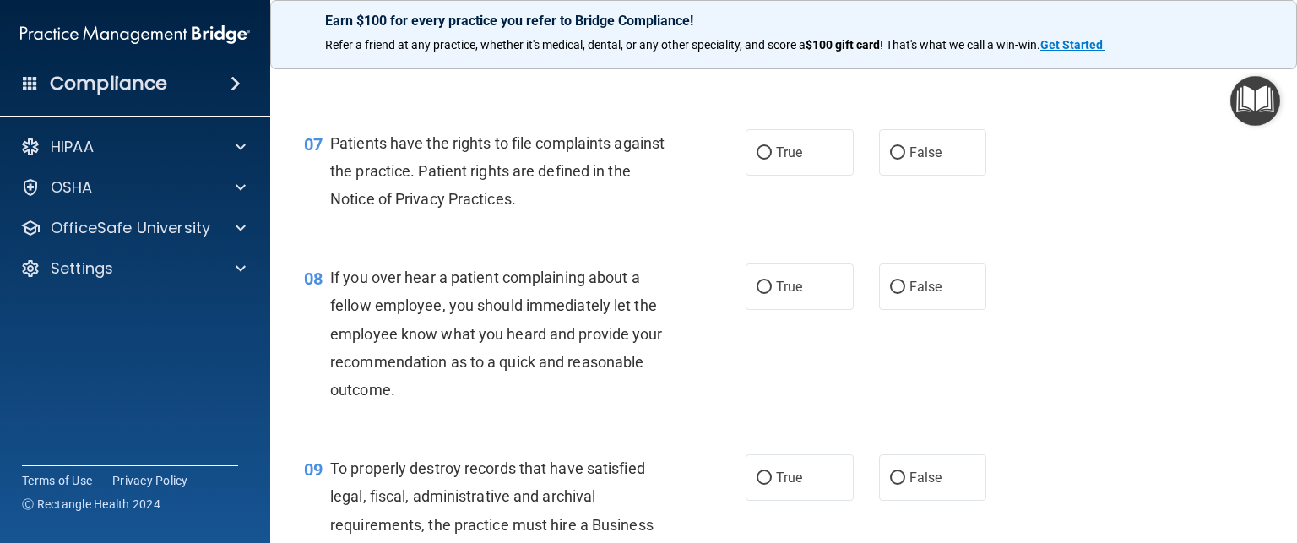
scroll to position [1122, 0]
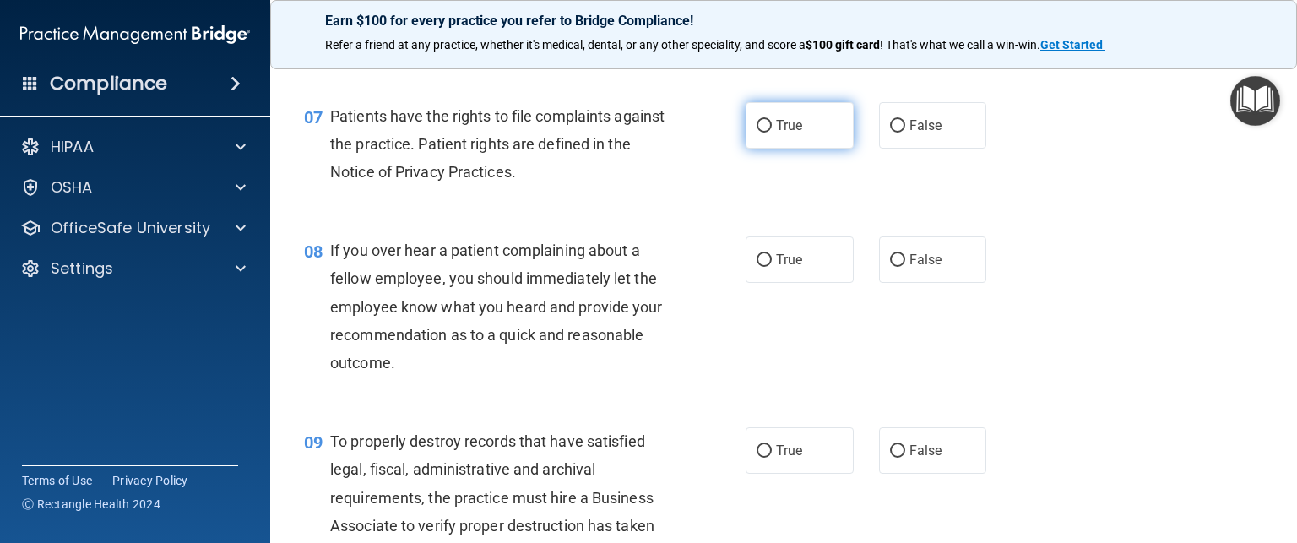
click at [797, 149] on label "True" at bounding box center [800, 125] width 108 height 46
click at [772, 133] on input "True" at bounding box center [764, 126] width 15 height 13
radio input "true"
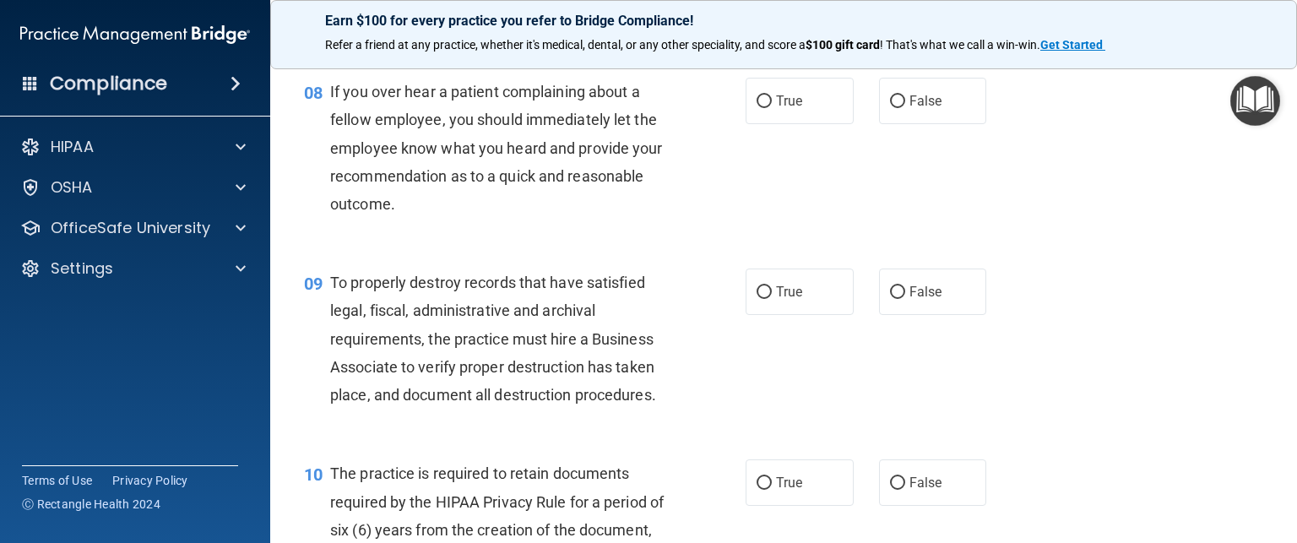
scroll to position [1285, 0]
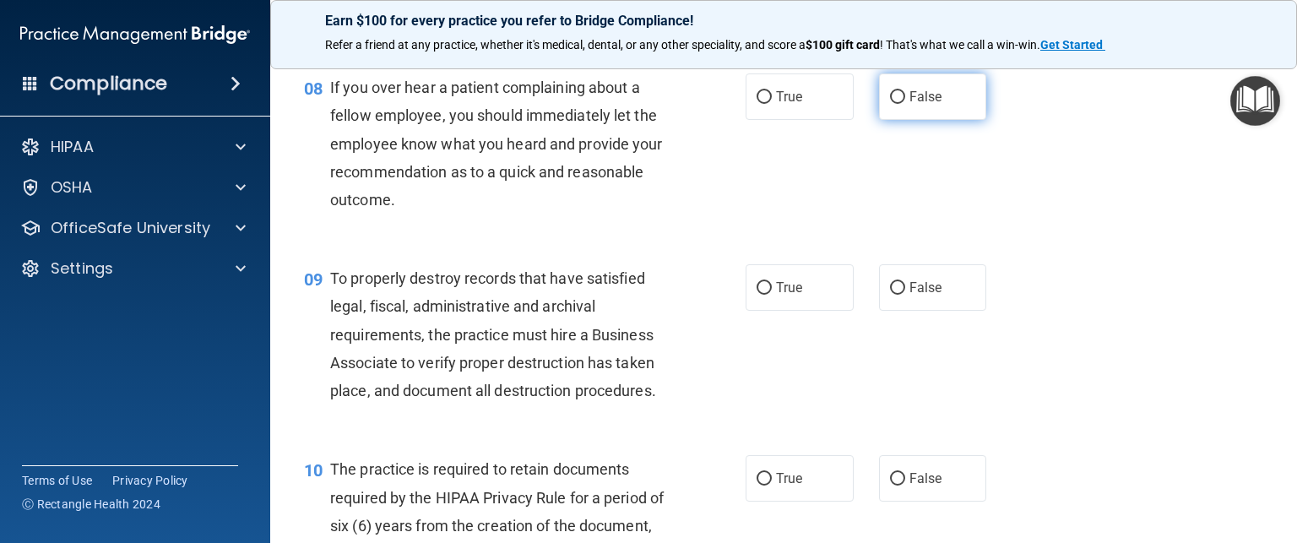
click at [939, 115] on label "False" at bounding box center [933, 96] width 108 height 46
click at [905, 104] on input "False" at bounding box center [897, 97] width 15 height 13
radio input "true"
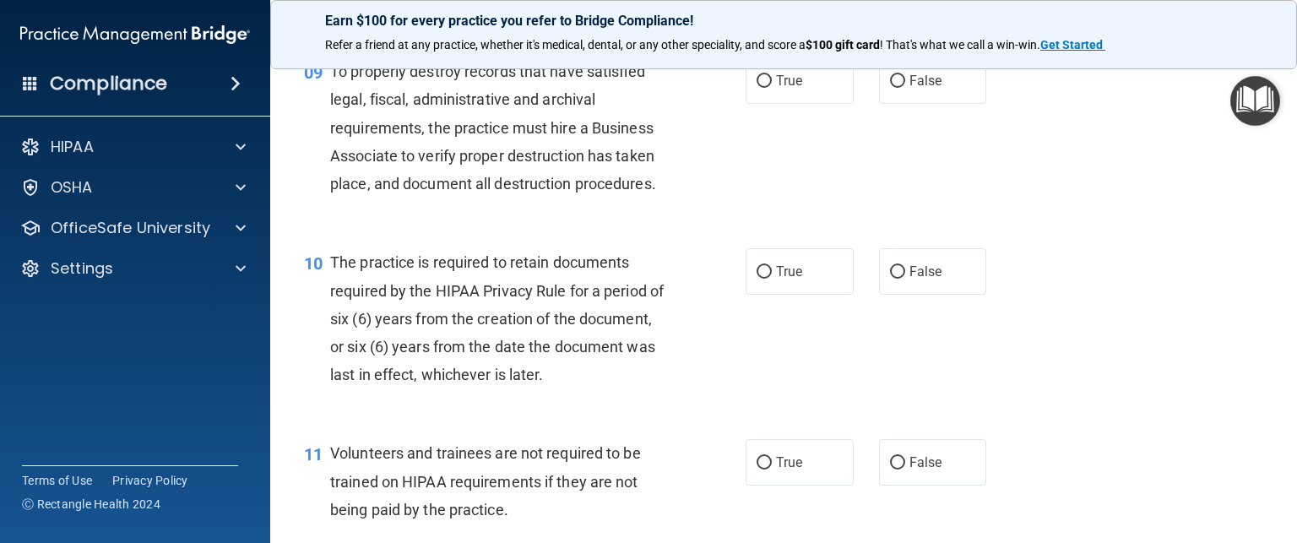
scroll to position [1493, 0]
click at [890, 86] on input "False" at bounding box center [897, 79] width 15 height 13
radio input "true"
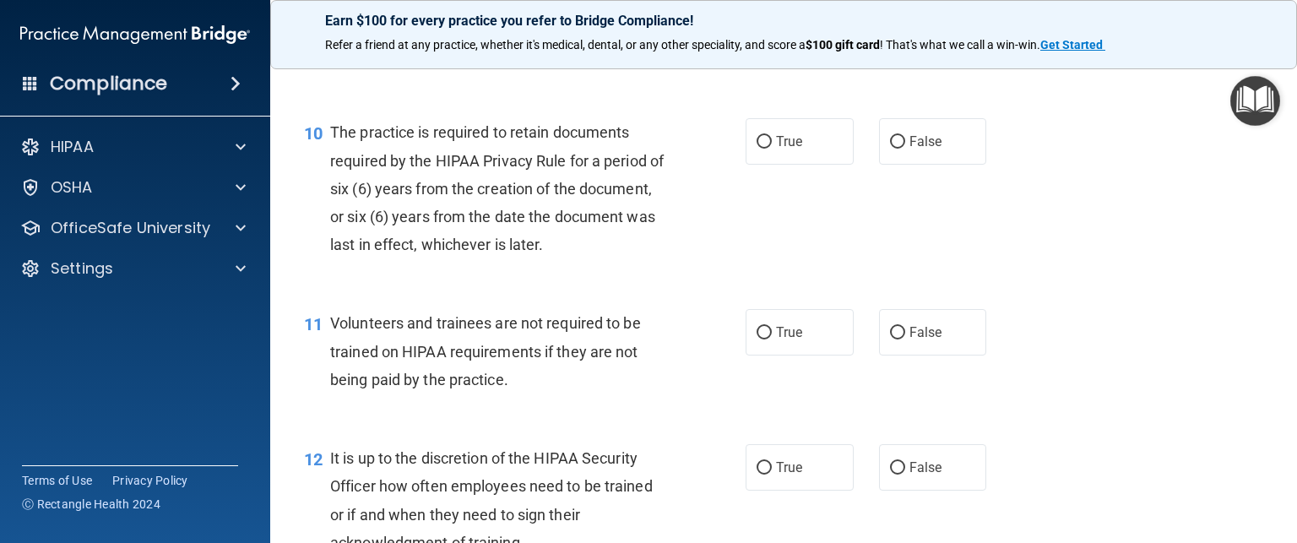
scroll to position [1627, 0]
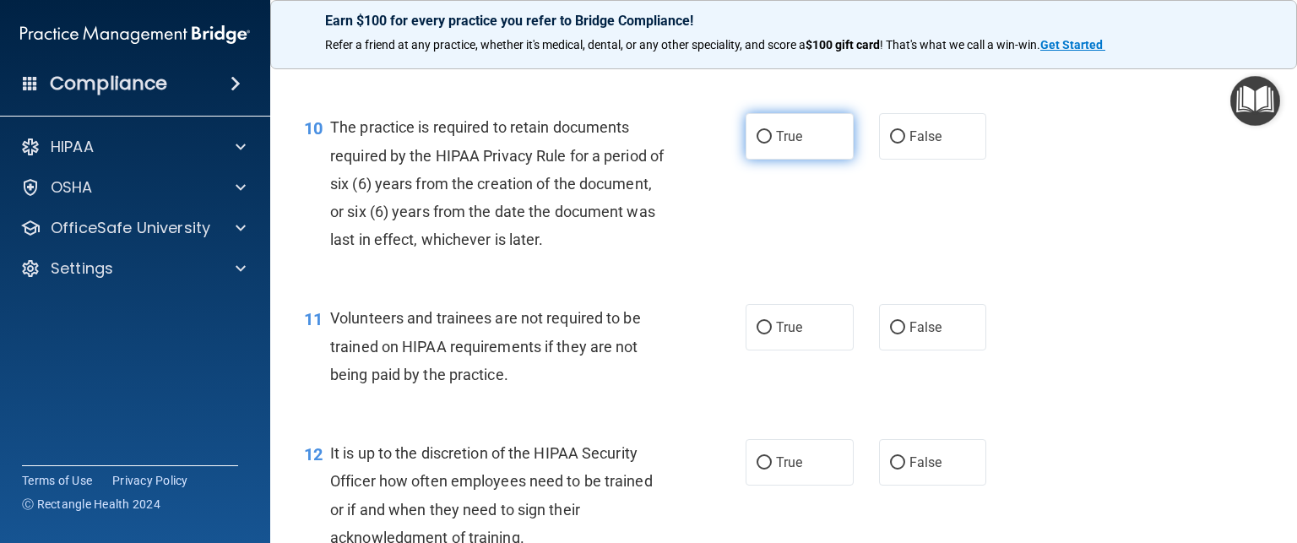
click at [780, 144] on span "True" at bounding box center [789, 136] width 26 height 16
click at [772, 144] on input "True" at bounding box center [764, 137] width 15 height 13
radio input "true"
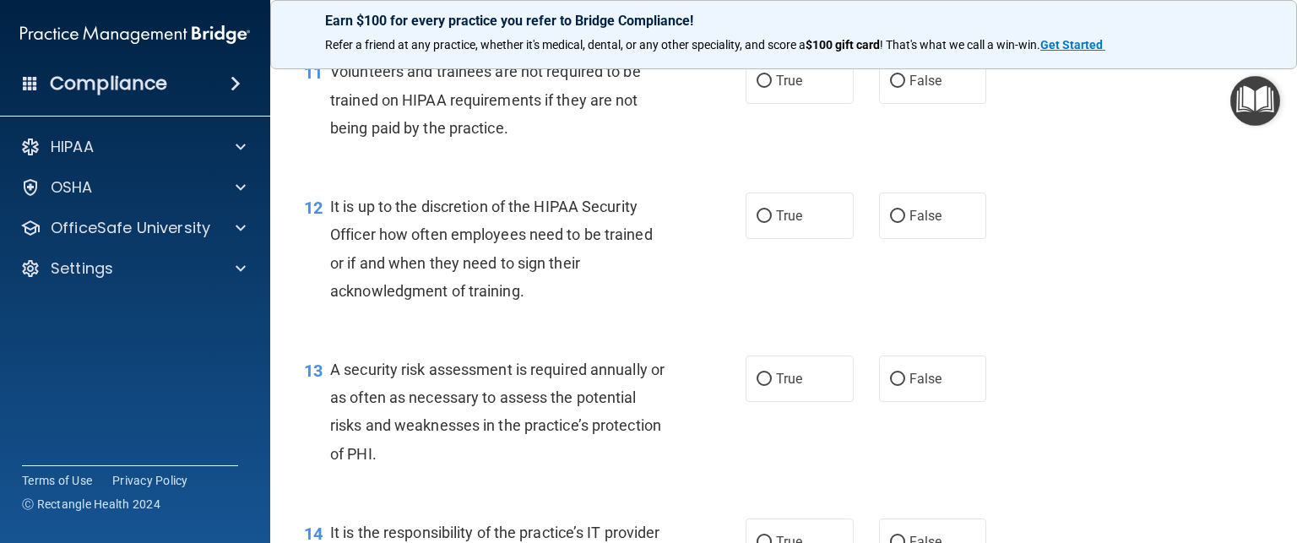
scroll to position [1872, 0]
click at [956, 106] on label "False" at bounding box center [933, 82] width 108 height 46
click at [905, 90] on input "False" at bounding box center [897, 83] width 15 height 13
radio input "true"
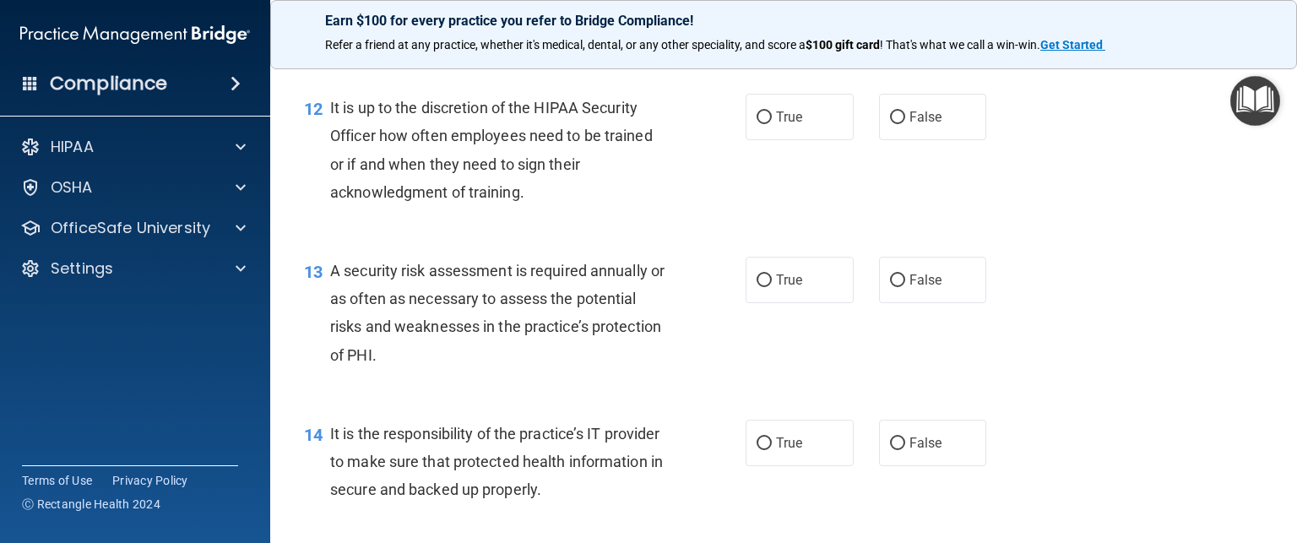
scroll to position [1996, 0]
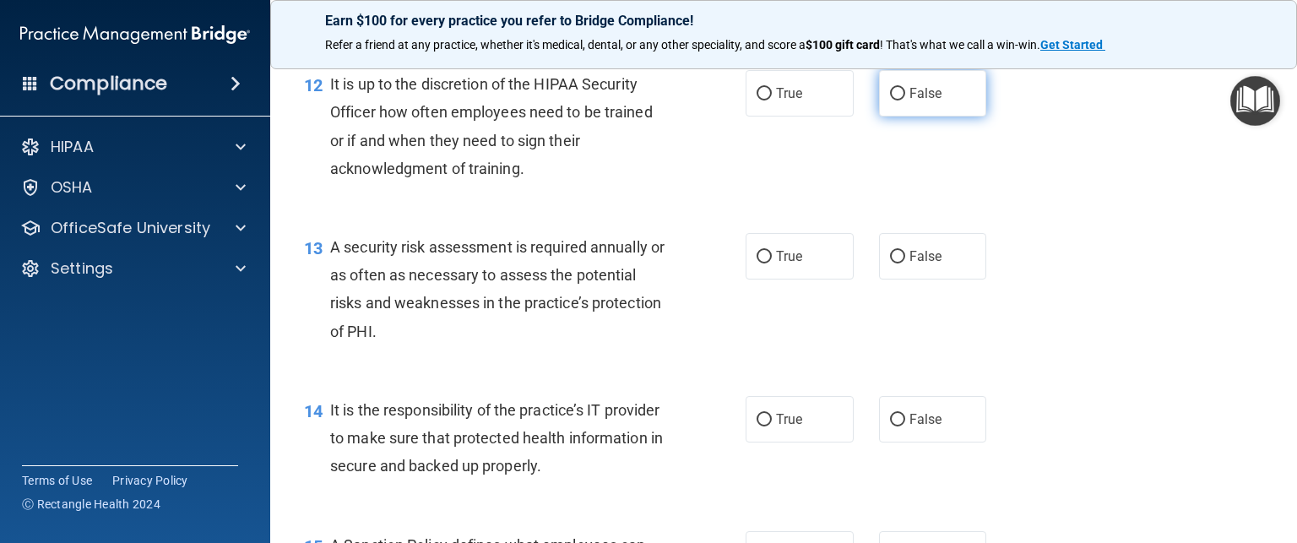
click at [906, 117] on label "False" at bounding box center [933, 93] width 108 height 46
click at [905, 101] on input "False" at bounding box center [897, 94] width 15 height 13
radio input "true"
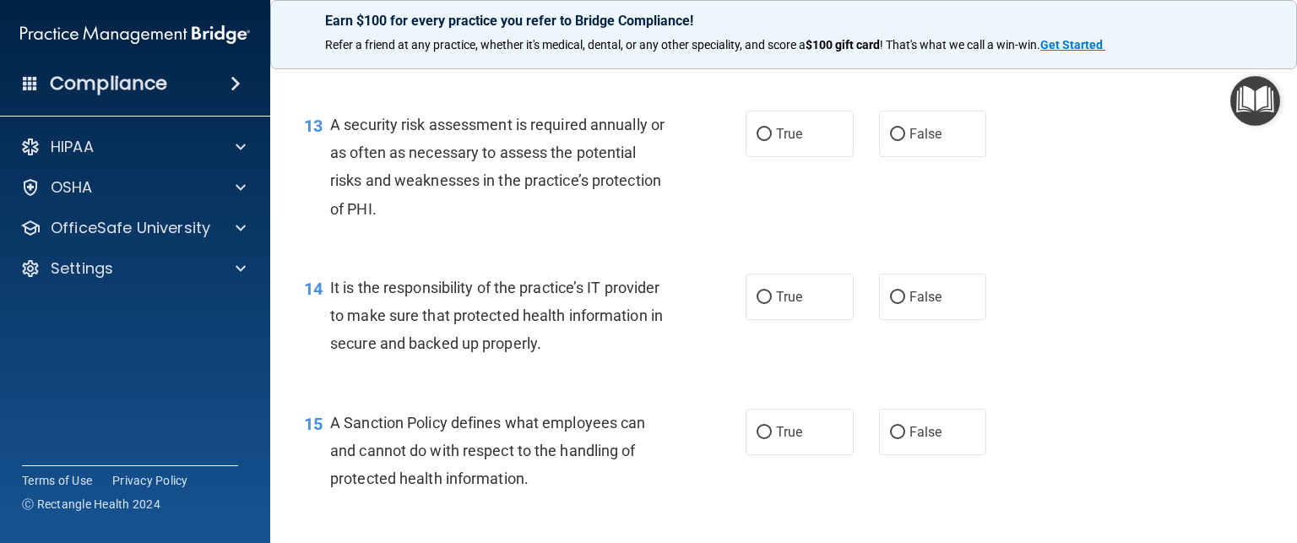
scroll to position [2148, 0]
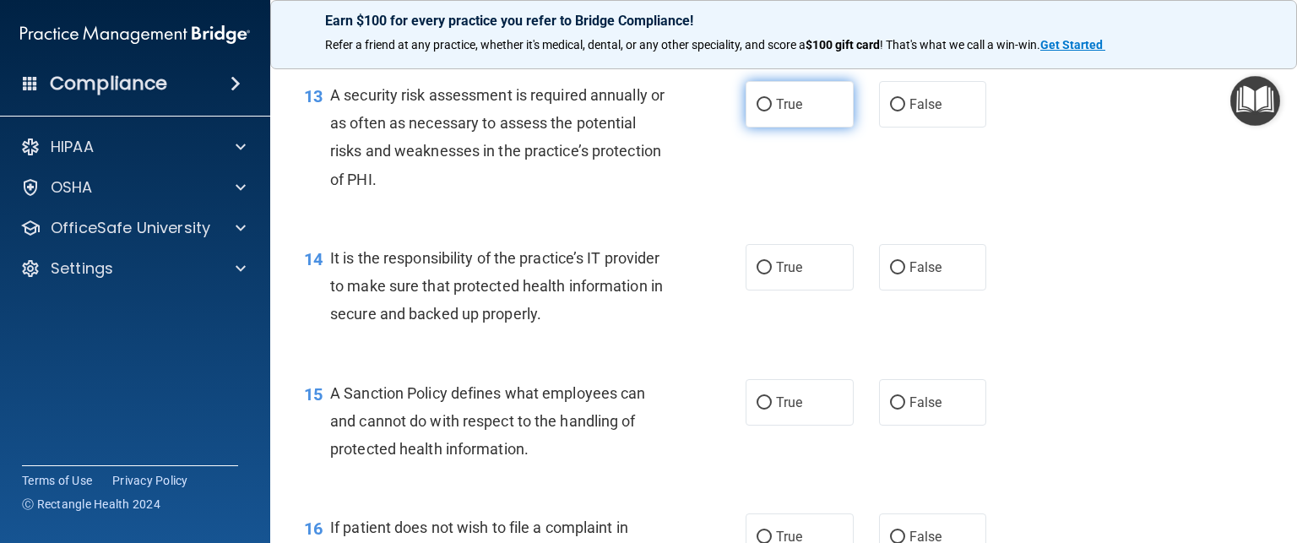
click at [774, 128] on label "True" at bounding box center [800, 104] width 108 height 46
click at [772, 111] on input "True" at bounding box center [764, 105] width 15 height 13
radio input "true"
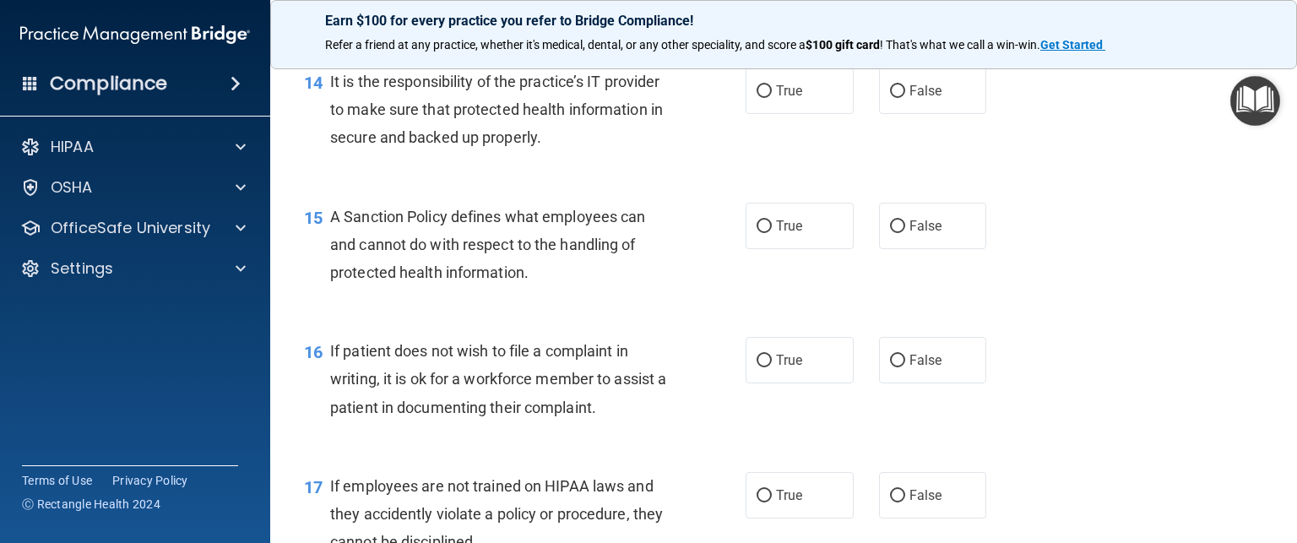
scroll to position [2344, 0]
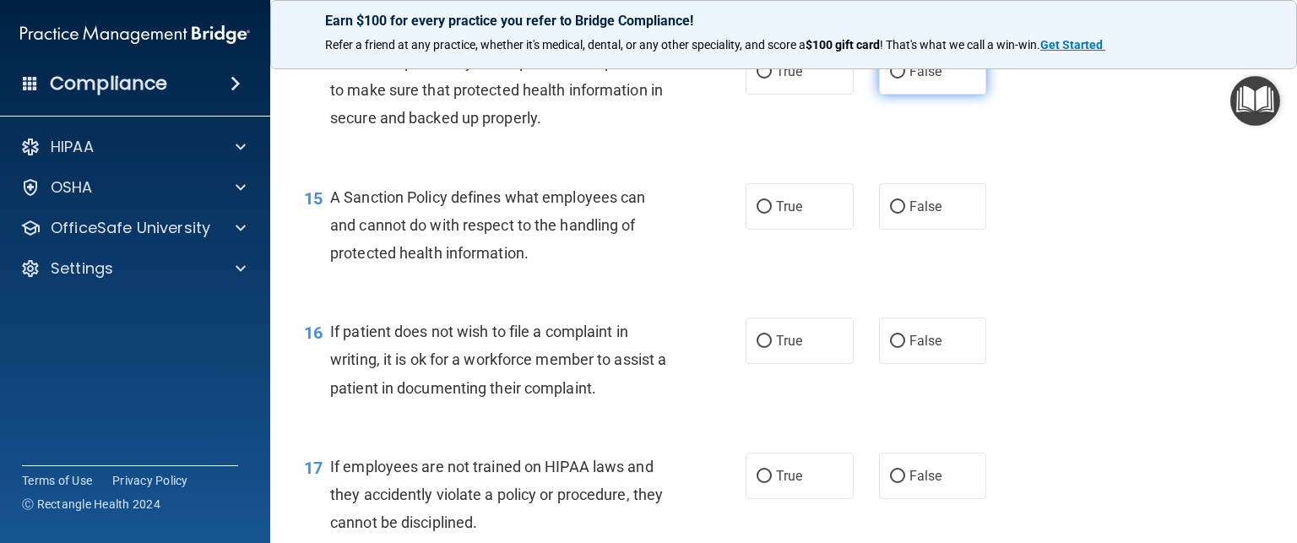
click at [910, 79] on span "False" at bounding box center [926, 71] width 33 height 16
click at [904, 79] on input "False" at bounding box center [897, 72] width 15 height 13
radio input "true"
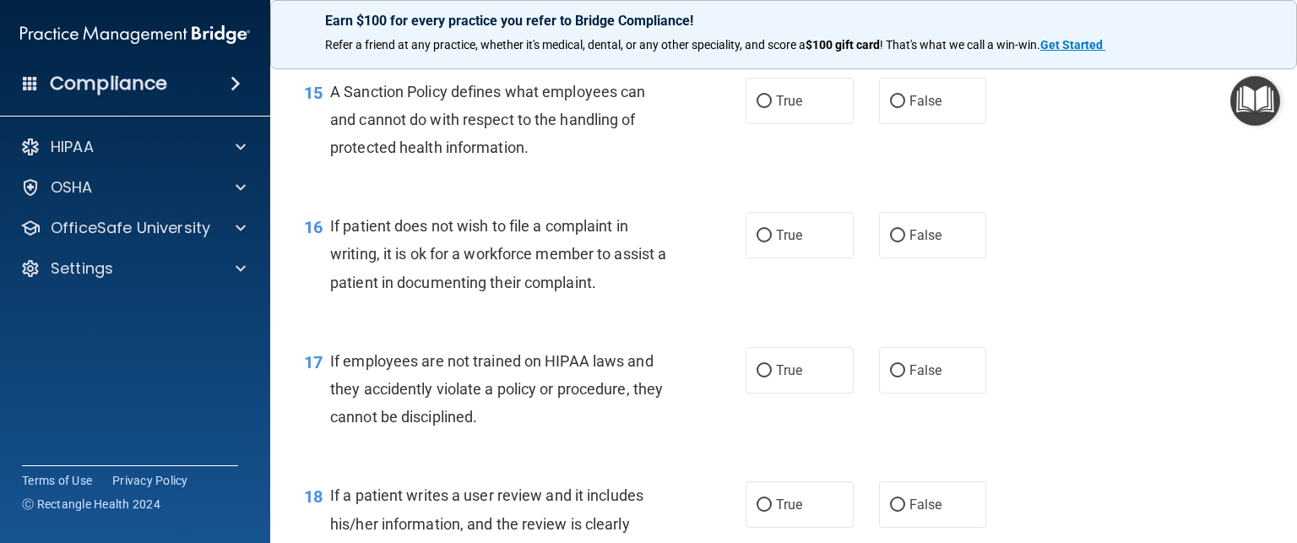
scroll to position [2450, 0]
click at [747, 123] on label "True" at bounding box center [800, 100] width 108 height 46
click at [757, 107] on input "True" at bounding box center [764, 101] width 15 height 13
radio input "true"
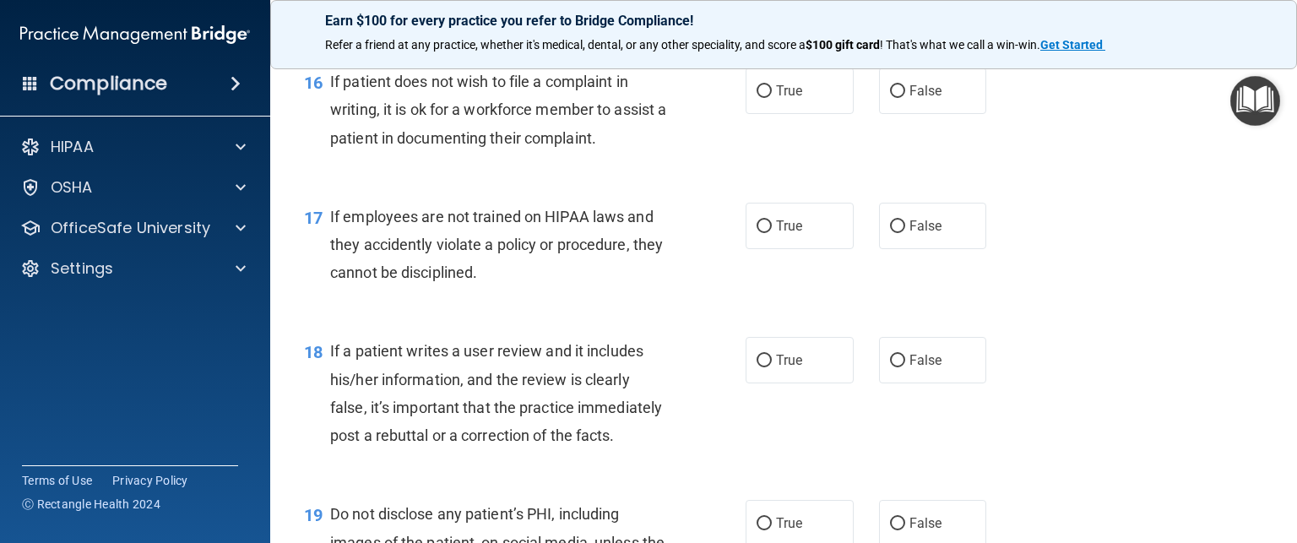
scroll to position [2597, 0]
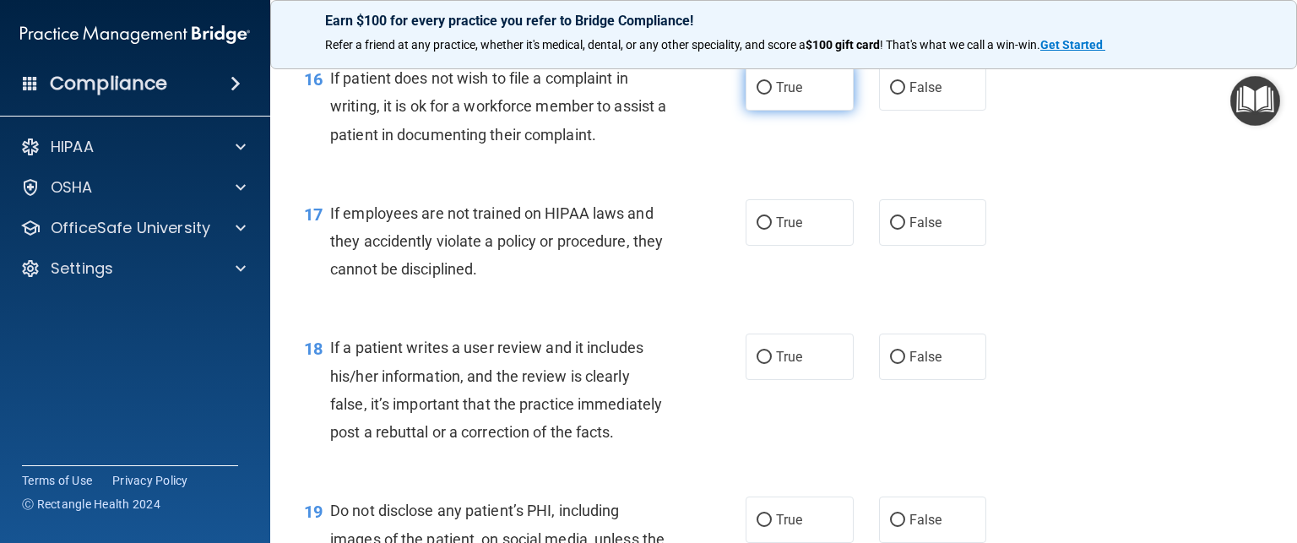
click at [773, 111] on label "True" at bounding box center [800, 87] width 108 height 46
click at [772, 95] on input "True" at bounding box center [764, 88] width 15 height 13
radio input "true"
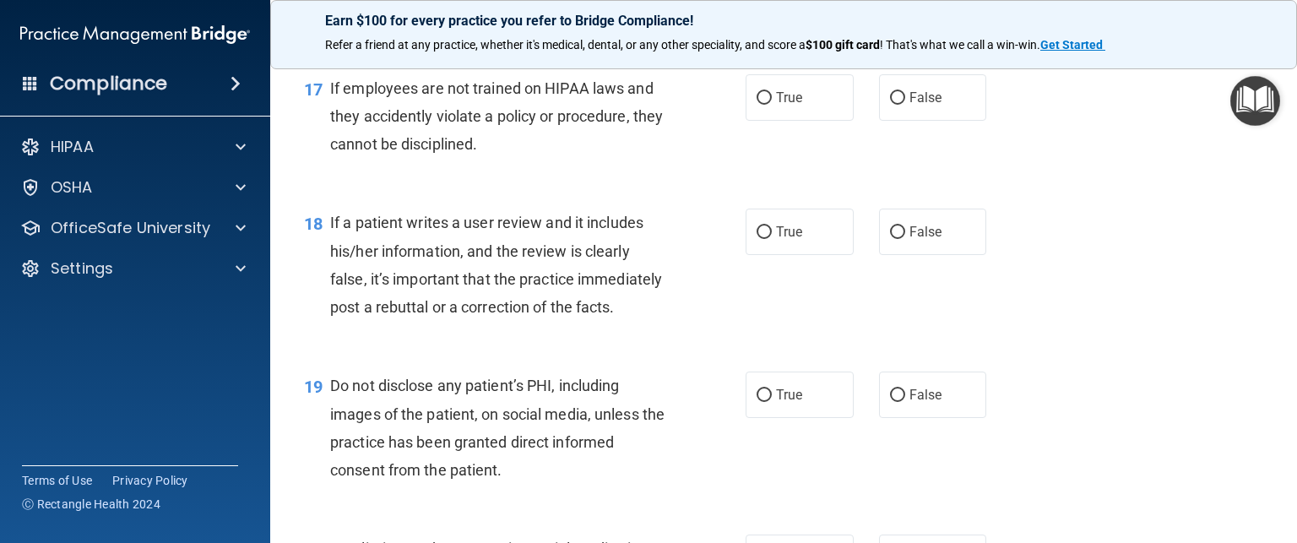
scroll to position [2723, 0]
click at [895, 104] on input "False" at bounding box center [897, 97] width 15 height 13
radio input "true"
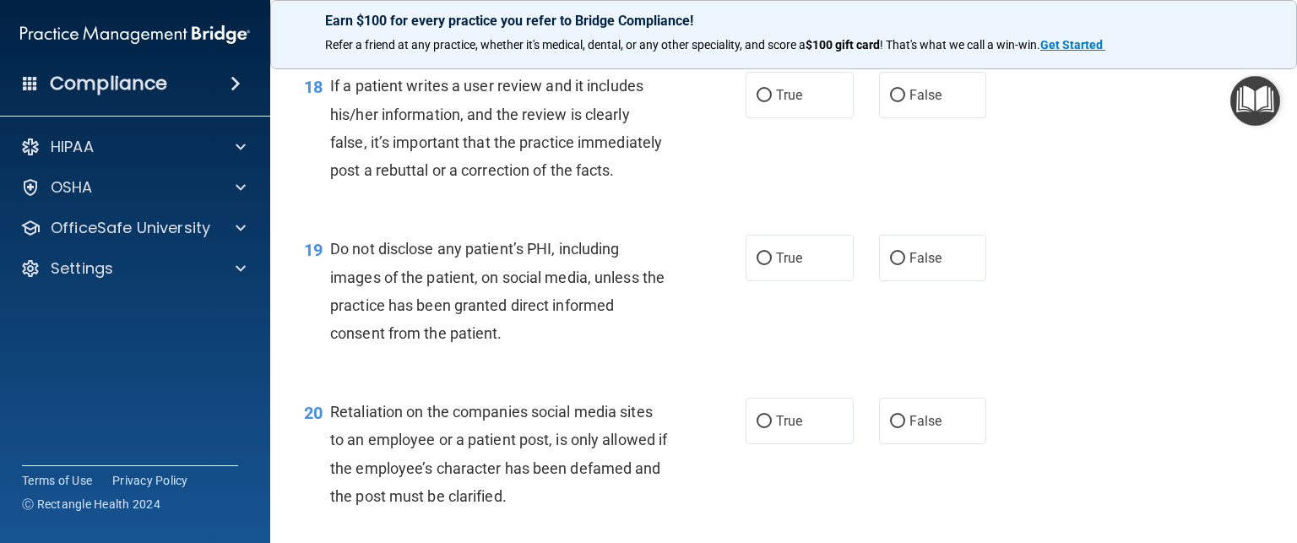
scroll to position [2875, 0]
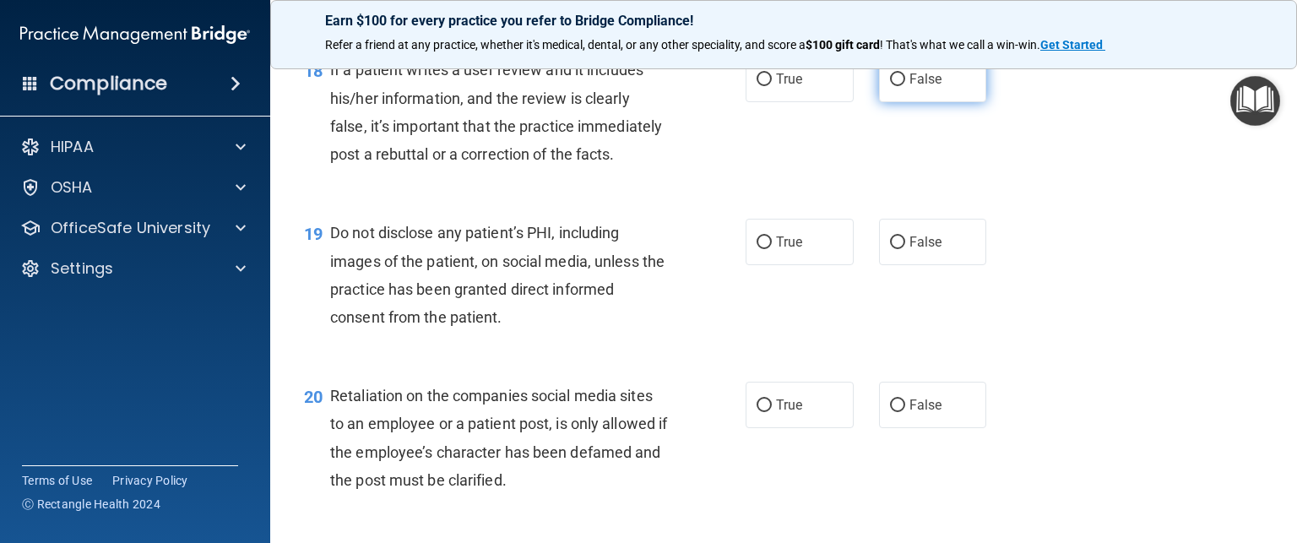
click at [914, 87] on span "False" at bounding box center [926, 79] width 33 height 16
click at [905, 86] on input "False" at bounding box center [897, 79] width 15 height 13
radio input "true"
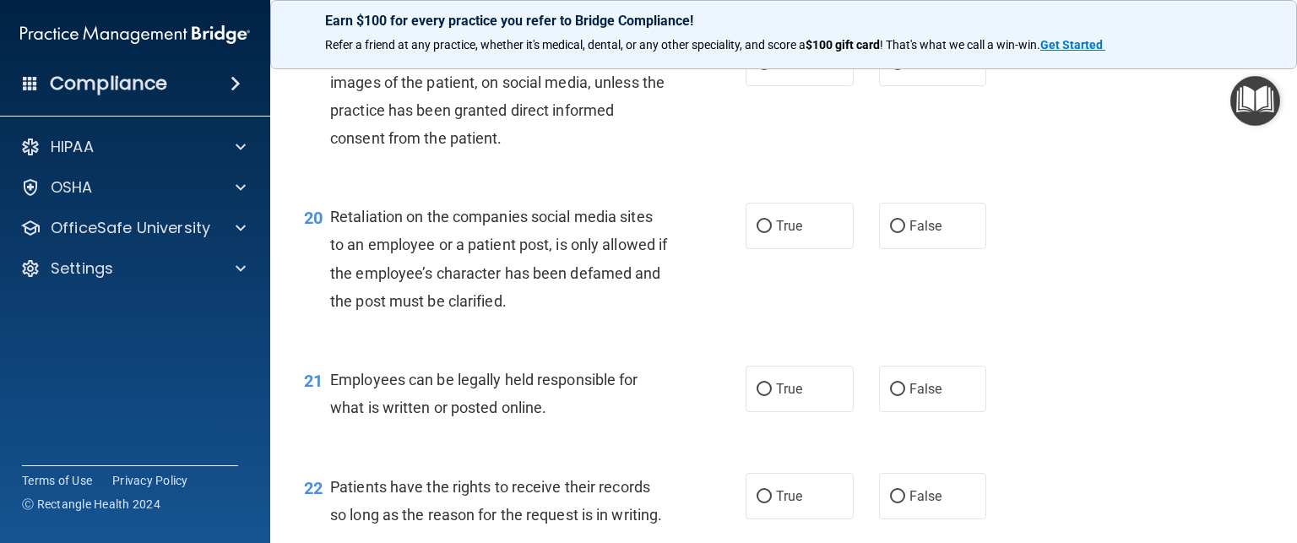
scroll to position [3060, 0]
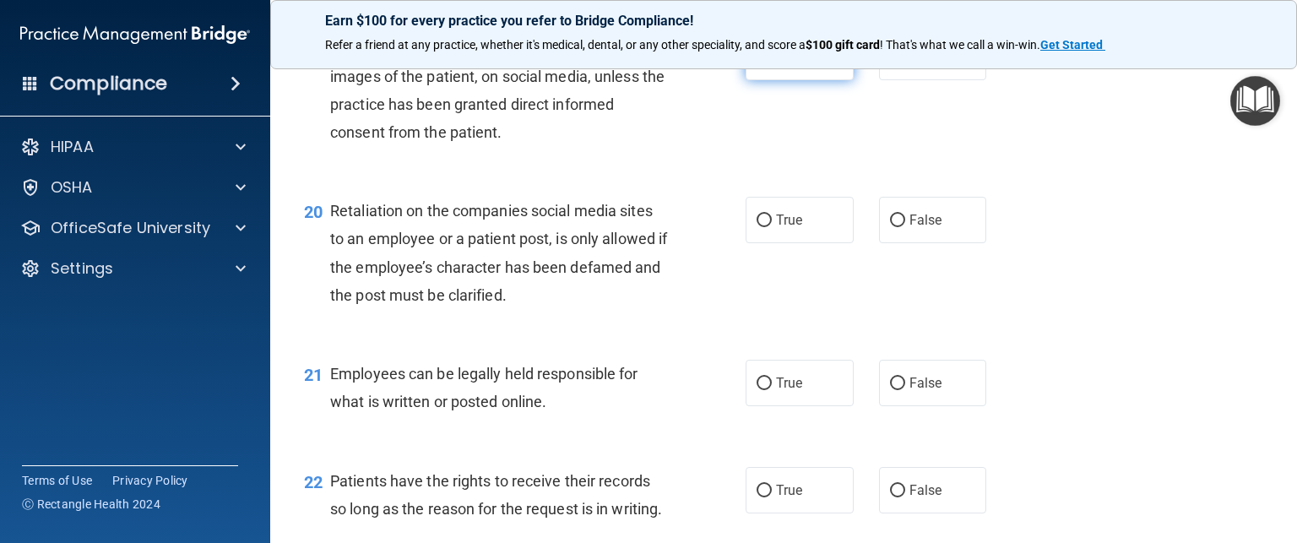
click at [796, 80] on label "True" at bounding box center [800, 57] width 108 height 46
click at [772, 64] on input "True" at bounding box center [764, 58] width 15 height 13
radio input "true"
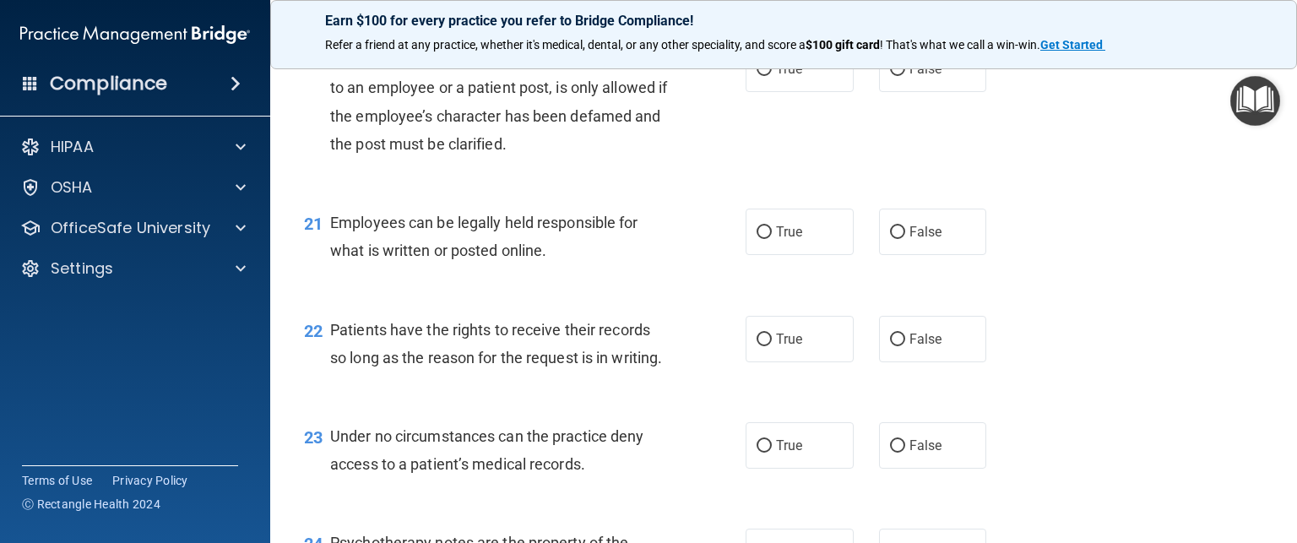
scroll to position [3214, 0]
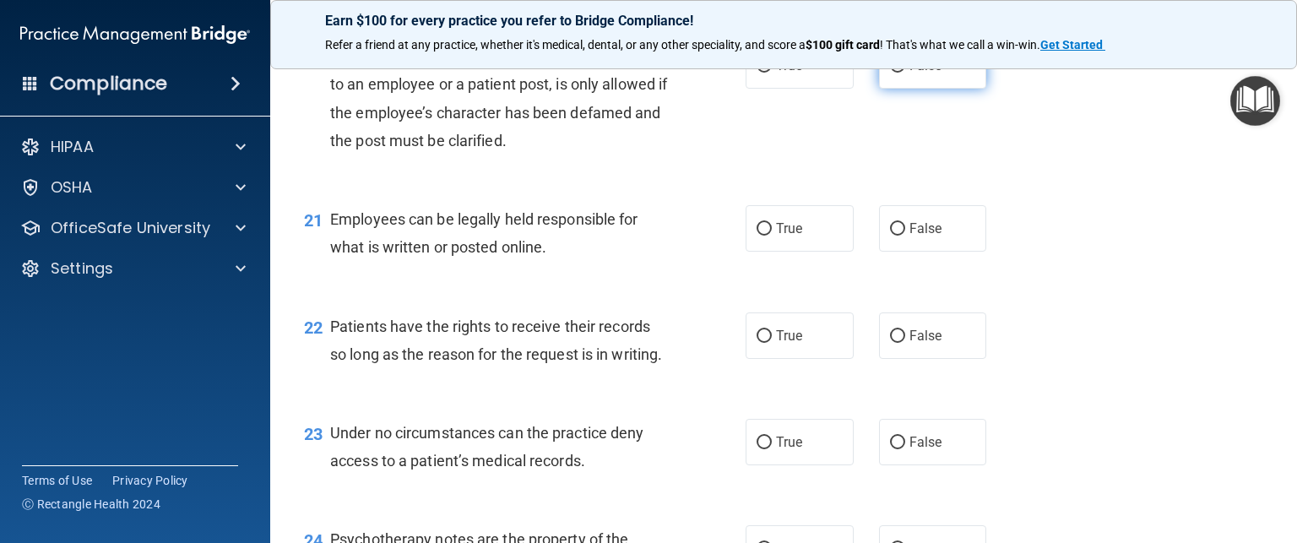
click at [890, 73] on input "False" at bounding box center [897, 66] width 15 height 13
radio input "true"
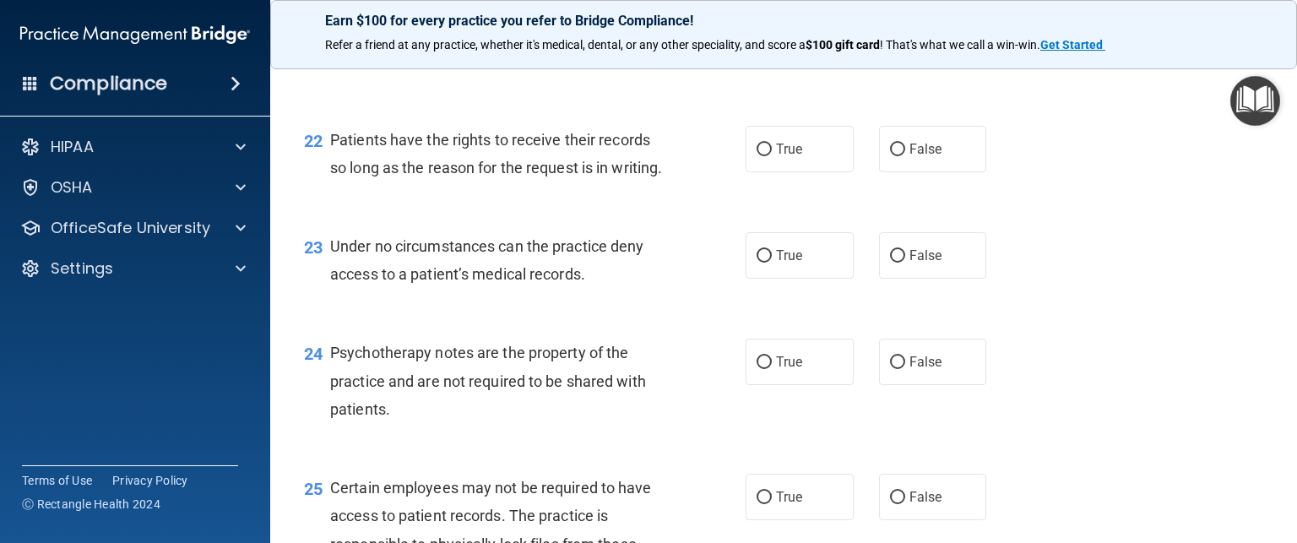
scroll to position [3400, 0]
click at [762, 50] on input "True" at bounding box center [764, 43] width 15 height 13
radio input "true"
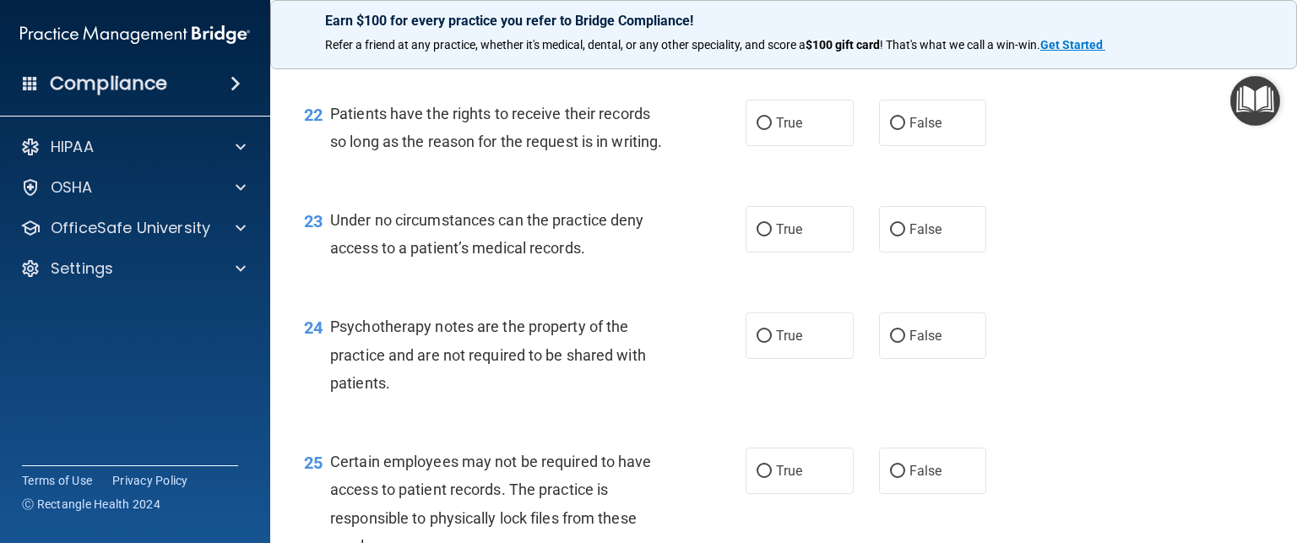
scroll to position [3457, 0]
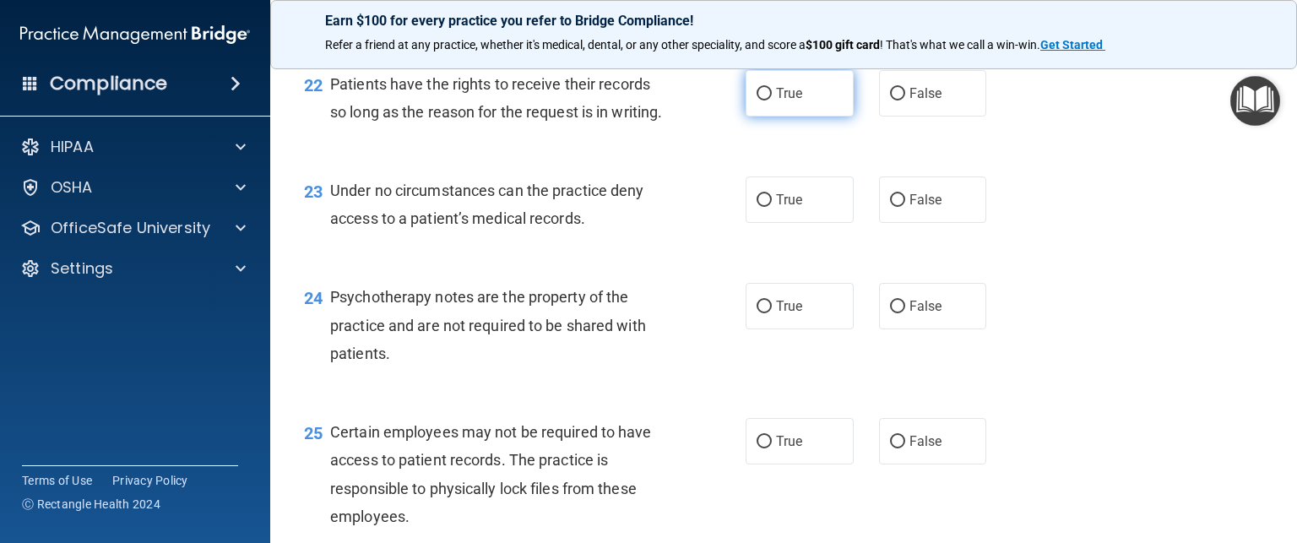
click at [784, 101] on span "True" at bounding box center [789, 93] width 26 height 16
click at [772, 101] on input "True" at bounding box center [764, 94] width 15 height 13
radio input "true"
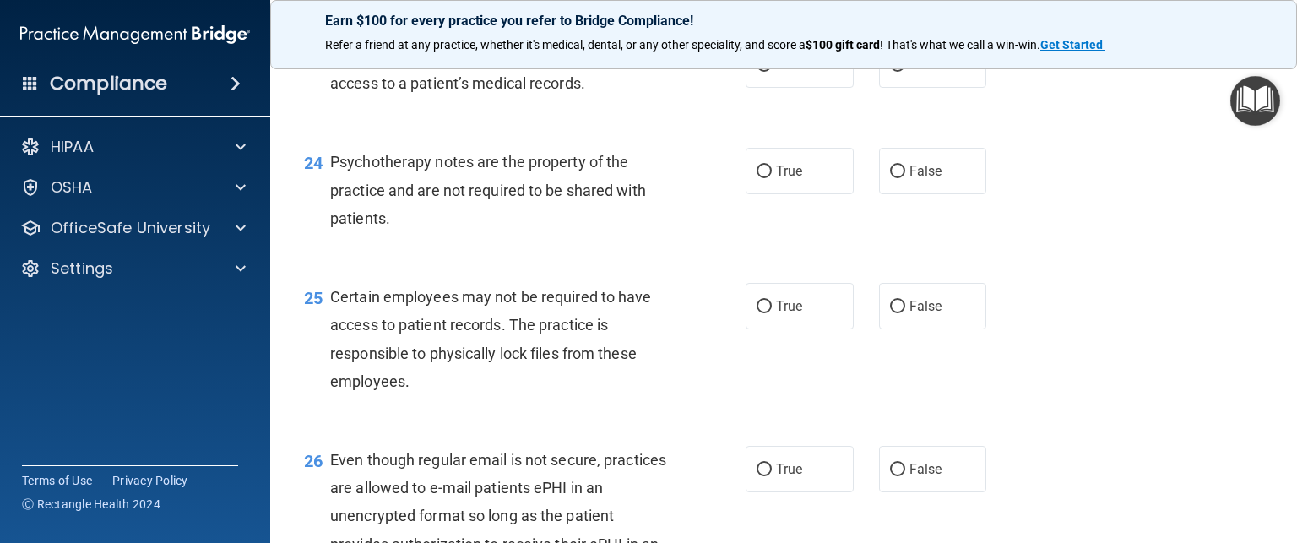
scroll to position [3615, 0]
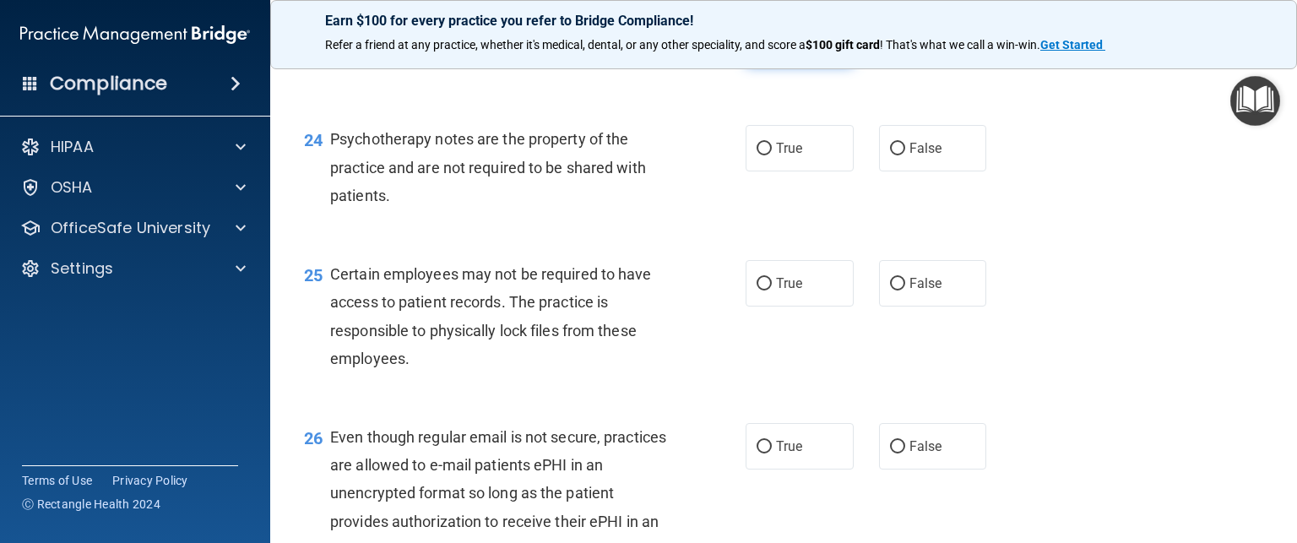
click at [757, 65] on label "True" at bounding box center [800, 42] width 108 height 46
click at [757, 49] on input "True" at bounding box center [764, 42] width 15 height 13
radio input "true"
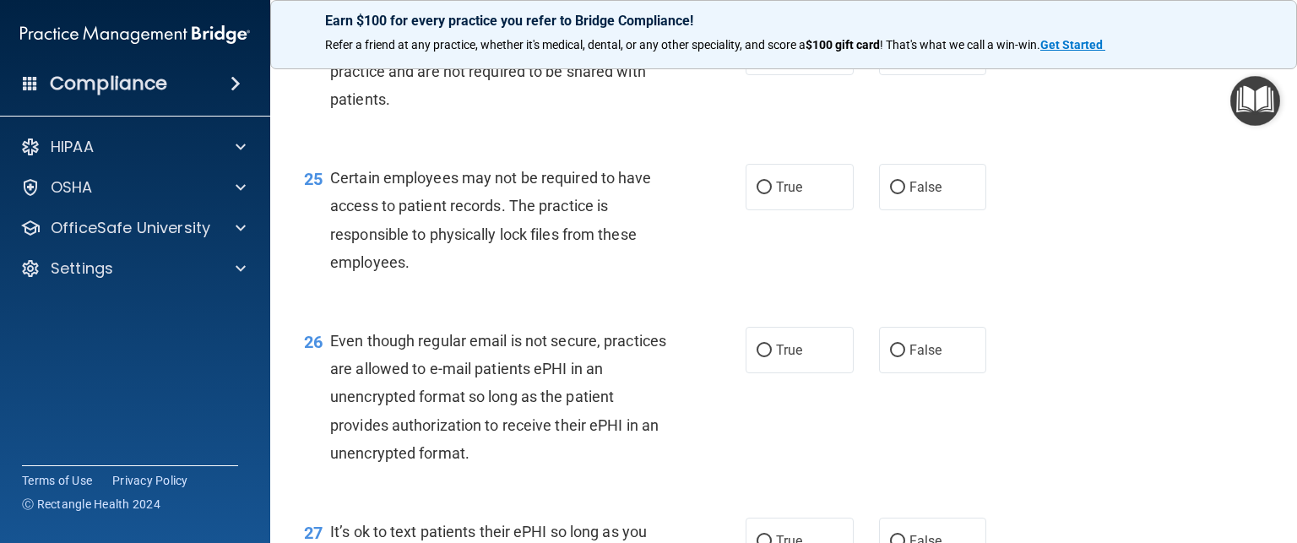
scroll to position [3712, 0]
click at [776, 59] on span "True" at bounding box center [789, 51] width 26 height 16
click at [772, 58] on input "True" at bounding box center [764, 52] width 15 height 13
radio input "true"
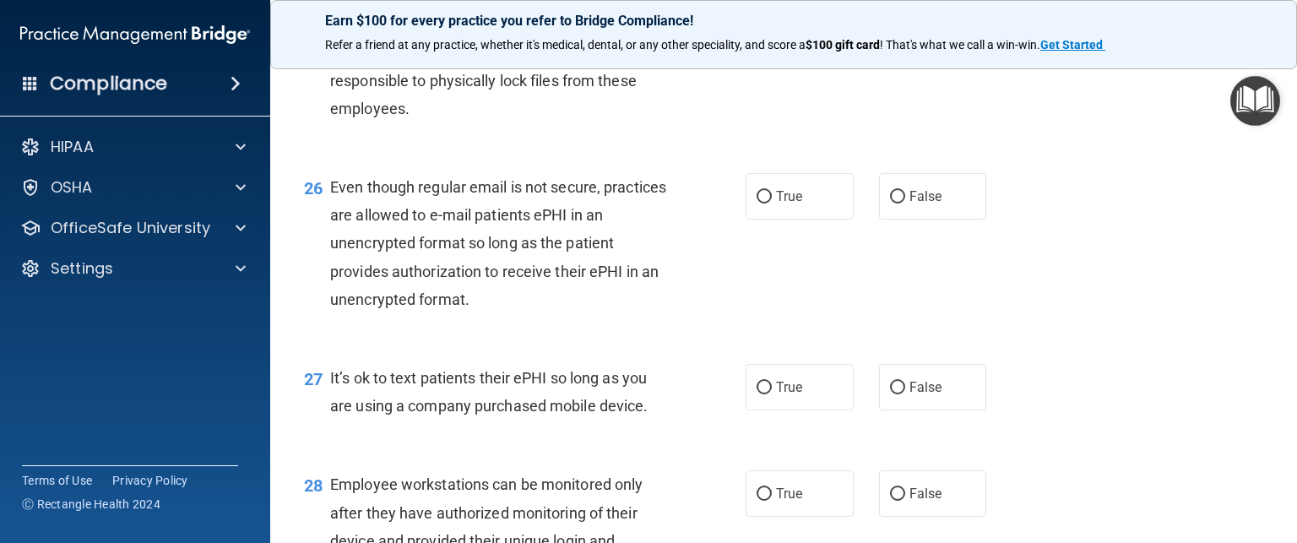
scroll to position [3864, 0]
click at [758, 57] on label "True" at bounding box center [800, 34] width 108 height 46
click at [758, 41] on input "True" at bounding box center [764, 35] width 15 height 13
radio input "true"
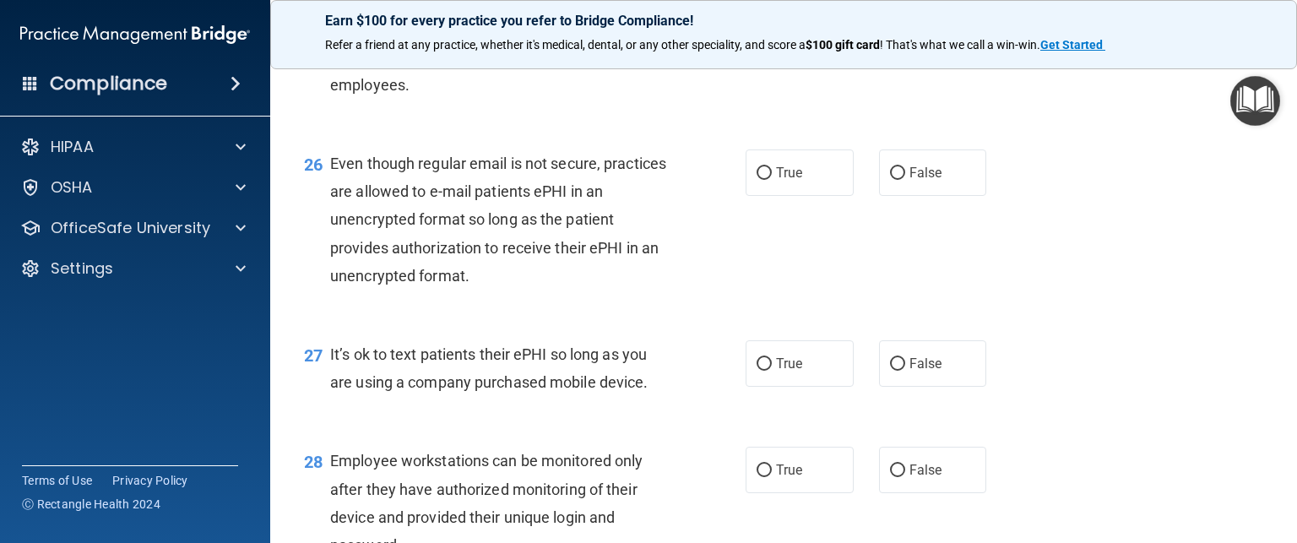
scroll to position [3875, 0]
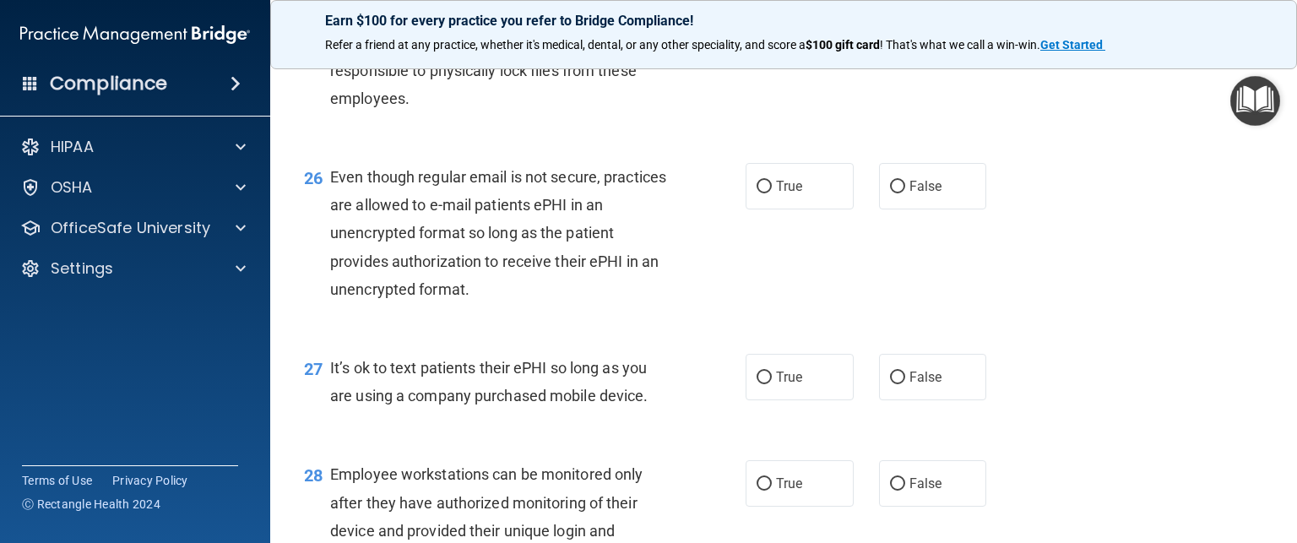
click at [890, 30] on input "False" at bounding box center [897, 24] width 15 height 13
radio input "true"
radio input "false"
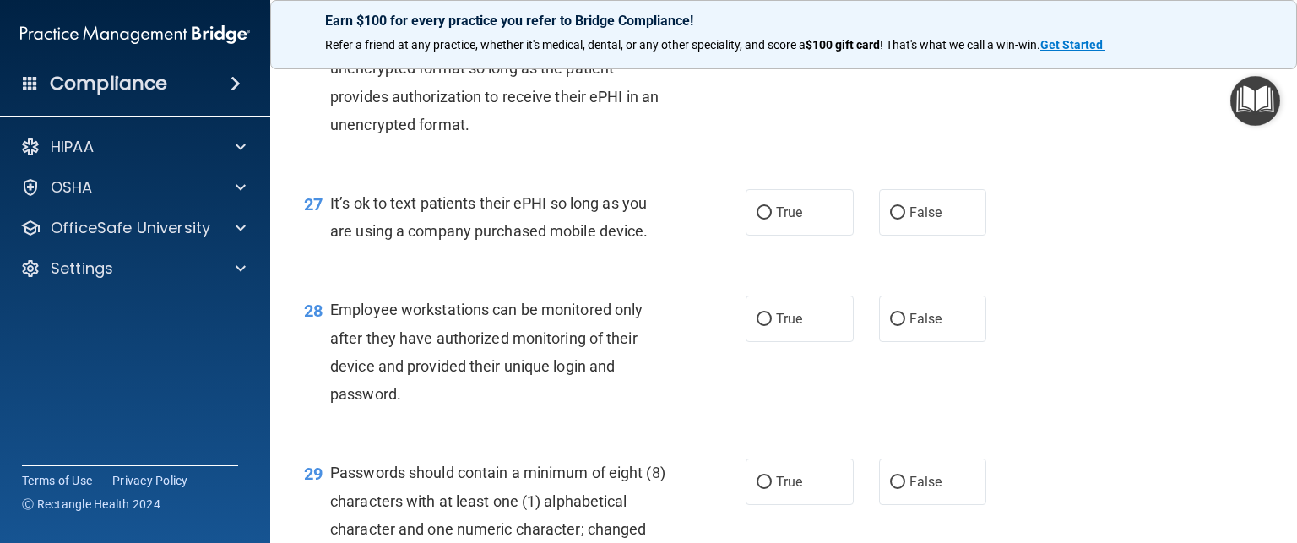
scroll to position [4038, 0]
click at [910, 31] on span "False" at bounding box center [926, 23] width 33 height 16
click at [905, 30] on input "False" at bounding box center [897, 24] width 15 height 13
radio input "true"
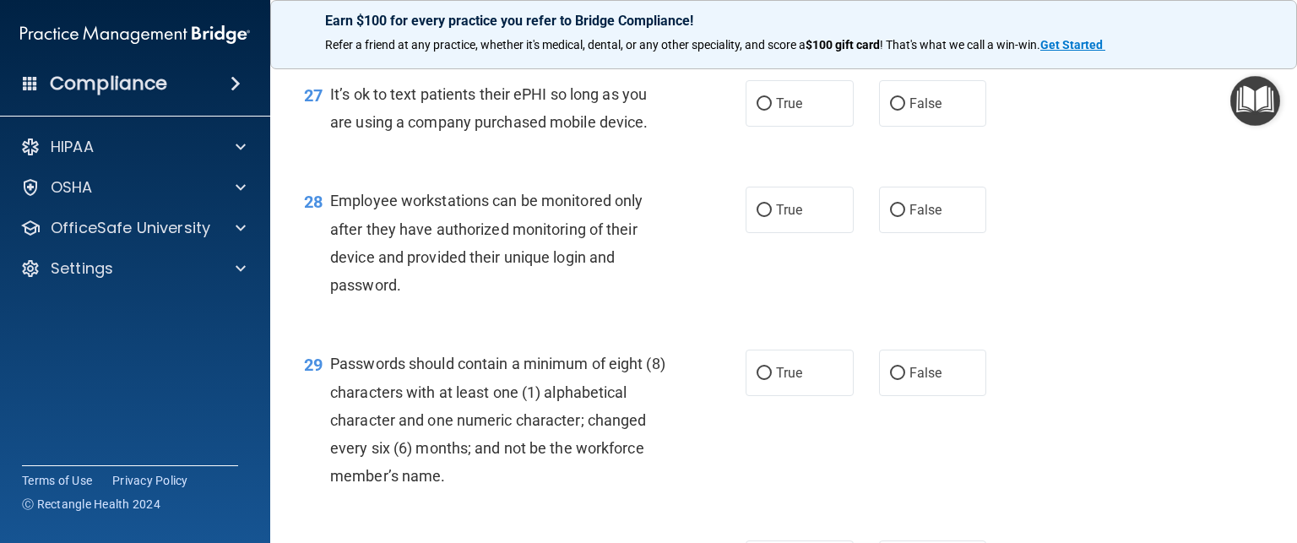
scroll to position [4216, 0]
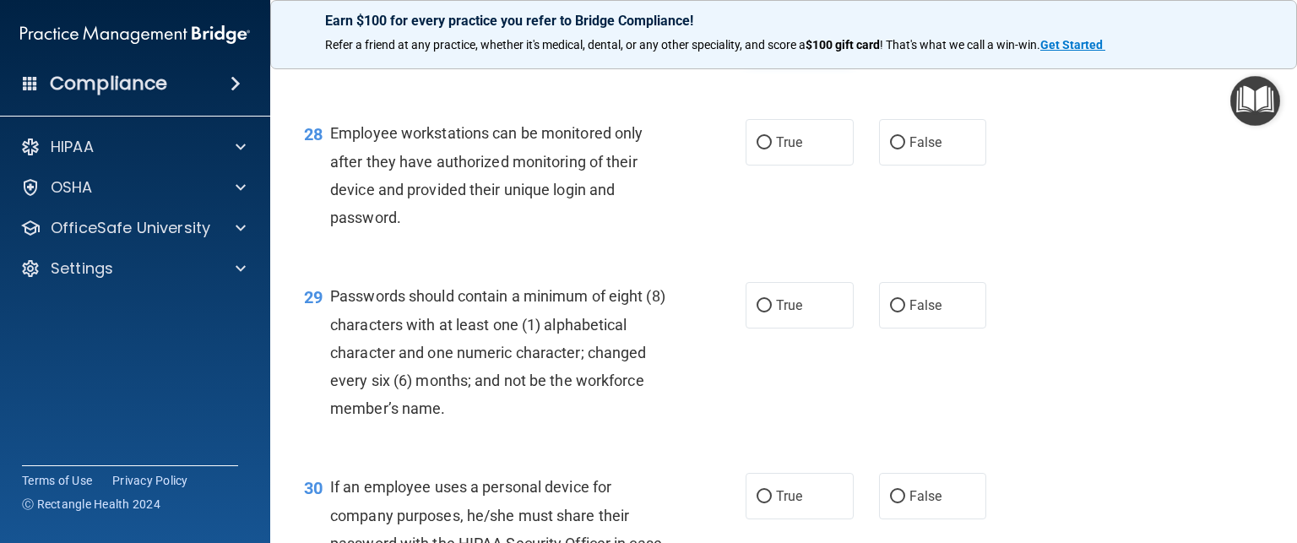
click at [779, 44] on span "True" at bounding box center [789, 36] width 26 height 16
click at [772, 43] on input "True" at bounding box center [764, 36] width 15 height 13
radio input "true"
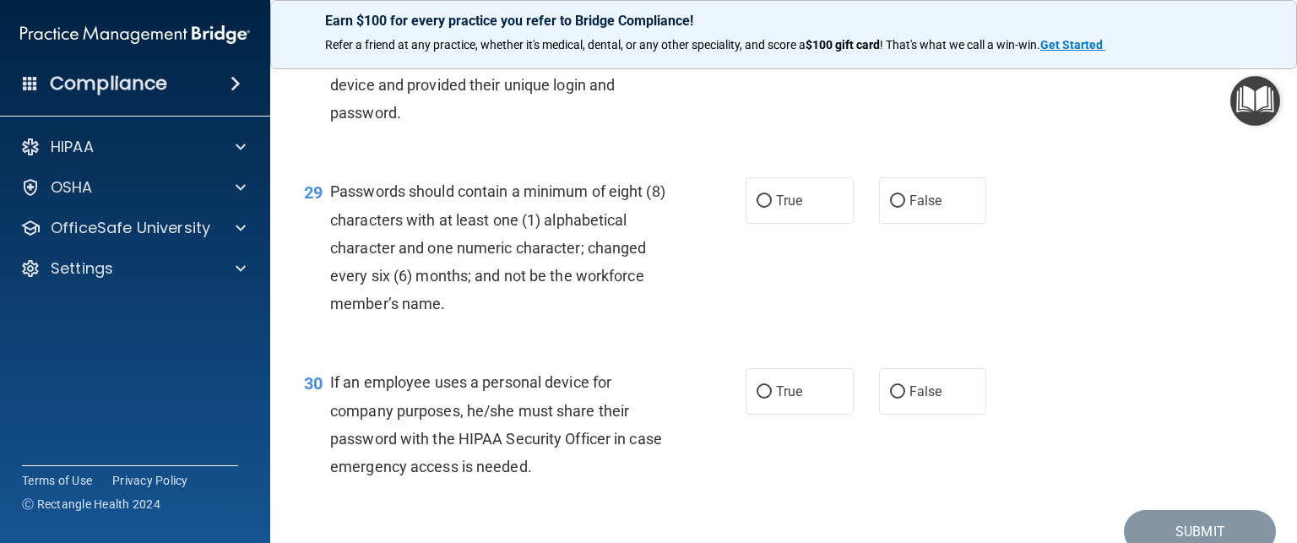
scroll to position [4320, 0]
click at [913, 46] on span "False" at bounding box center [926, 38] width 33 height 16
click at [905, 46] on input "False" at bounding box center [897, 39] width 15 height 13
radio input "true"
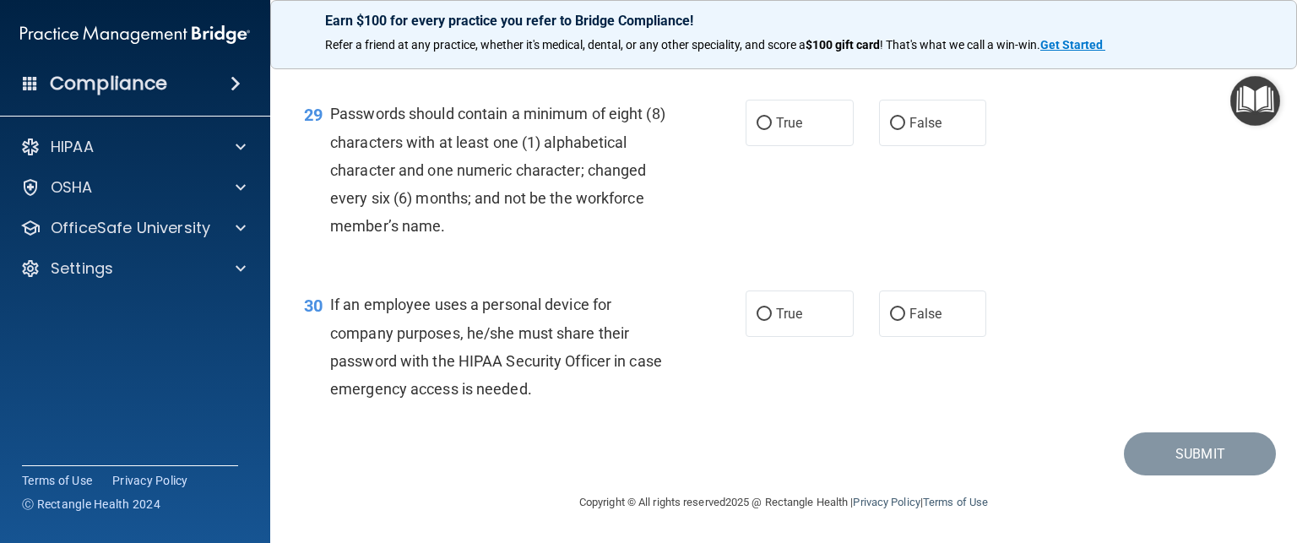
scroll to position [4483, 0]
click at [757, 119] on input "True" at bounding box center [764, 123] width 15 height 13
radio input "true"
click at [758, 308] on input "True" at bounding box center [764, 314] width 15 height 13
radio input "true"
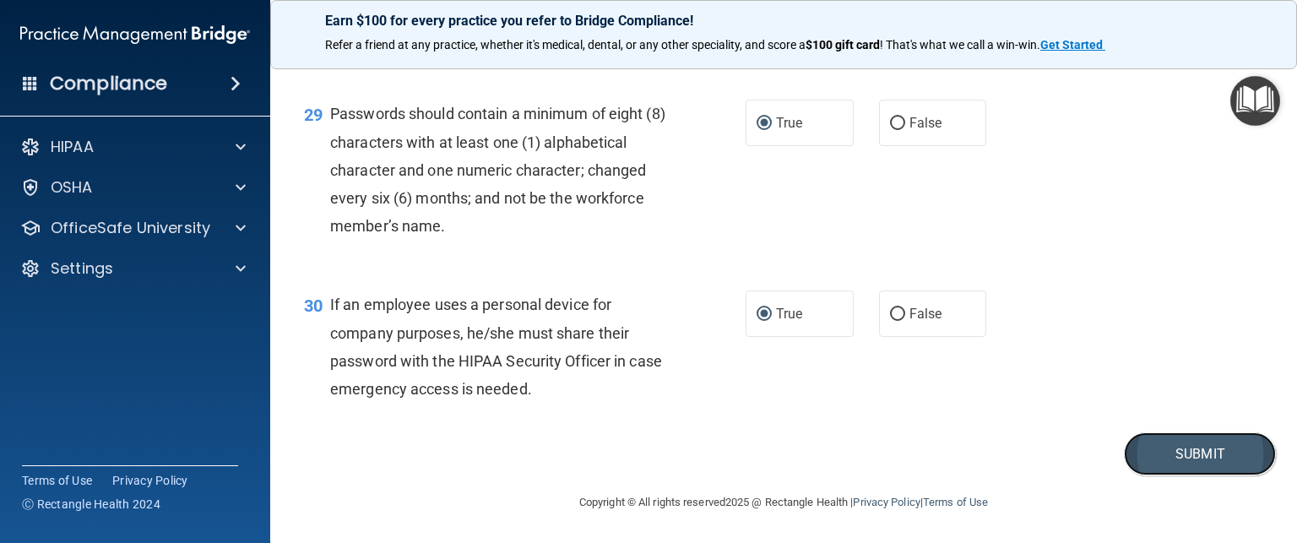
click at [1168, 448] on button "Submit" at bounding box center [1200, 453] width 152 height 43
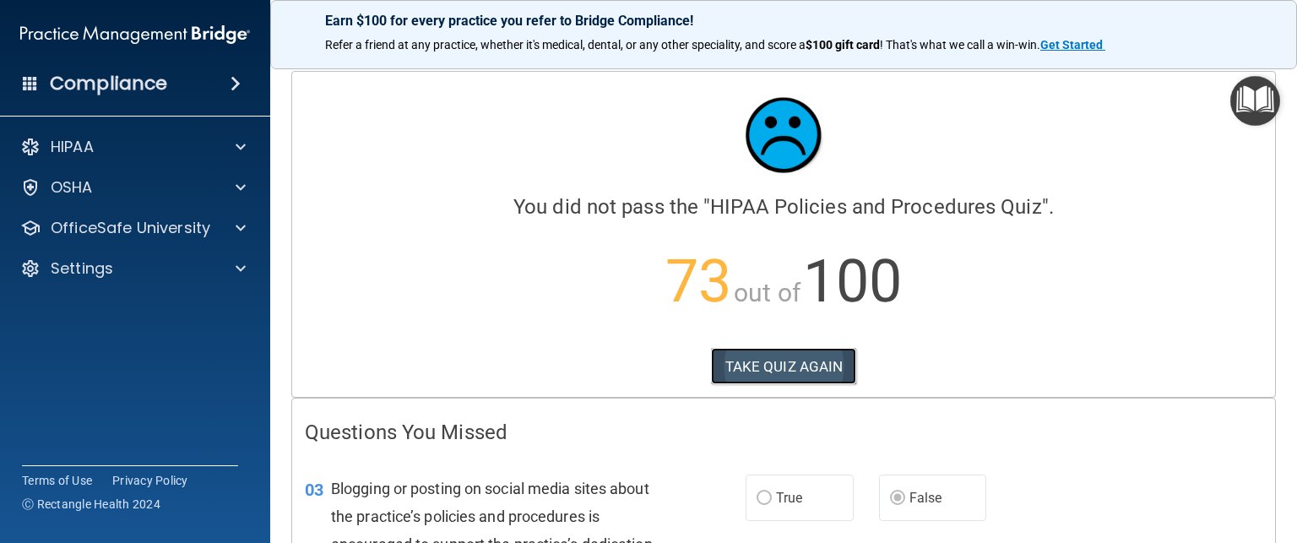
click at [793, 362] on button "TAKE QUIZ AGAIN" at bounding box center [784, 366] width 146 height 37
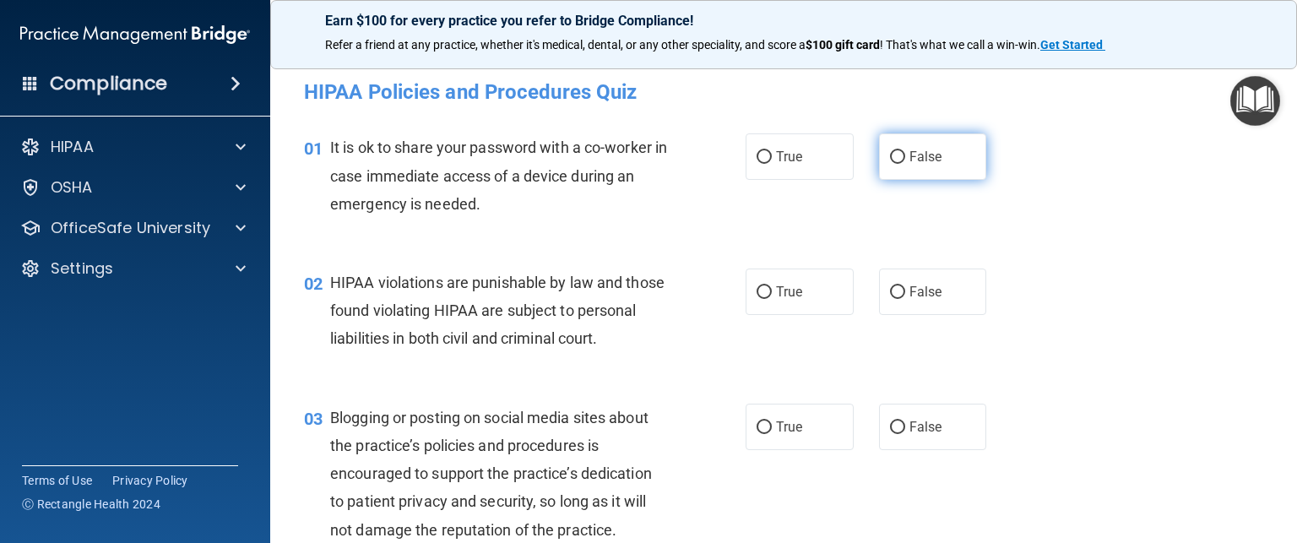
click at [910, 161] on span "False" at bounding box center [926, 157] width 33 height 16
click at [905, 161] on input "False" at bounding box center [897, 157] width 15 height 13
radio input "true"
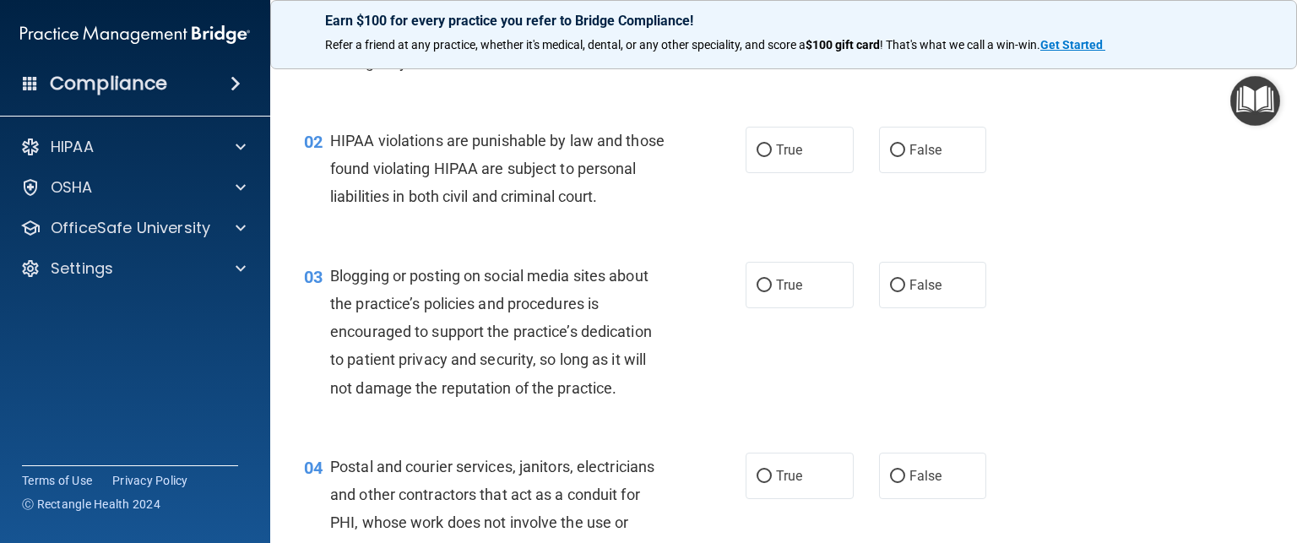
scroll to position [174, 0]
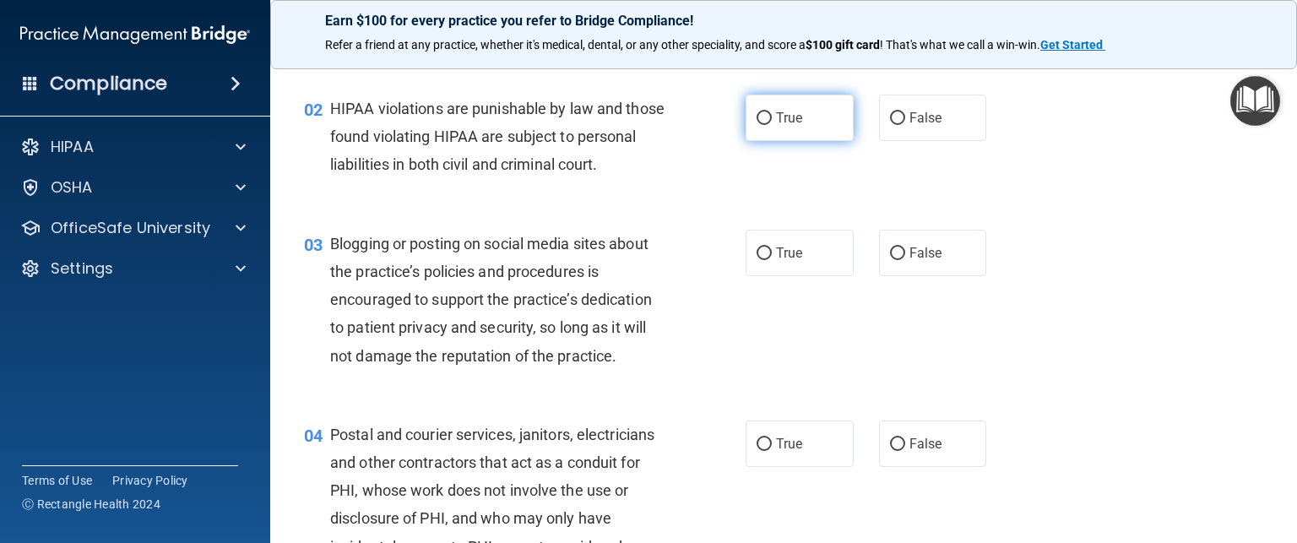
click at [794, 120] on span "True" at bounding box center [789, 118] width 26 height 16
click at [772, 120] on input "True" at bounding box center [764, 118] width 15 height 13
radio input "true"
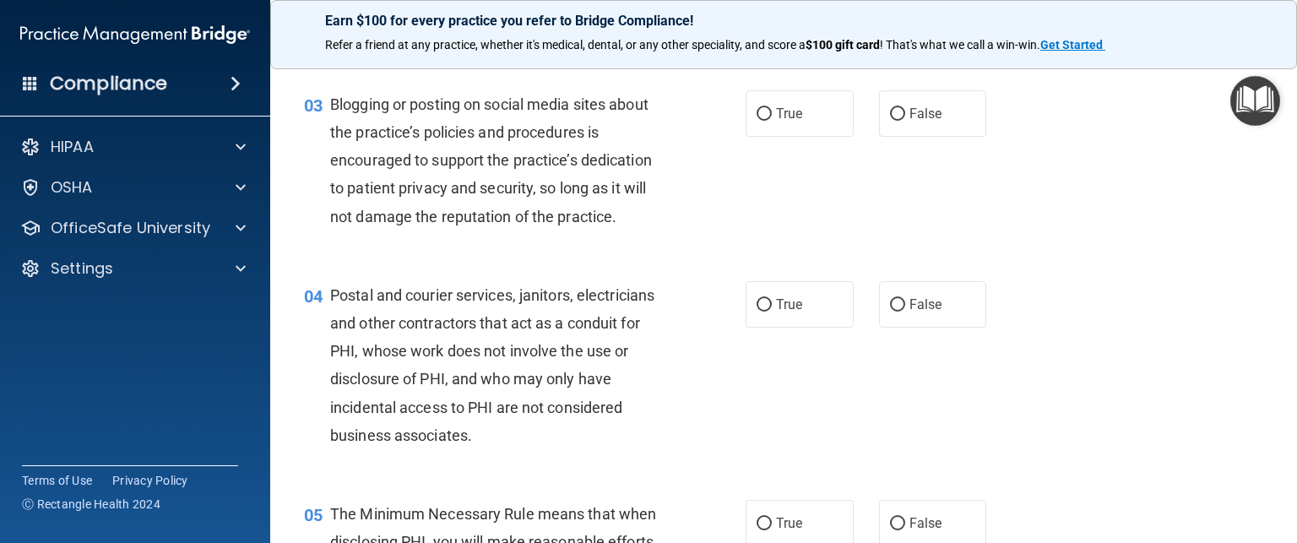
scroll to position [324, 0]
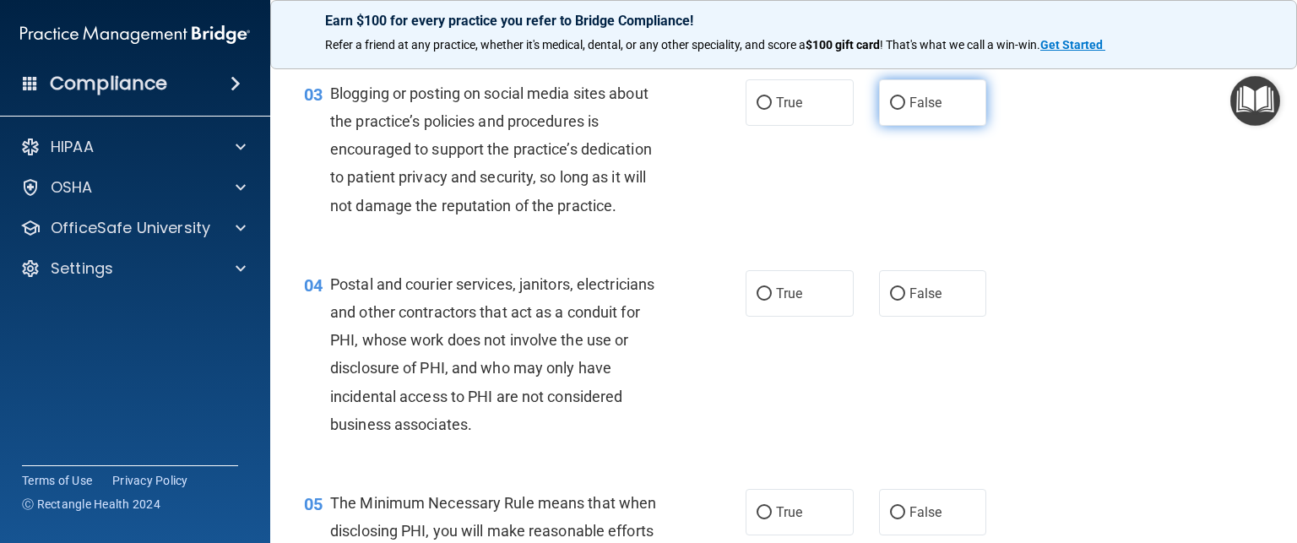
click at [952, 126] on label "False" at bounding box center [933, 102] width 108 height 46
click at [905, 110] on input "False" at bounding box center [897, 103] width 15 height 13
radio input "true"
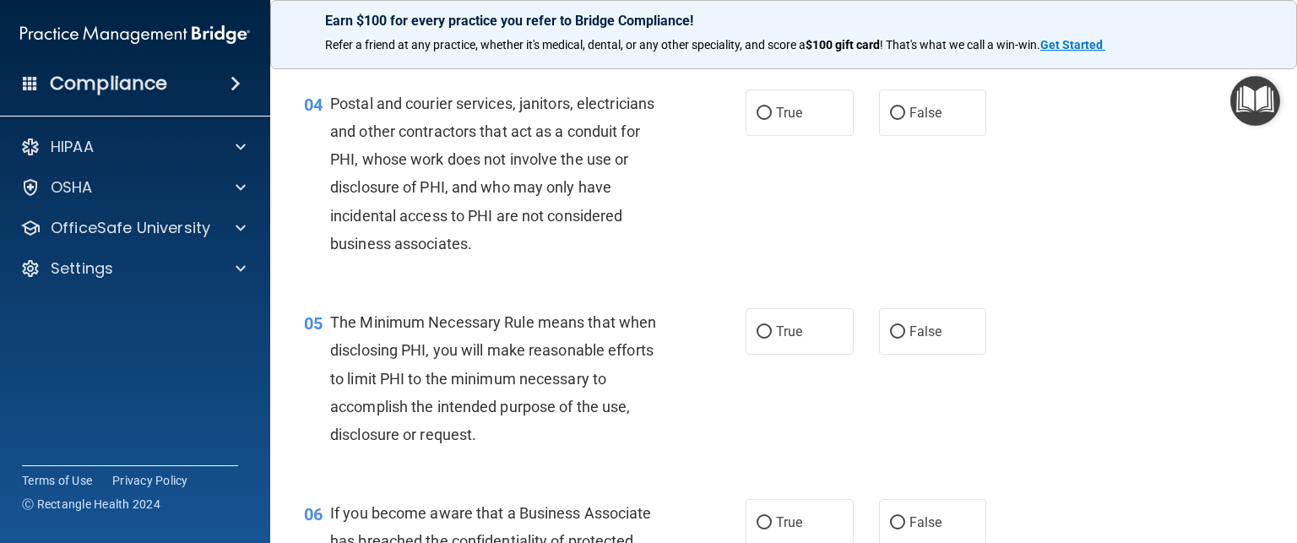
scroll to position [507, 0]
click at [823, 134] on label "True" at bounding box center [800, 111] width 108 height 46
click at [772, 118] on input "True" at bounding box center [764, 112] width 15 height 13
radio input "true"
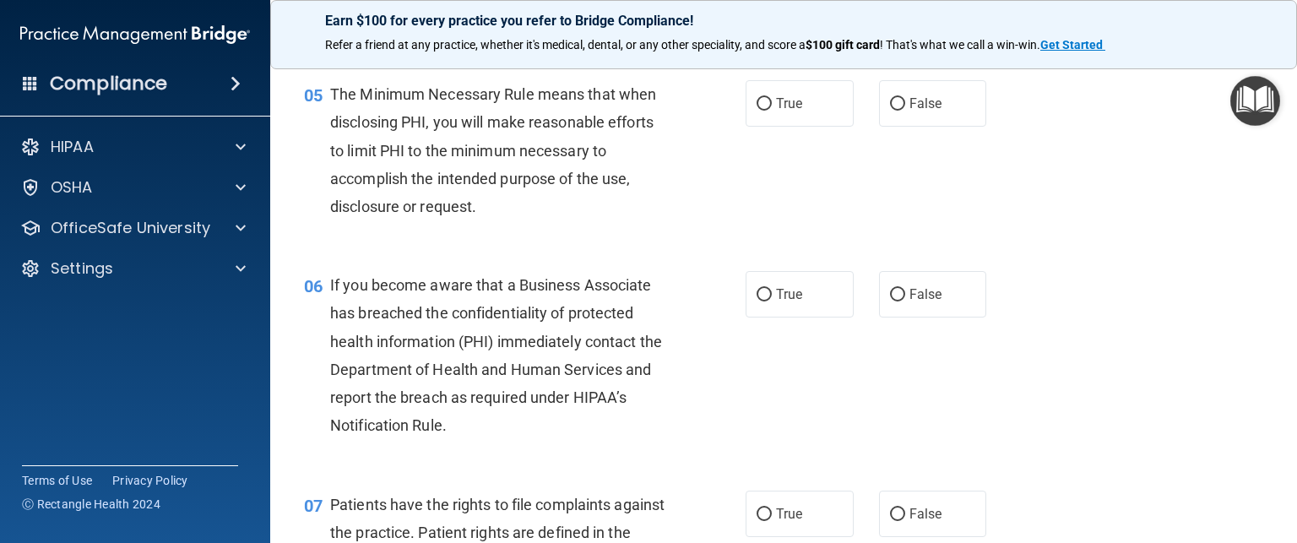
scroll to position [731, 0]
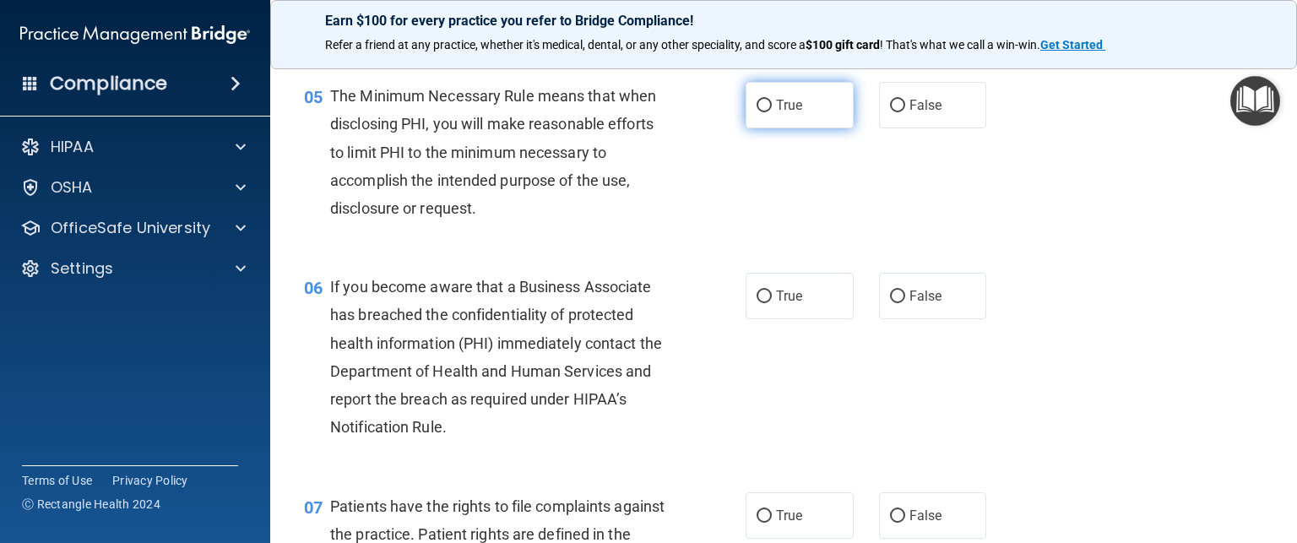
click at [777, 128] on label "True" at bounding box center [800, 105] width 108 height 46
click at [772, 112] on input "True" at bounding box center [764, 106] width 15 height 13
radio input "true"
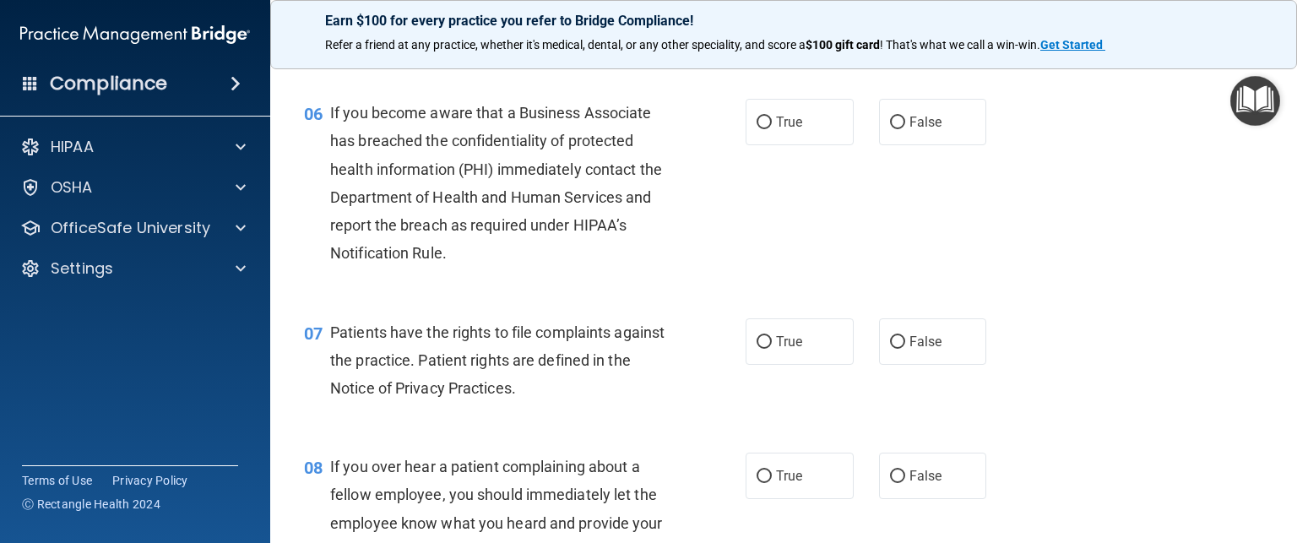
scroll to position [943, 0]
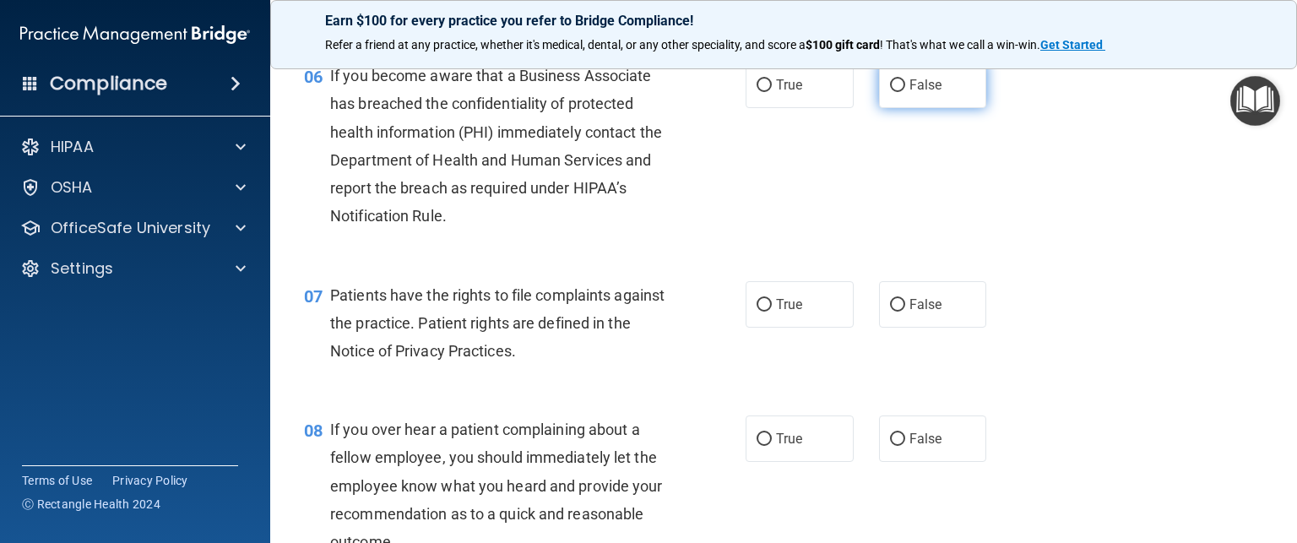
click at [897, 108] on label "False" at bounding box center [933, 85] width 108 height 46
click at [897, 92] on input "False" at bounding box center [897, 85] width 15 height 13
radio input "true"
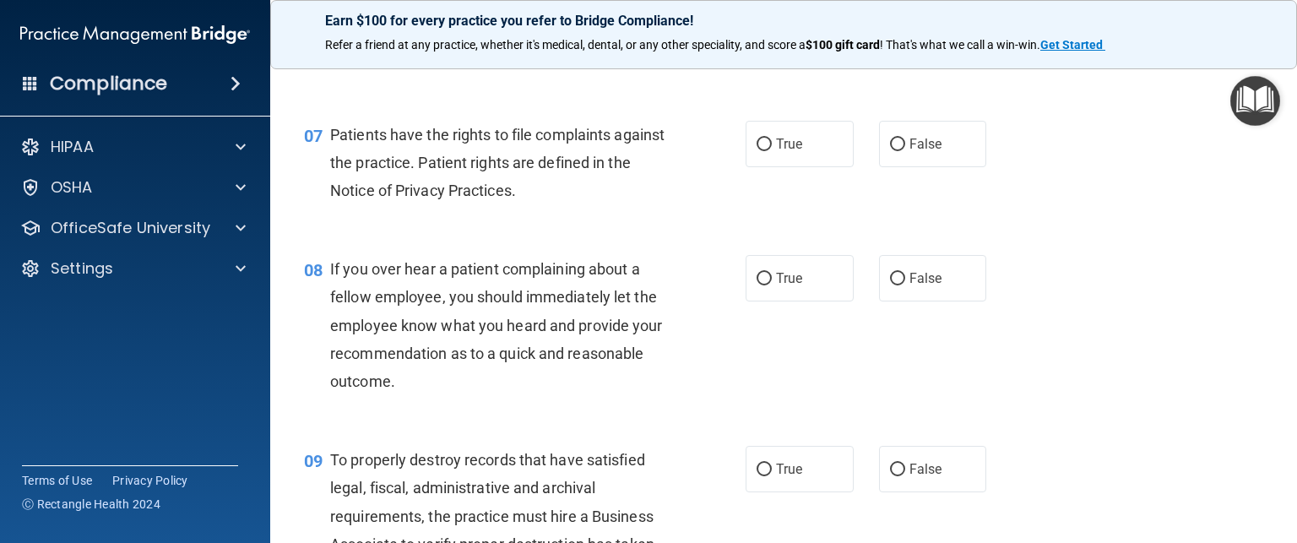
scroll to position [1101, 0]
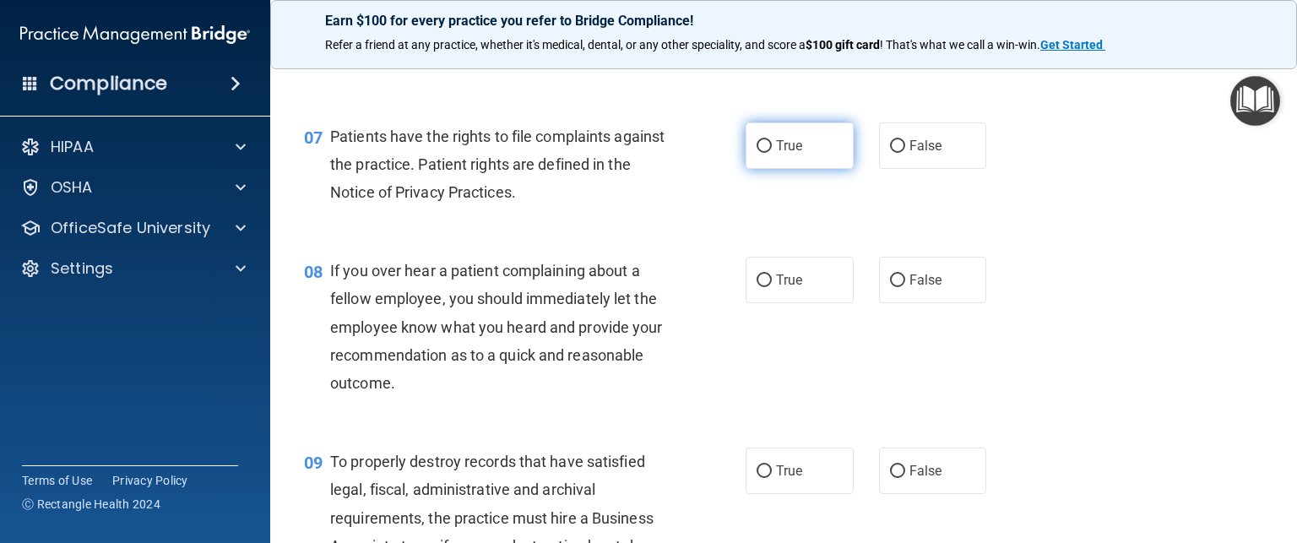
click at [761, 153] on input "True" at bounding box center [764, 146] width 15 height 13
radio input "true"
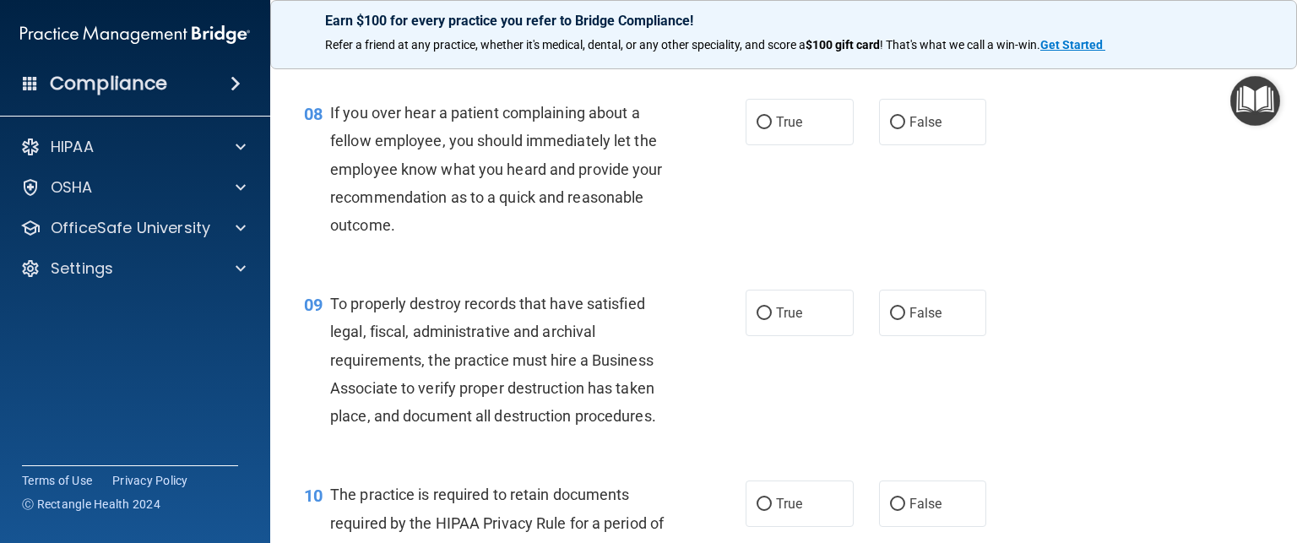
scroll to position [1260, 0]
click at [890, 138] on label "False" at bounding box center [933, 121] width 108 height 46
click at [890, 128] on input "False" at bounding box center [897, 122] width 15 height 13
radio input "true"
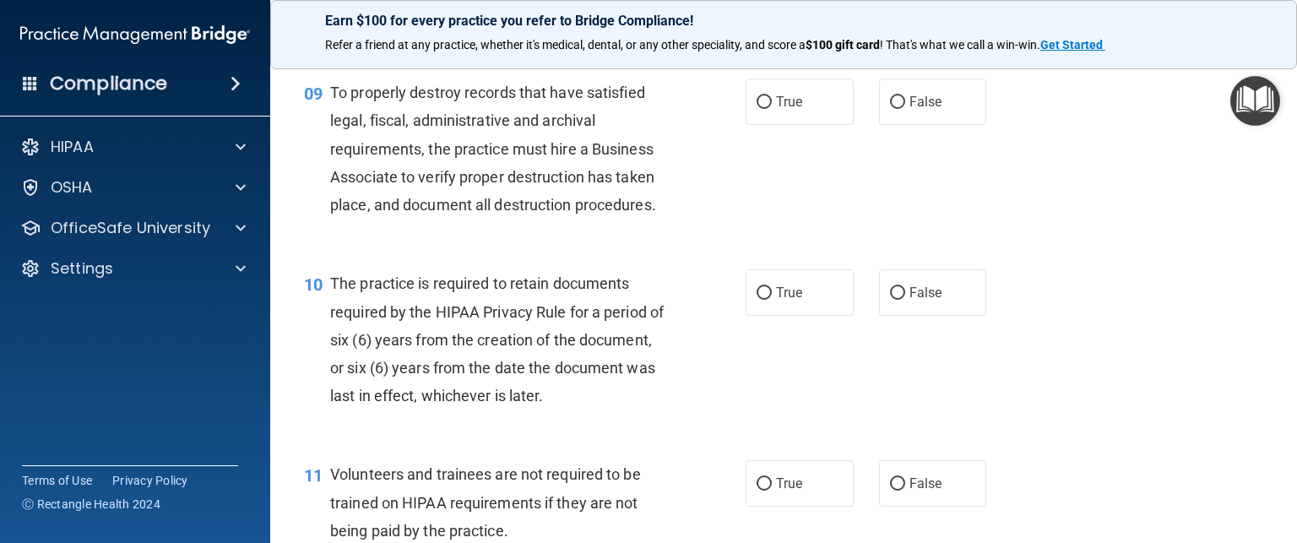
scroll to position [1470, 0]
click at [918, 121] on label "False" at bounding box center [933, 102] width 108 height 46
click at [905, 110] on input "False" at bounding box center [897, 103] width 15 height 13
radio input "true"
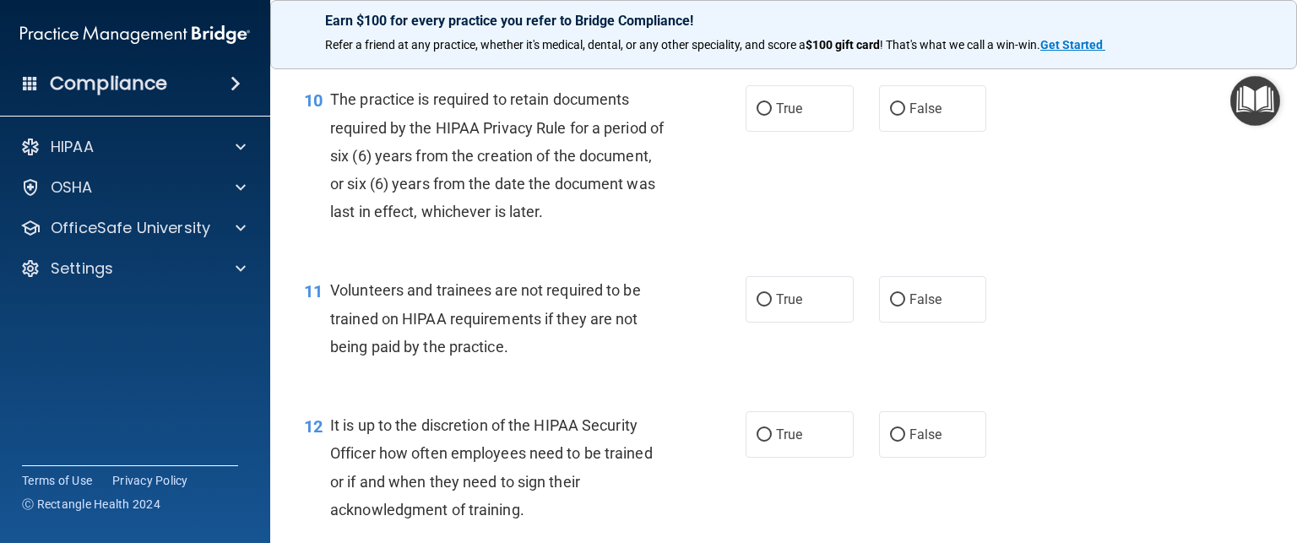
scroll to position [1659, 0]
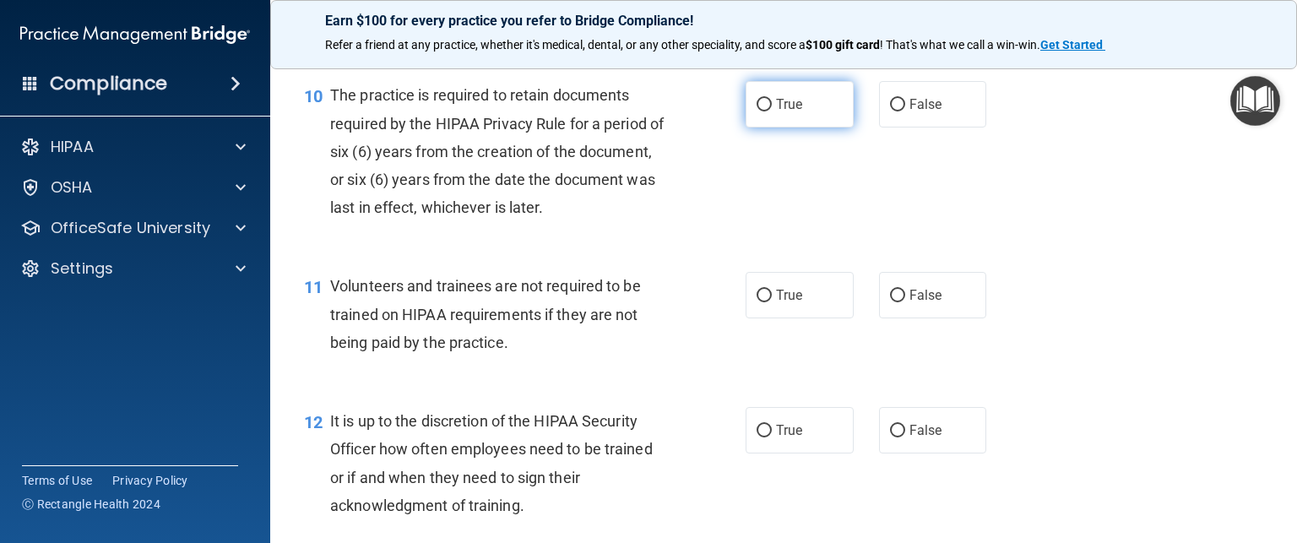
click at [774, 118] on label "True" at bounding box center [800, 104] width 108 height 46
click at [772, 111] on input "True" at bounding box center [764, 105] width 15 height 13
radio input "true"
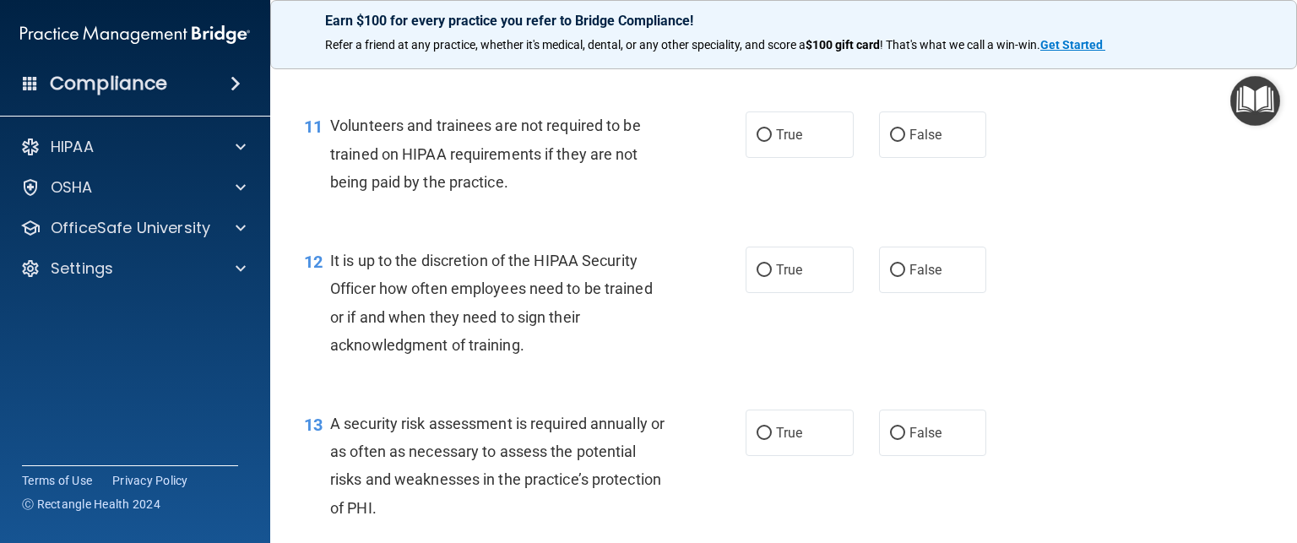
scroll to position [1828, 0]
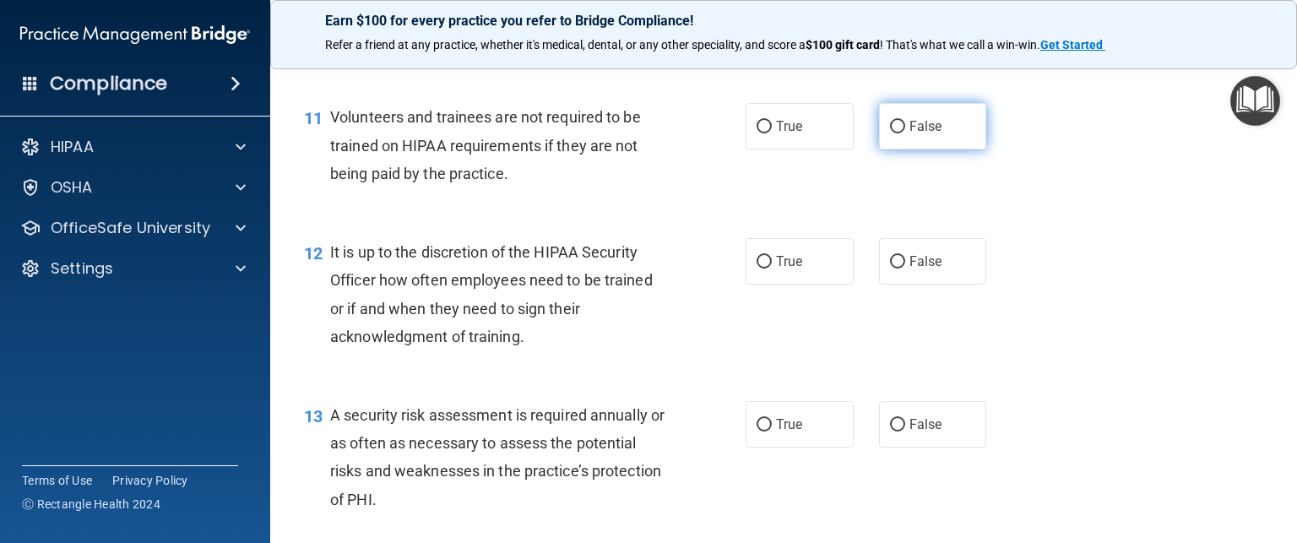
click at [910, 134] on span "False" at bounding box center [926, 126] width 33 height 16
click at [905, 133] on input "False" at bounding box center [897, 127] width 15 height 13
radio input "true"
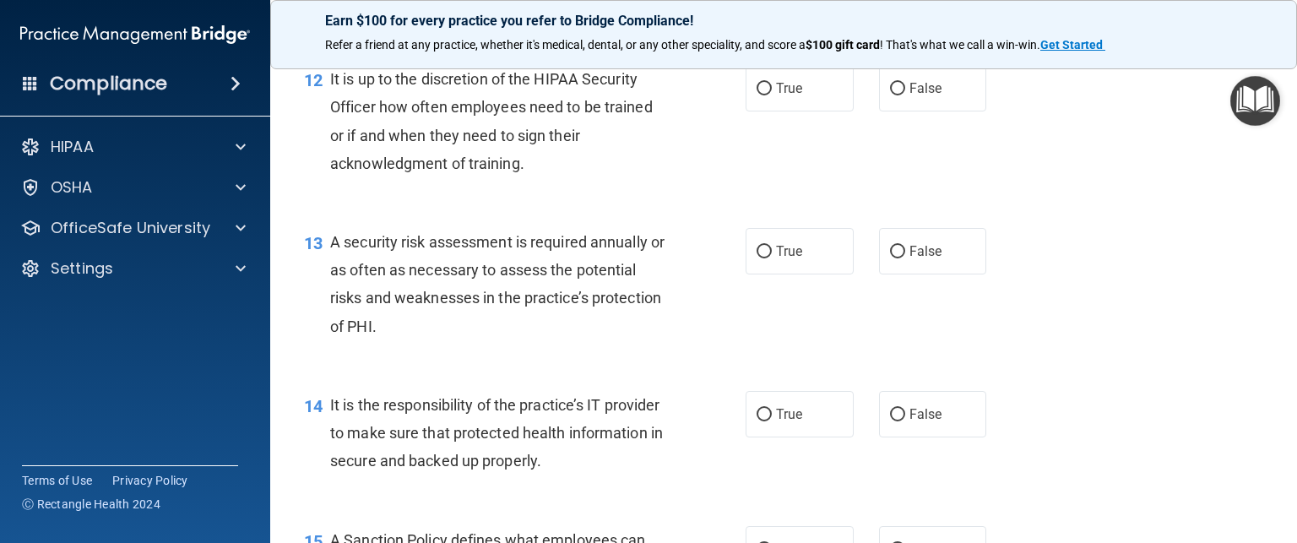
scroll to position [2000, 0]
click at [895, 105] on label "False" at bounding box center [933, 89] width 108 height 46
click at [895, 96] on input "False" at bounding box center [897, 90] width 15 height 13
radio input "true"
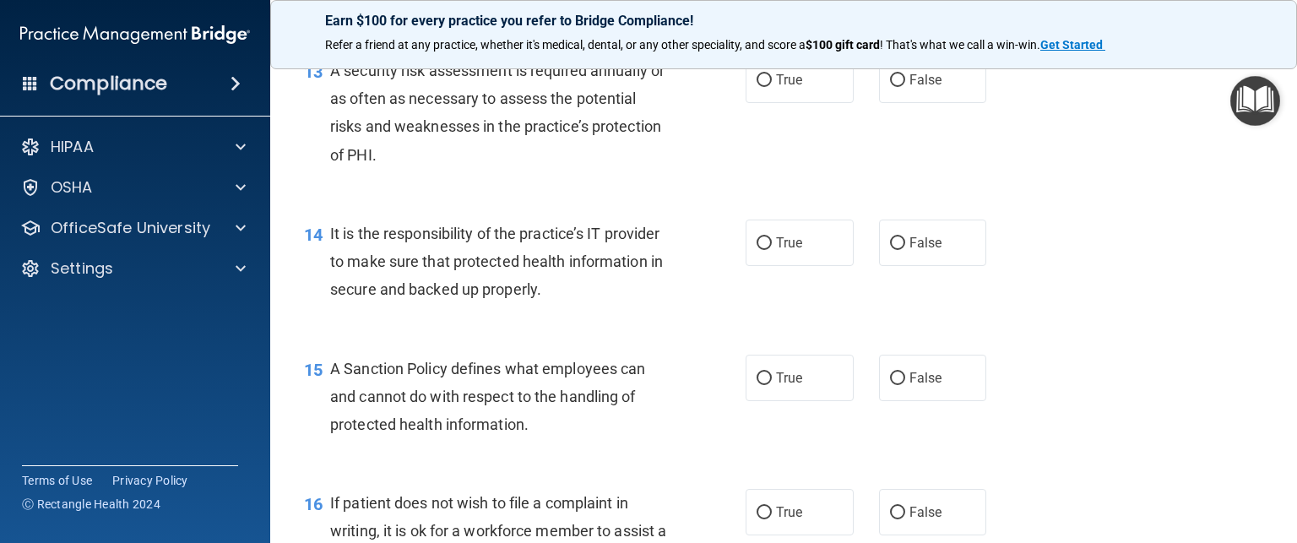
scroll to position [2175, 0]
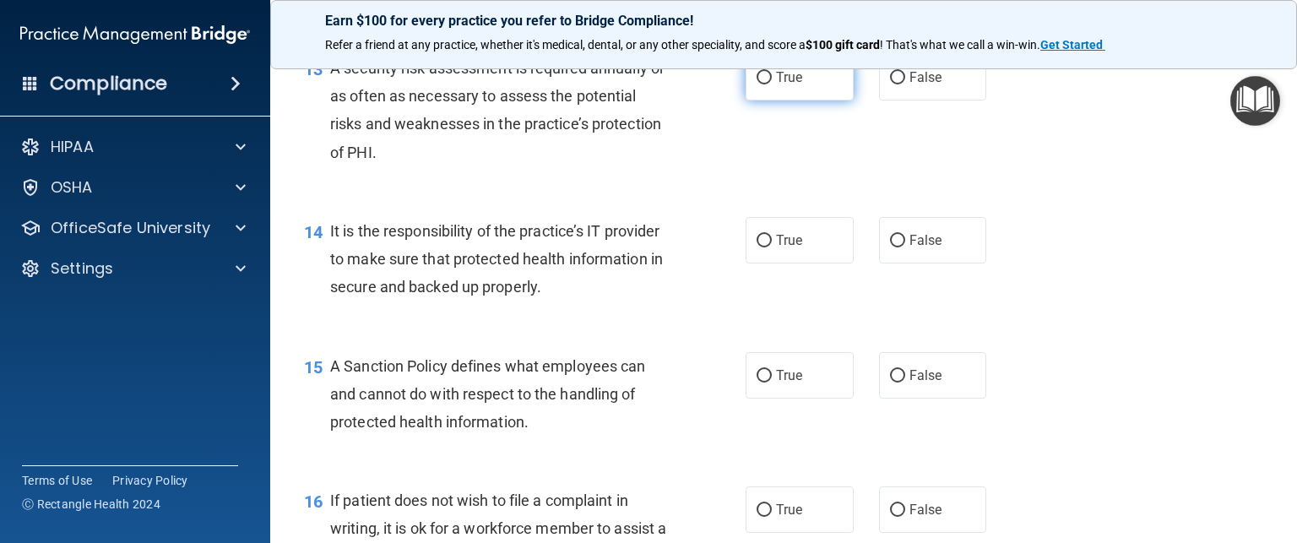
click at [761, 84] on input "True" at bounding box center [764, 78] width 15 height 13
radio input "true"
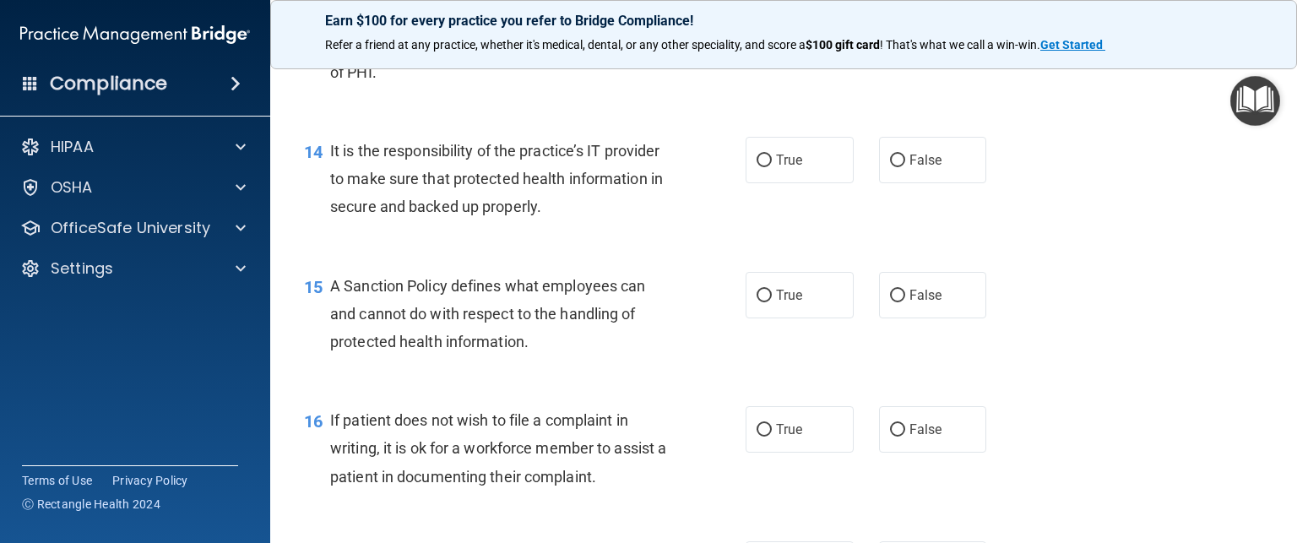
scroll to position [2257, 0]
click at [926, 166] on span "False" at bounding box center [926, 158] width 33 height 16
click at [905, 166] on input "False" at bounding box center [897, 159] width 15 height 13
radio input "true"
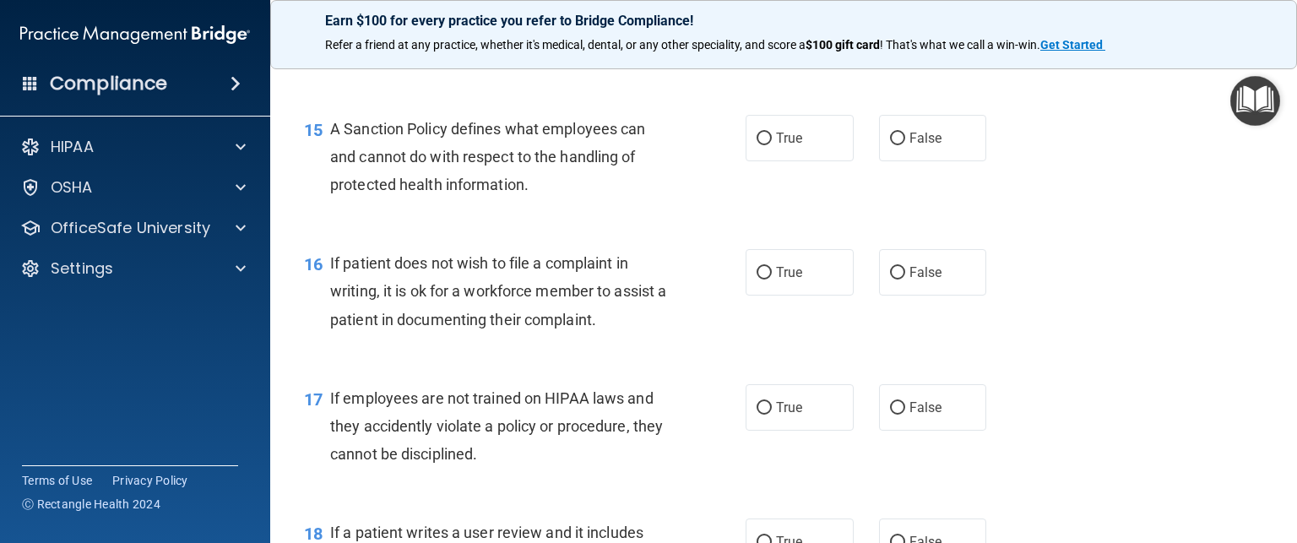
scroll to position [2414, 0]
drag, startPoint x: 906, startPoint y: 159, endPoint x: 901, endPoint y: 167, distance: 9.8
click at [910, 144] on span "False" at bounding box center [926, 136] width 33 height 16
click at [901, 144] on input "False" at bounding box center [897, 137] width 15 height 13
radio input "true"
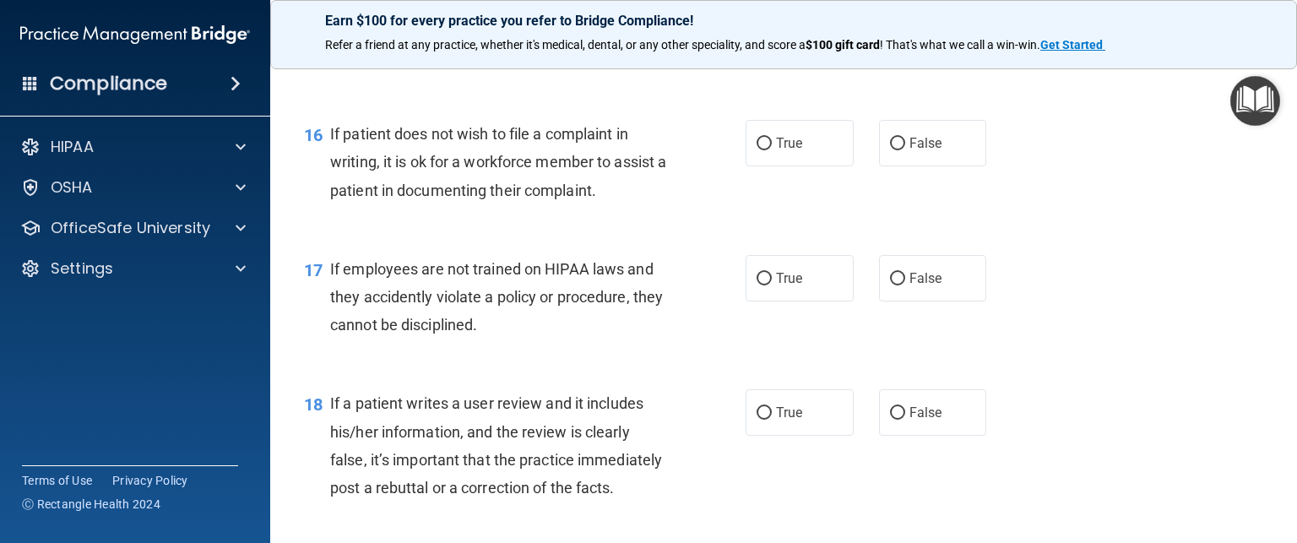
scroll to position [2541, 0]
click at [757, 150] on input "True" at bounding box center [764, 144] width 15 height 13
radio input "true"
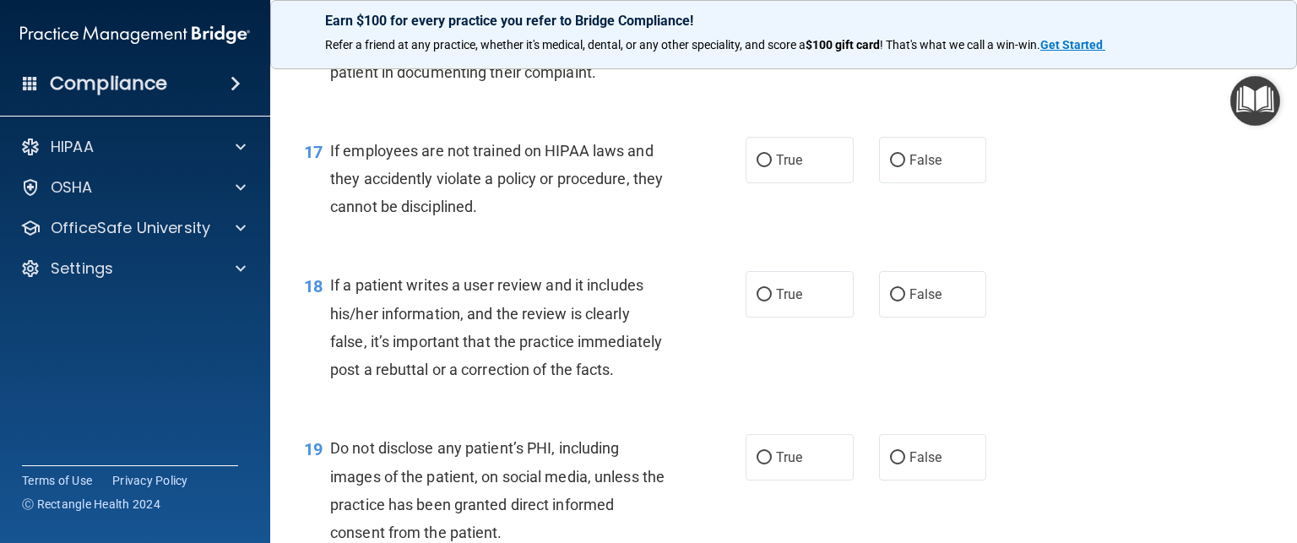
scroll to position [2669, 0]
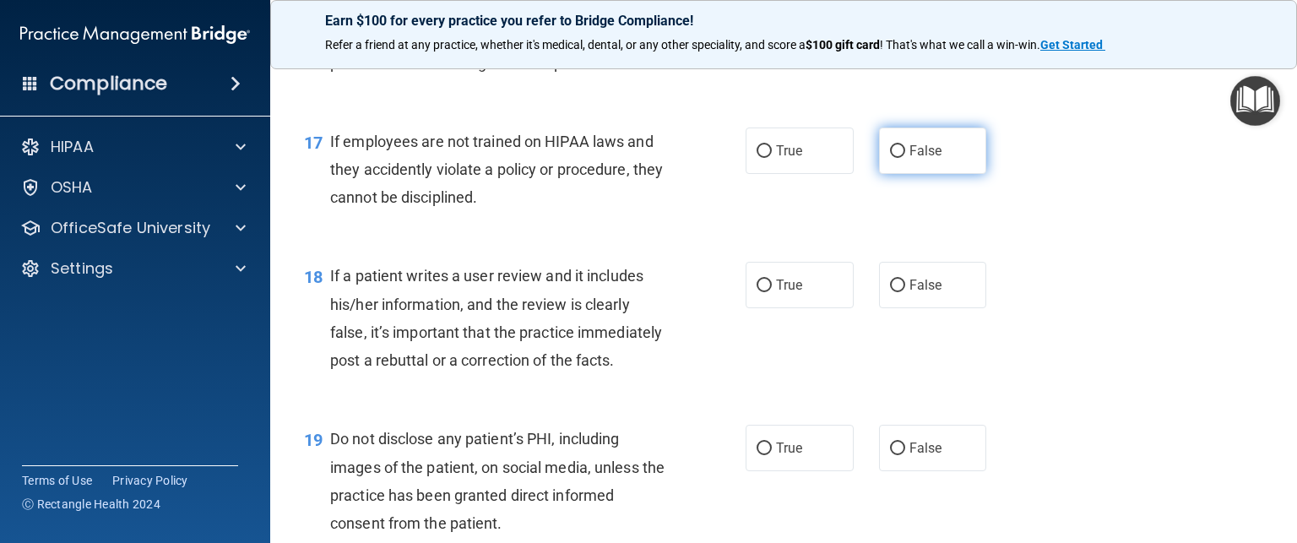
click at [910, 159] on span "False" at bounding box center [926, 151] width 33 height 16
click at [904, 158] on input "False" at bounding box center [897, 151] width 15 height 13
radio input "true"
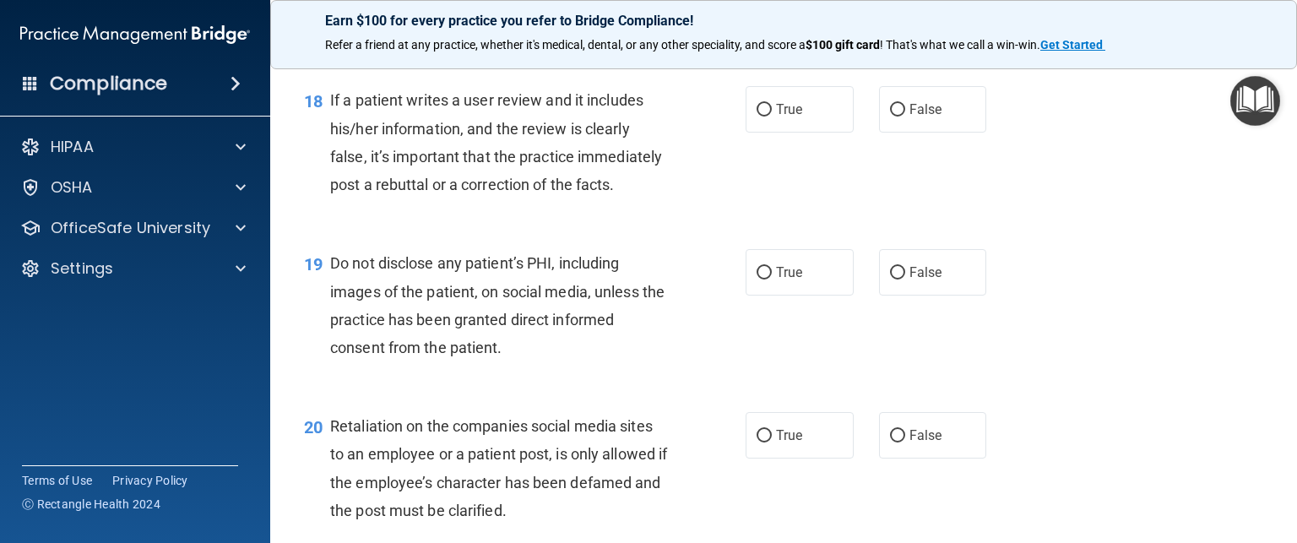
scroll to position [2845, 0]
click at [911, 132] on label "False" at bounding box center [933, 108] width 108 height 46
click at [932, 123] on label "False" at bounding box center [933, 108] width 108 height 46
click at [905, 116] on input "False" at bounding box center [897, 109] width 15 height 13
radio input "true"
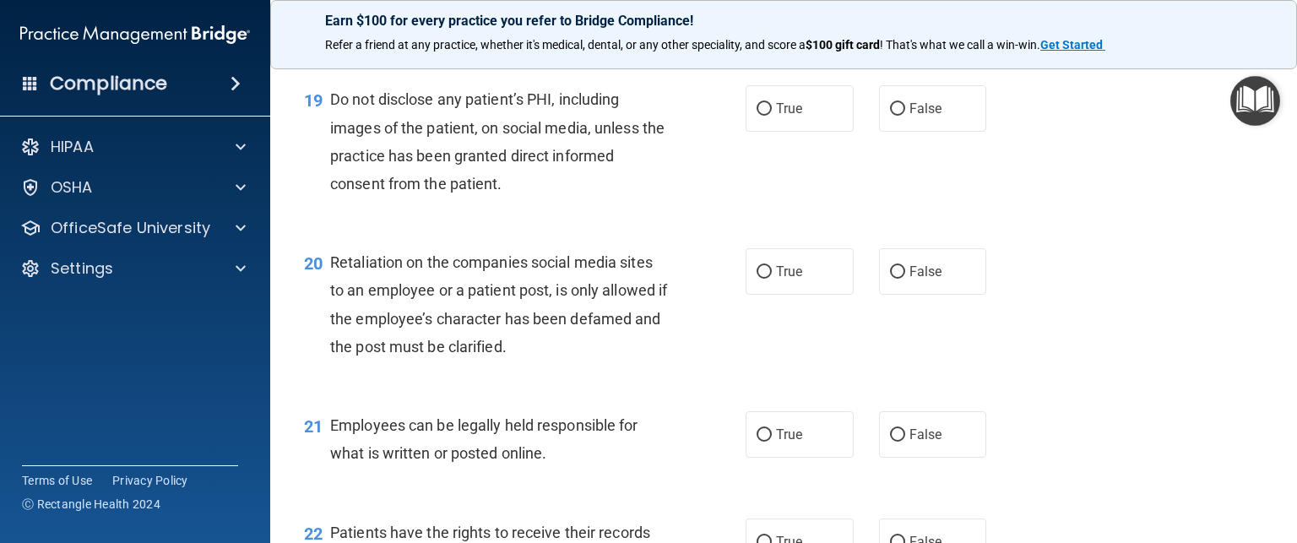
scroll to position [3020, 0]
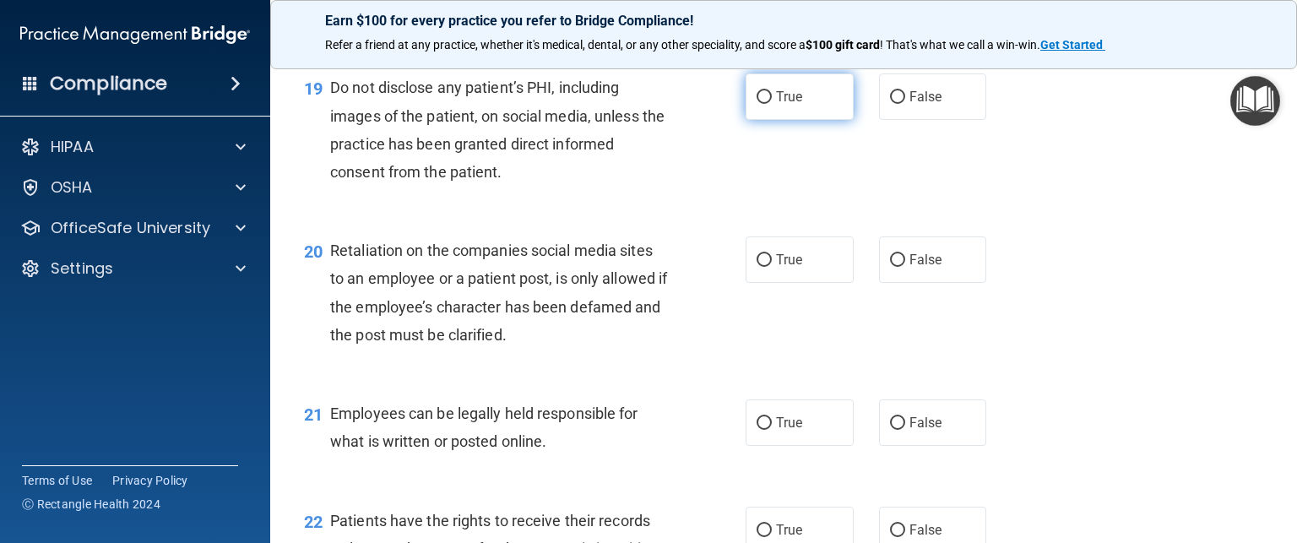
click at [788, 120] on label "True" at bounding box center [800, 96] width 108 height 46
click at [772, 104] on input "True" at bounding box center [764, 97] width 15 height 13
radio input "true"
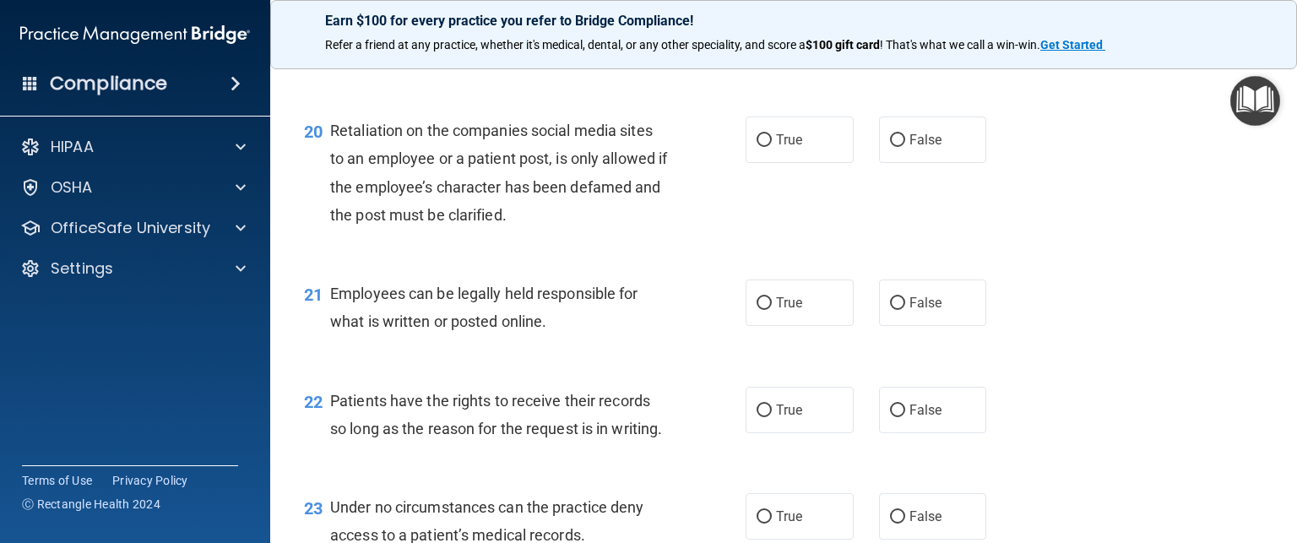
scroll to position [3150, 0]
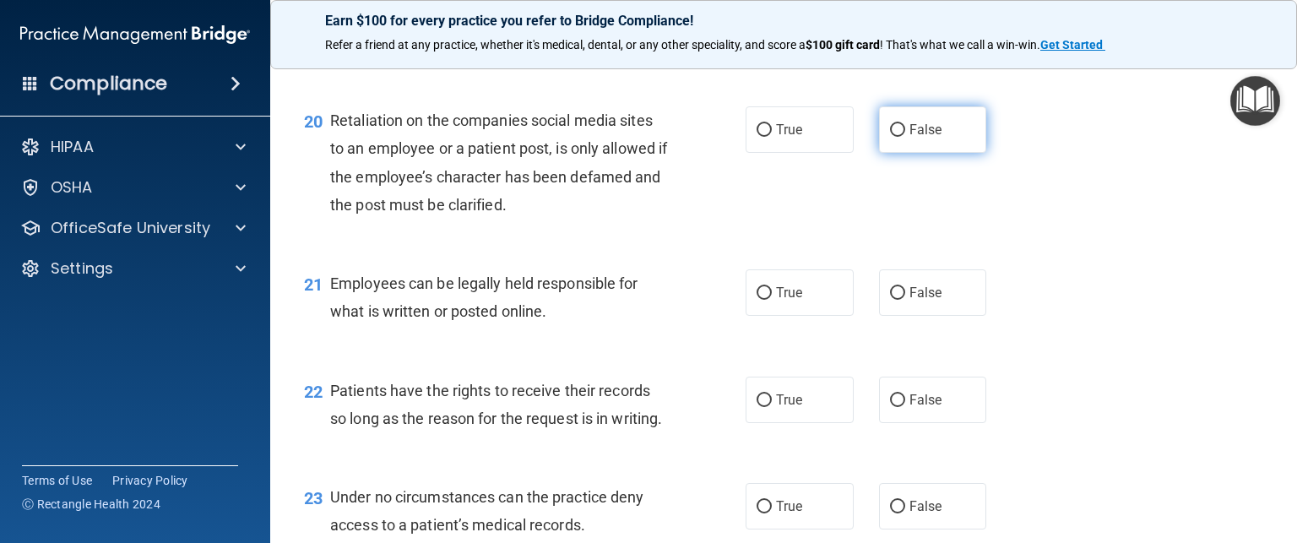
click at [899, 153] on label "False" at bounding box center [933, 129] width 108 height 46
click at [899, 137] on input "False" at bounding box center [897, 130] width 15 height 13
radio input "true"
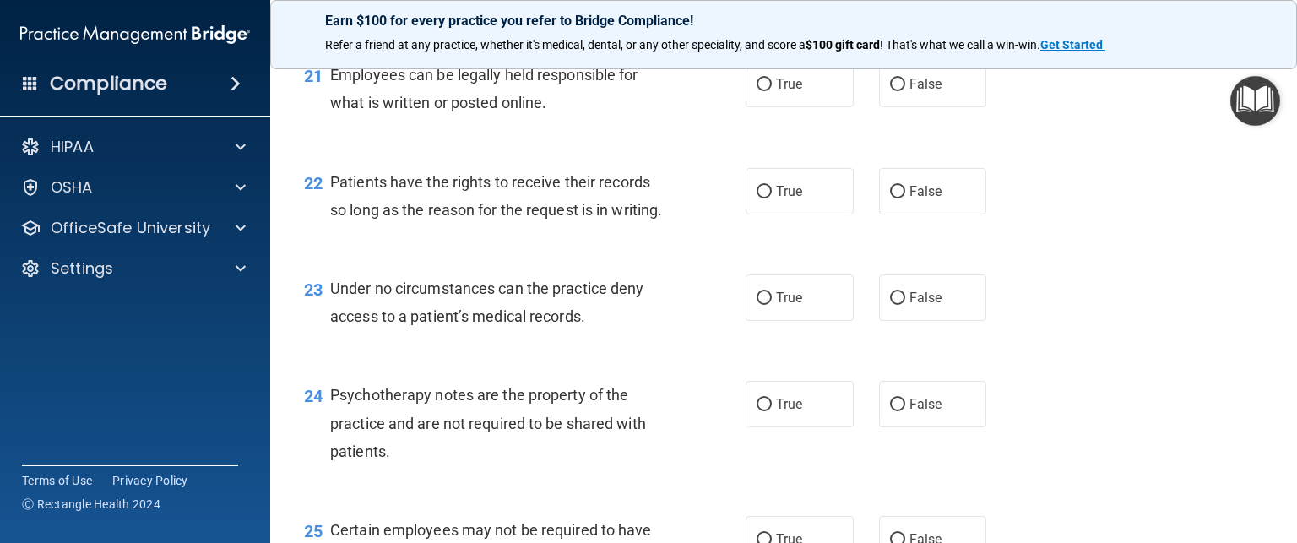
scroll to position [3360, 0]
click at [789, 91] on span "True" at bounding box center [789, 83] width 26 height 16
click at [772, 90] on input "True" at bounding box center [764, 84] width 15 height 13
radio input "true"
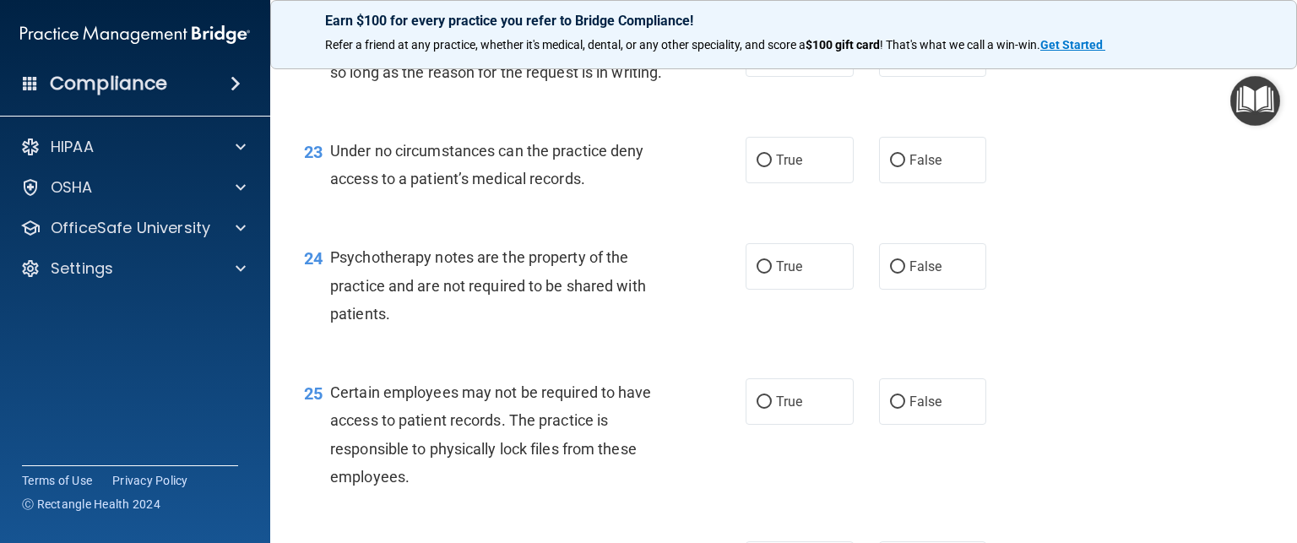
scroll to position [3497, 0]
click at [910, 62] on span "False" at bounding box center [926, 54] width 33 height 16
click at [902, 61] on input "False" at bounding box center [897, 54] width 15 height 13
radio input "true"
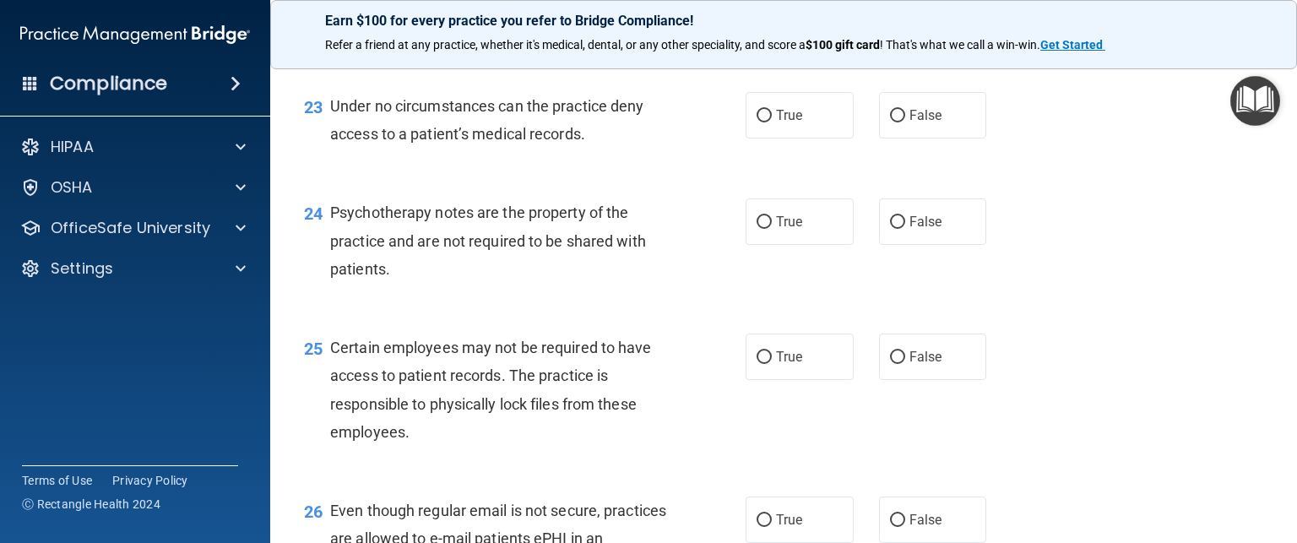
scroll to position [3598, 0]
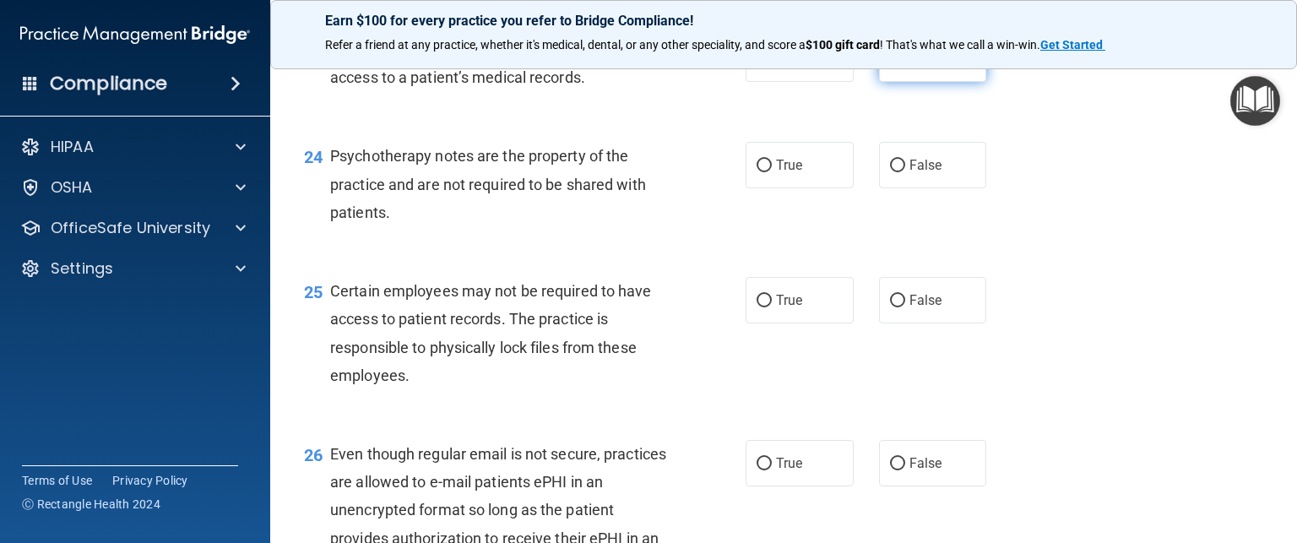
click at [912, 67] on span "False" at bounding box center [926, 59] width 33 height 16
click at [905, 66] on input "False" at bounding box center [897, 59] width 15 height 13
radio input "true"
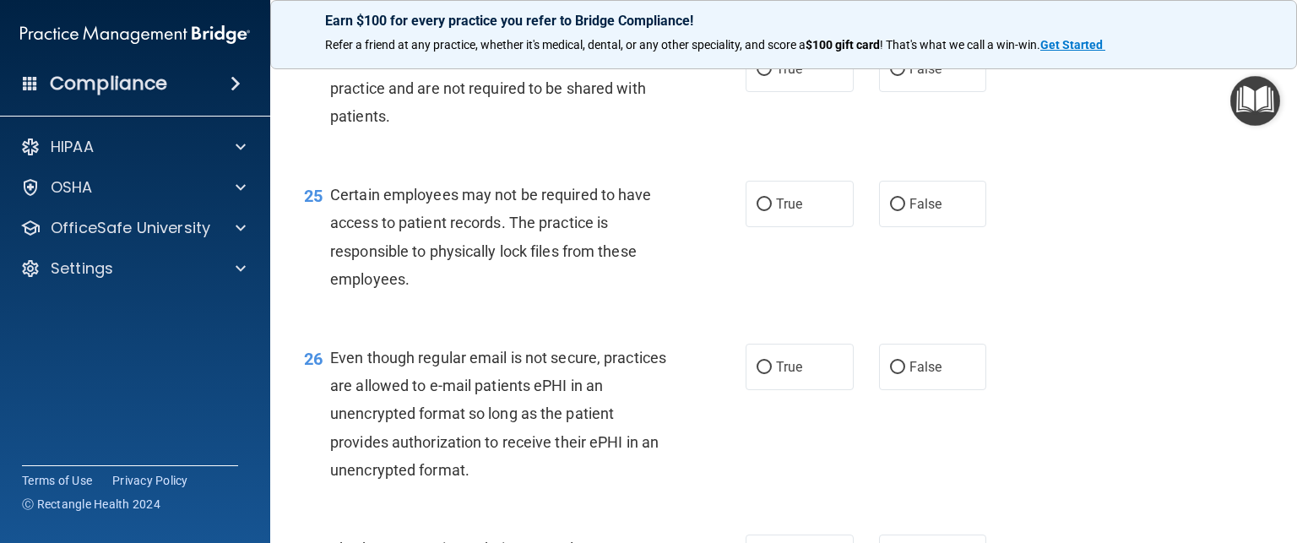
scroll to position [3748, 0]
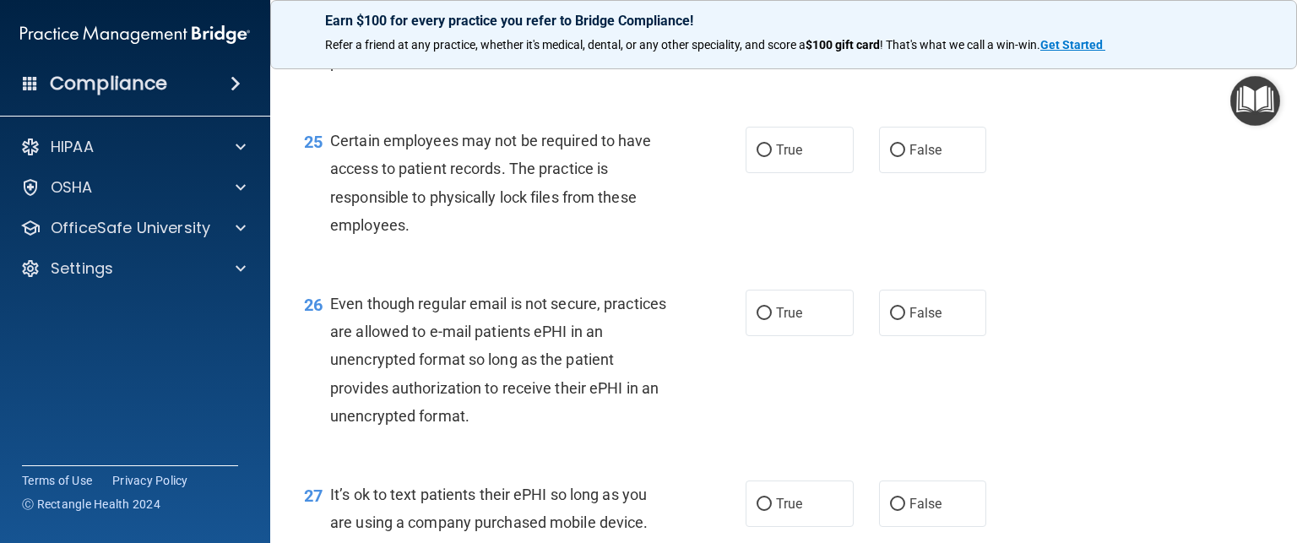
click at [757, 22] on input "True" at bounding box center [764, 15] width 15 height 13
radio input "true"
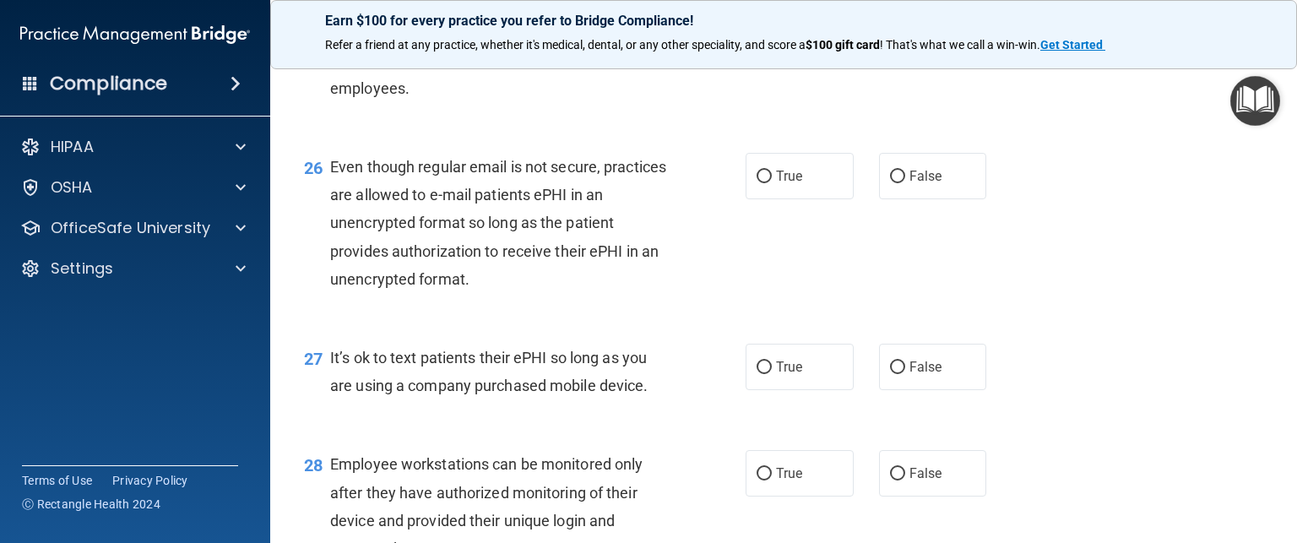
scroll to position [3892, 0]
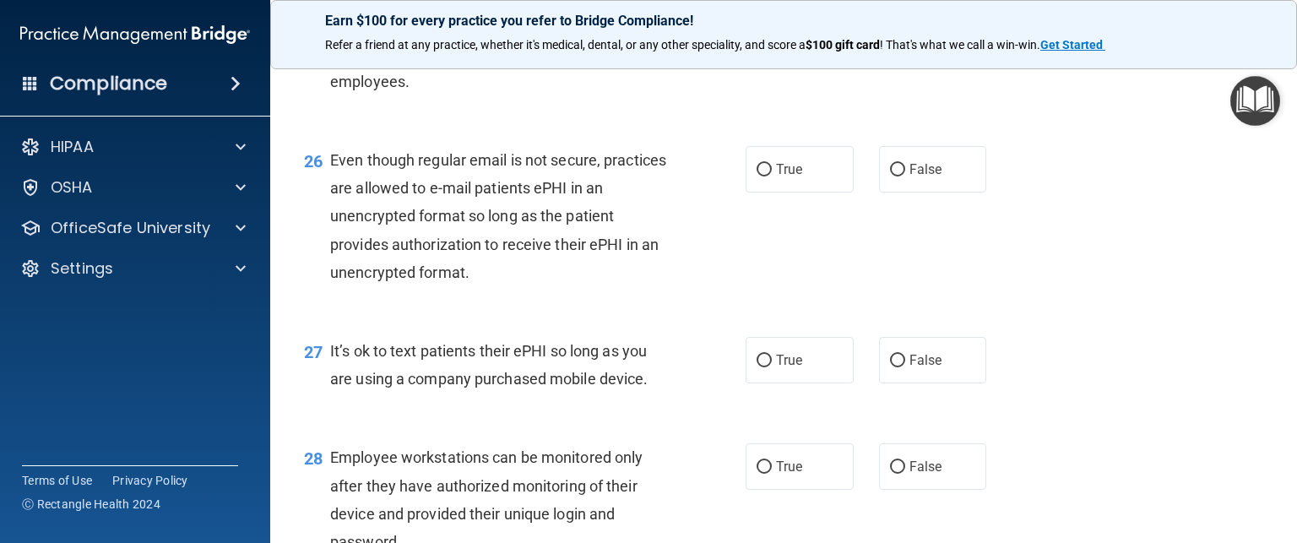
click at [782, 14] on span "True" at bounding box center [789, 6] width 26 height 16
click at [772, 14] on input "True" at bounding box center [764, 7] width 15 height 13
radio input "true"
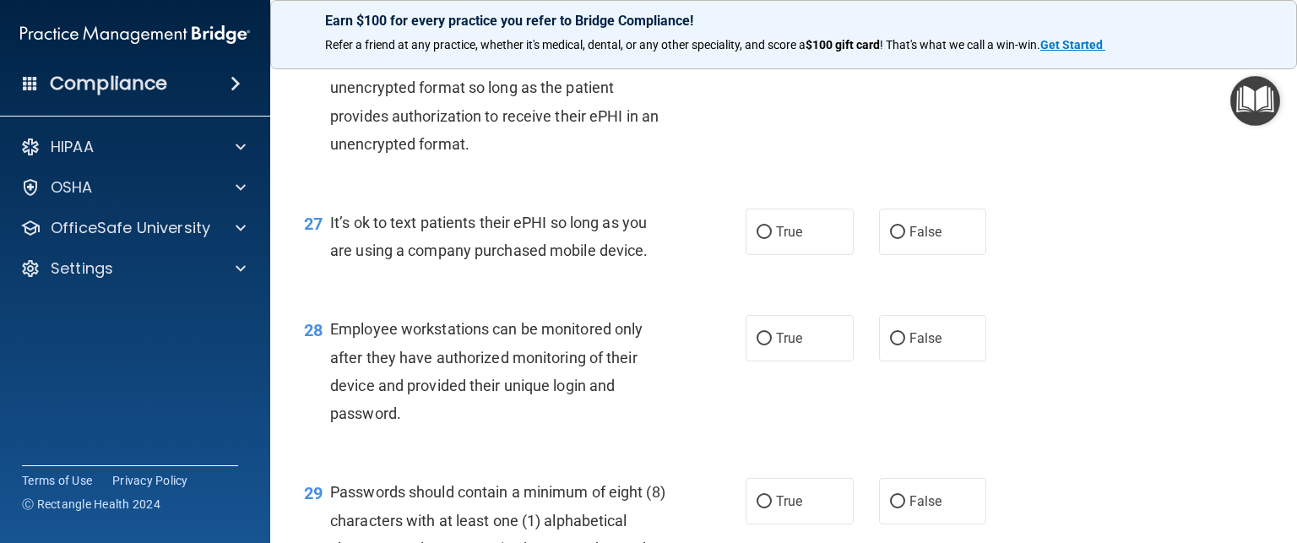
scroll to position [4023, 0]
click at [776, 46] on span "True" at bounding box center [789, 38] width 26 height 16
click at [772, 46] on input "True" at bounding box center [764, 39] width 15 height 13
radio input "true"
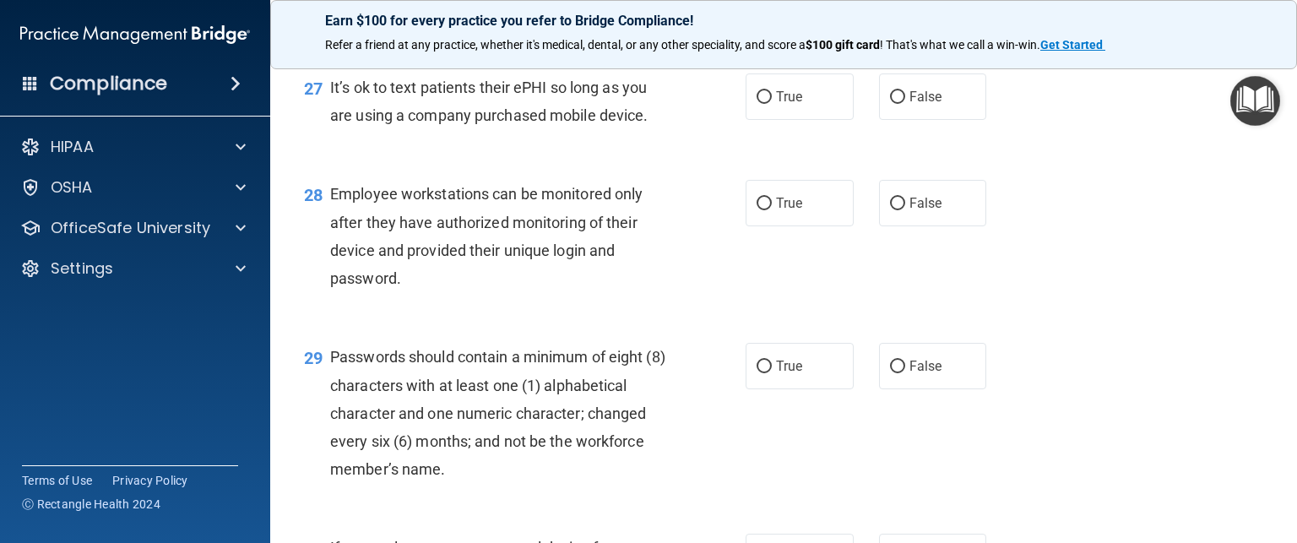
scroll to position [4176, 0]
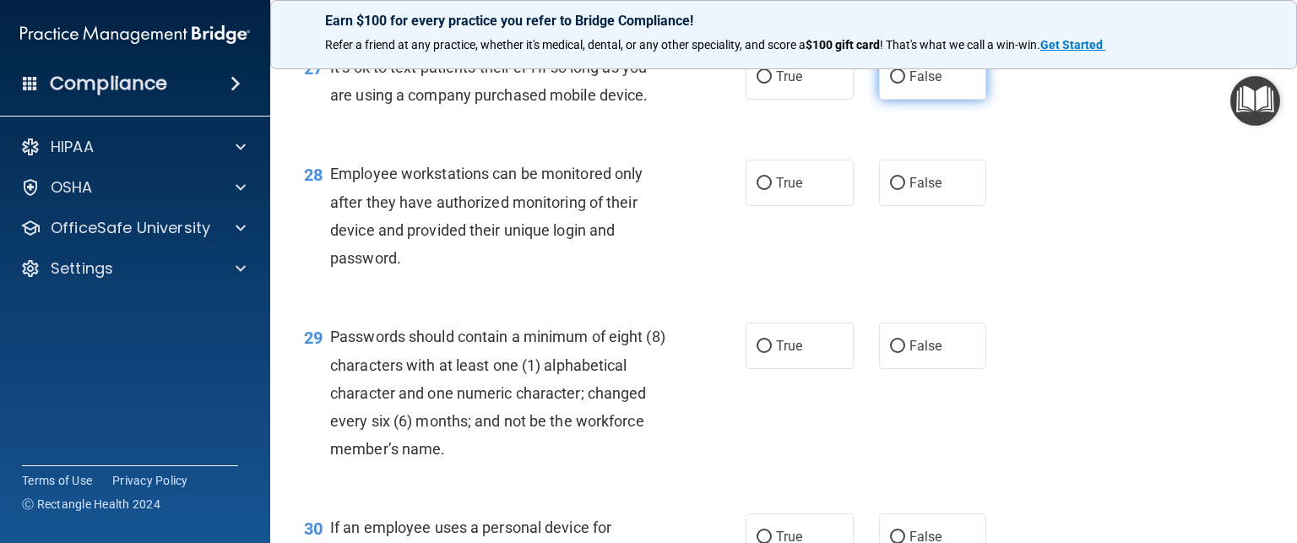
click at [920, 100] on label "False" at bounding box center [933, 76] width 108 height 46
click at [905, 84] on input "False" at bounding box center [897, 77] width 15 height 13
radio input "true"
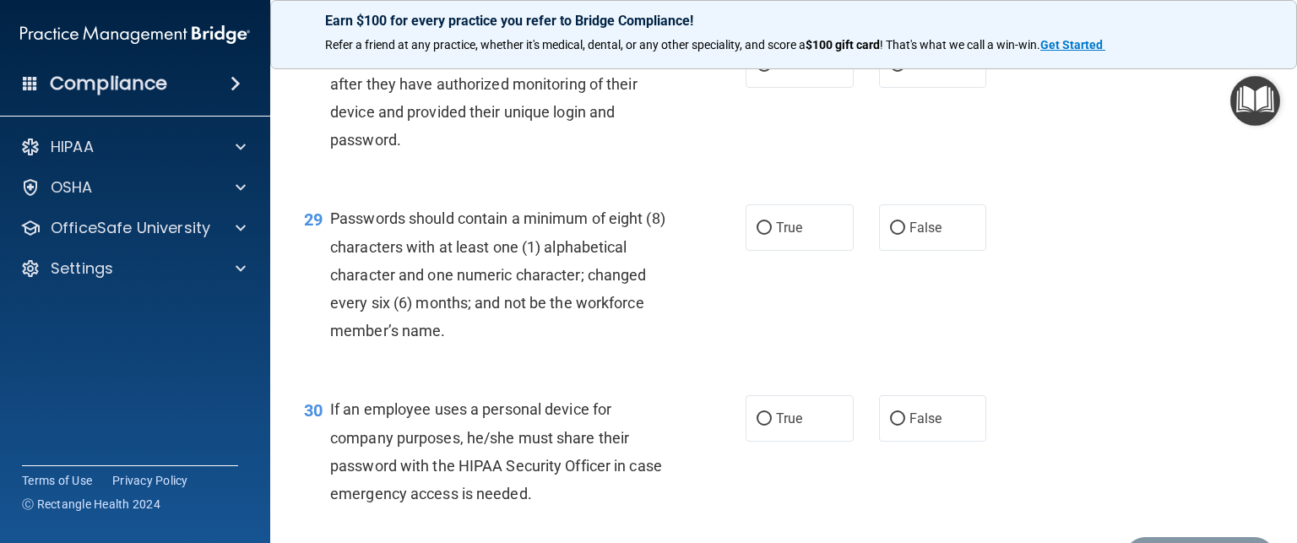
scroll to position [4293, 0]
click at [893, 89] on label "False" at bounding box center [933, 65] width 108 height 46
click at [893, 73] on input "False" at bounding box center [897, 66] width 15 height 13
radio input "true"
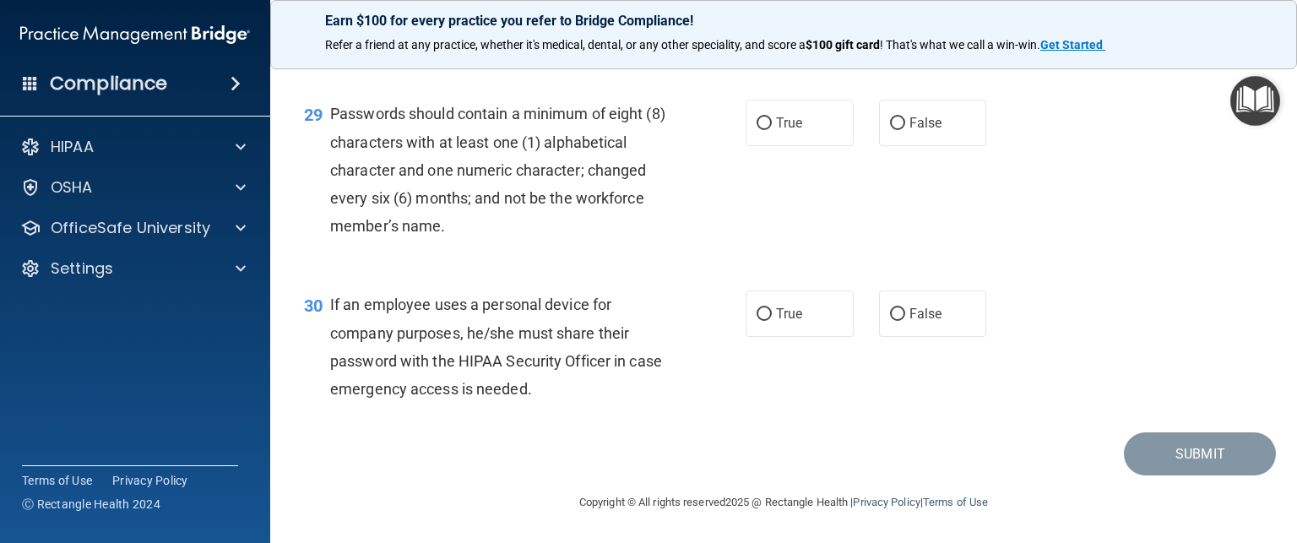
scroll to position [4432, 0]
click at [787, 146] on label "True" at bounding box center [800, 123] width 108 height 46
click at [772, 130] on input "True" at bounding box center [764, 123] width 15 height 13
radio input "true"
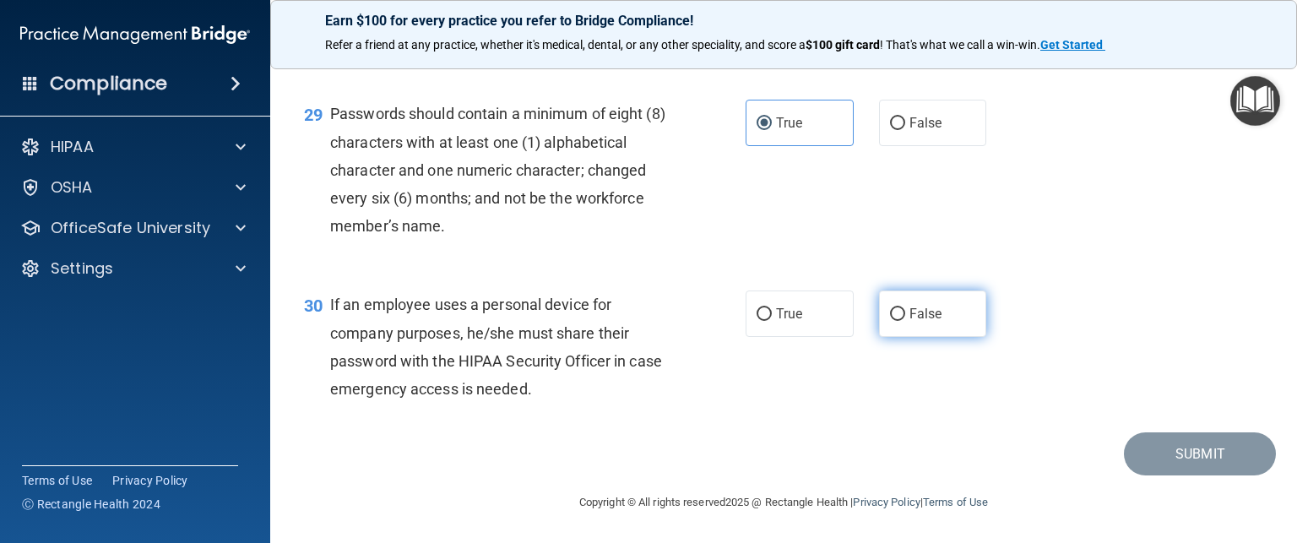
click at [899, 308] on label "False" at bounding box center [933, 314] width 108 height 46
click at [899, 308] on input "False" at bounding box center [897, 314] width 15 height 13
radio input "true"
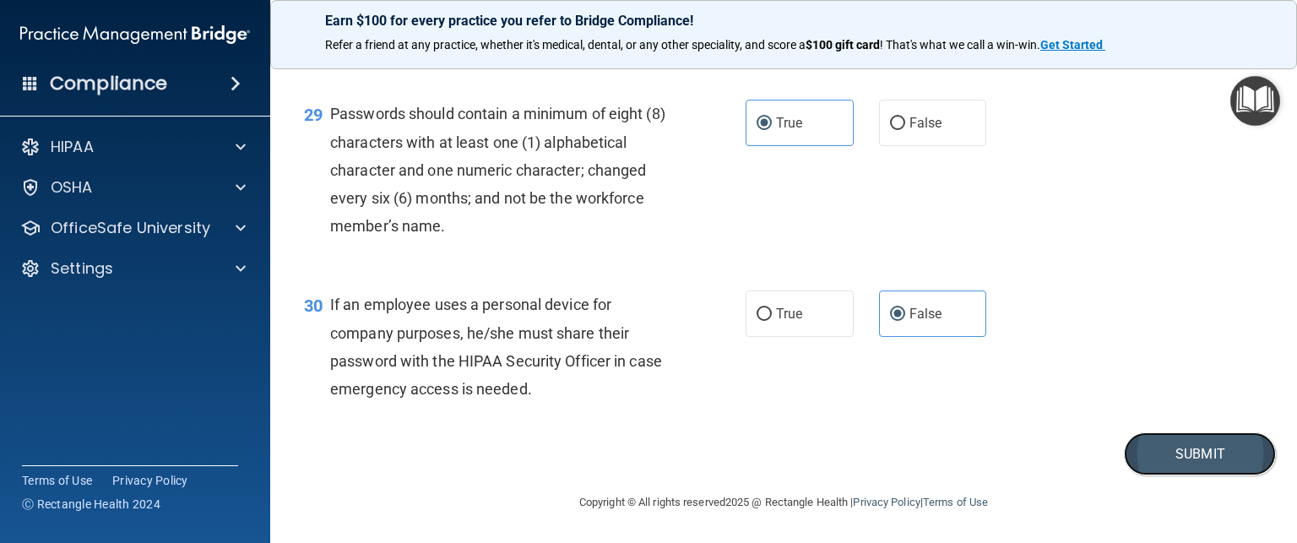
click at [1176, 442] on button "Submit" at bounding box center [1200, 453] width 152 height 43
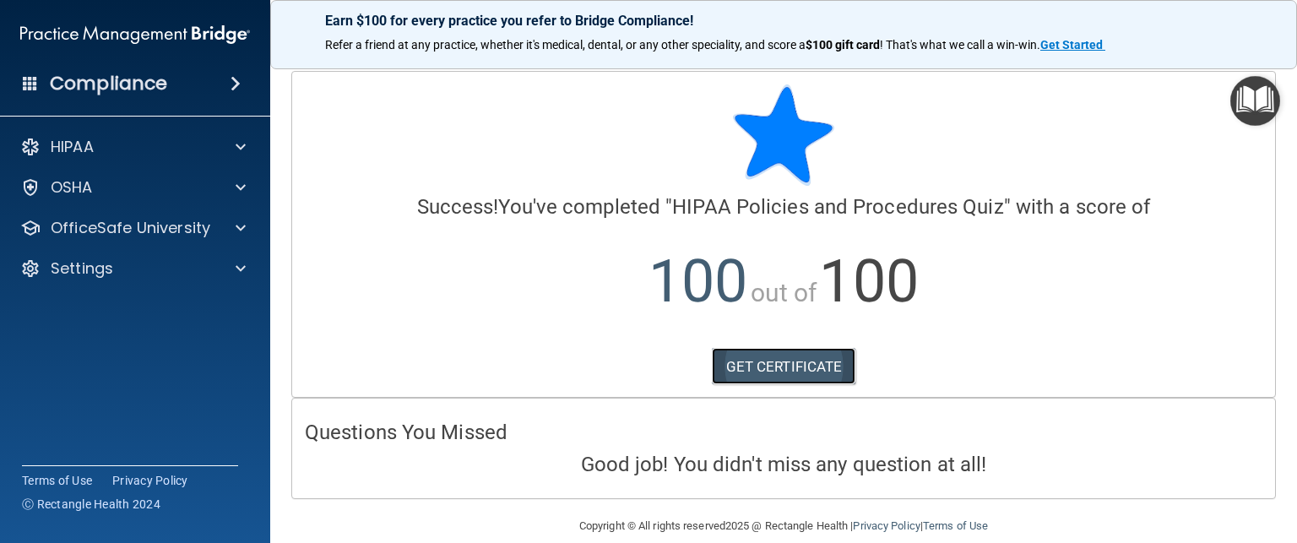
click at [820, 368] on link "GET CERTIFICATE" at bounding box center [784, 366] width 144 height 37
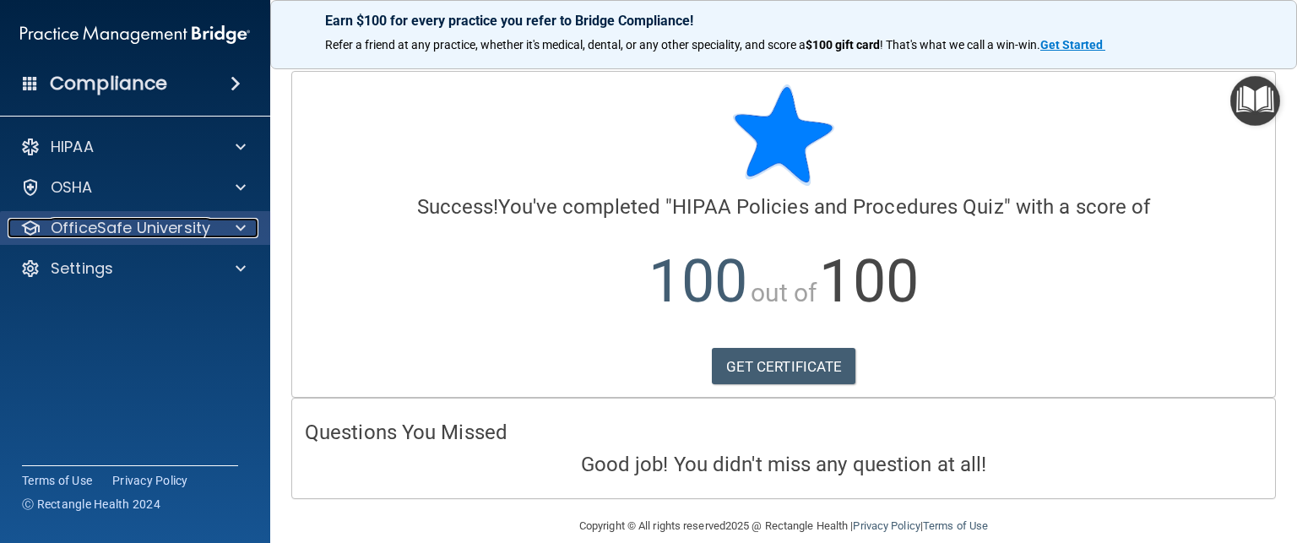
click at [75, 229] on p "OfficeSafe University" at bounding box center [131, 228] width 160 height 20
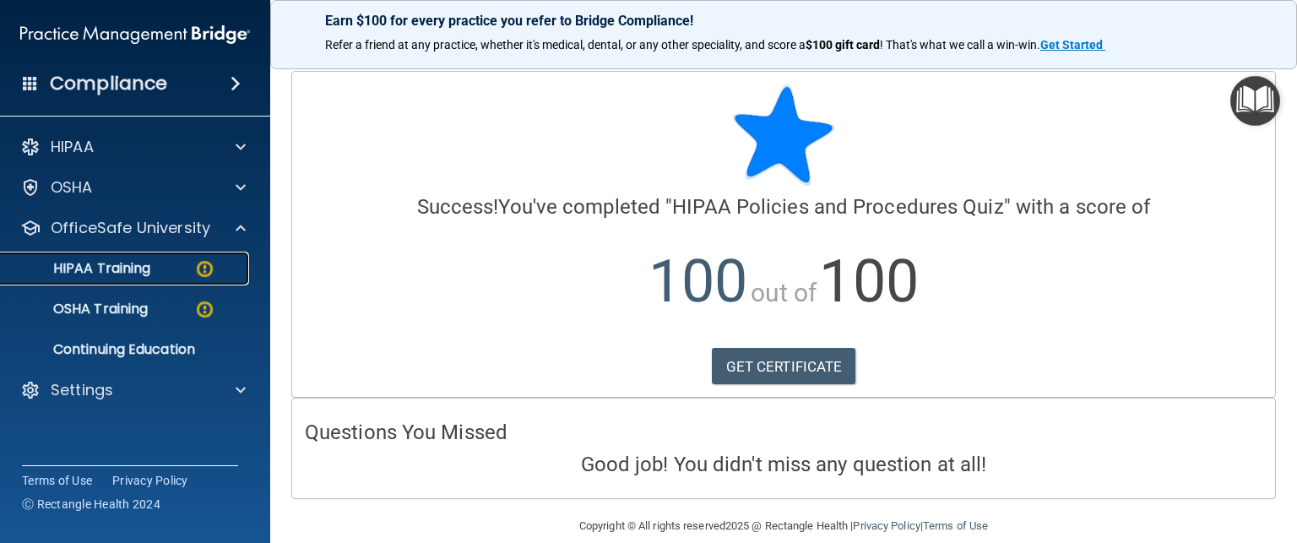
click at [78, 258] on link "HIPAA Training" at bounding box center [116, 269] width 266 height 34
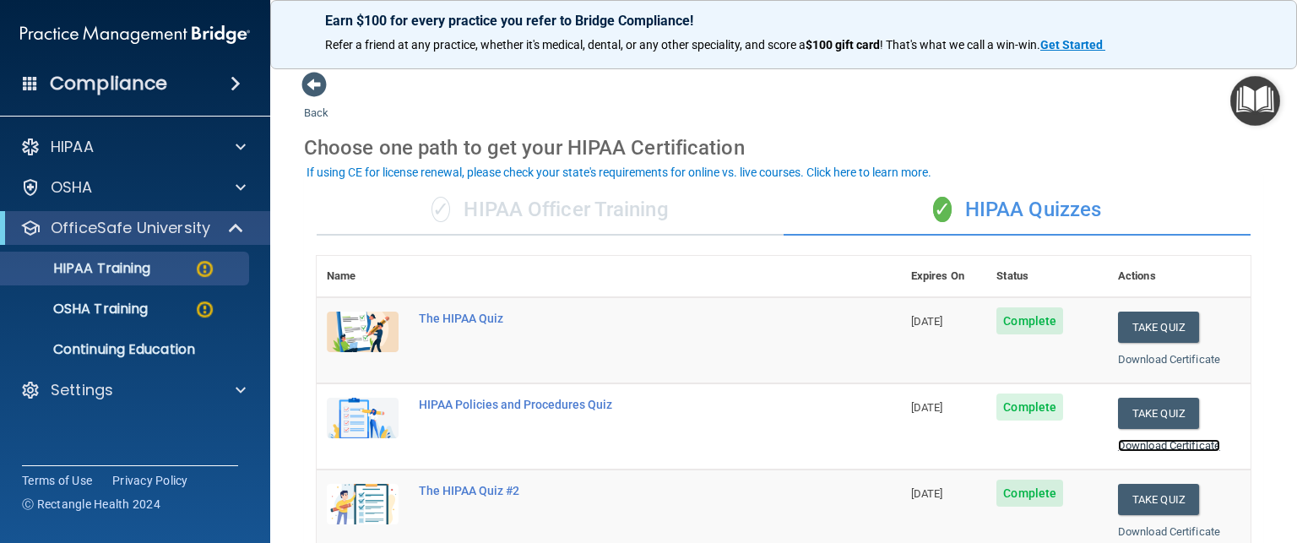
click at [1128, 444] on link "Download Certificate" at bounding box center [1169, 445] width 102 height 13
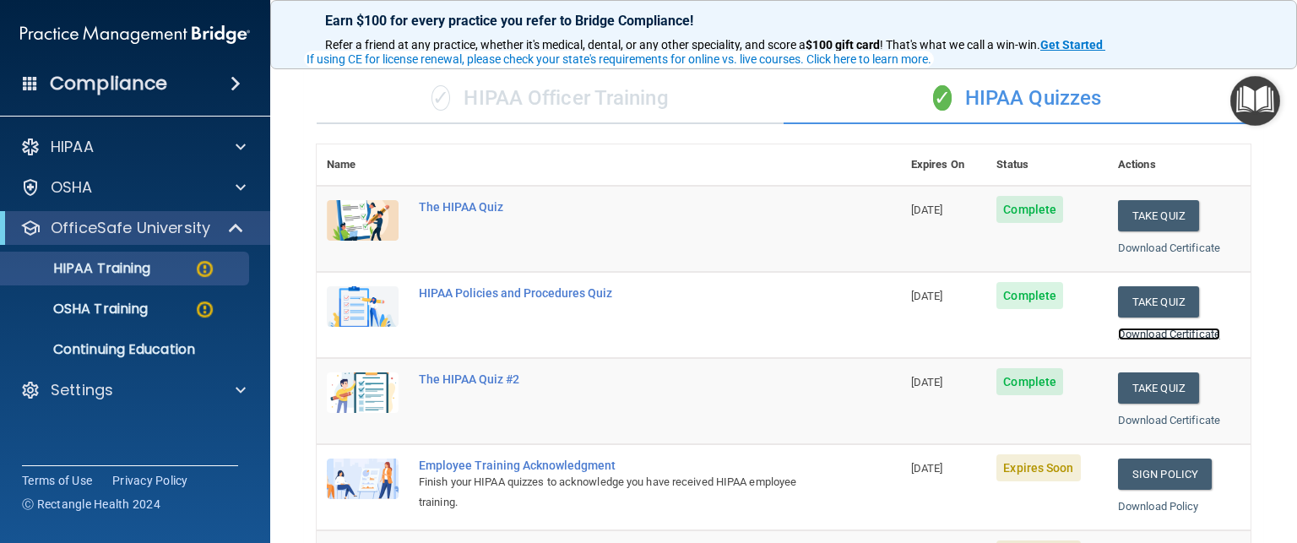
scroll to position [112, 0]
click at [1145, 414] on link "Download Certificate" at bounding box center [1169, 419] width 102 height 13
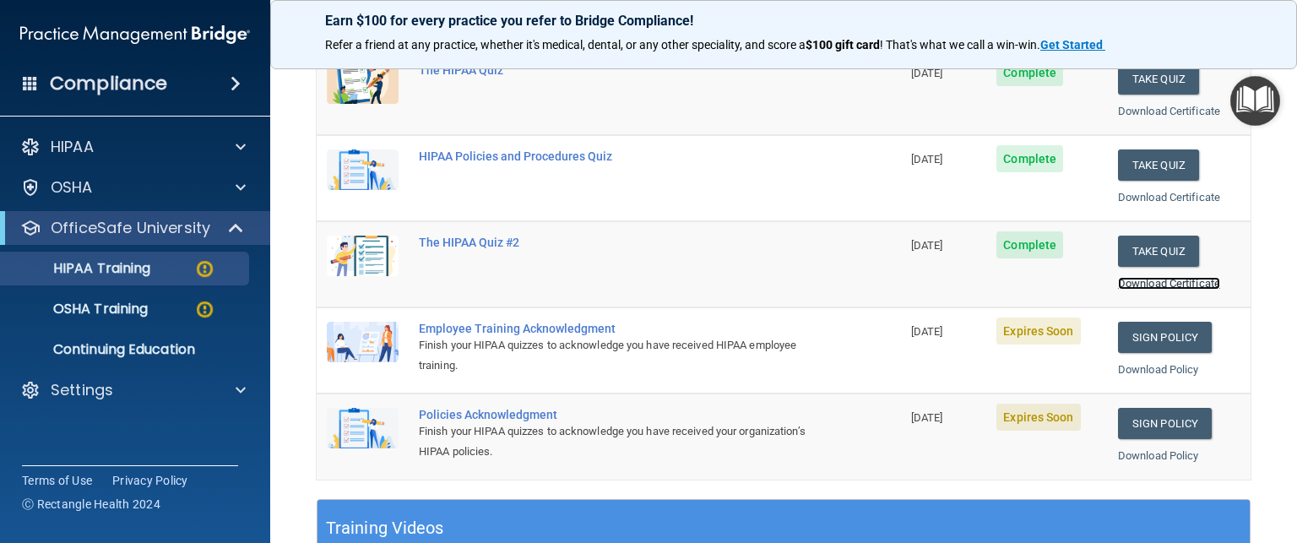
scroll to position [277, 0]
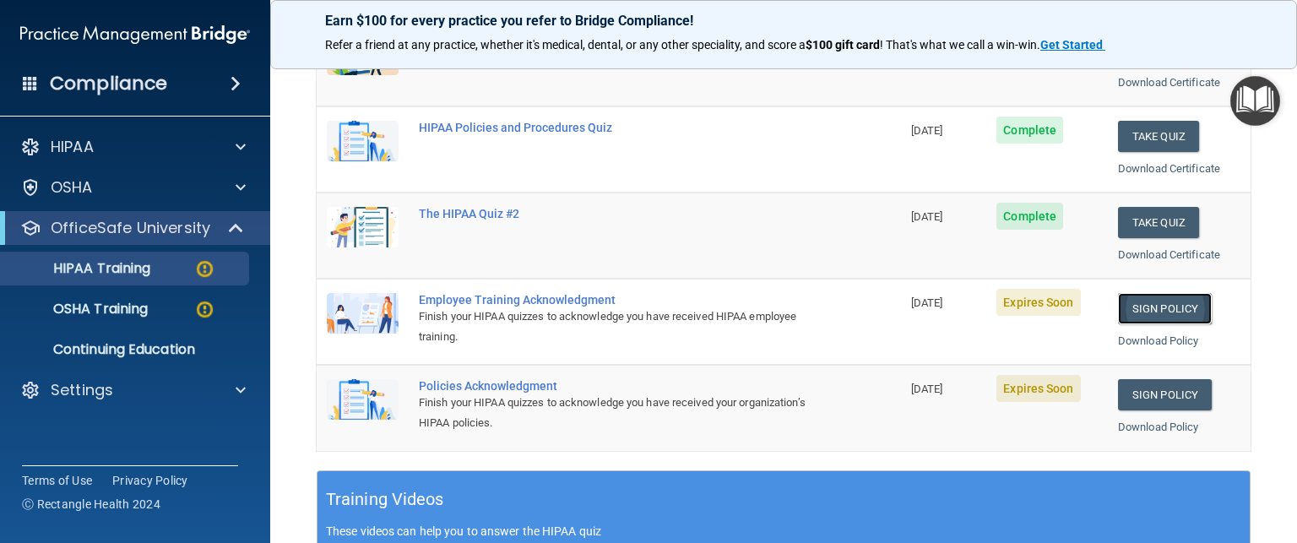
click at [1155, 310] on link "Sign Policy" at bounding box center [1165, 308] width 94 height 31
click at [1169, 384] on link "Sign Policy" at bounding box center [1165, 394] width 94 height 31
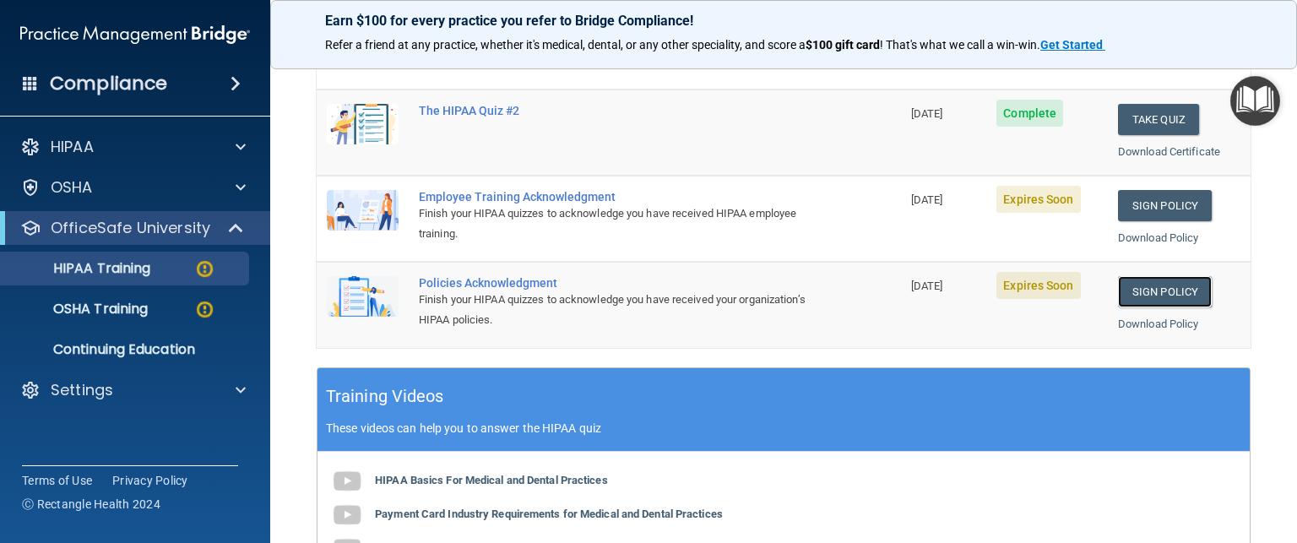
scroll to position [383, 0]
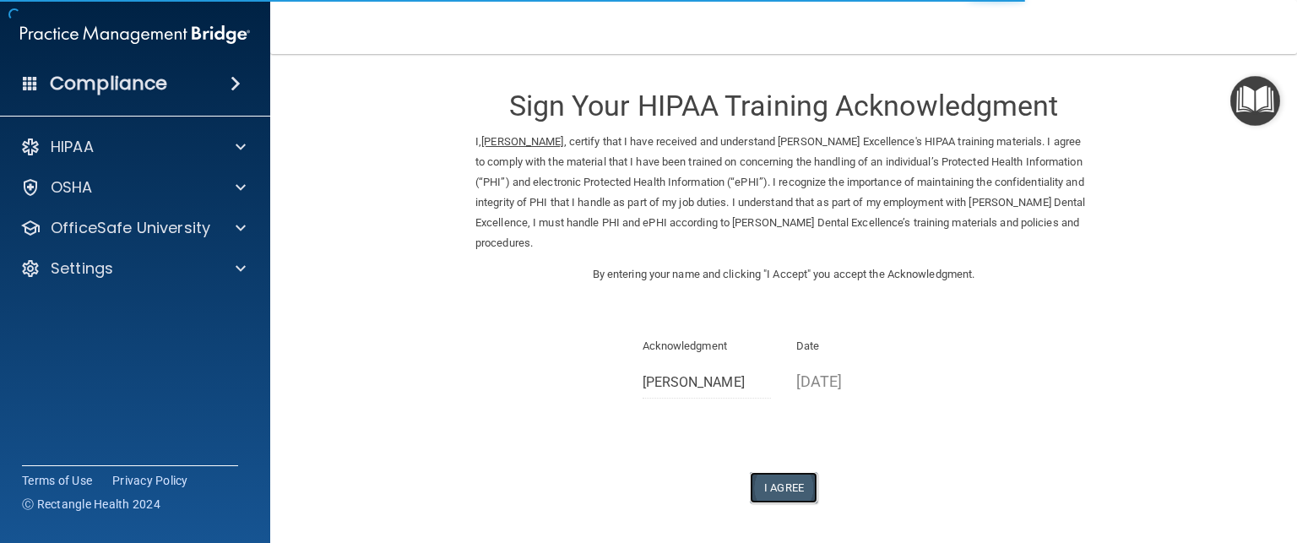
click at [780, 479] on button "I Agree" at bounding box center [784, 487] width 68 height 31
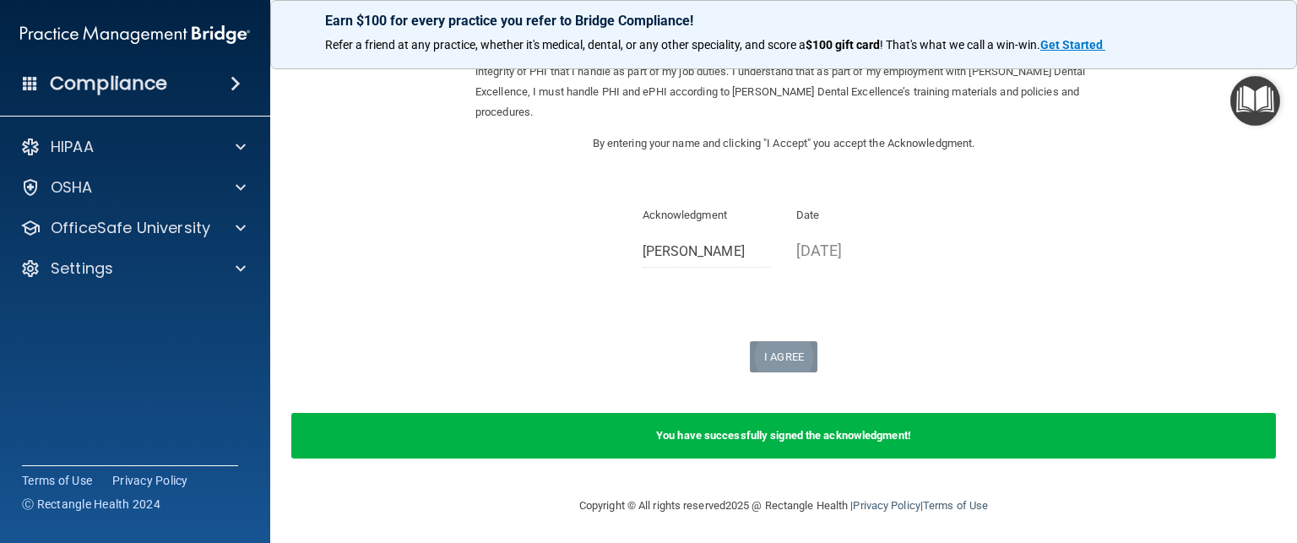
scroll to position [133, 0]
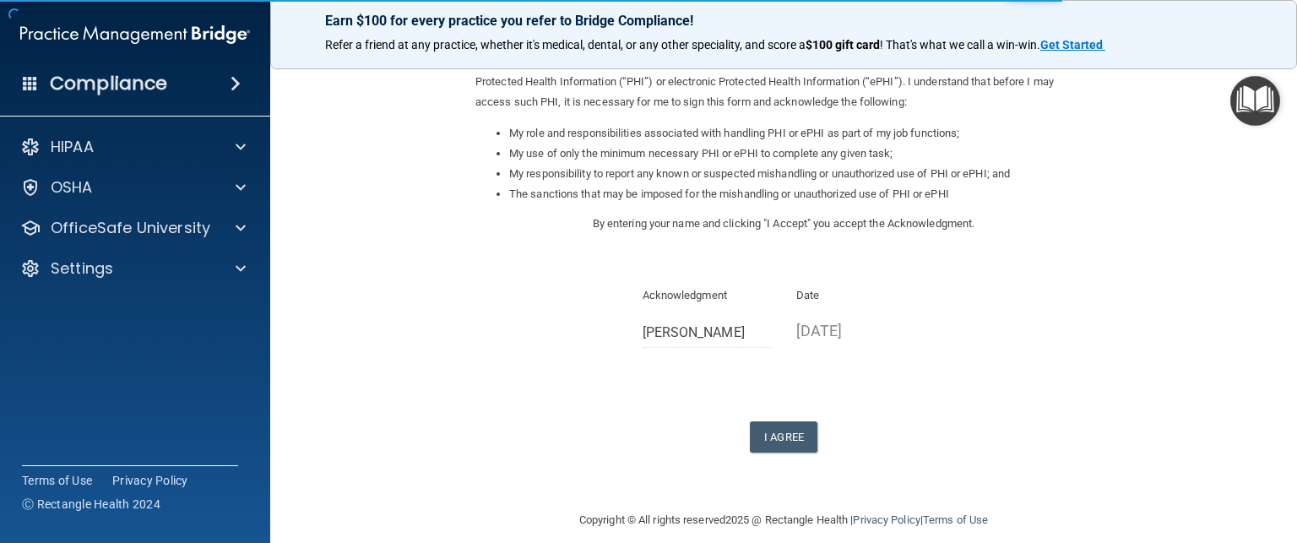
scroll to position [230, 0]
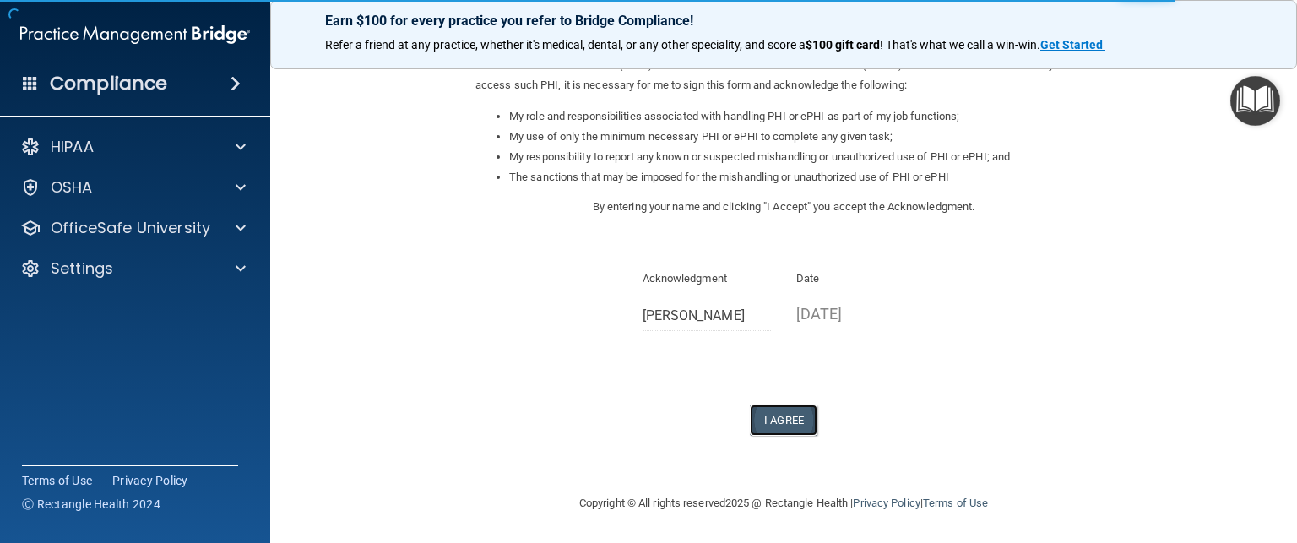
click at [774, 416] on button "I Agree" at bounding box center [784, 420] width 68 height 31
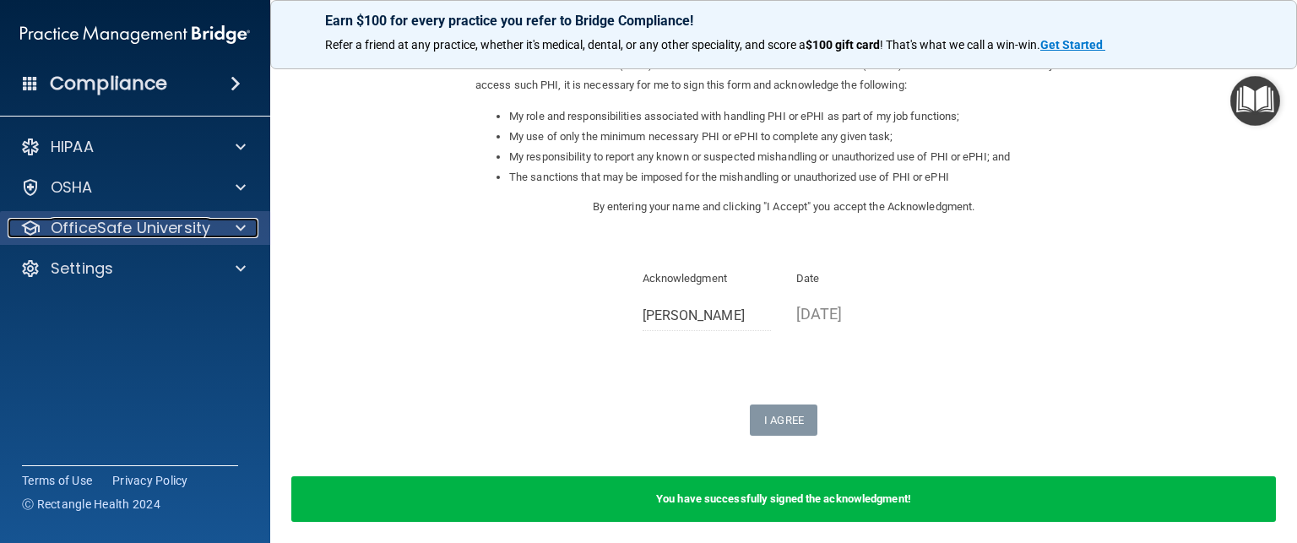
click at [182, 236] on p "OfficeSafe University" at bounding box center [131, 228] width 160 height 20
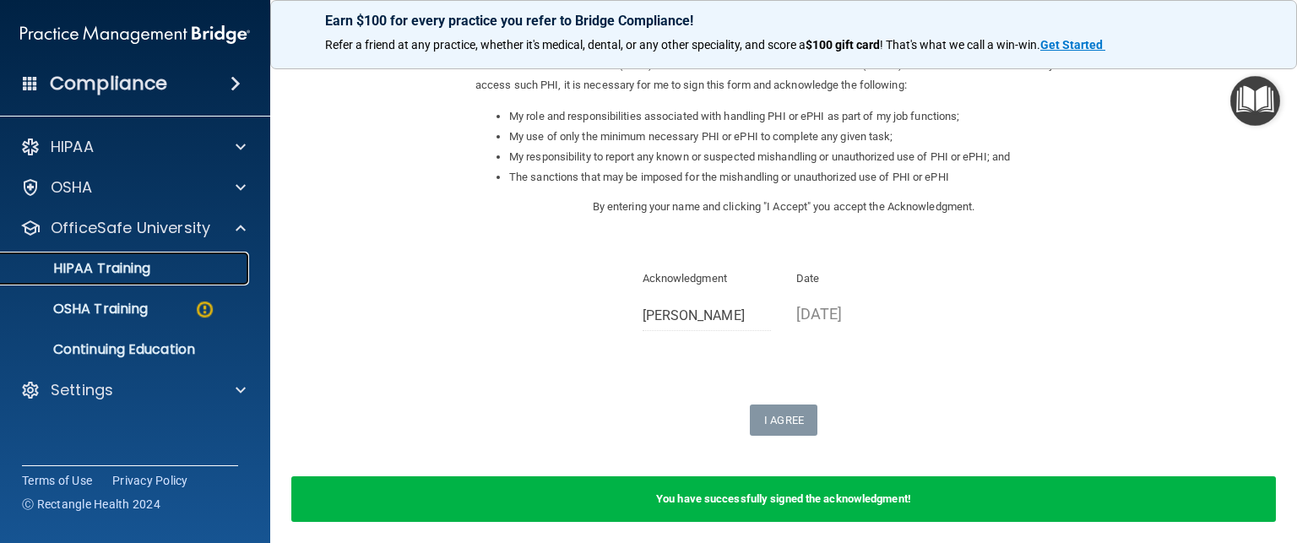
click at [168, 261] on div "HIPAA Training" at bounding box center [126, 268] width 231 height 17
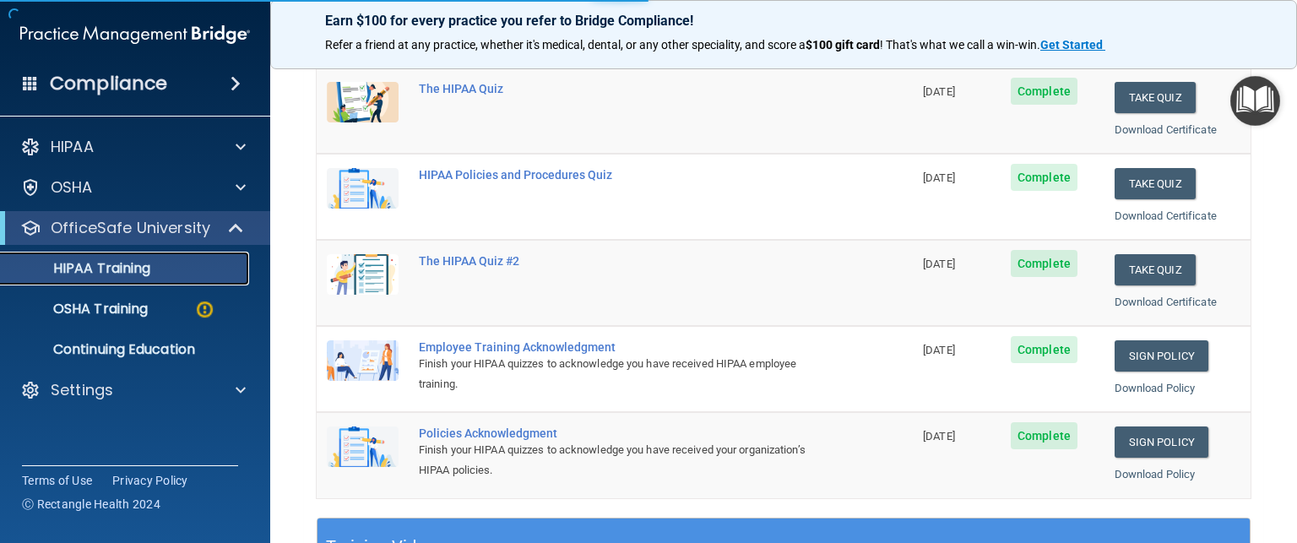
scroll to position [659, 0]
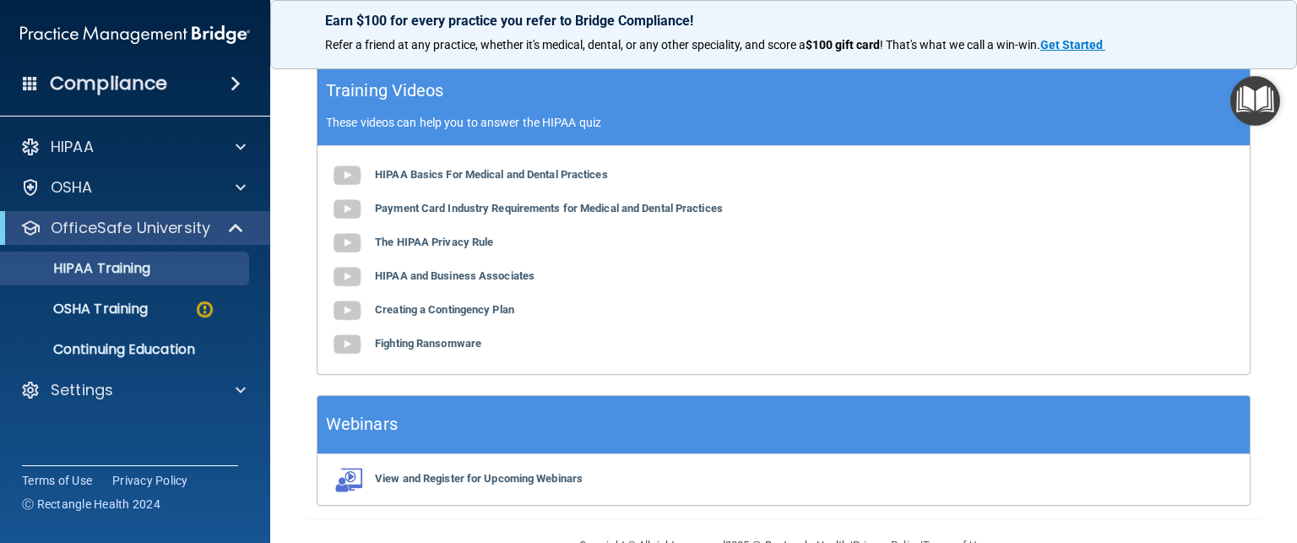
scroll to position [725, 0]
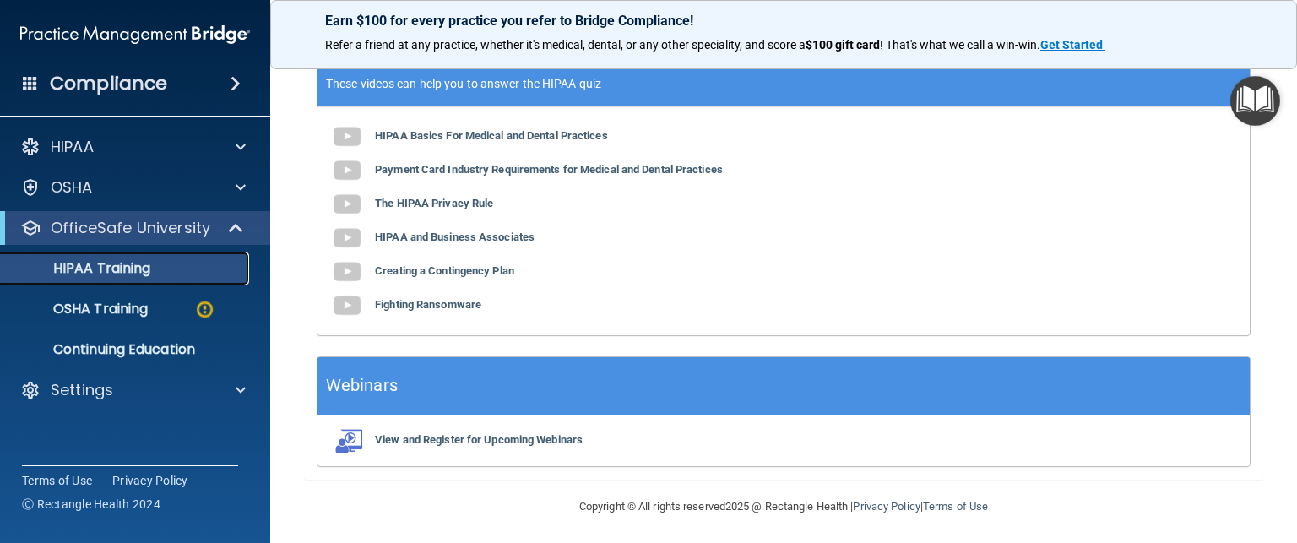
click at [128, 268] on p "HIPAA Training" at bounding box center [80, 268] width 139 height 17
click at [91, 302] on p "OSHA Training" at bounding box center [79, 309] width 137 height 17
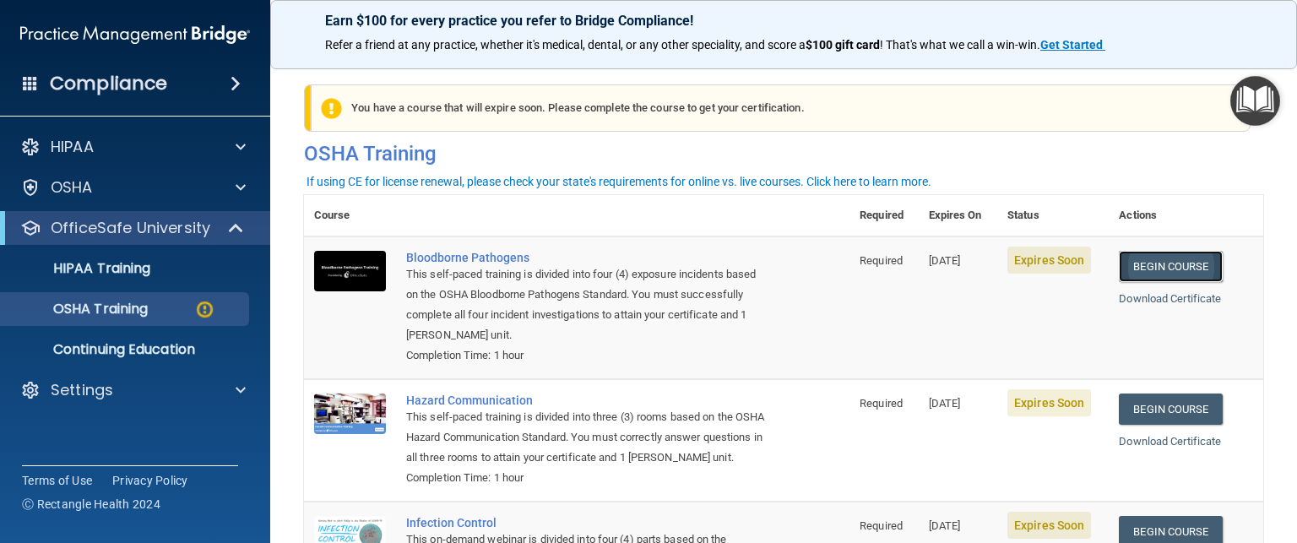
click at [1166, 278] on link "Begin Course" at bounding box center [1170, 266] width 103 height 31
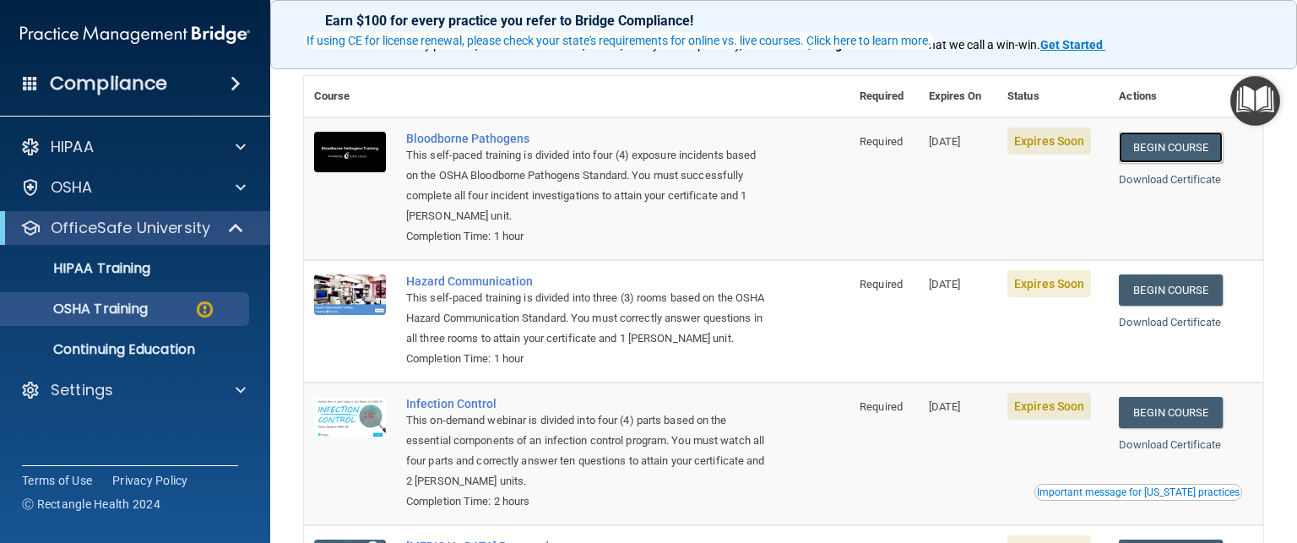
scroll to position [143, 0]
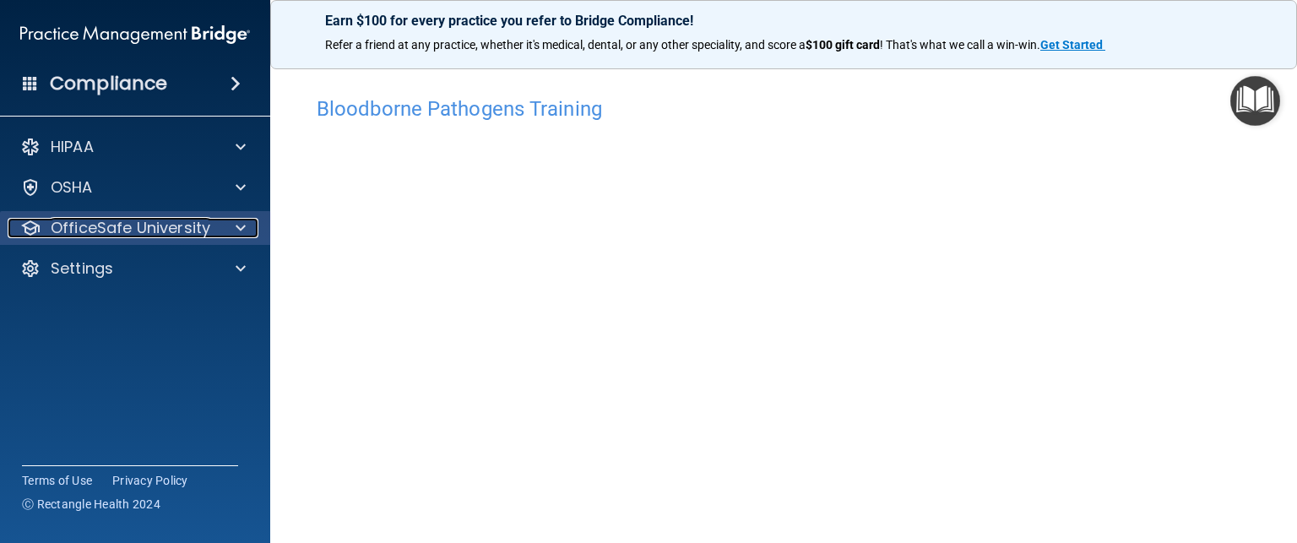
click at [137, 222] on p "OfficeSafe University" at bounding box center [131, 228] width 160 height 20
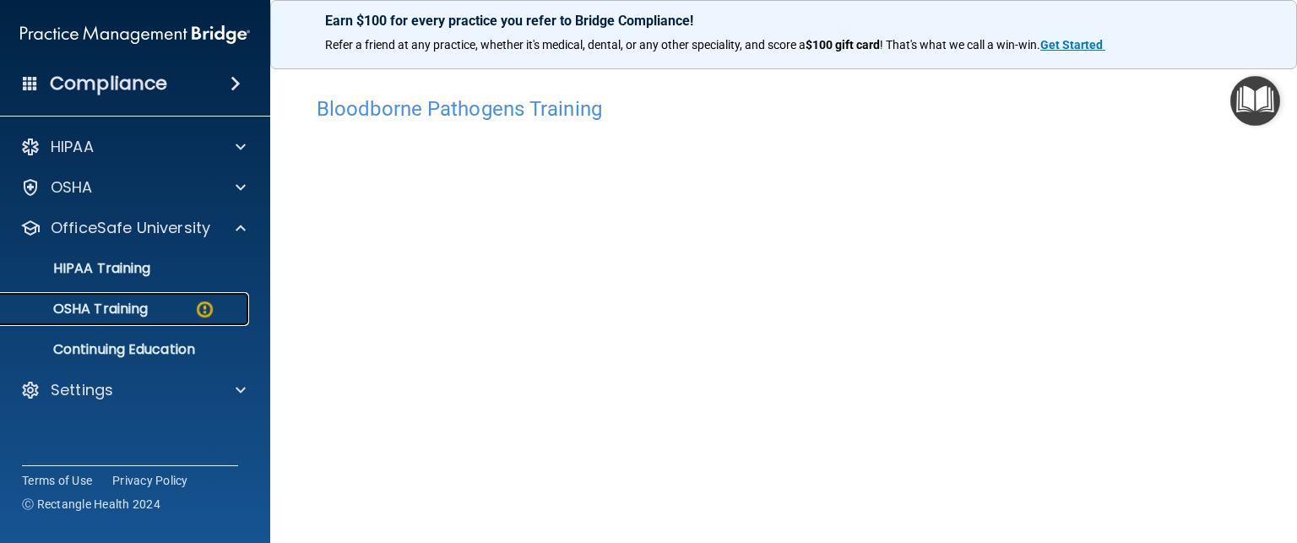
click at [107, 306] on p "OSHA Training" at bounding box center [79, 309] width 137 height 17
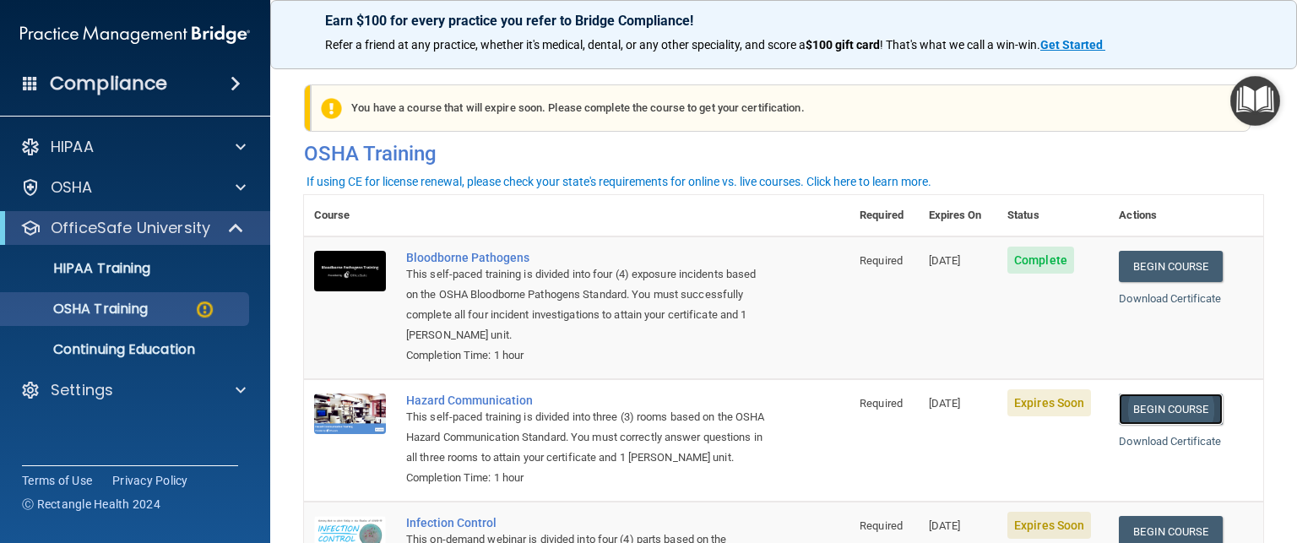
click at [1157, 408] on link "Begin Course" at bounding box center [1170, 409] width 103 height 31
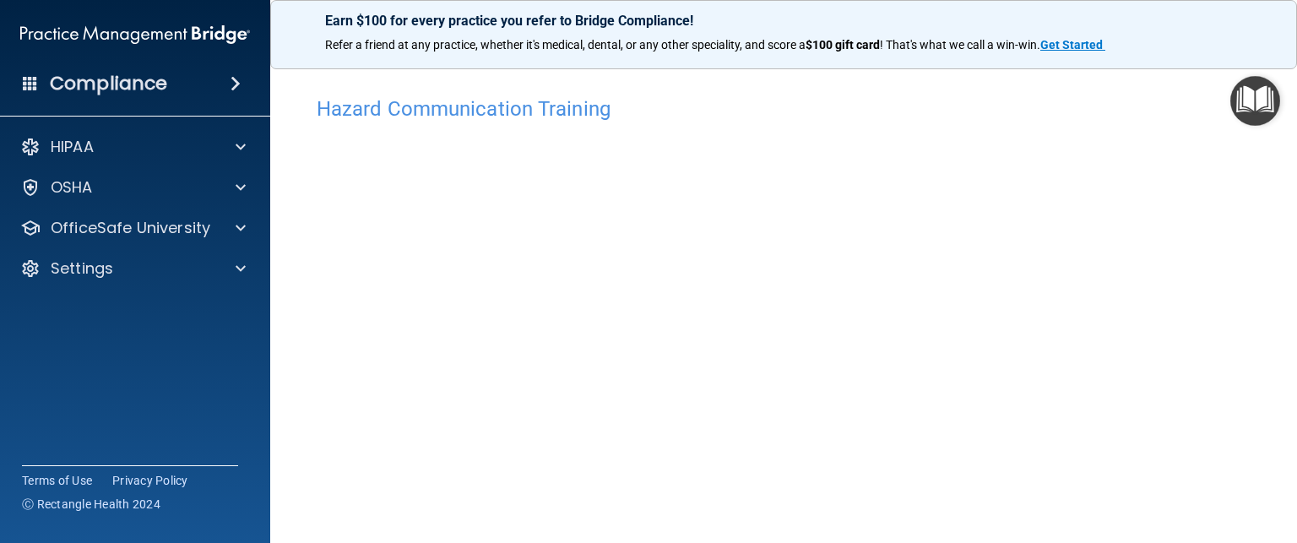
scroll to position [91, 0]
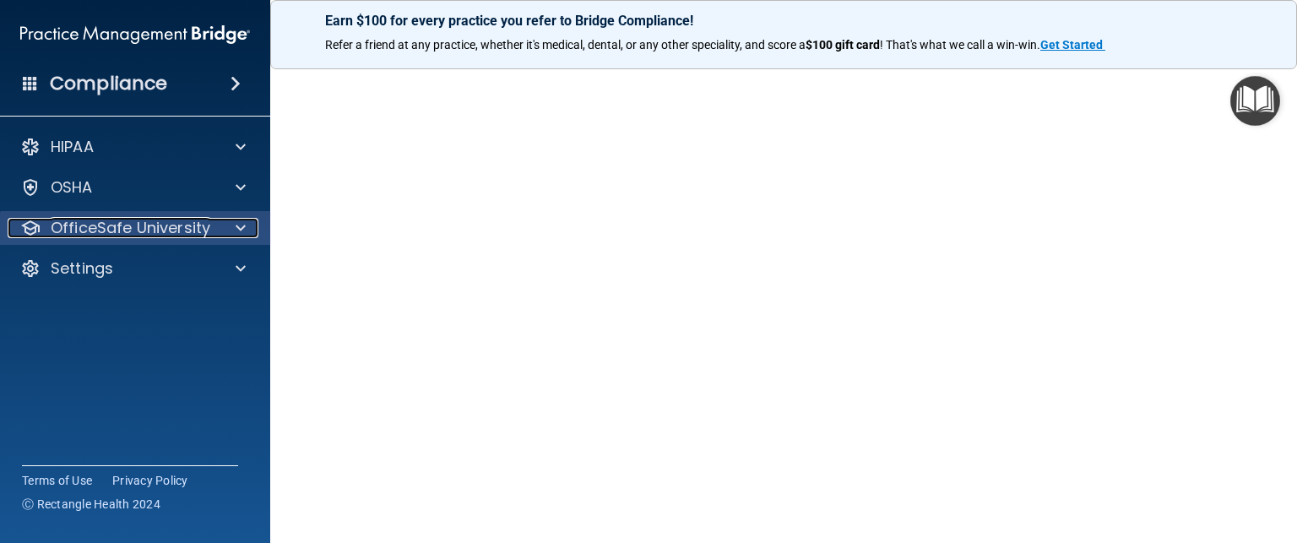
click at [98, 232] on p "OfficeSafe University" at bounding box center [131, 228] width 160 height 20
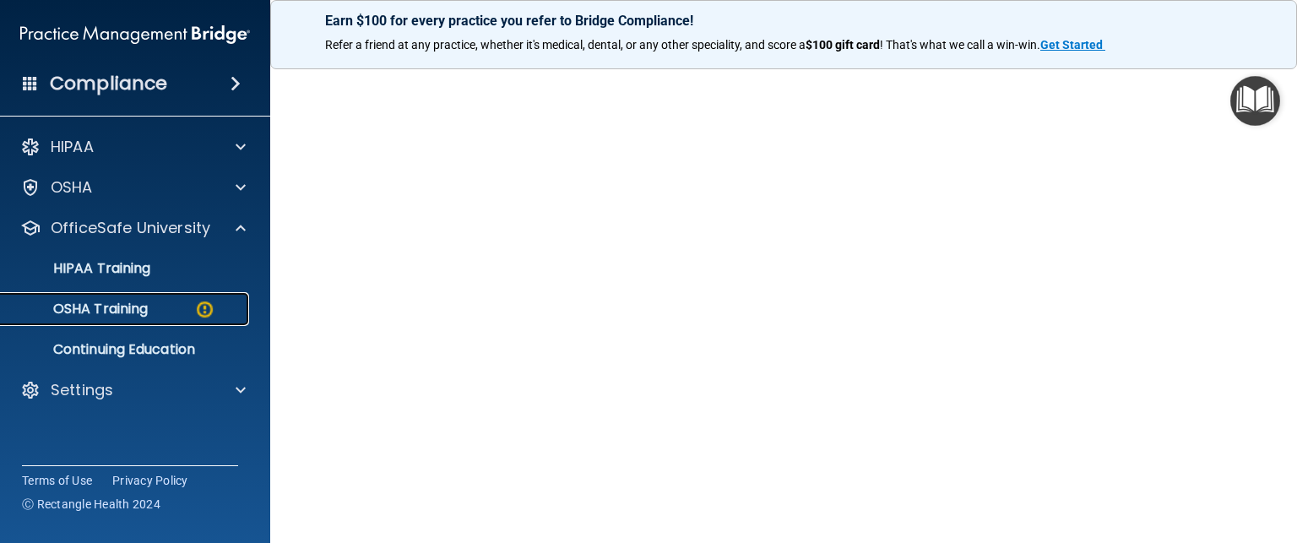
click at [99, 304] on p "OSHA Training" at bounding box center [79, 309] width 137 height 17
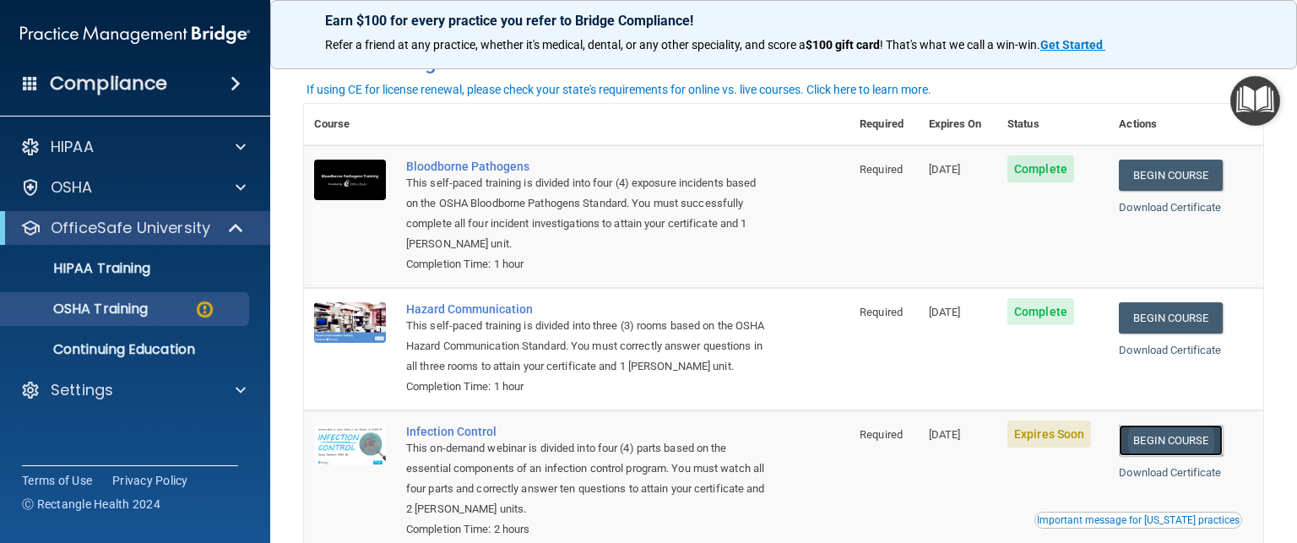
click at [1176, 456] on link "Begin Course" at bounding box center [1170, 440] width 103 height 31
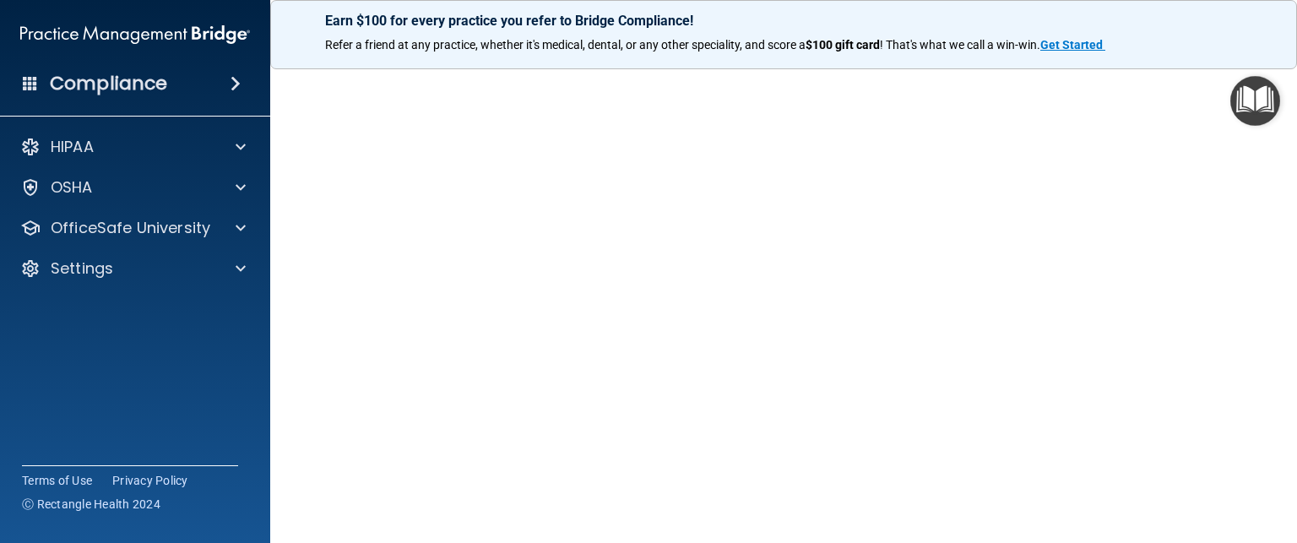
scroll to position [90, 0]
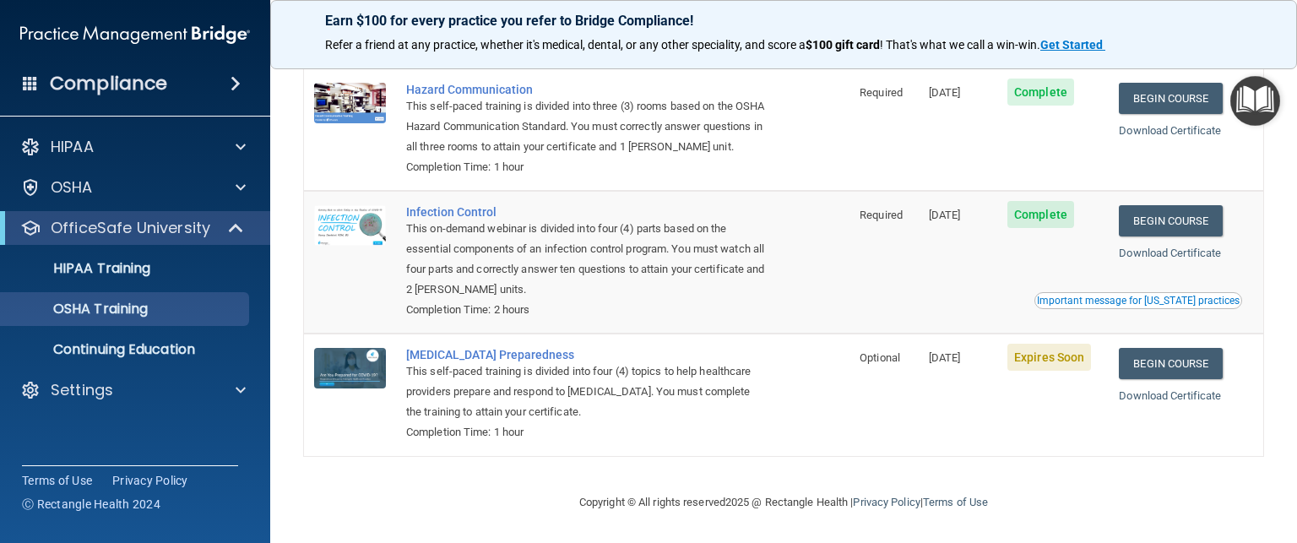
scroll to position [286, 0]
click at [1172, 357] on link "Begin Course" at bounding box center [1170, 363] width 103 height 31
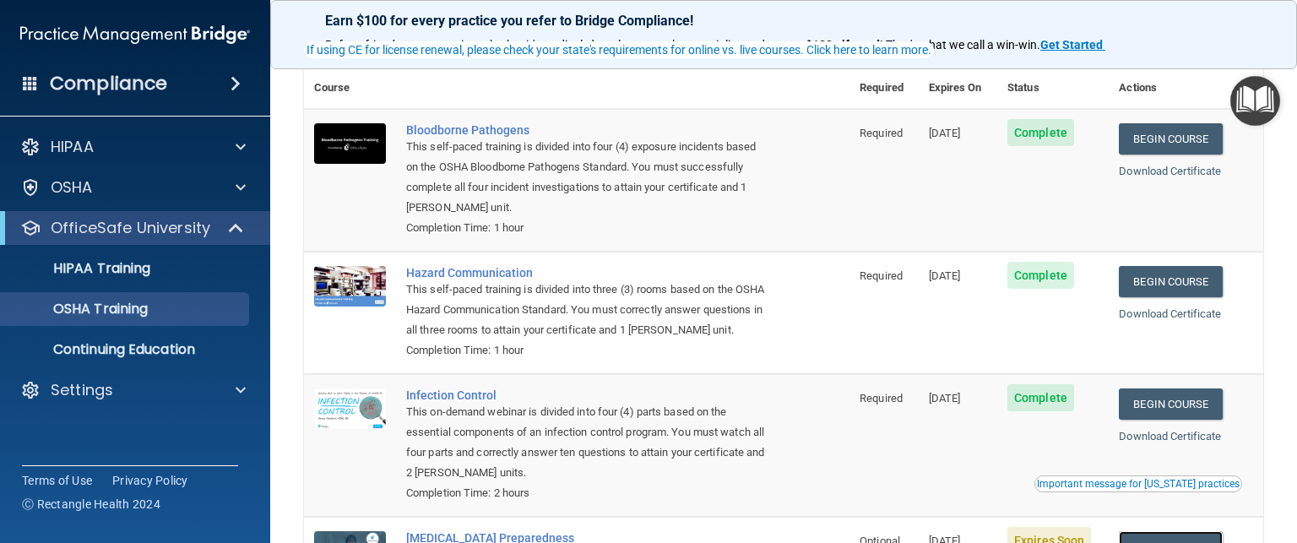
scroll to position [84, 0]
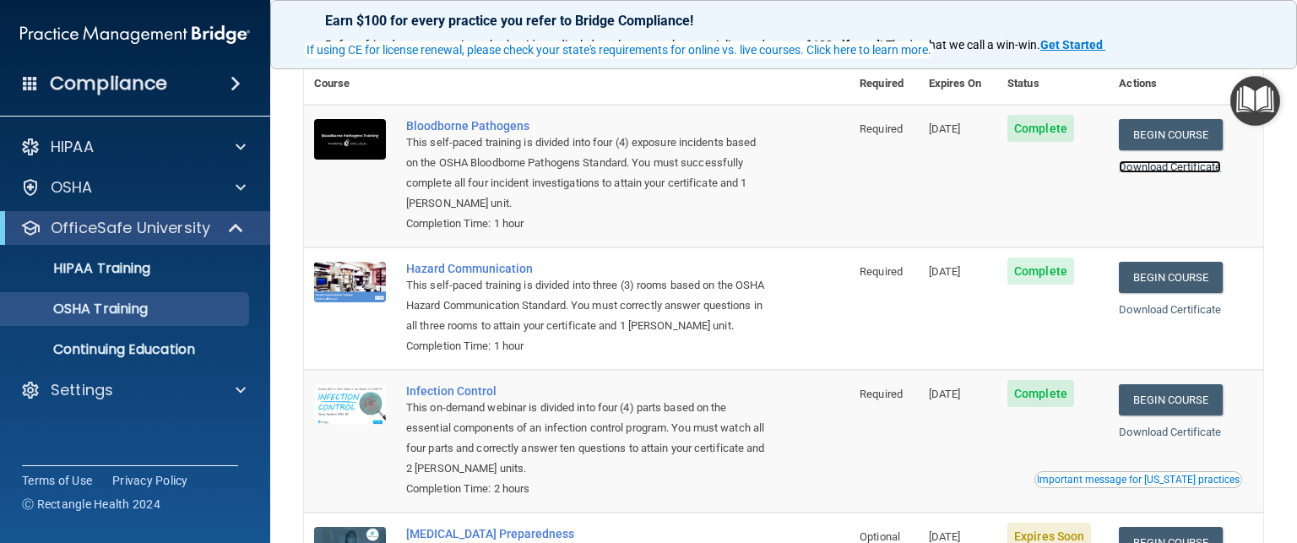
click at [1149, 166] on link "Download Certificate" at bounding box center [1170, 166] width 102 height 13
click at [1152, 310] on link "Download Certificate" at bounding box center [1170, 309] width 102 height 13
click at [1141, 438] on link "Download Certificate" at bounding box center [1170, 432] width 102 height 13
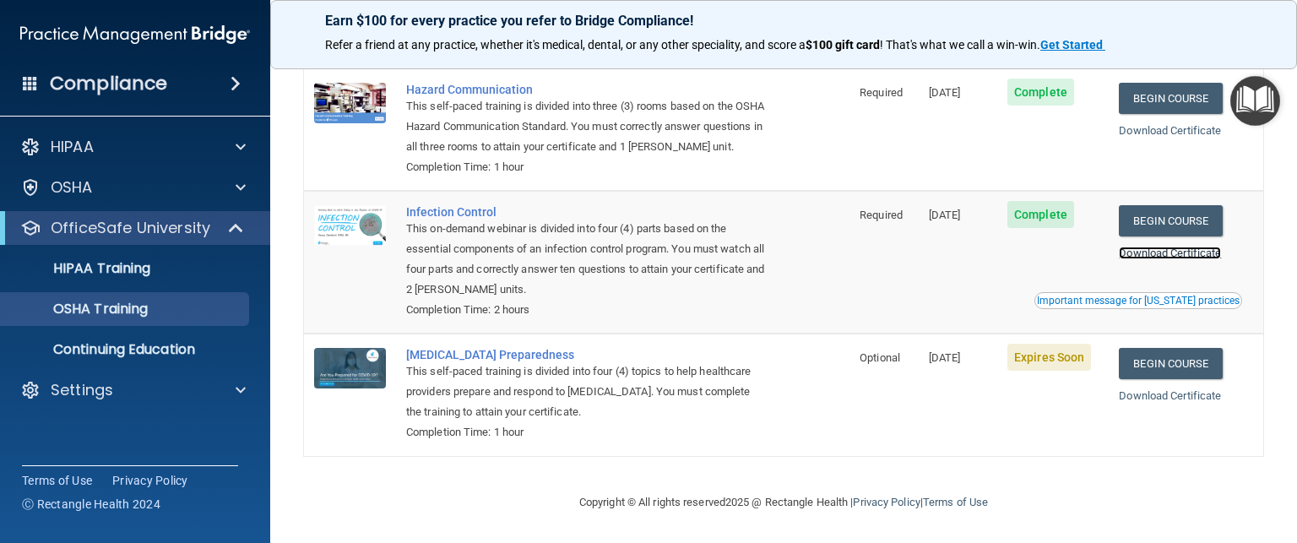
scroll to position [286, 0]
click at [1186, 360] on link "Begin Course" at bounding box center [1170, 363] width 103 height 31
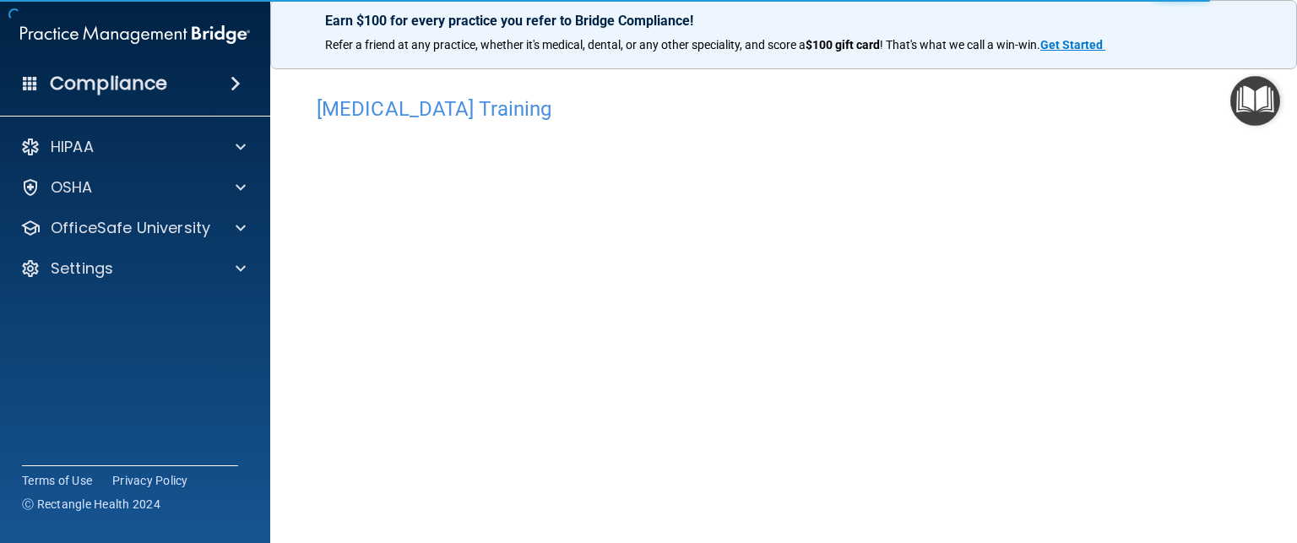
scroll to position [53, 0]
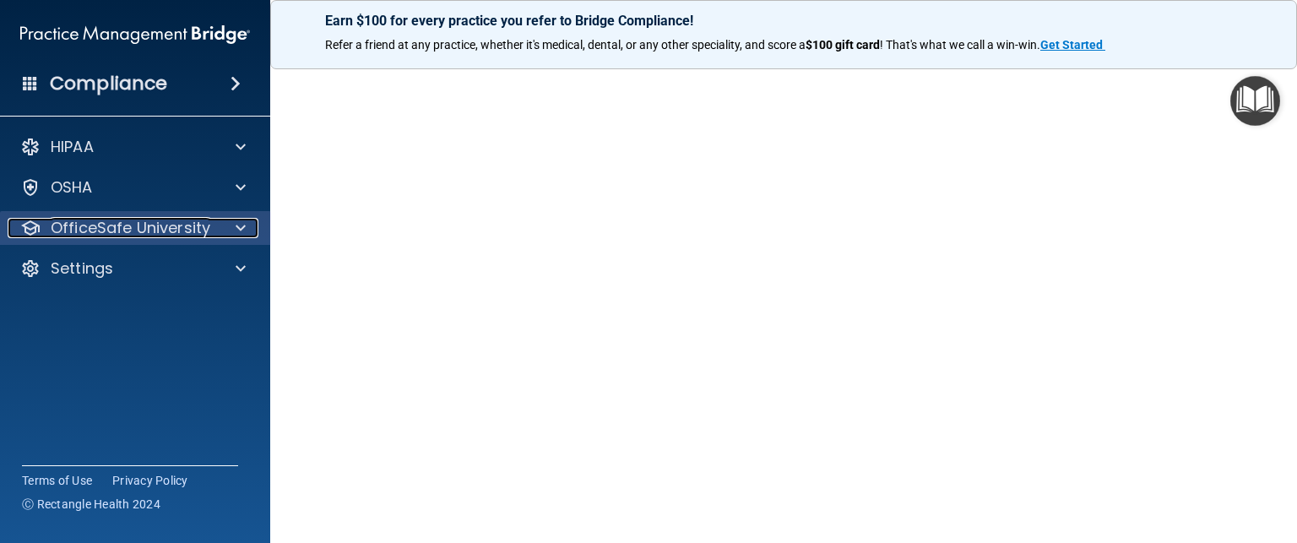
click at [115, 230] on p "OfficeSafe University" at bounding box center [131, 228] width 160 height 20
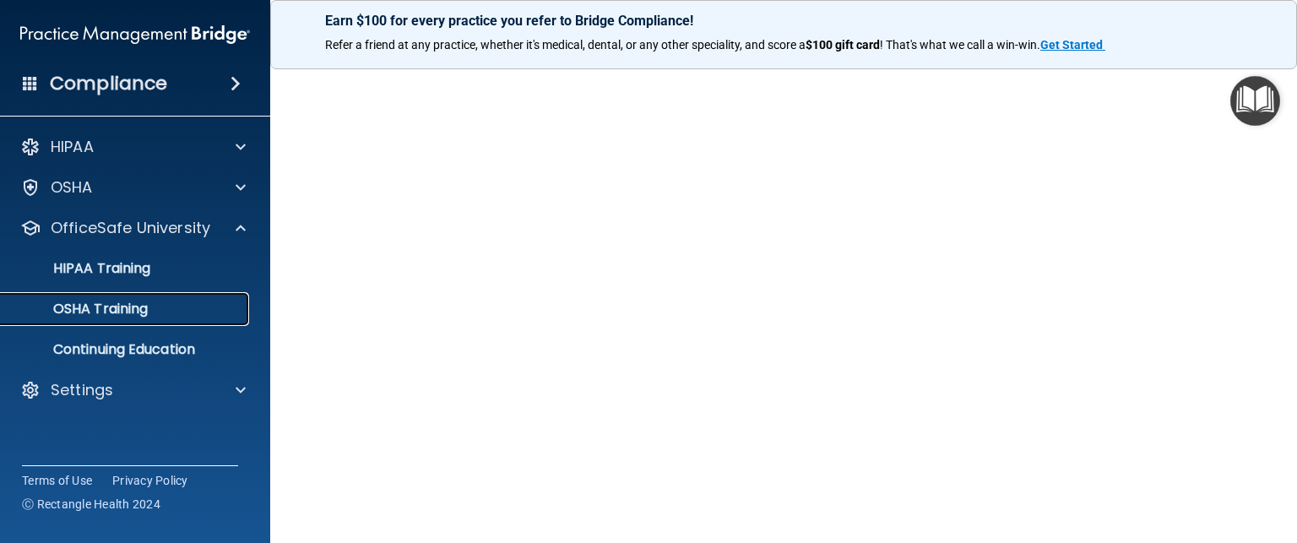
click at [111, 303] on p "OSHA Training" at bounding box center [79, 309] width 137 height 17
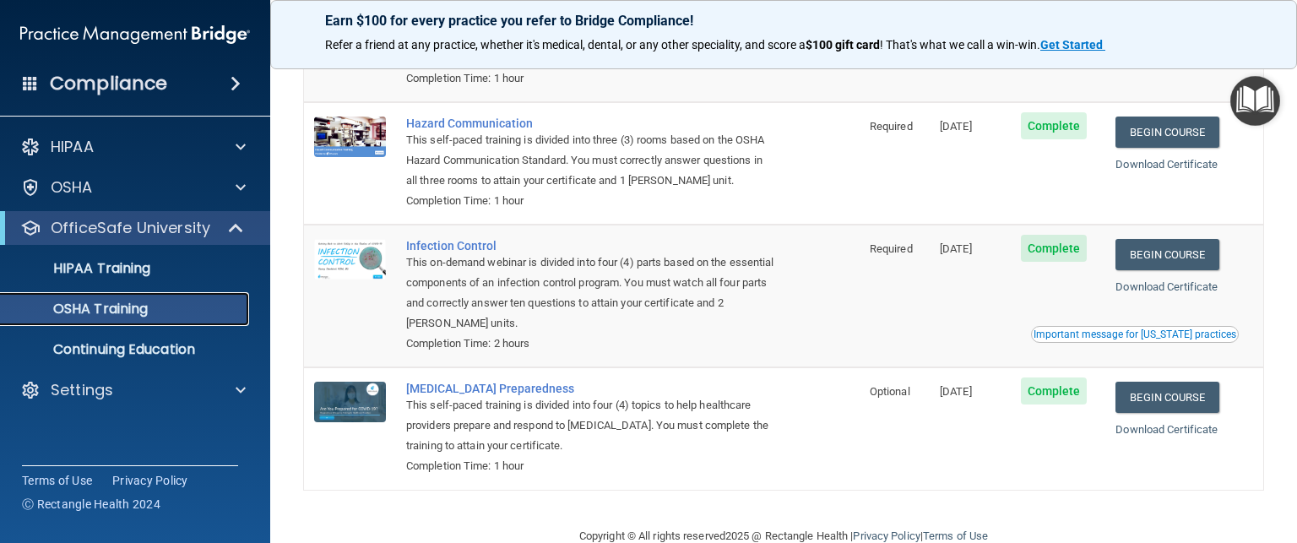
scroll to position [266, 0]
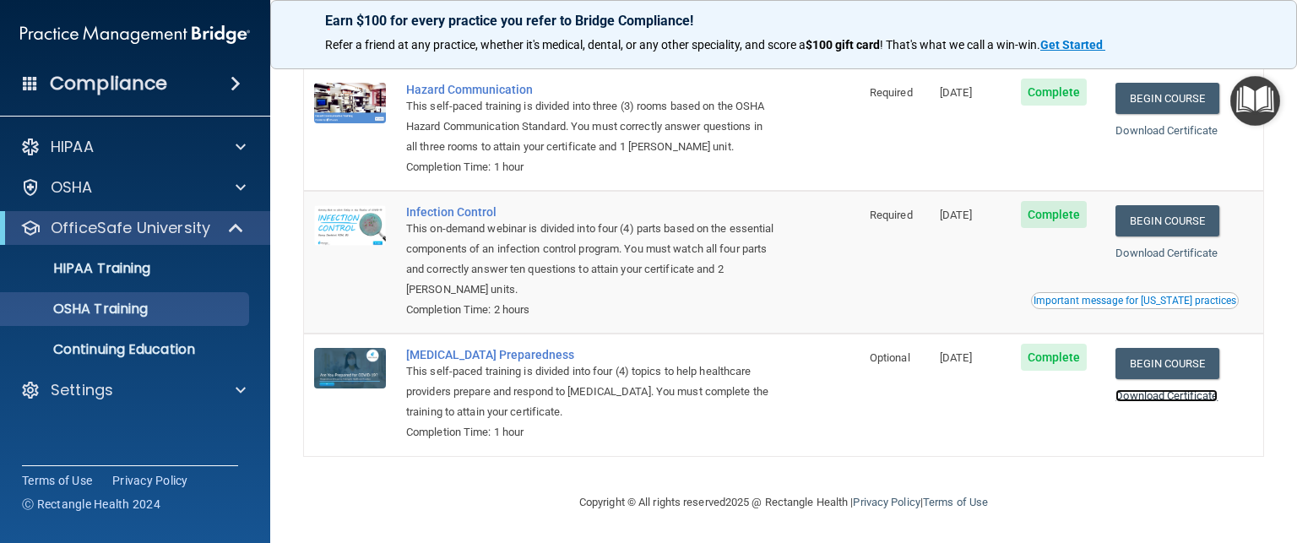
click at [1176, 397] on link "Download Certificate" at bounding box center [1167, 395] width 102 height 13
click at [155, 350] on p "Continuing Education" at bounding box center [126, 349] width 231 height 17
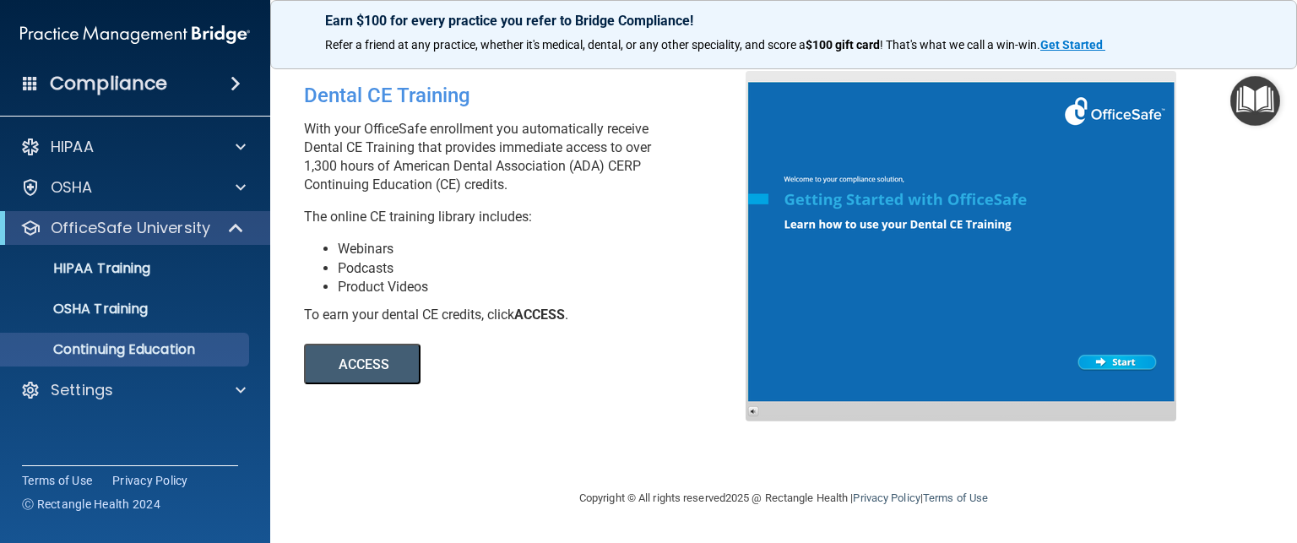
click at [357, 361] on button "ACCESS" at bounding box center [362, 364] width 117 height 41
